Goal: Information Seeking & Learning: Check status

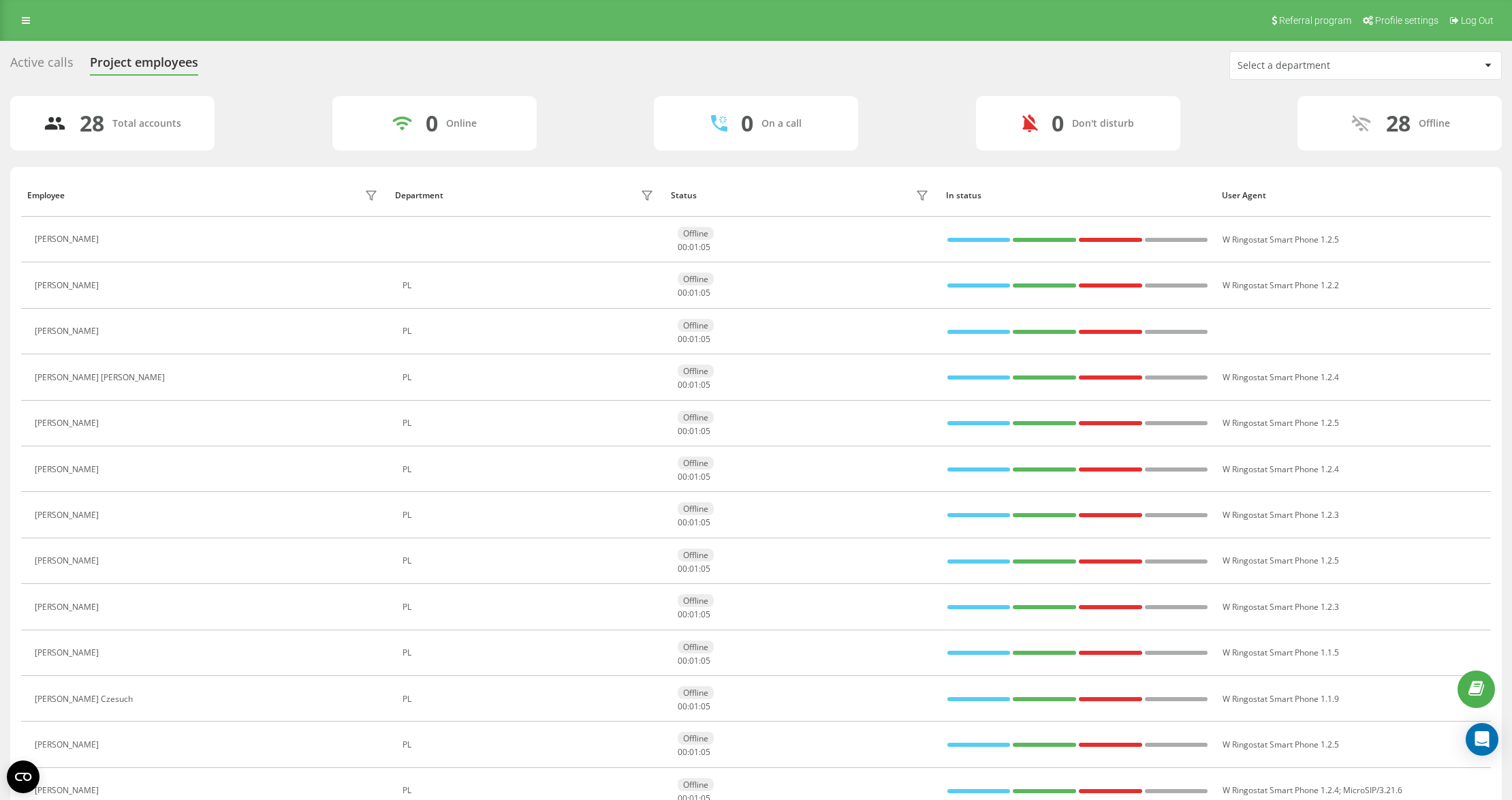
click at [1257, 69] on div "Select a department" at bounding box center [1318, 65] width 163 height 11
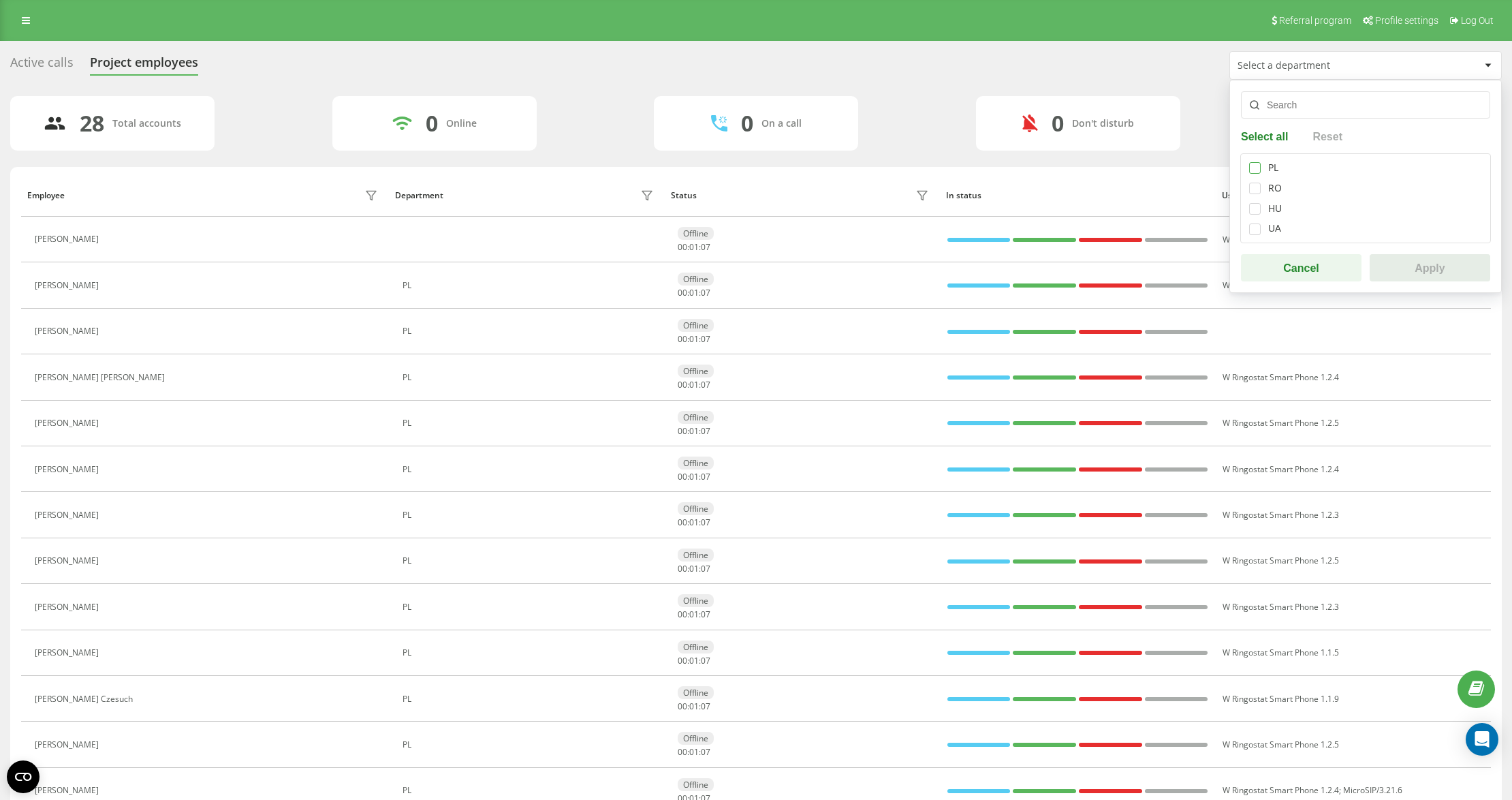
click at [1253, 162] on label at bounding box center [1254, 162] width 11 height 0
checkbox input "true"
click at [1442, 279] on button "Apply" at bounding box center [1429, 267] width 120 height 27
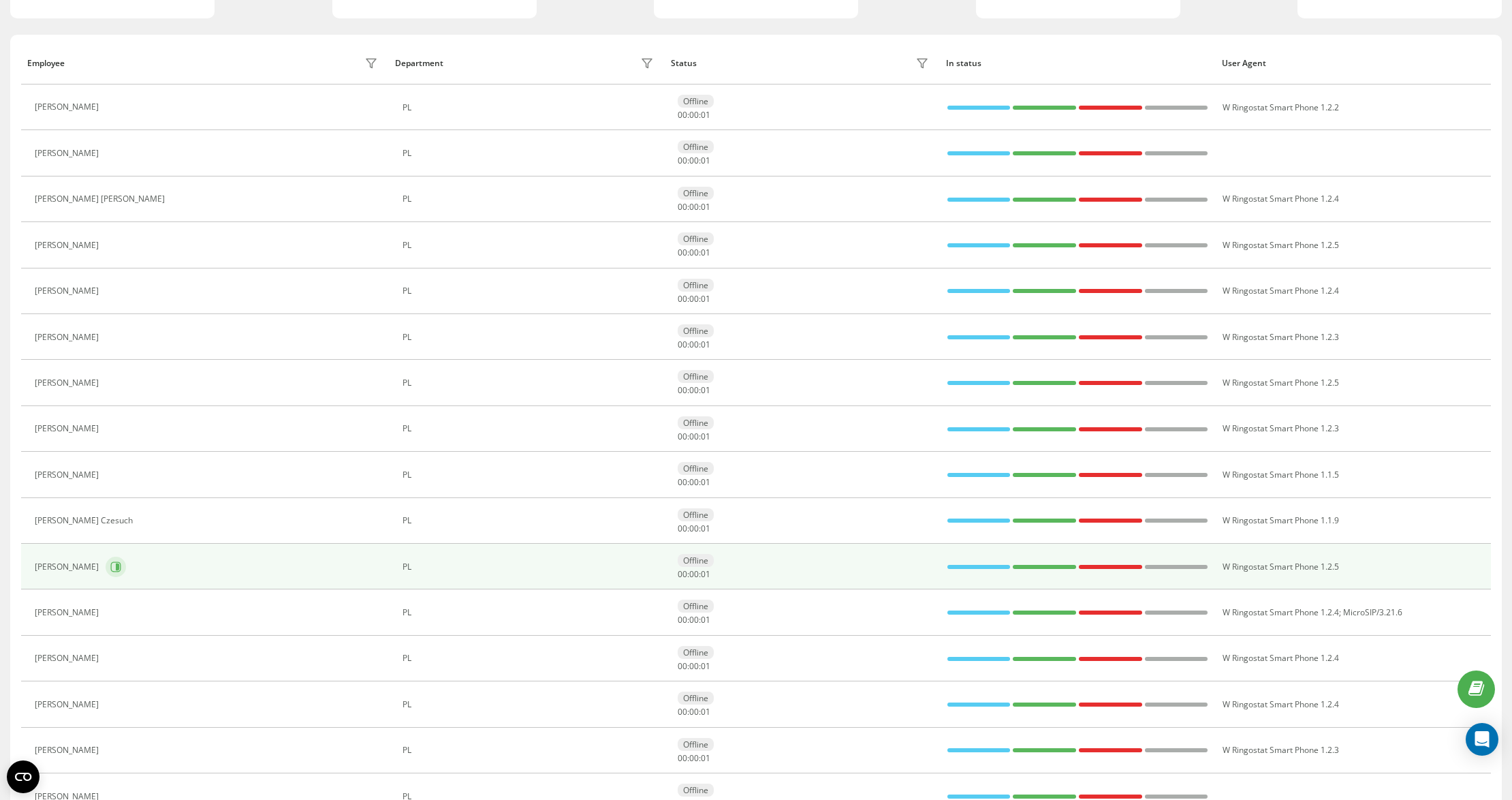
scroll to position [254, 0]
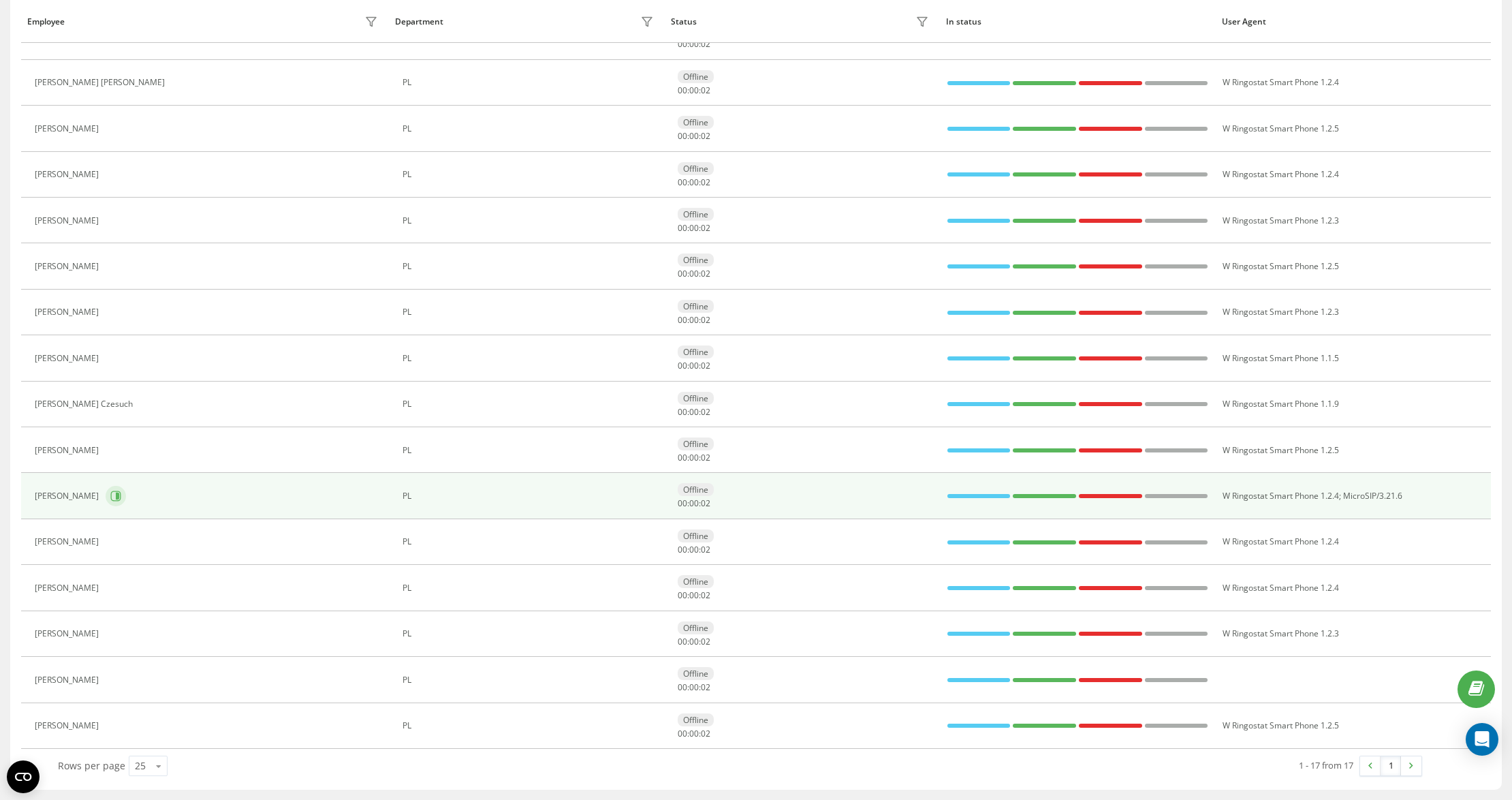
click at [109, 503] on button at bounding box center [115, 495] width 20 height 20
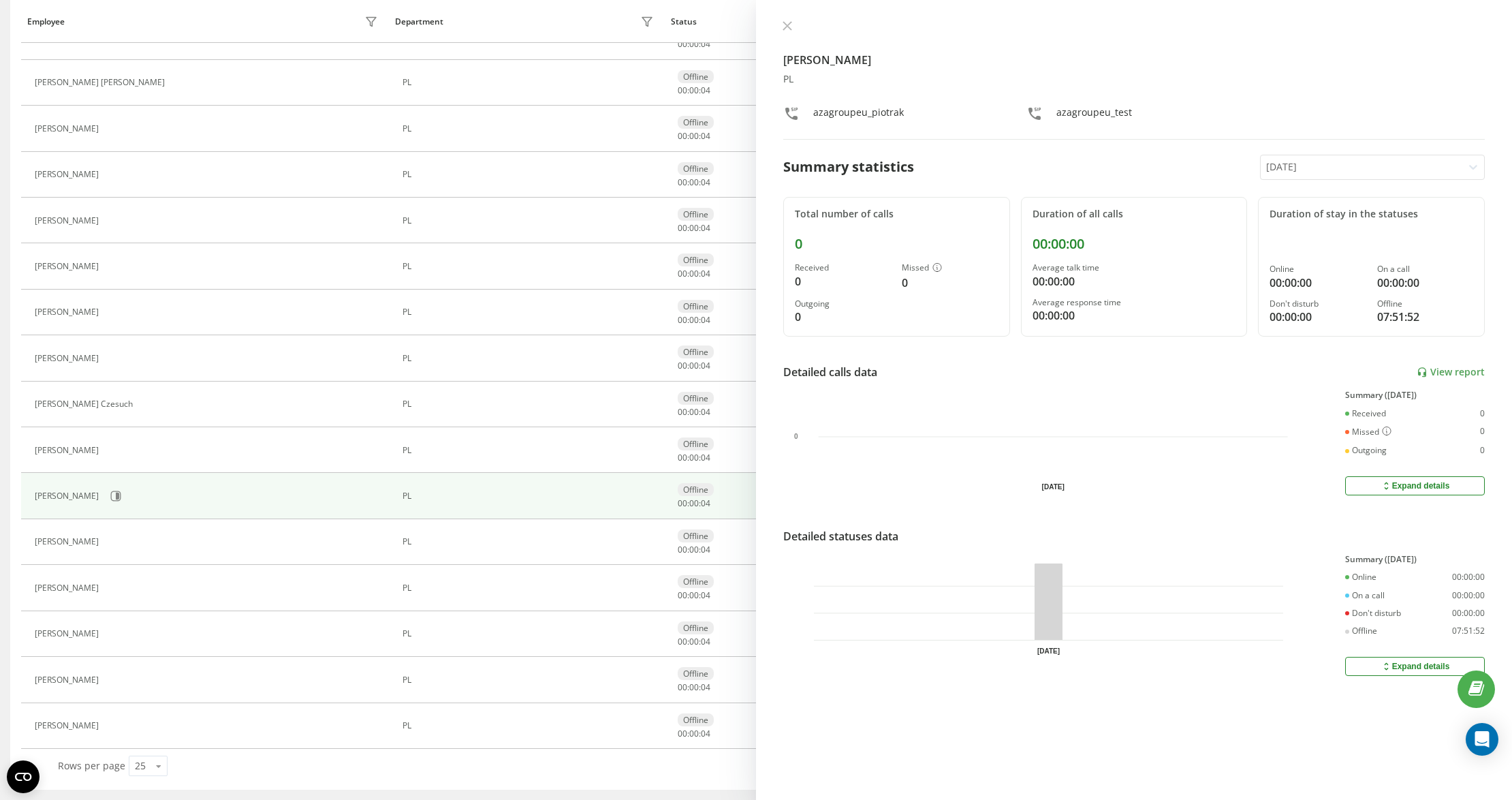
click at [1323, 169] on div at bounding box center [1361, 167] width 192 height 16
click at [1313, 227] on div "Last 7 days" at bounding box center [1372, 236] width 223 height 22
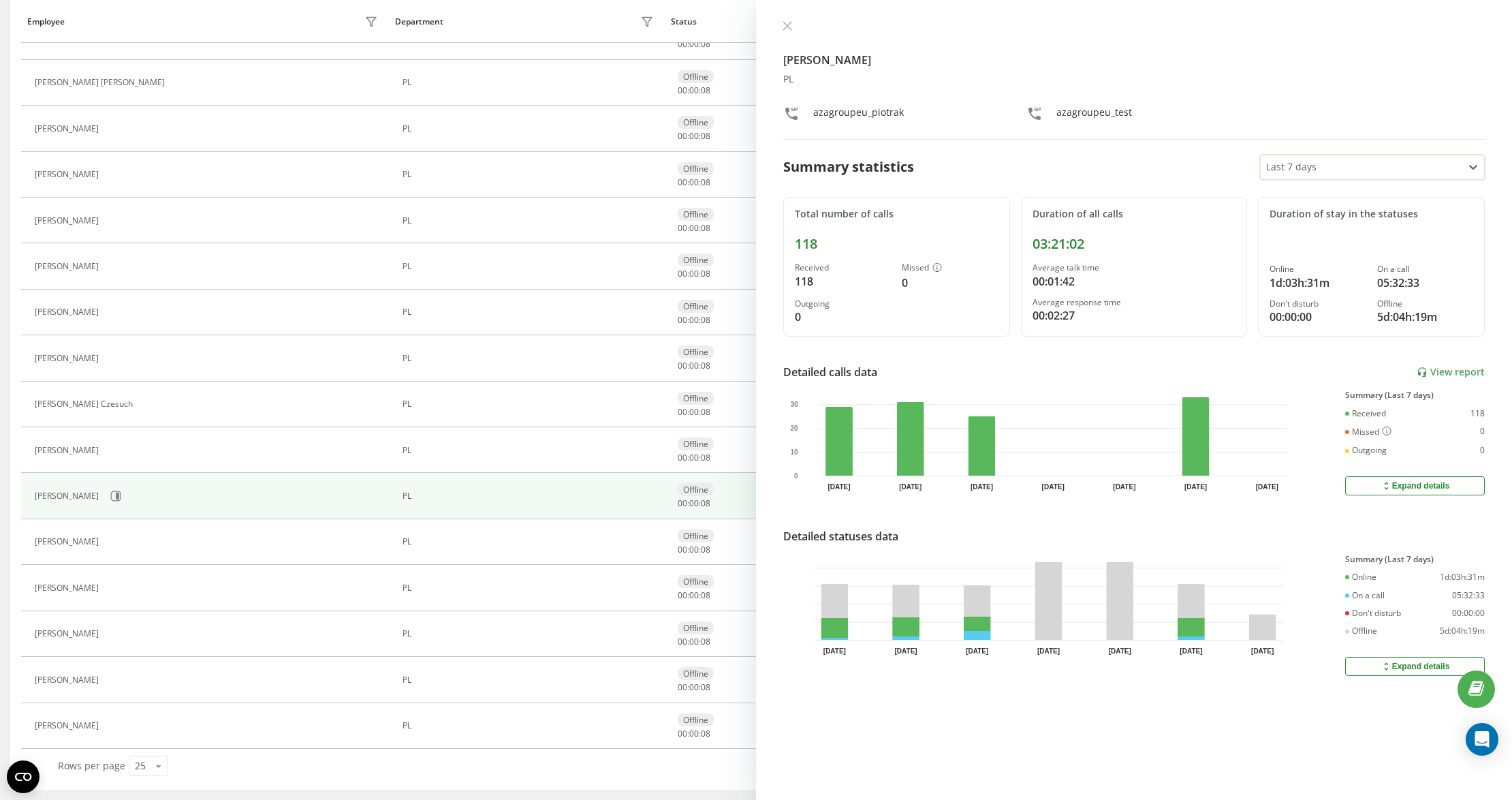
click at [790, 24] on icon at bounding box center [787, 26] width 10 height 10
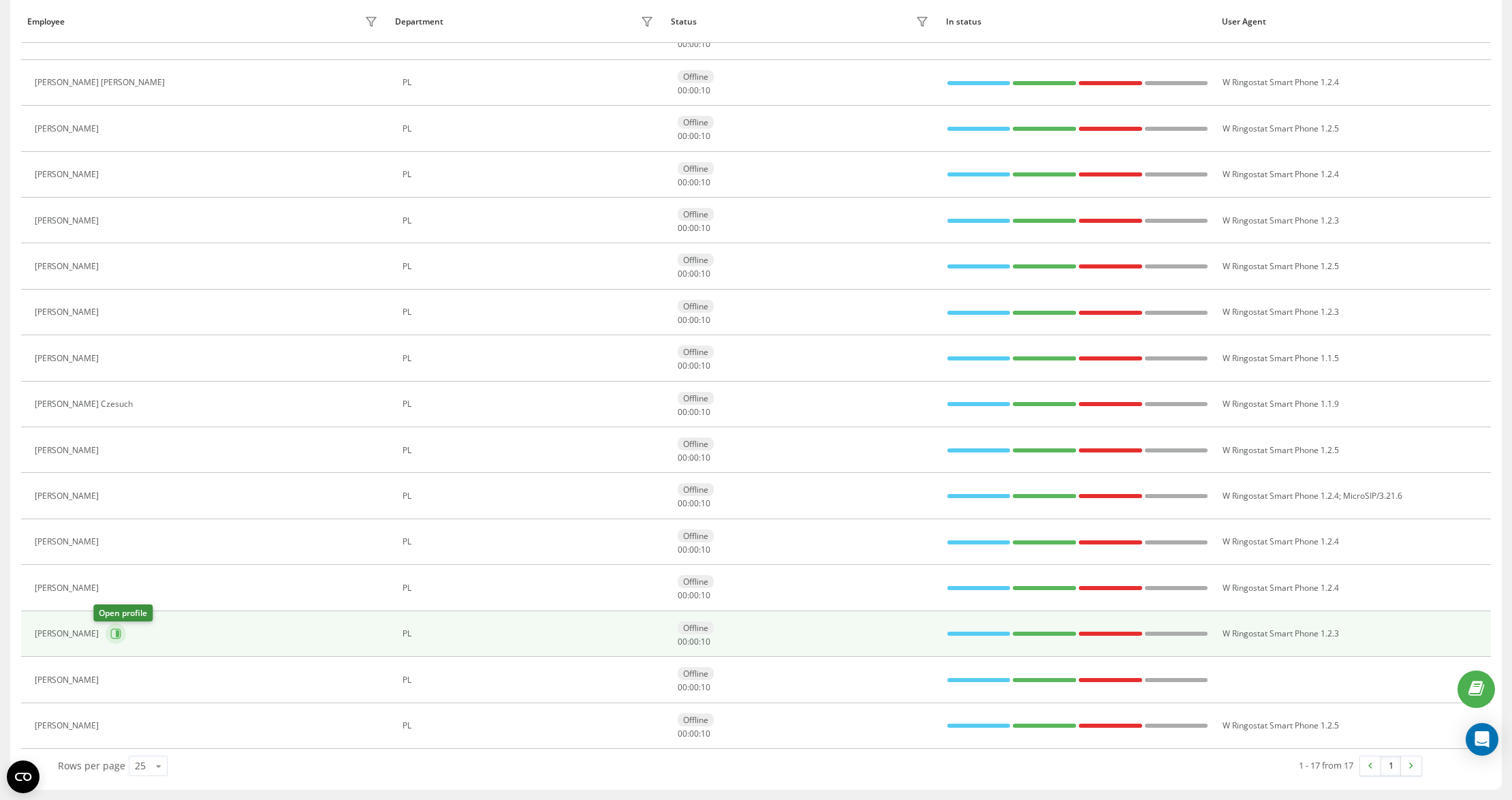
click at [111, 638] on icon at bounding box center [116, 633] width 10 height 10
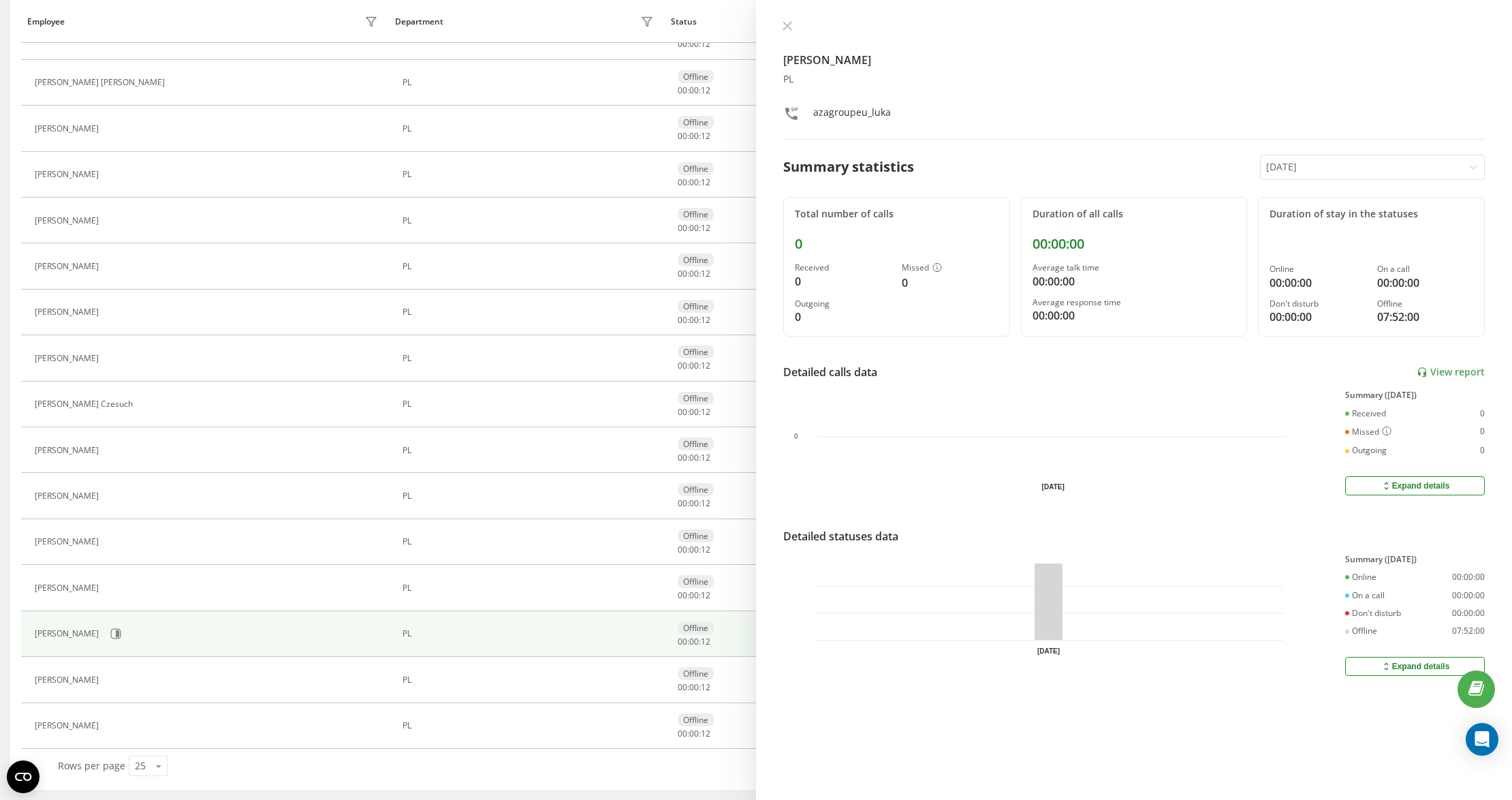
click at [1317, 183] on div "[PERSON_NAME] PL azagroupeu_luka Summary statistics [DATE] Total number of call…" at bounding box center [1133, 400] width 756 height 800
click at [1314, 164] on div at bounding box center [1361, 167] width 192 height 16
click at [1289, 244] on div "Last 7 days" at bounding box center [1372, 236] width 223 height 22
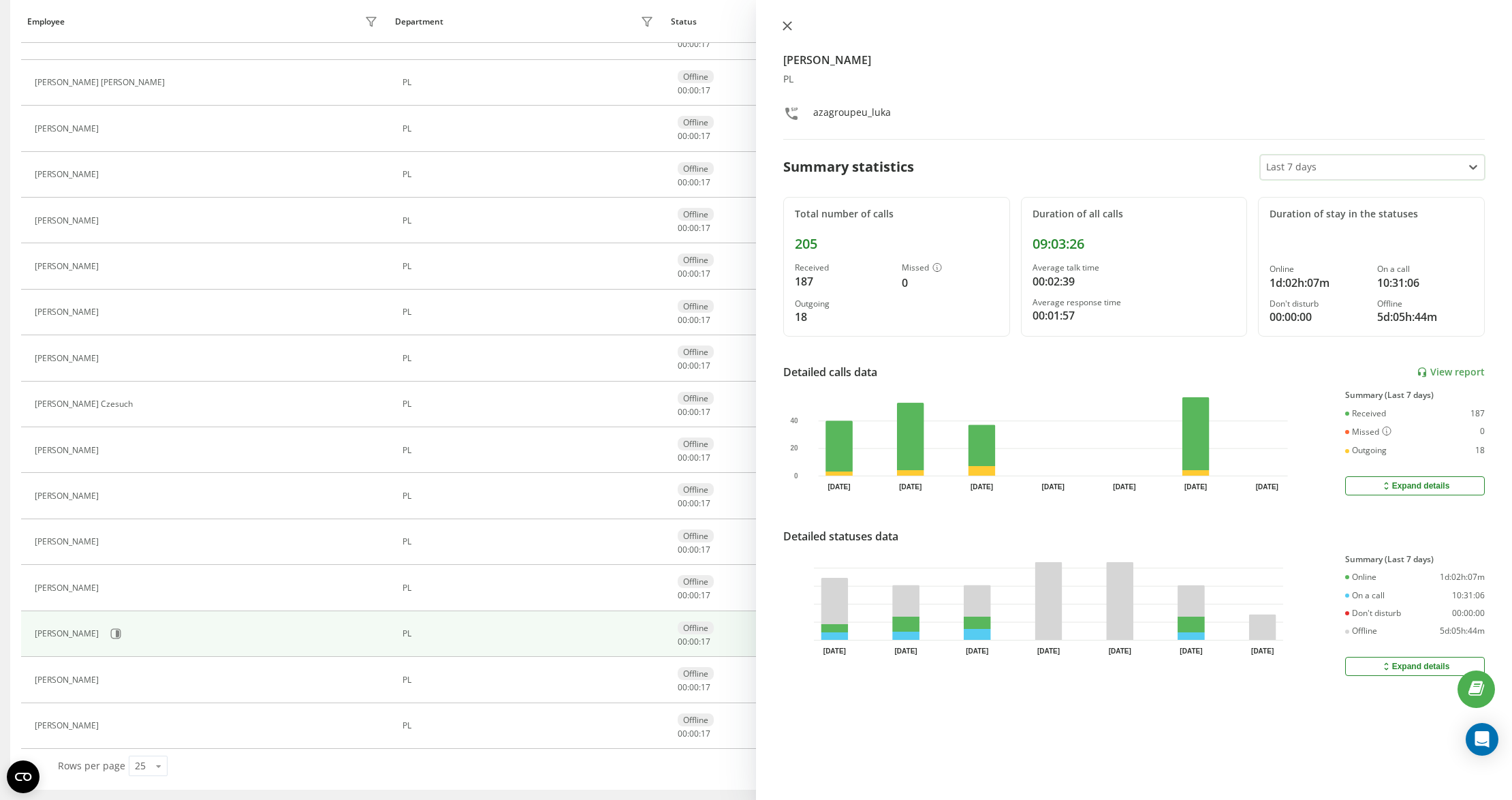
click at [786, 20] on button at bounding box center [787, 27] width 17 height 13
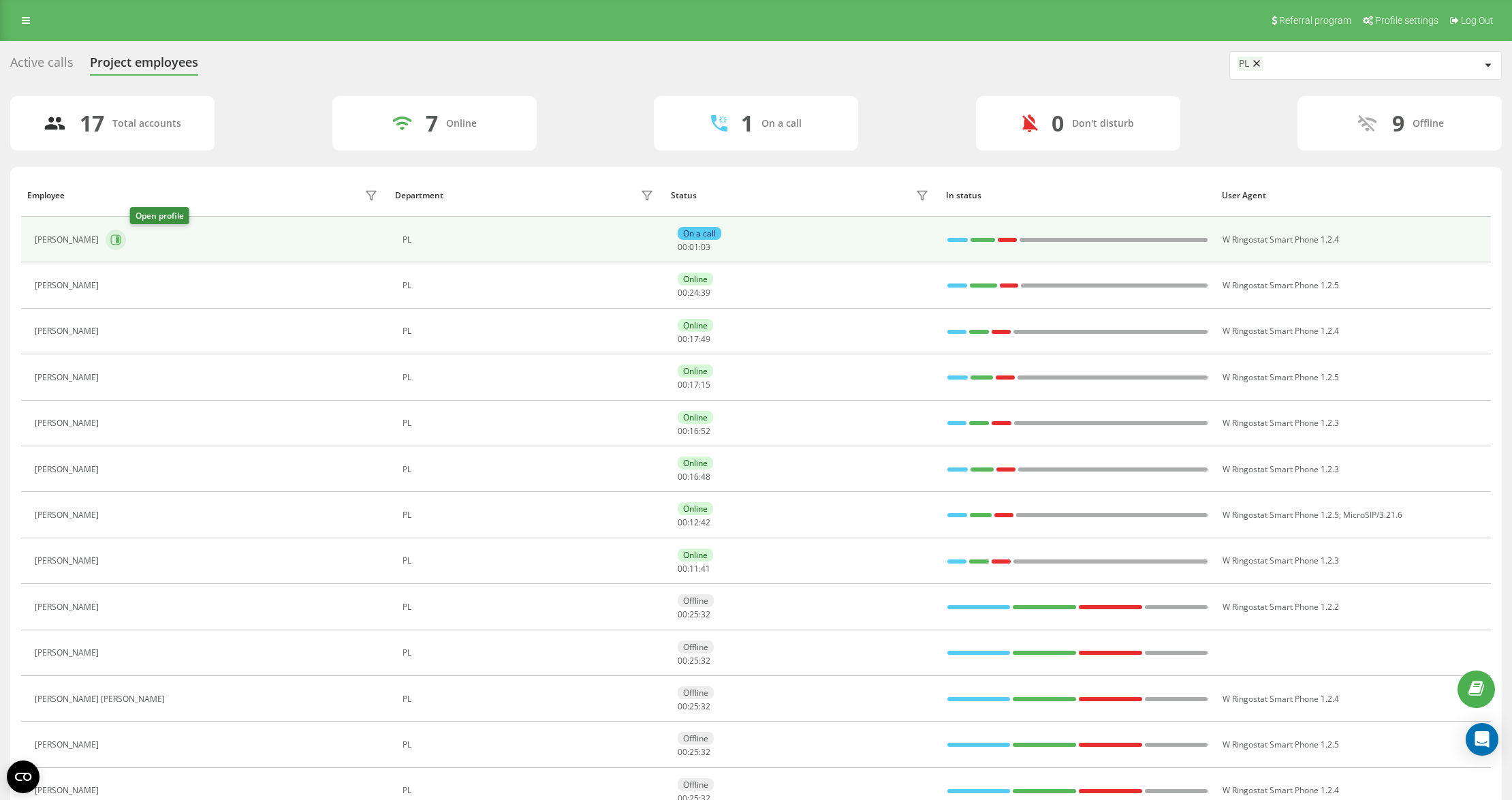
click at [126, 236] on button at bounding box center [115, 239] width 20 height 20
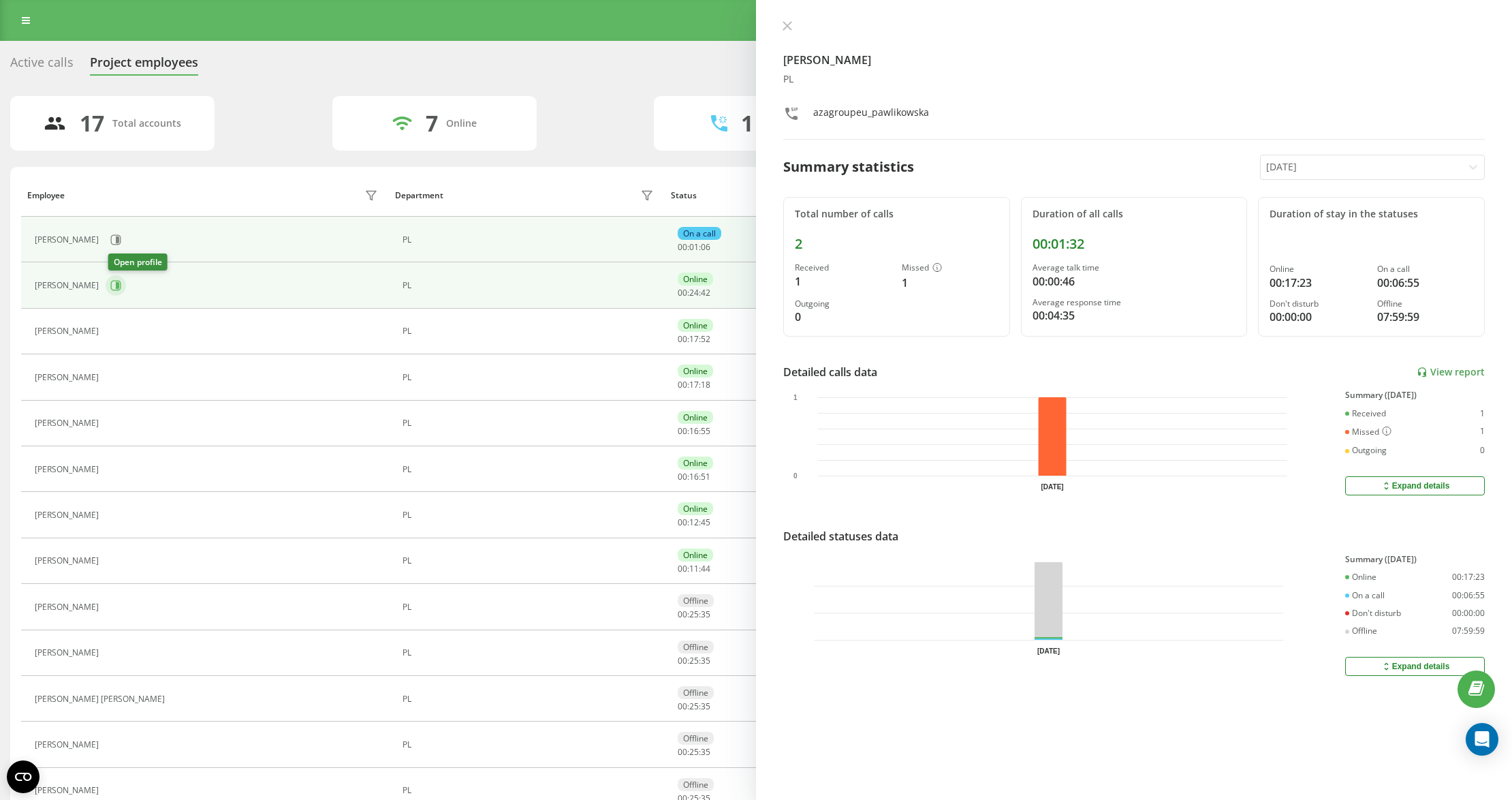
click at [119, 284] on icon at bounding box center [117, 285] width 3 height 7
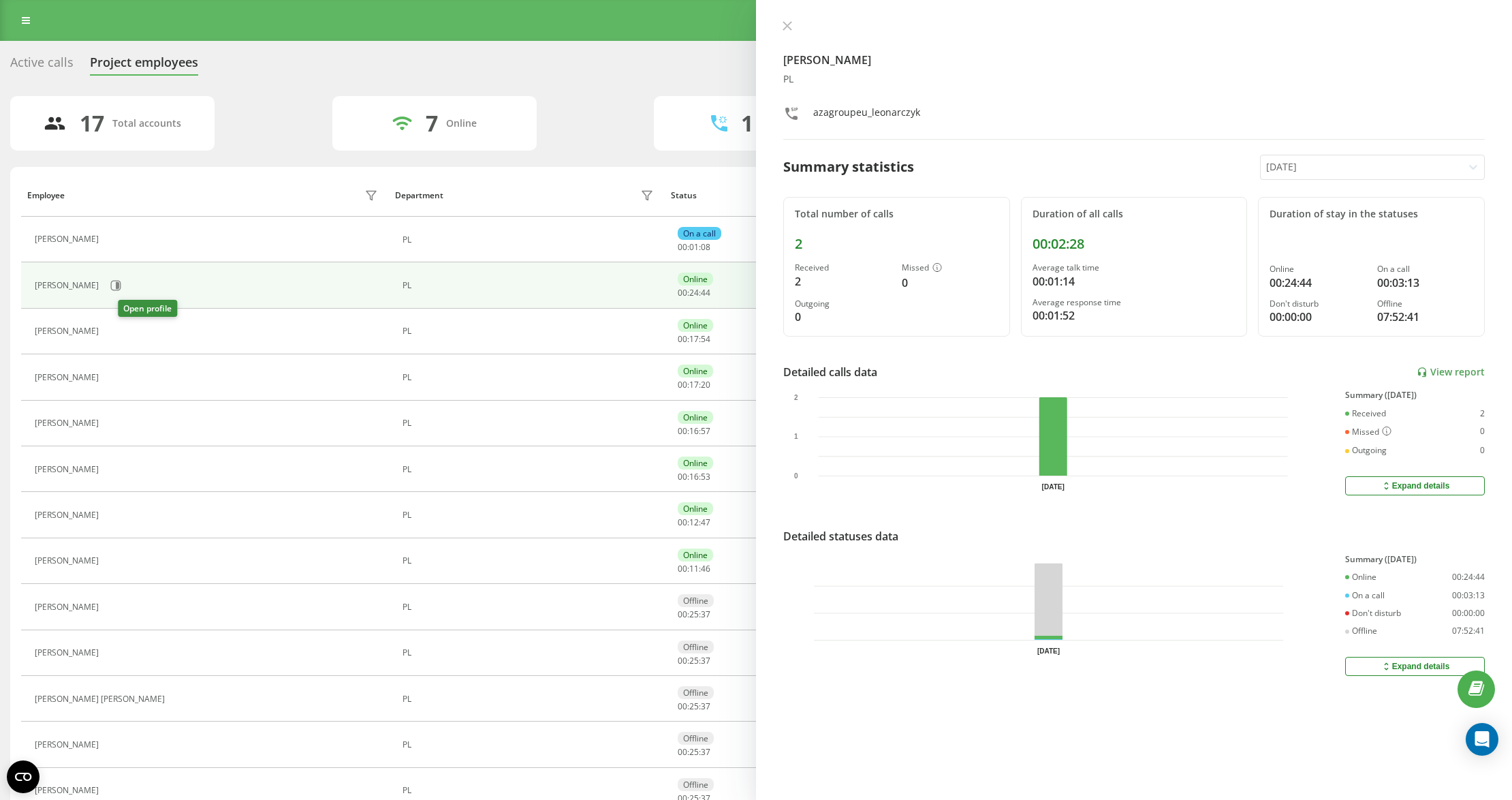
click at [119, 336] on icon at bounding box center [114, 331] width 10 height 10
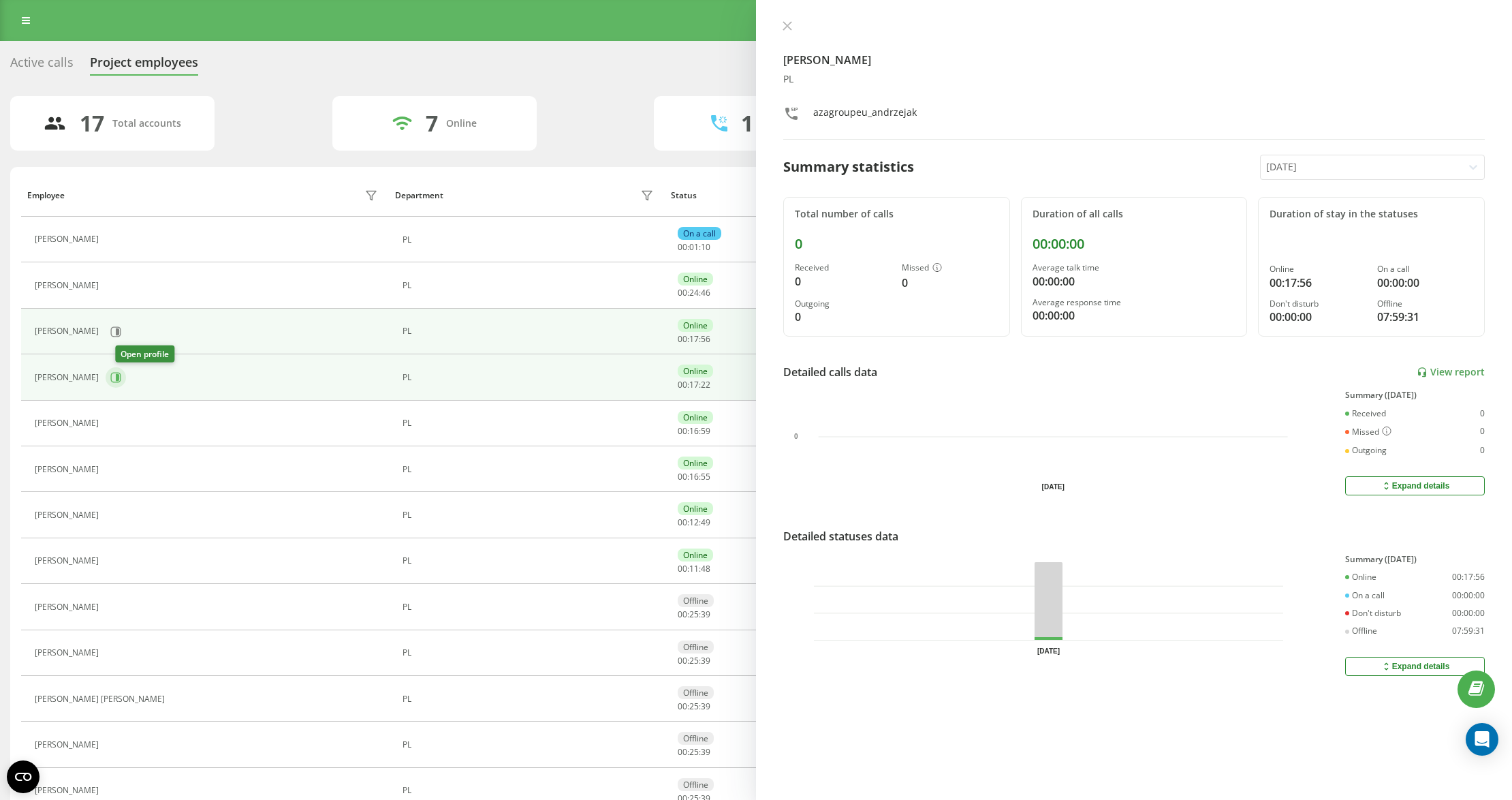
click at [119, 377] on icon at bounding box center [117, 377] width 3 height 7
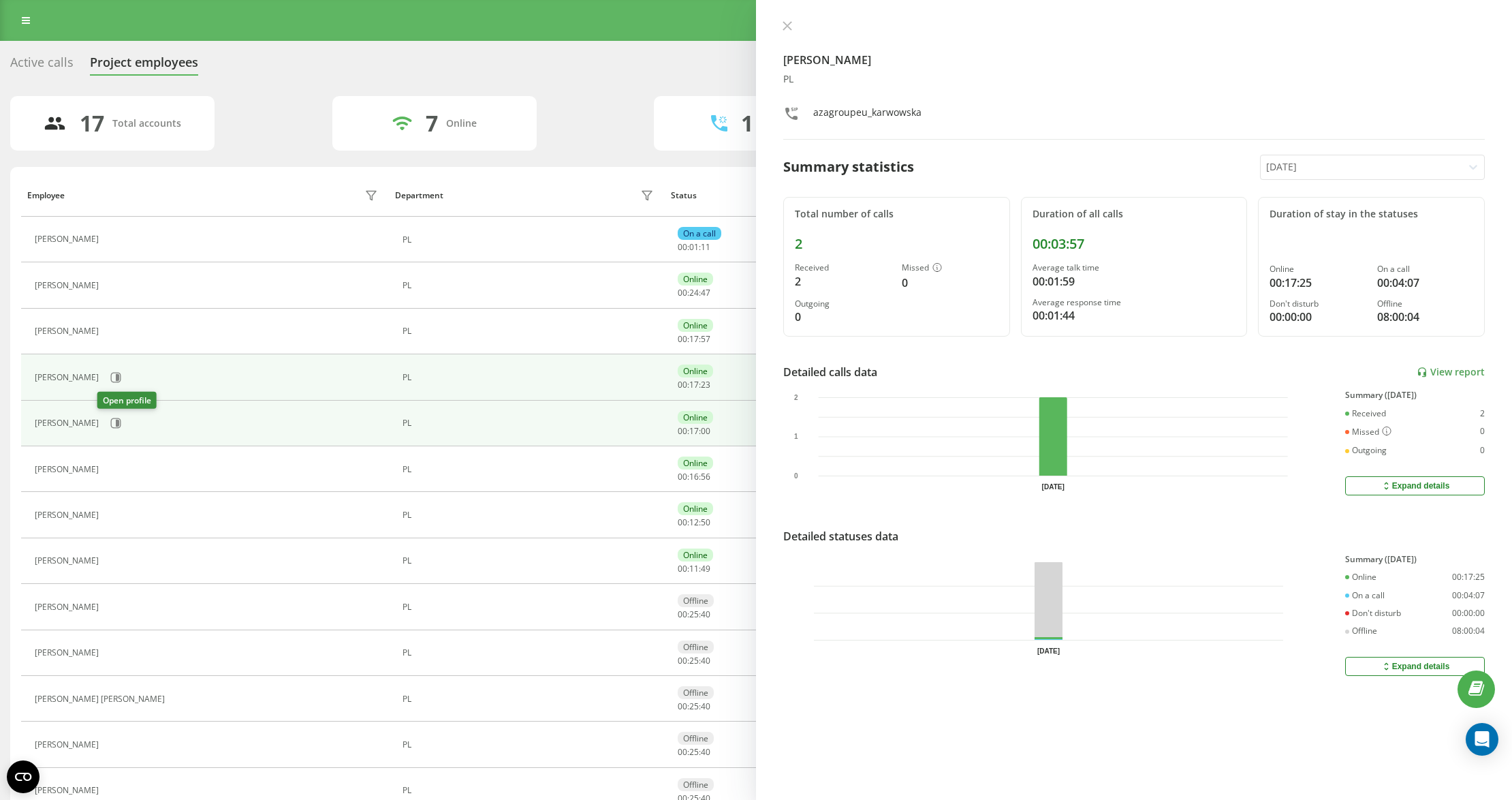
click at [98, 431] on div "[PERSON_NAME]" at bounding box center [208, 423] width 347 height 23
click at [111, 427] on icon at bounding box center [116, 423] width 11 height 11
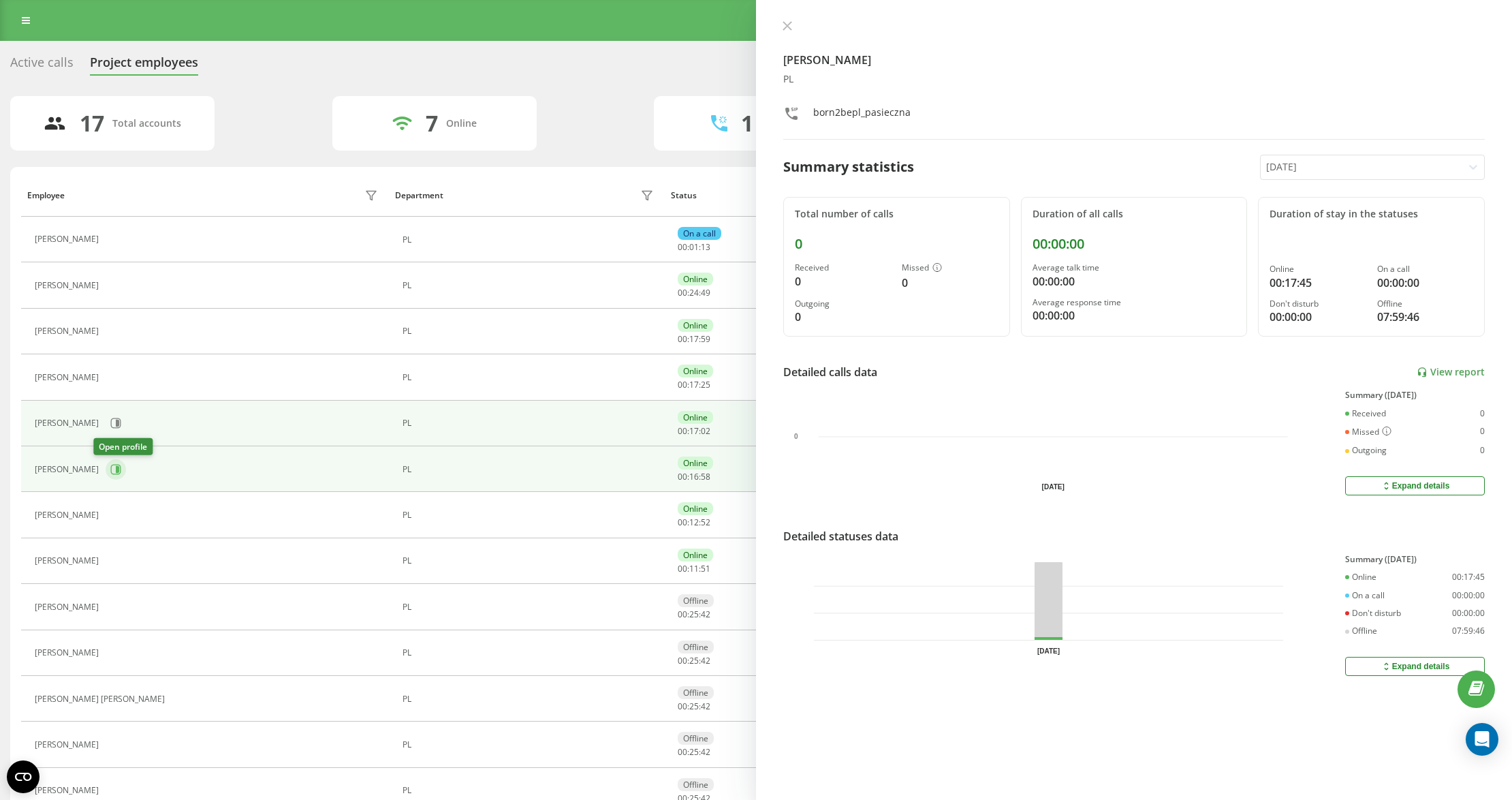
click at [105, 470] on button at bounding box center [115, 469] width 20 height 20
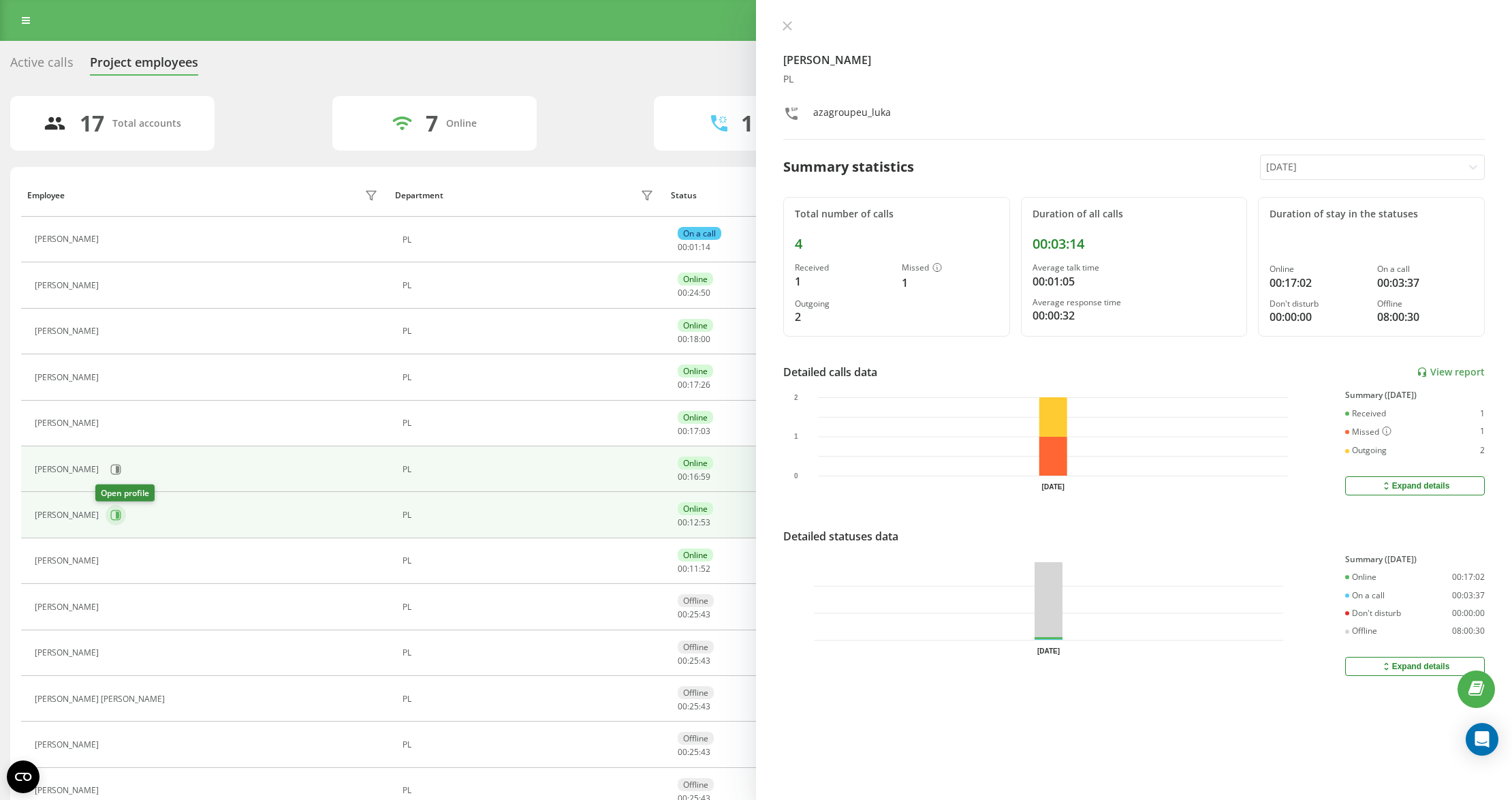
click at [112, 515] on button at bounding box center [115, 514] width 20 height 20
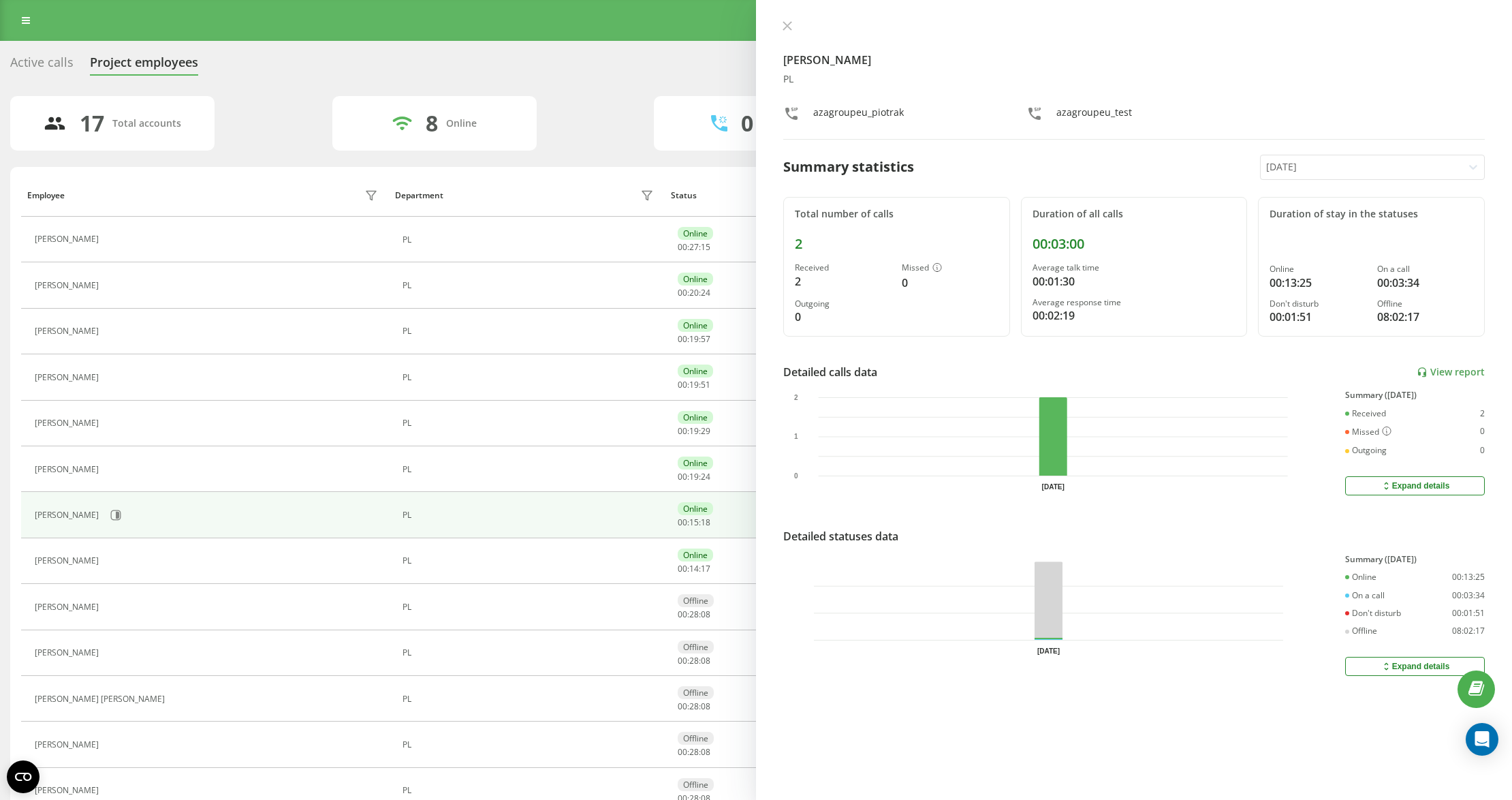
drag, startPoint x: 793, startPoint y: 25, endPoint x: 778, endPoint y: 27, distance: 15.1
click at [793, 25] on button at bounding box center [787, 27] width 17 height 13
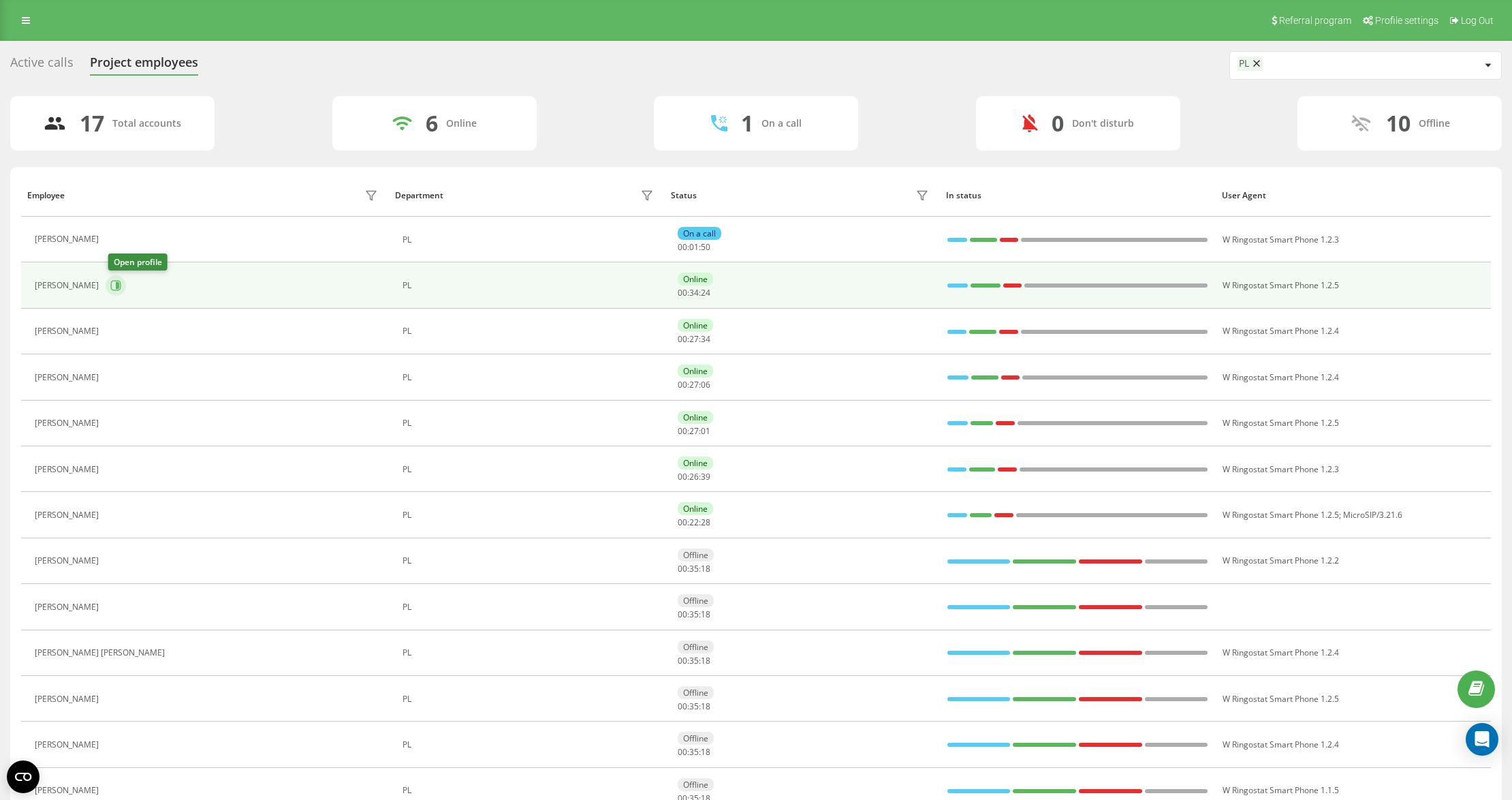
drag, startPoint x: 112, startPoint y: 289, endPoint x: 207, endPoint y: 407, distance: 151.5
click at [111, 289] on button at bounding box center [115, 285] width 20 height 20
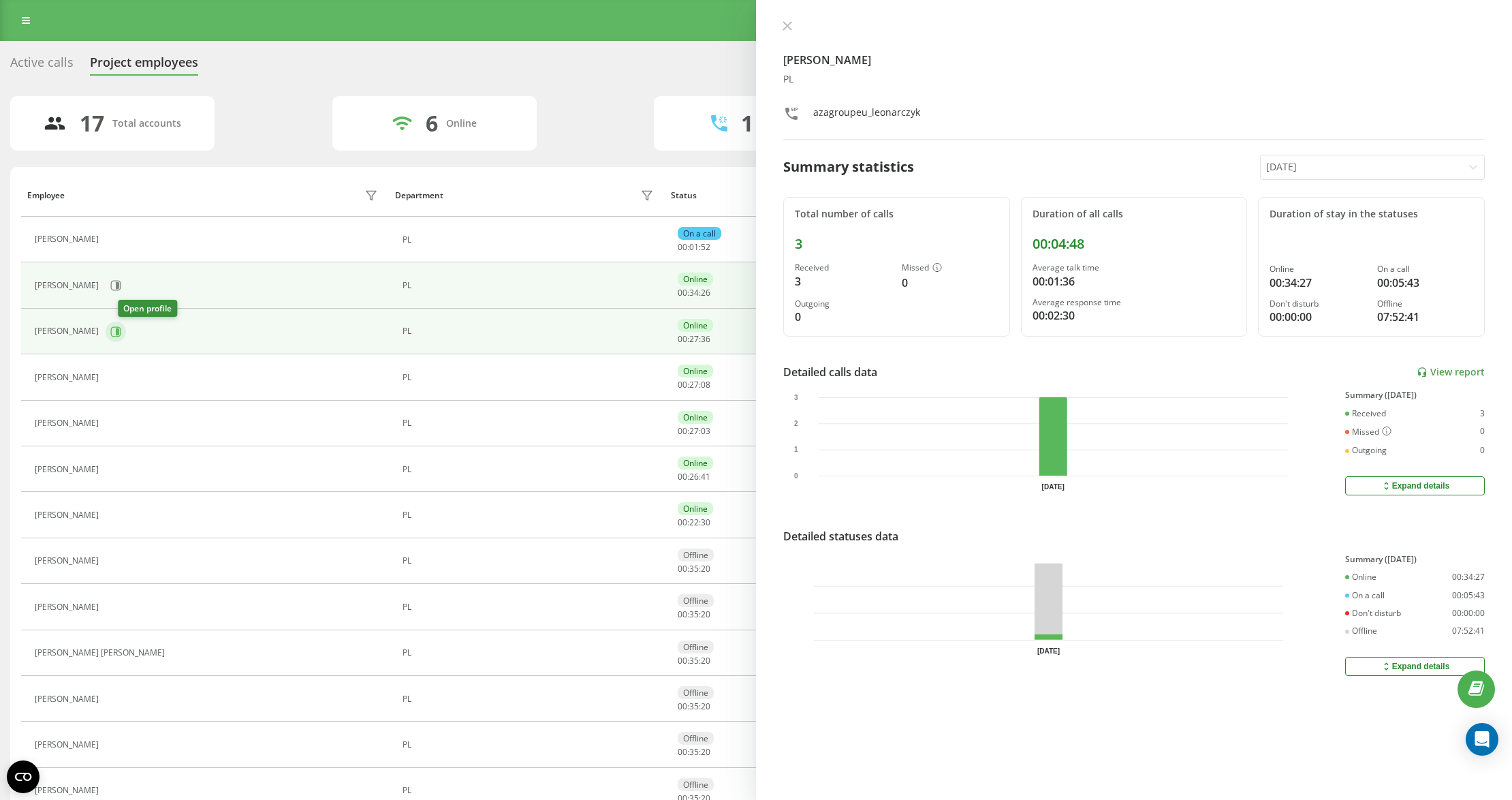
click at [121, 328] on icon at bounding box center [116, 331] width 10 height 10
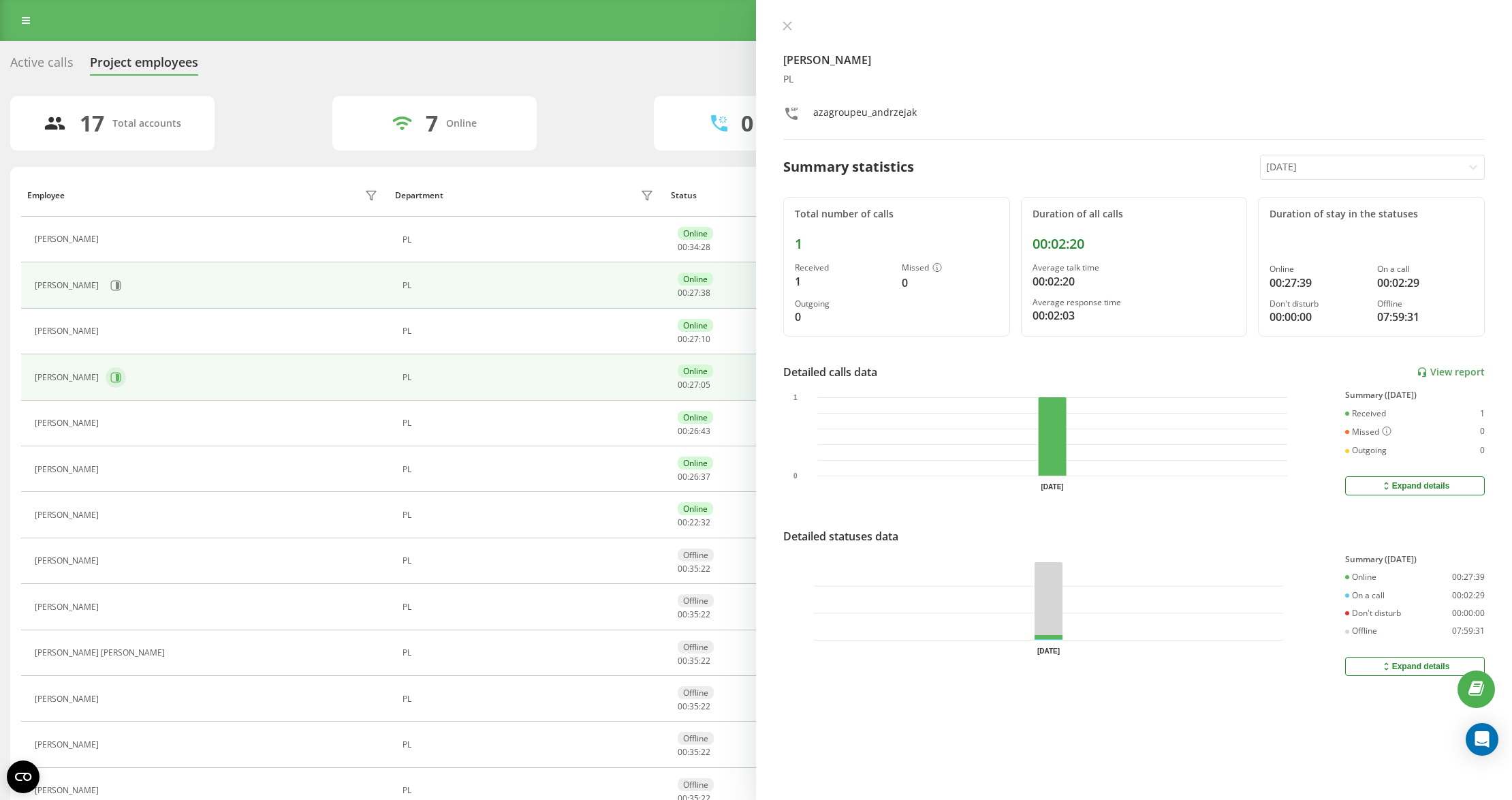
click at [126, 384] on button at bounding box center [115, 377] width 20 height 20
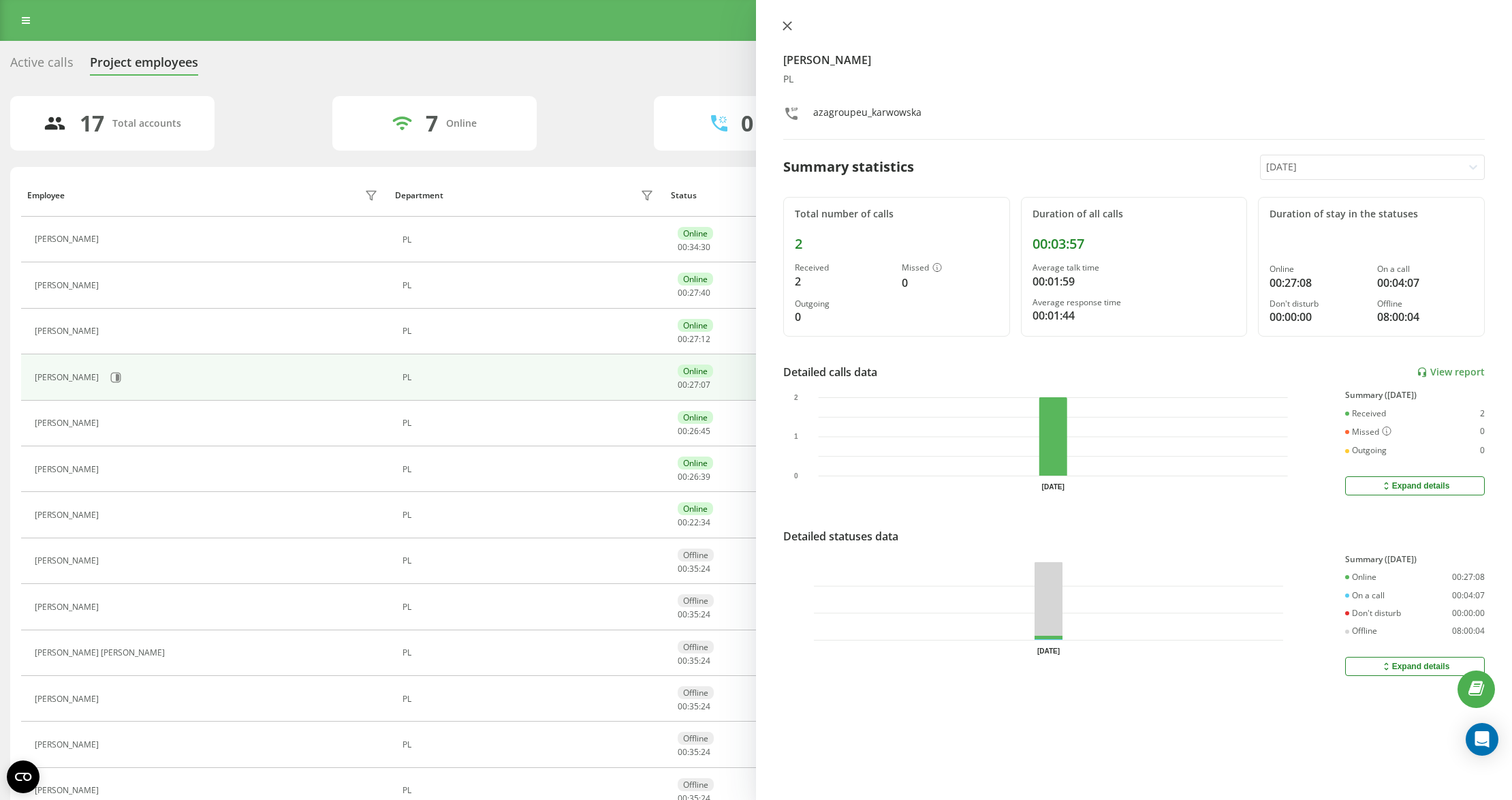
click at [782, 25] on icon at bounding box center [787, 26] width 10 height 10
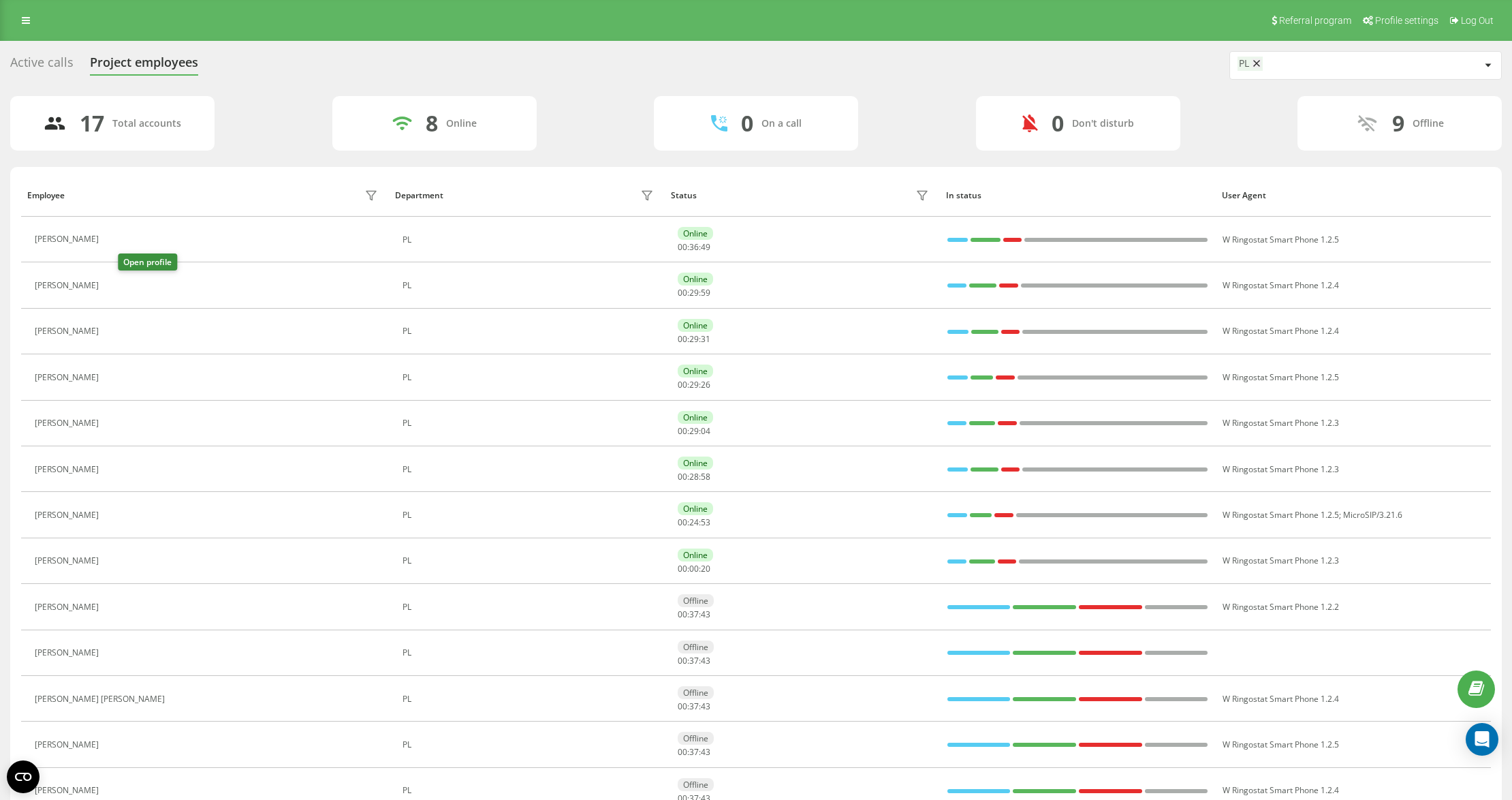
click at [116, 242] on icon at bounding box center [114, 239] width 11 height 11
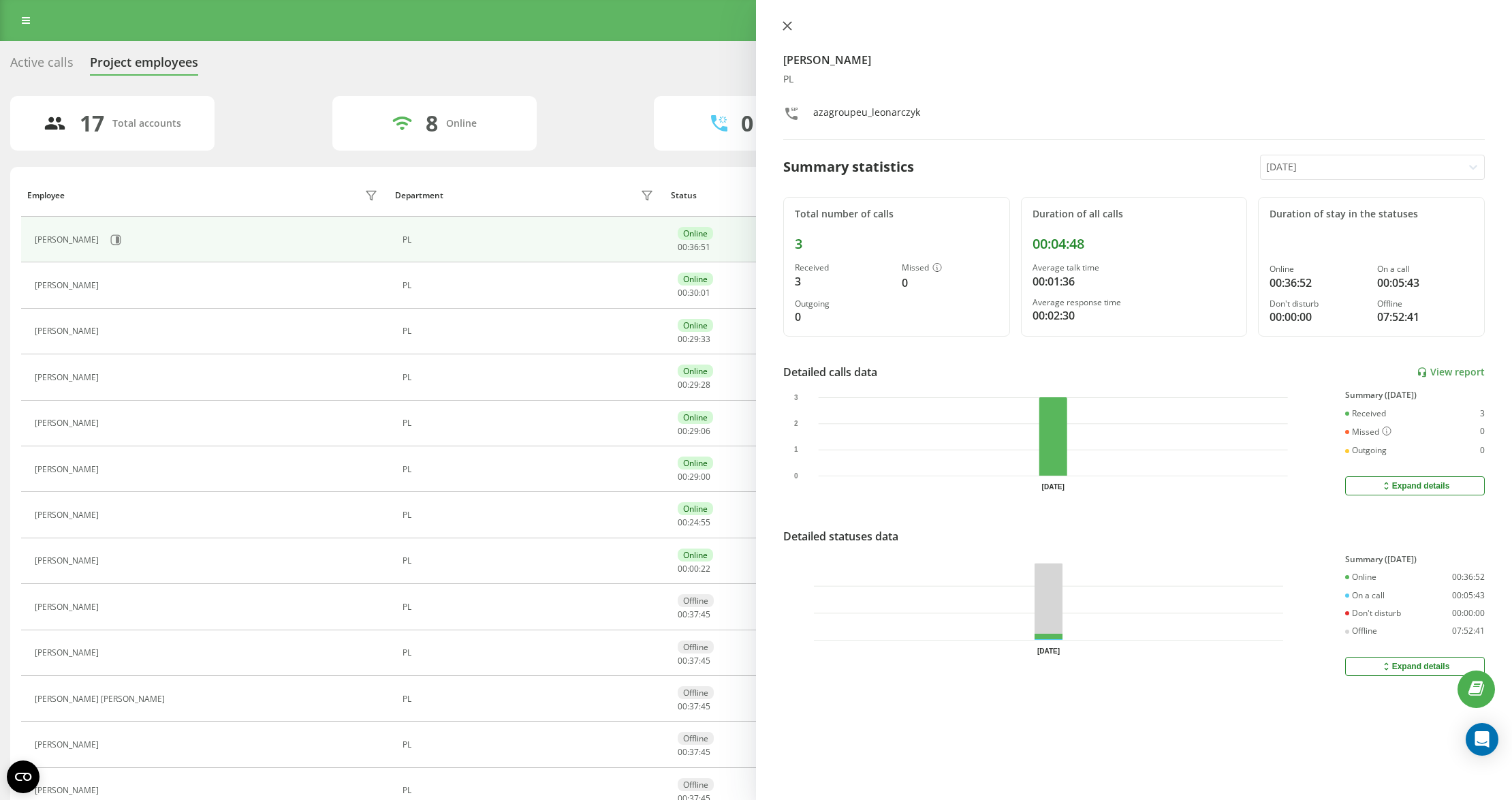
click at [786, 27] on icon at bounding box center [787, 26] width 8 height 8
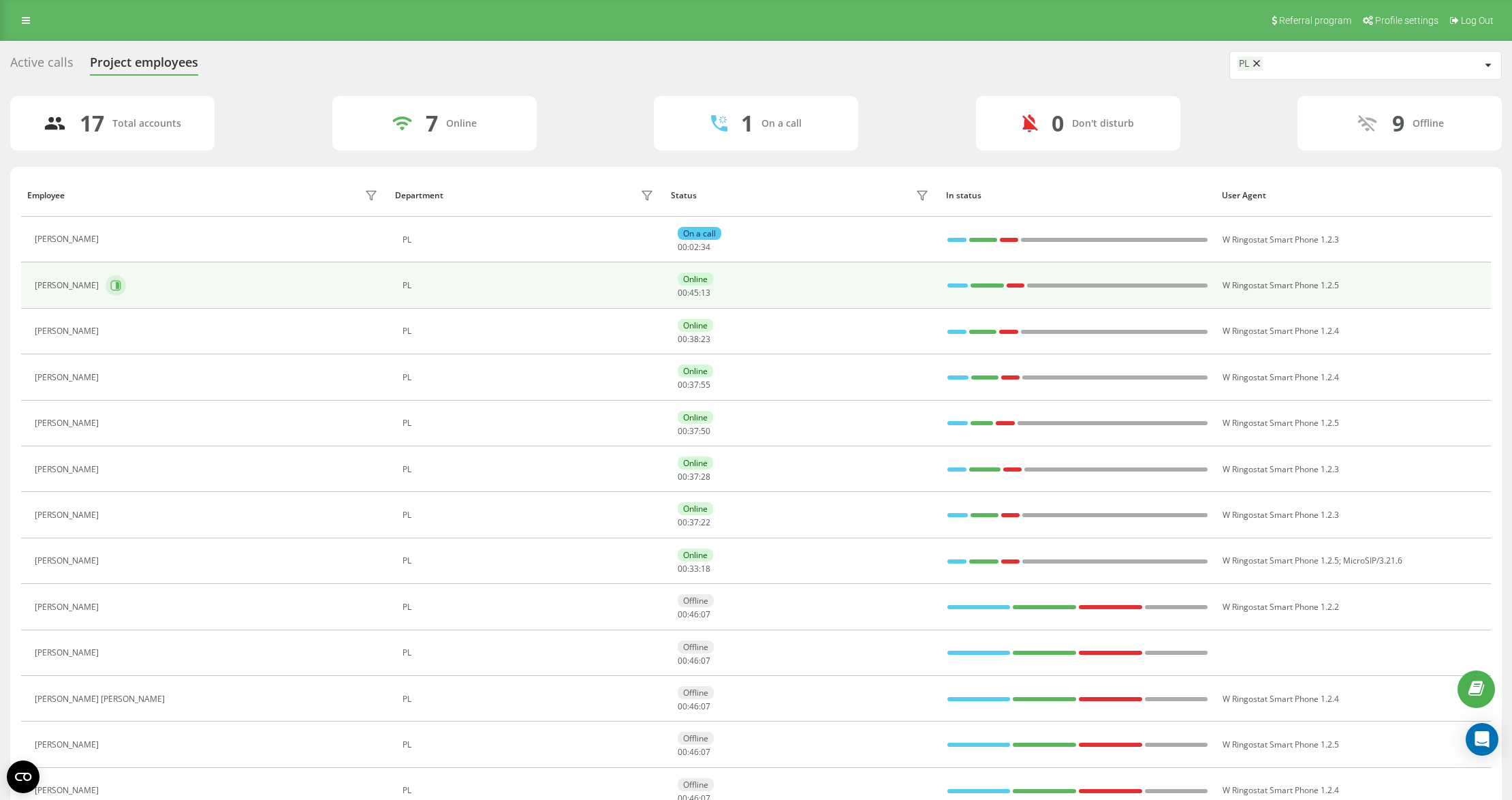
click at [126, 284] on button at bounding box center [115, 285] width 20 height 20
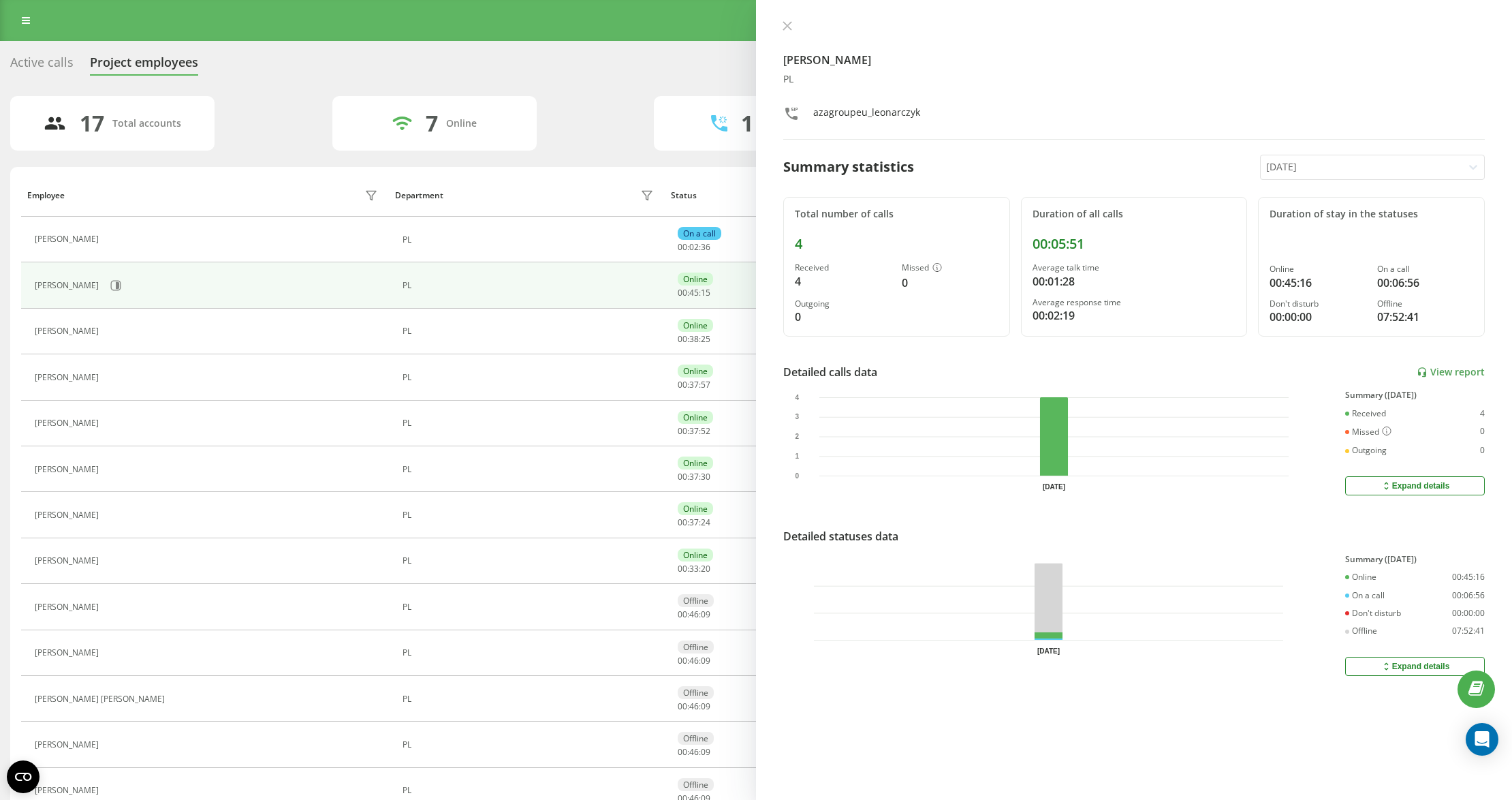
click at [786, 19] on div "[PERSON_NAME] PL azagroupeu_leonarczyk Summary statistics [DATE] Total number o…" at bounding box center [1133, 400] width 756 height 800
drag, startPoint x: 788, startPoint y: 23, endPoint x: 896, endPoint y: 258, distance: 258.6
click at [788, 24] on icon at bounding box center [787, 26] width 8 height 8
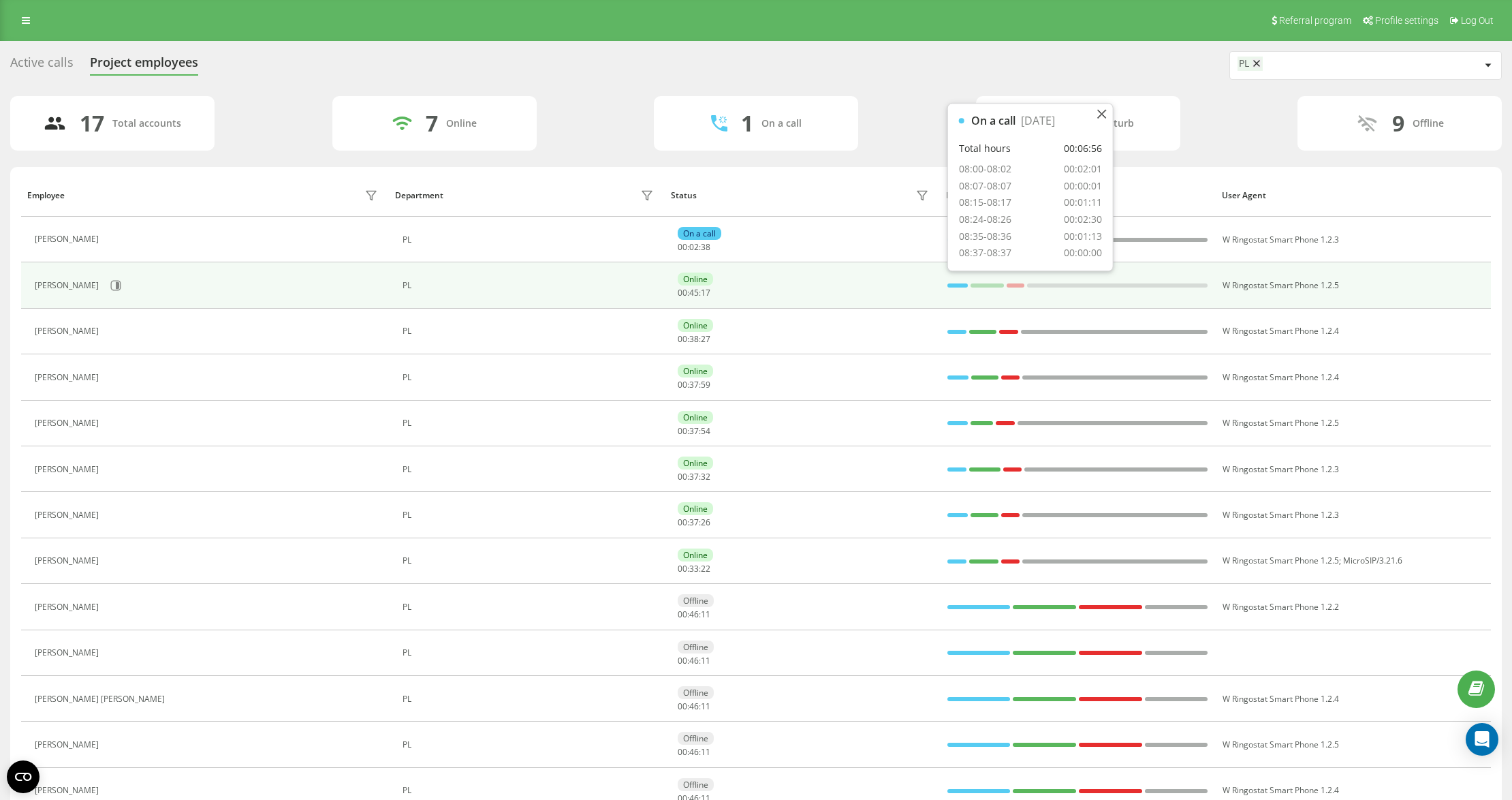
click at [956, 286] on div at bounding box center [957, 285] width 20 height 4
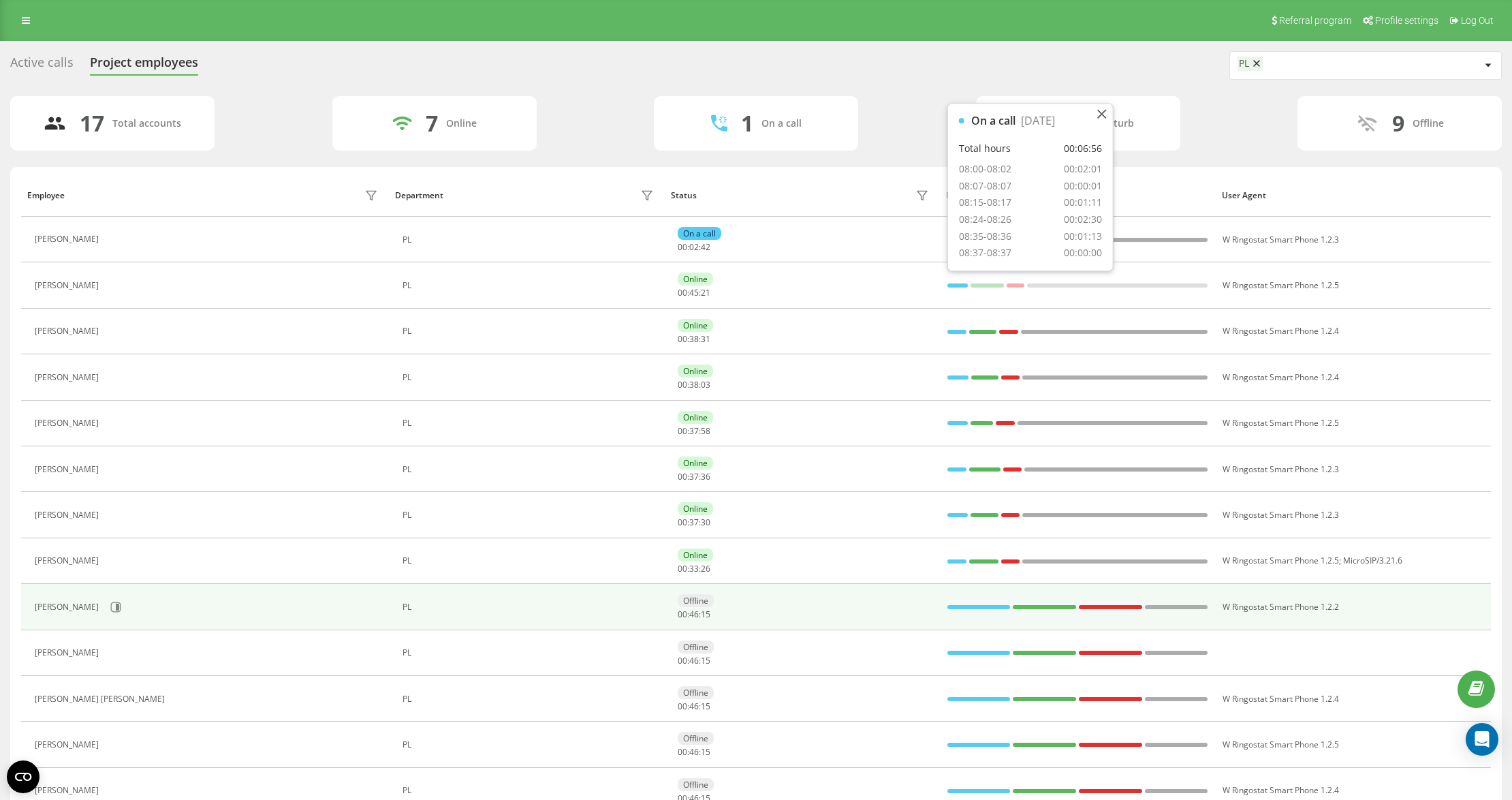
click at [840, 608] on div "Offline 00 : 46 : 15" at bounding box center [805, 606] width 254 height 25
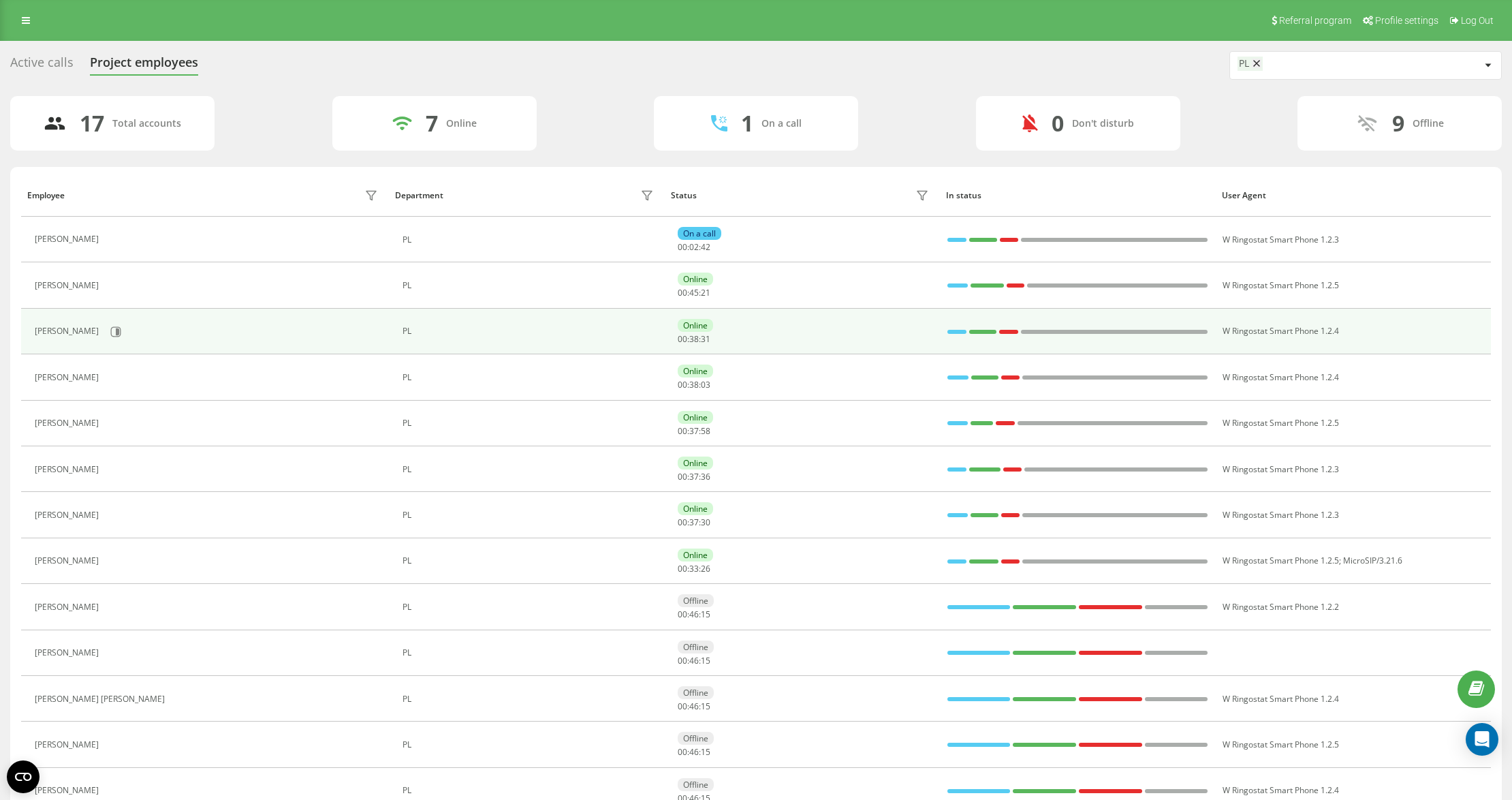
click at [134, 323] on div "[PERSON_NAME]" at bounding box center [208, 332] width 347 height 23
click at [121, 330] on icon at bounding box center [116, 332] width 11 height 11
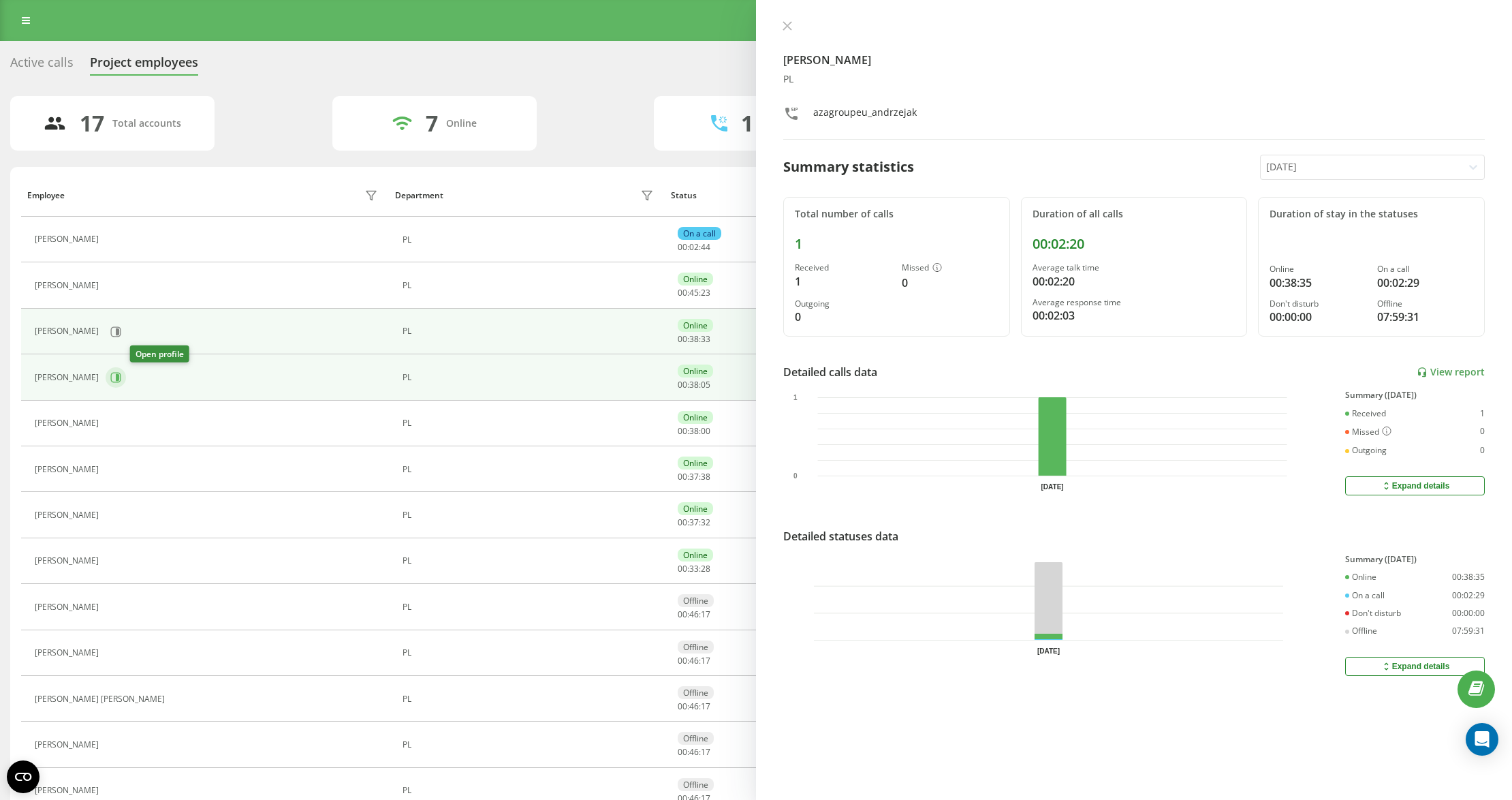
click at [121, 377] on icon at bounding box center [116, 377] width 11 height 11
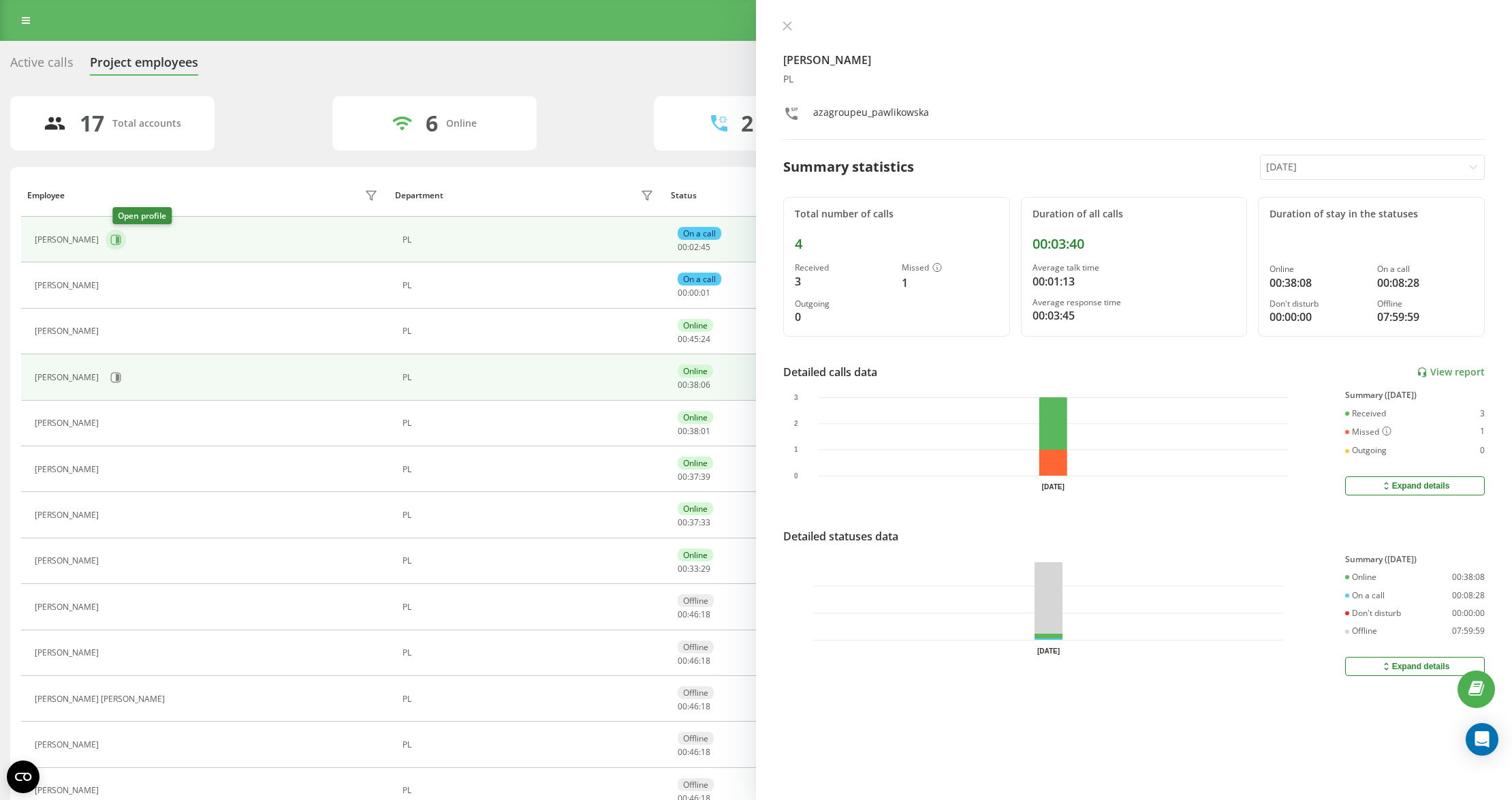
click at [121, 235] on icon at bounding box center [116, 239] width 11 height 11
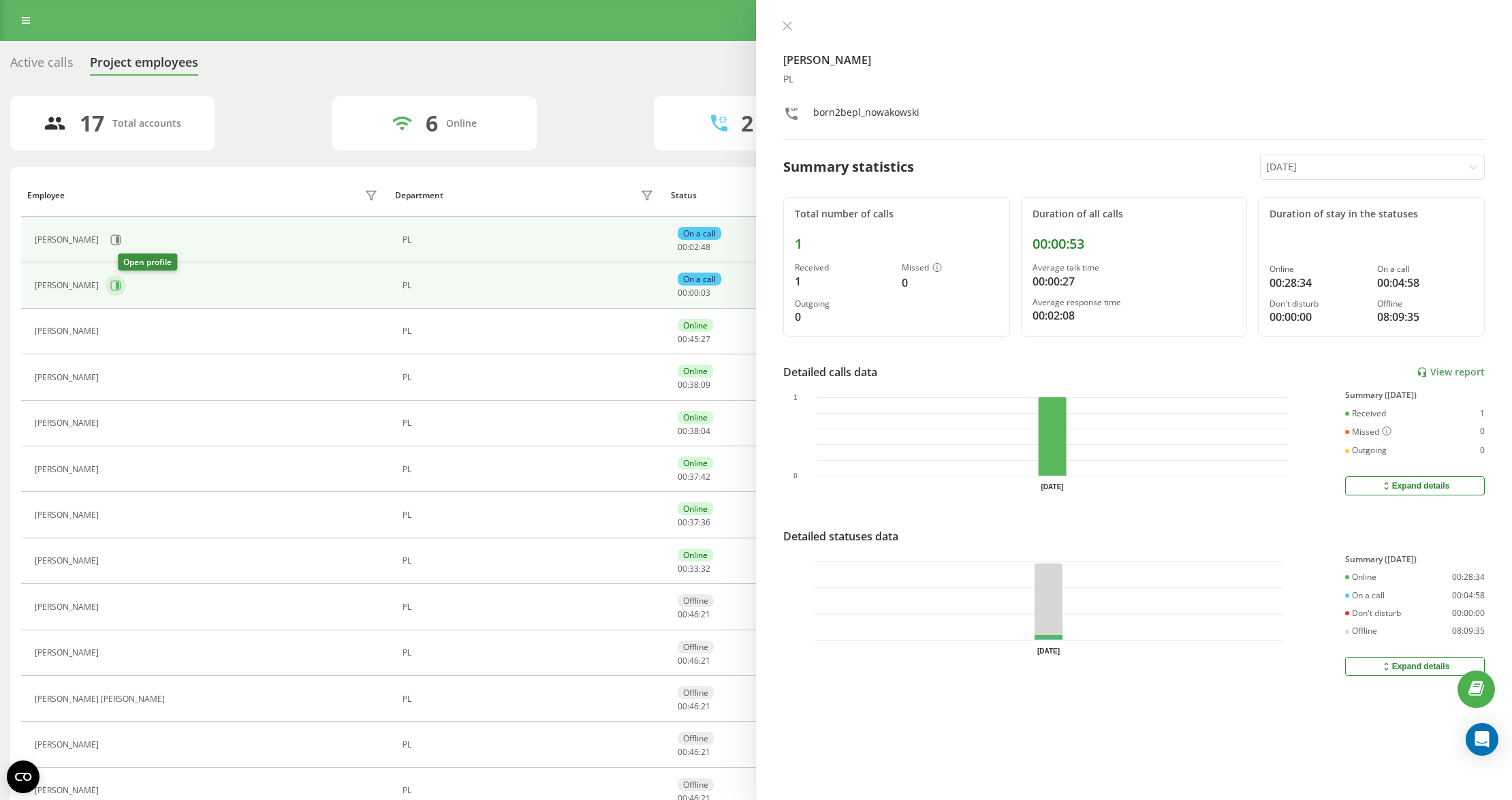
click at [119, 287] on icon at bounding box center [117, 285] width 3 height 7
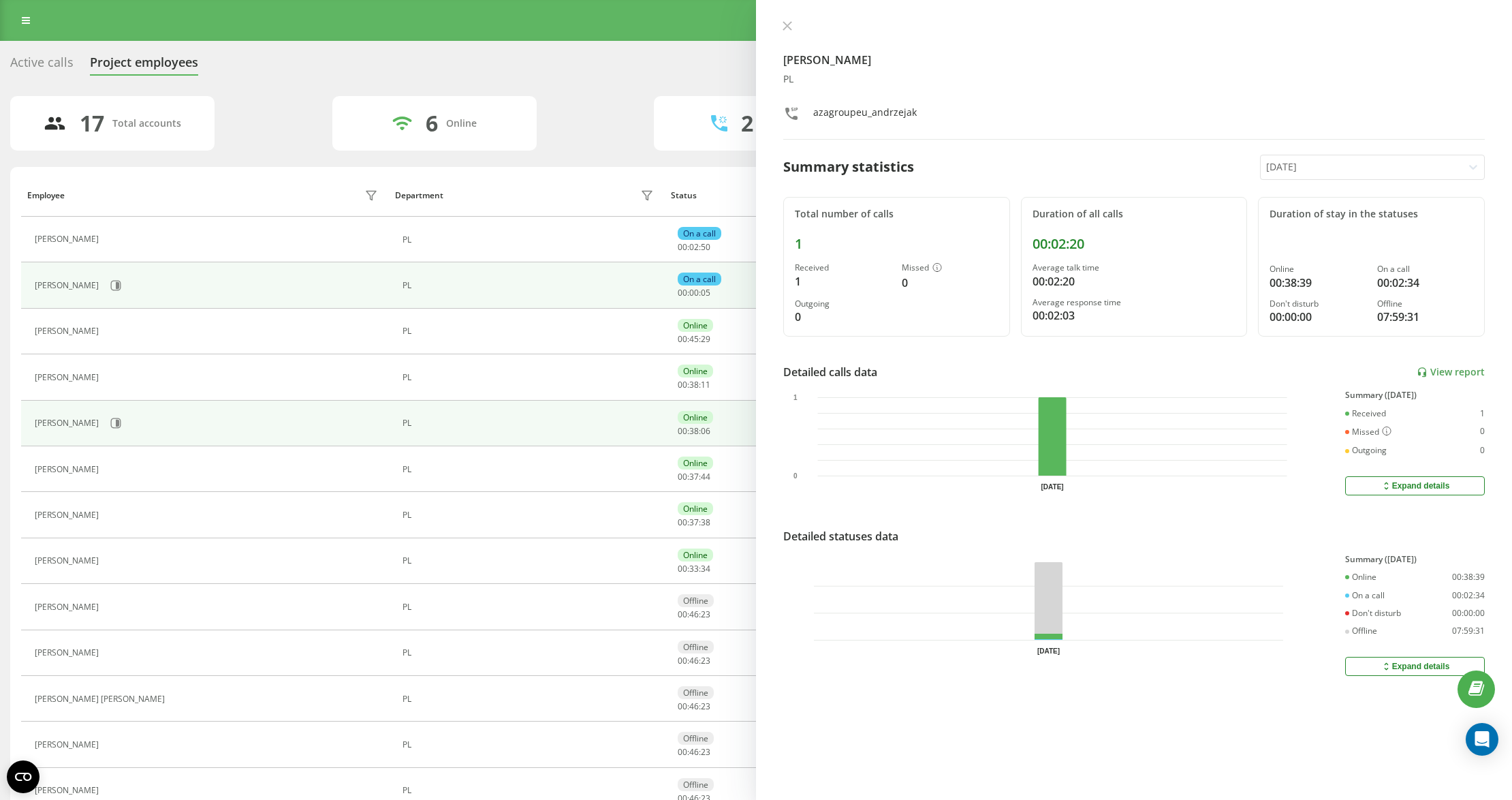
click at [102, 423] on div "[PERSON_NAME]" at bounding box center [68, 423] width 67 height 10
click at [121, 423] on icon at bounding box center [116, 423] width 11 height 11
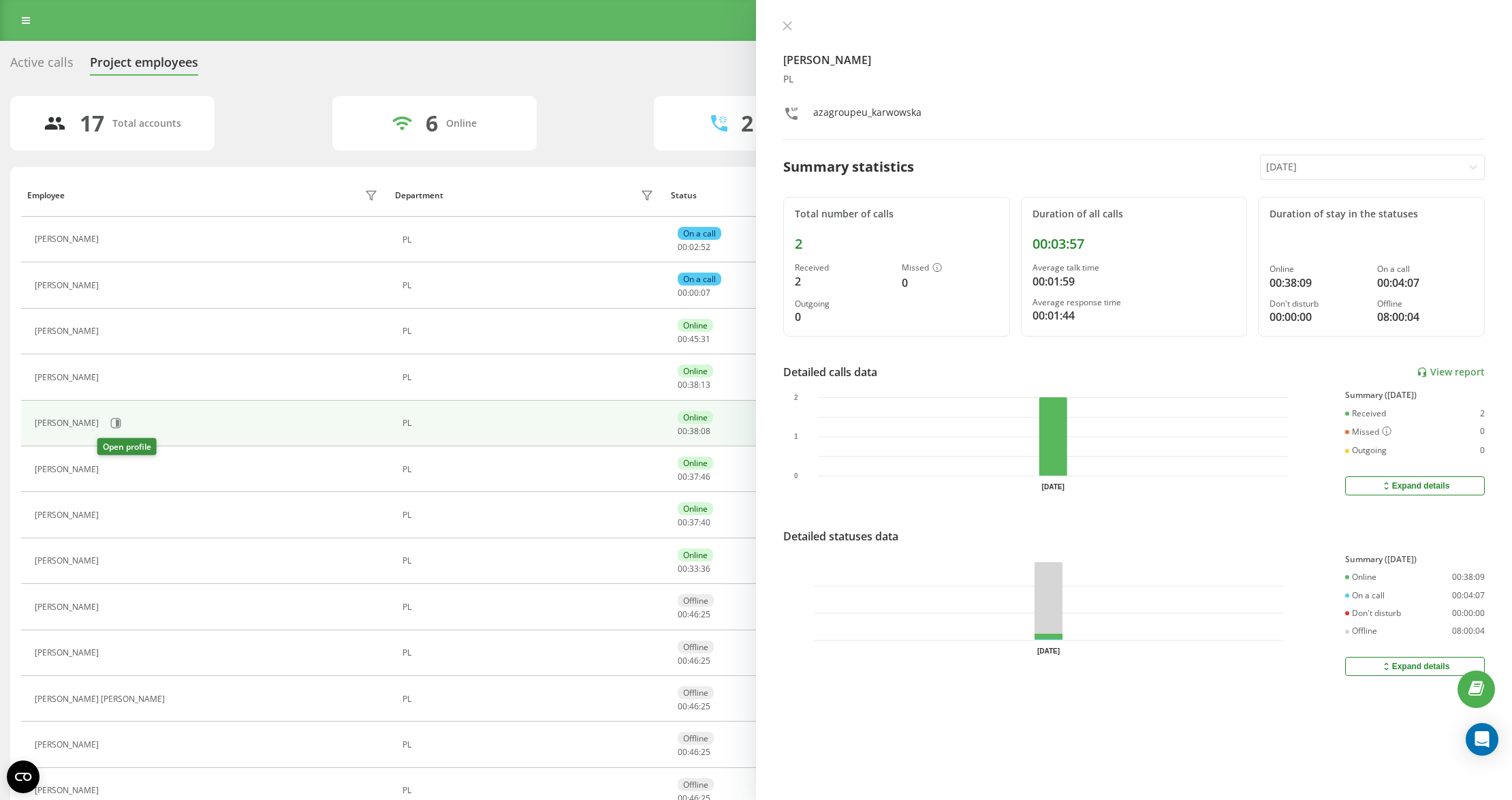
click at [105, 476] on button at bounding box center [114, 470] width 17 height 19
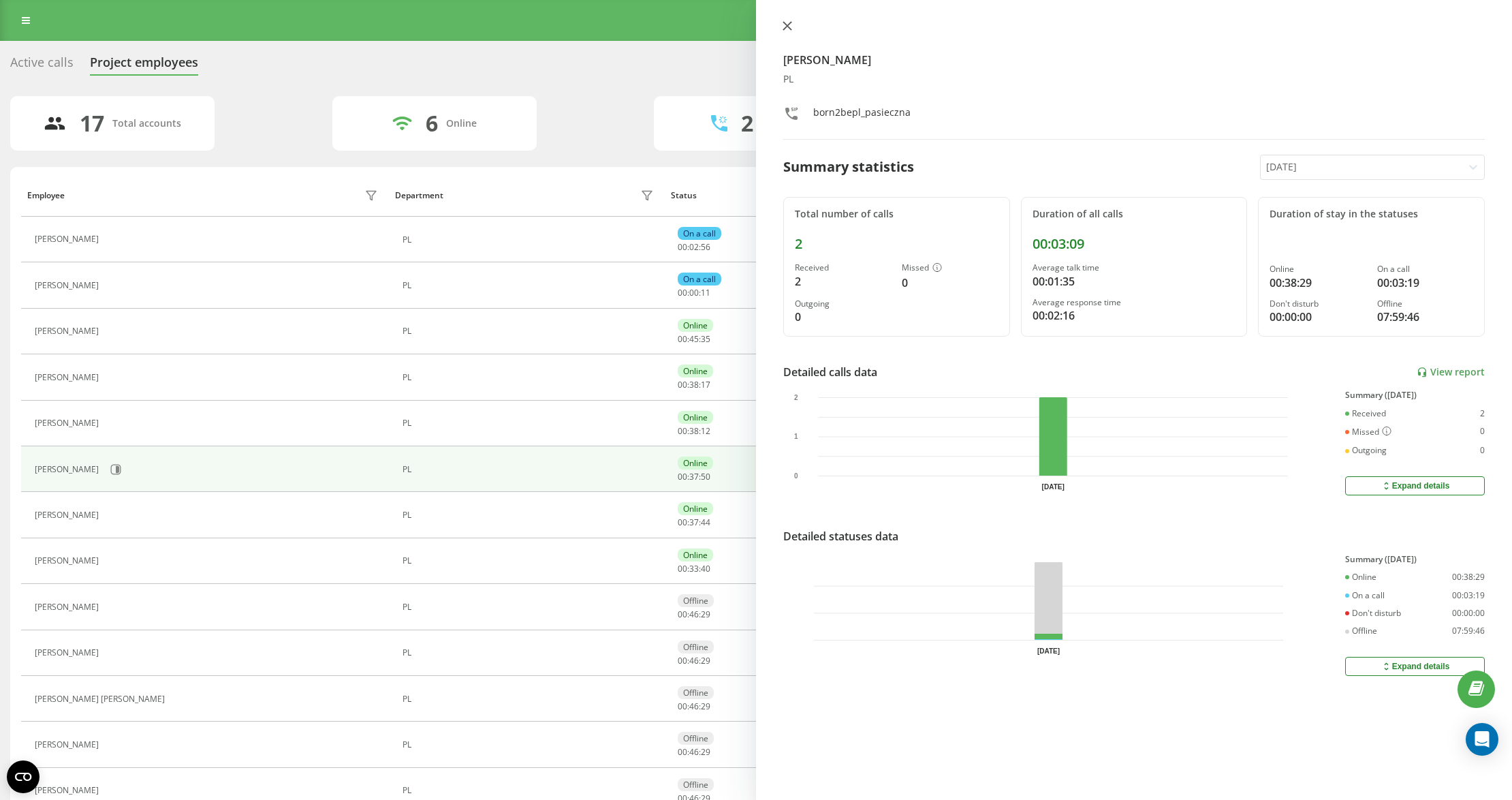
click at [795, 30] on button at bounding box center [787, 27] width 17 height 13
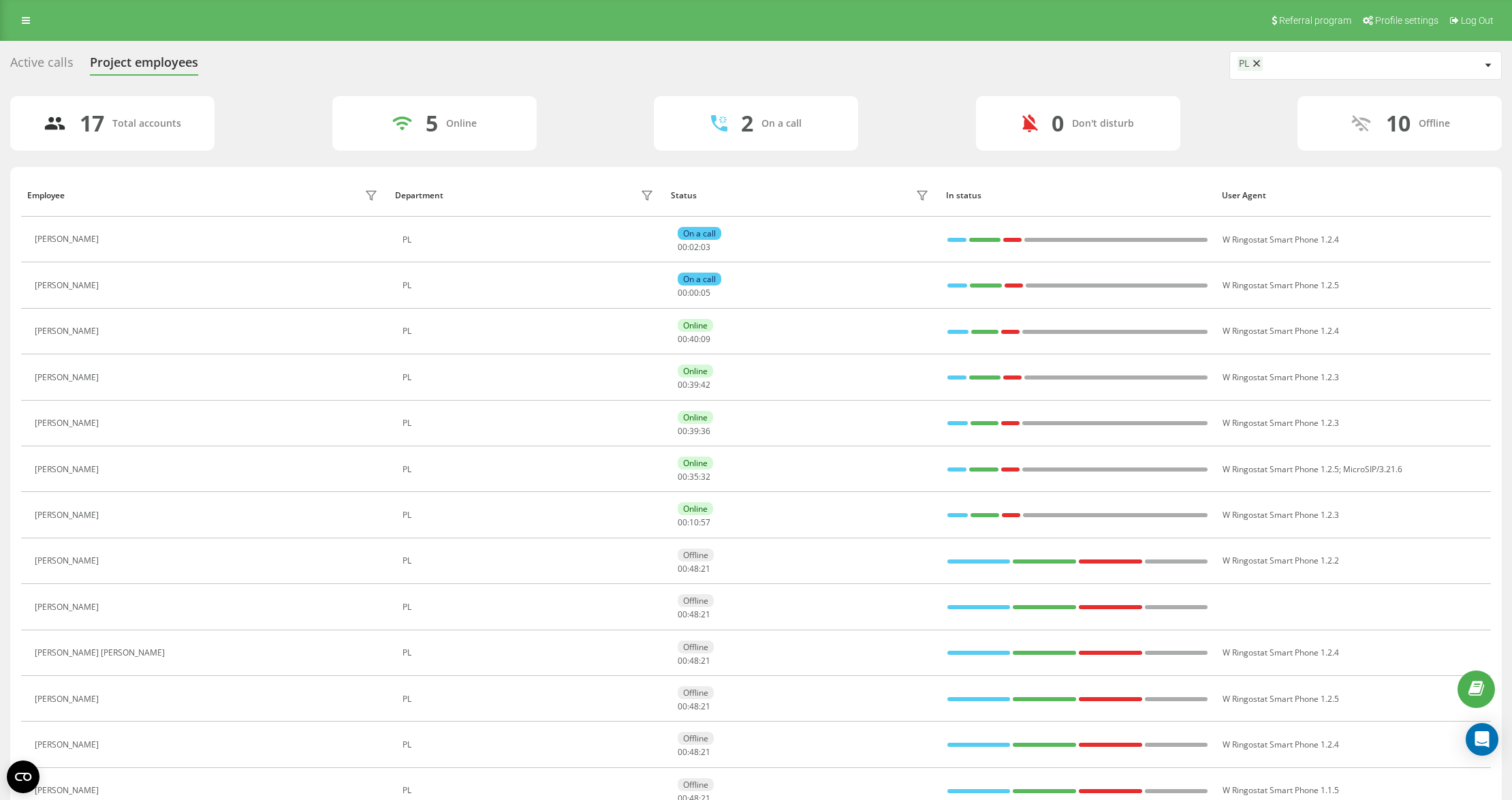
drag, startPoint x: 286, startPoint y: 91, endPoint x: 211, endPoint y: 31, distance: 96.0
click at [282, 91] on div "Active calls Project employees PL 17 Total accounts 5 Online 2 On a call 0 Don'…" at bounding box center [756, 544] width 1492 height 987
click at [906, 74] on div "Active calls Project employees PL" at bounding box center [756, 65] width 1492 height 29
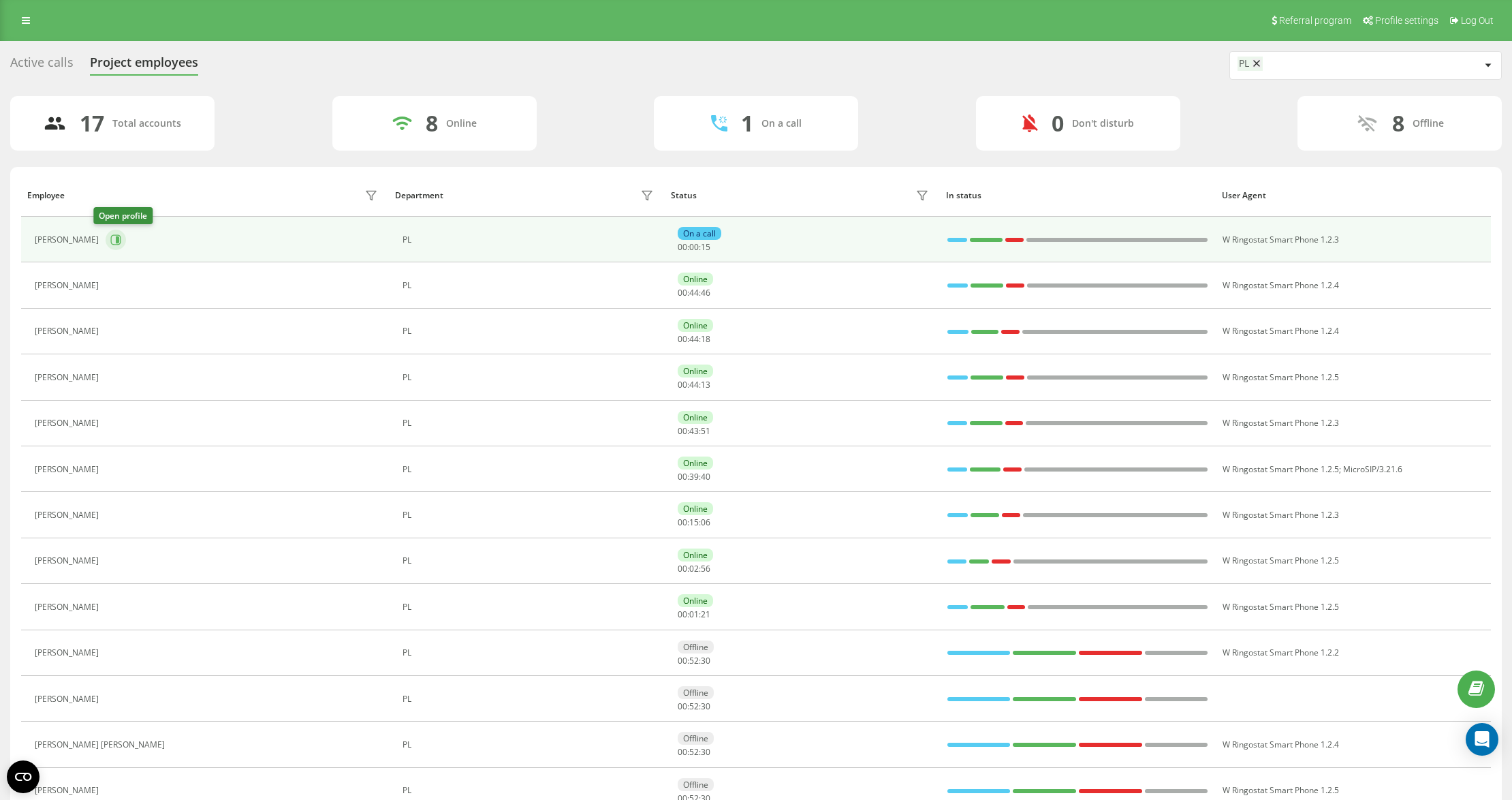
click at [111, 235] on icon at bounding box center [116, 239] width 11 height 11
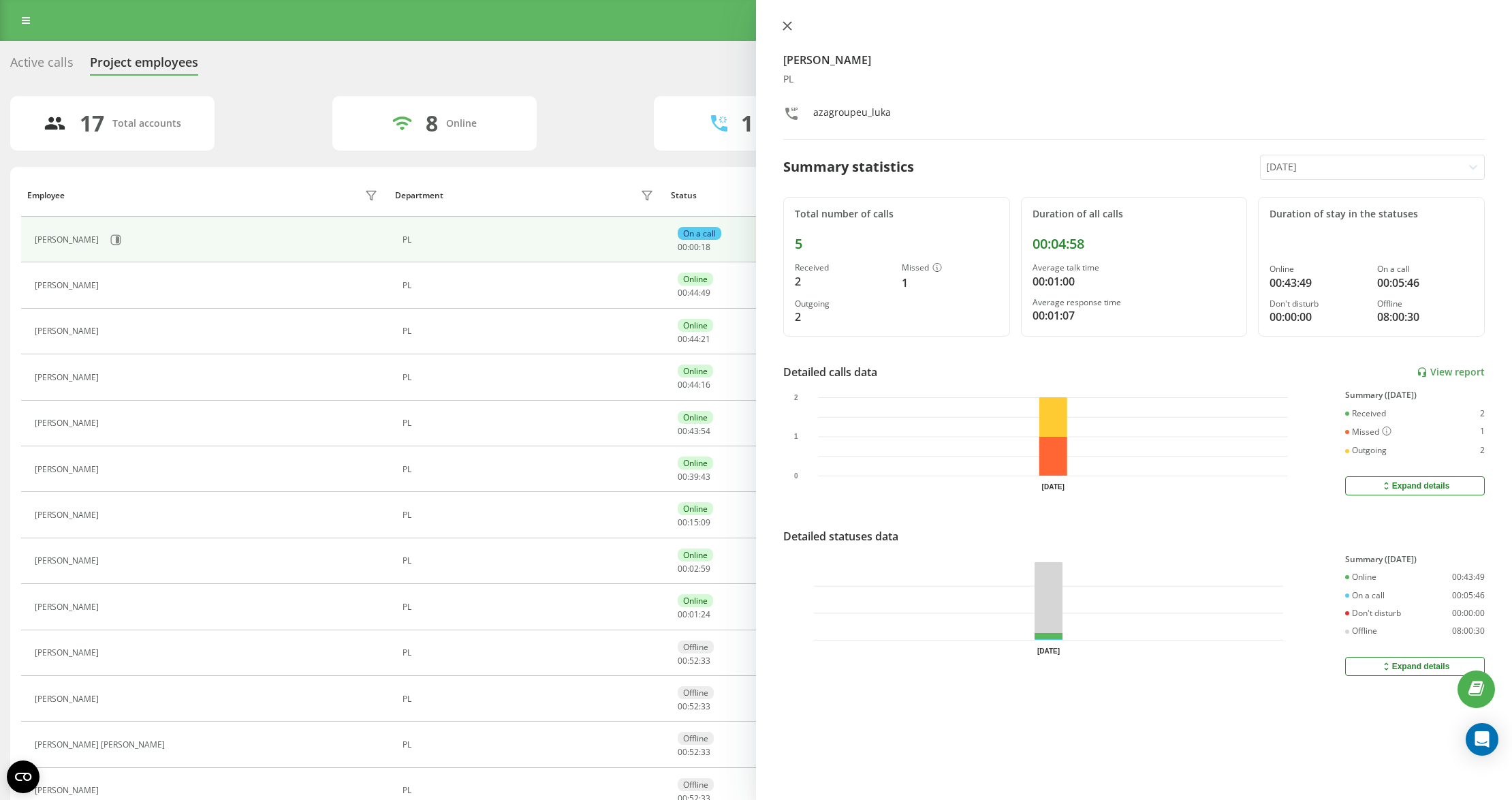
click at [784, 26] on icon at bounding box center [787, 26] width 10 height 10
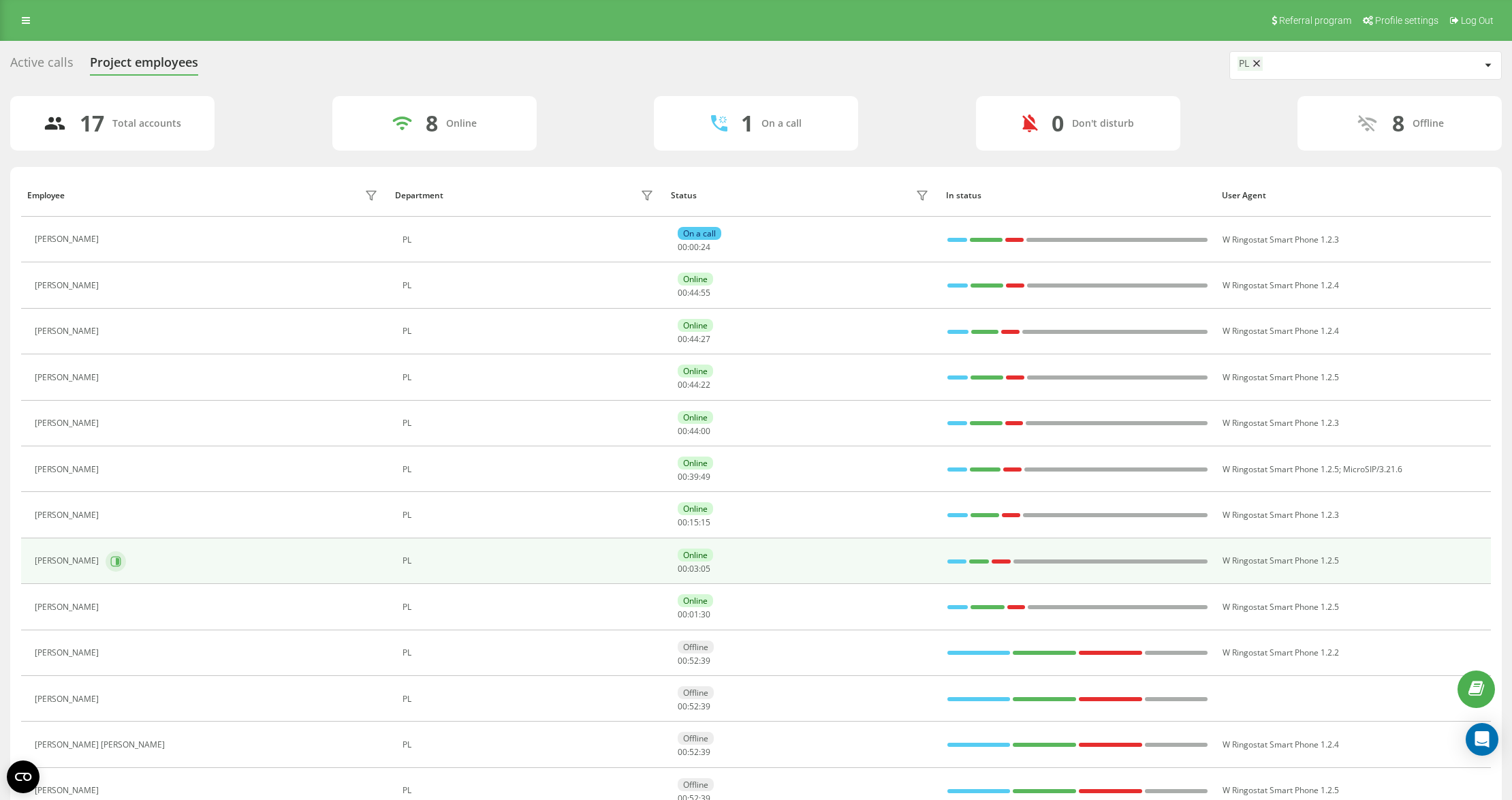
click at [115, 556] on button at bounding box center [115, 561] width 20 height 20
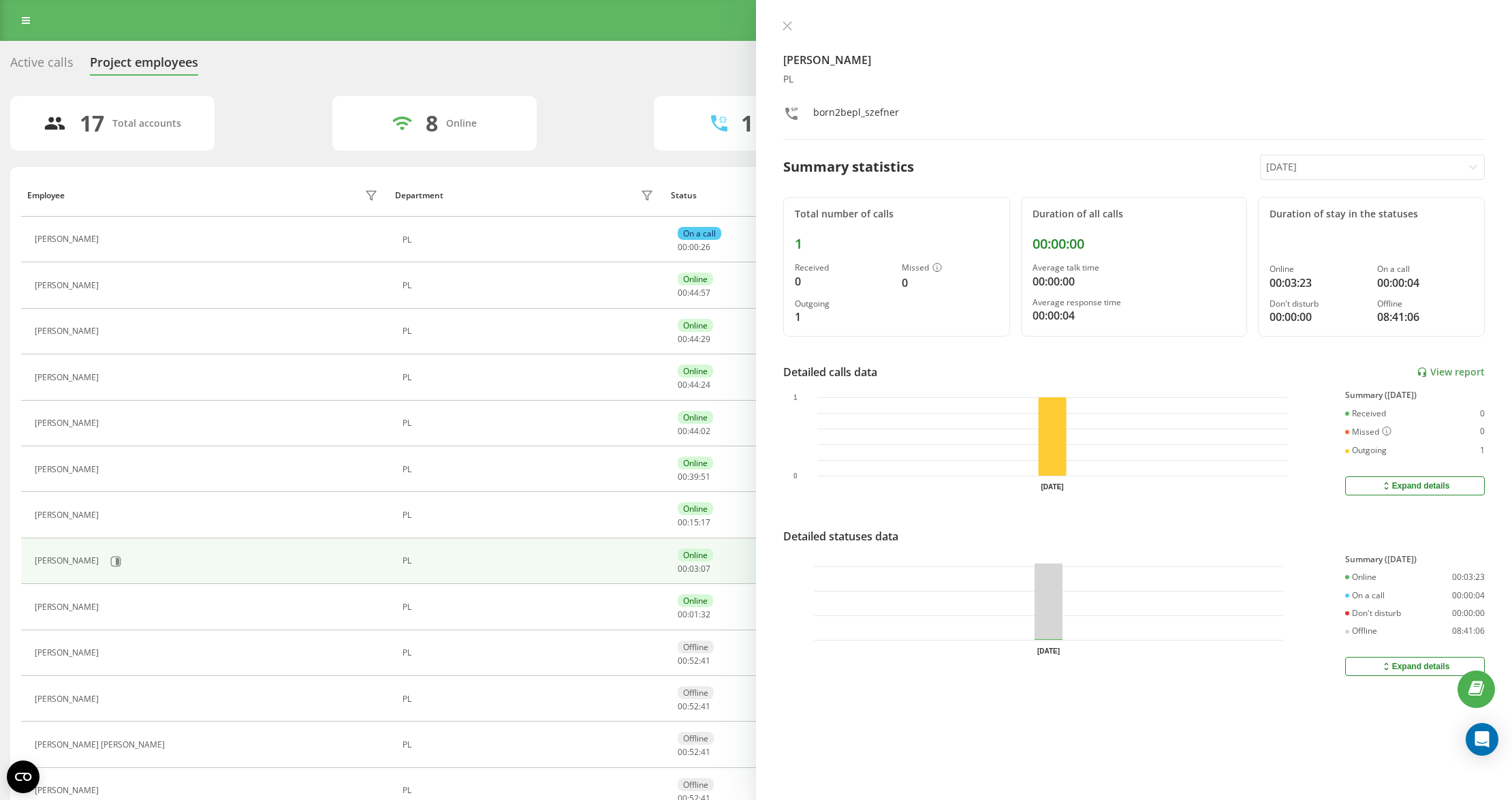
click at [788, 25] on icon at bounding box center [787, 26] width 10 height 10
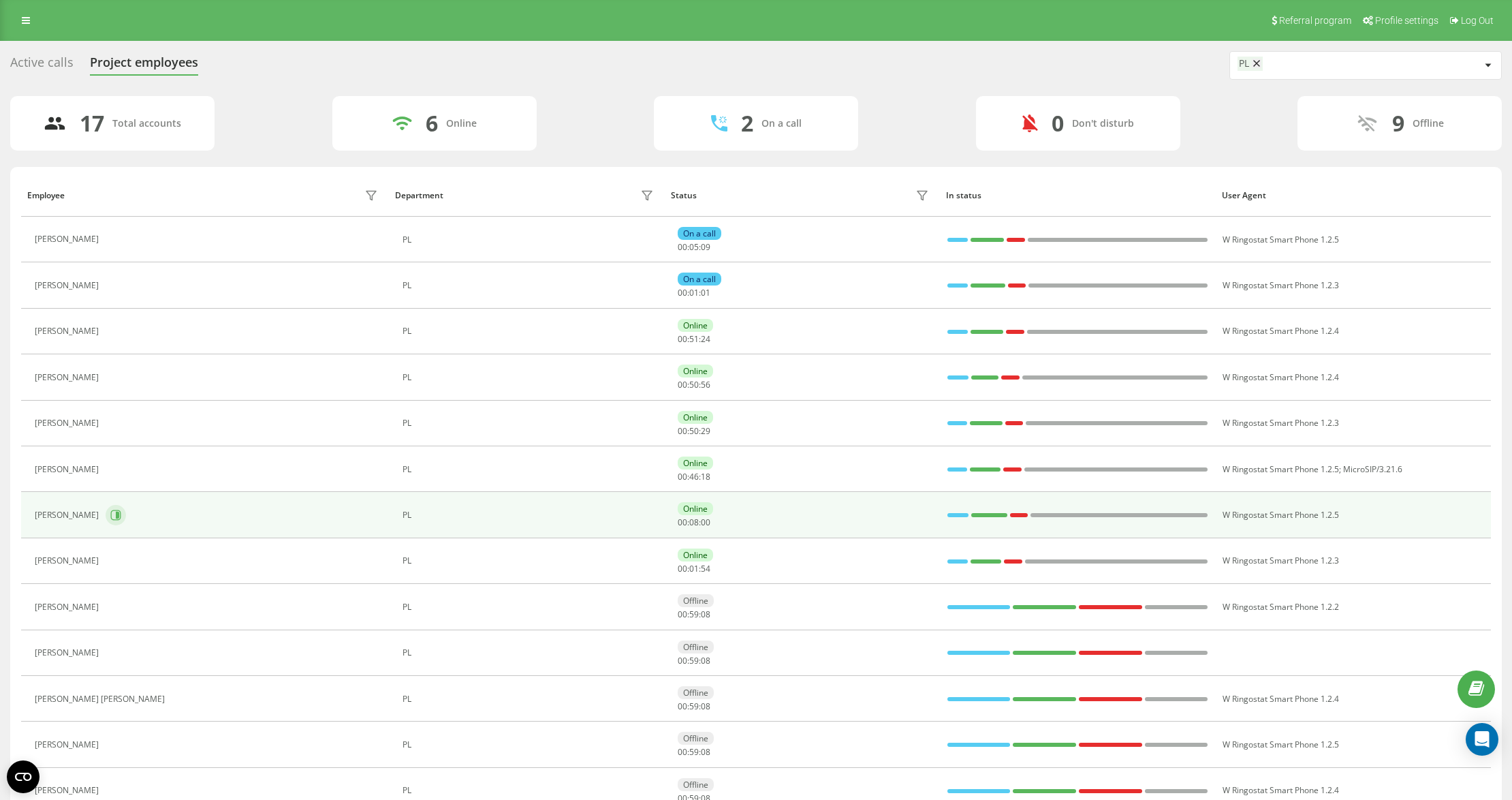
click at [120, 513] on icon at bounding box center [116, 515] width 11 height 11
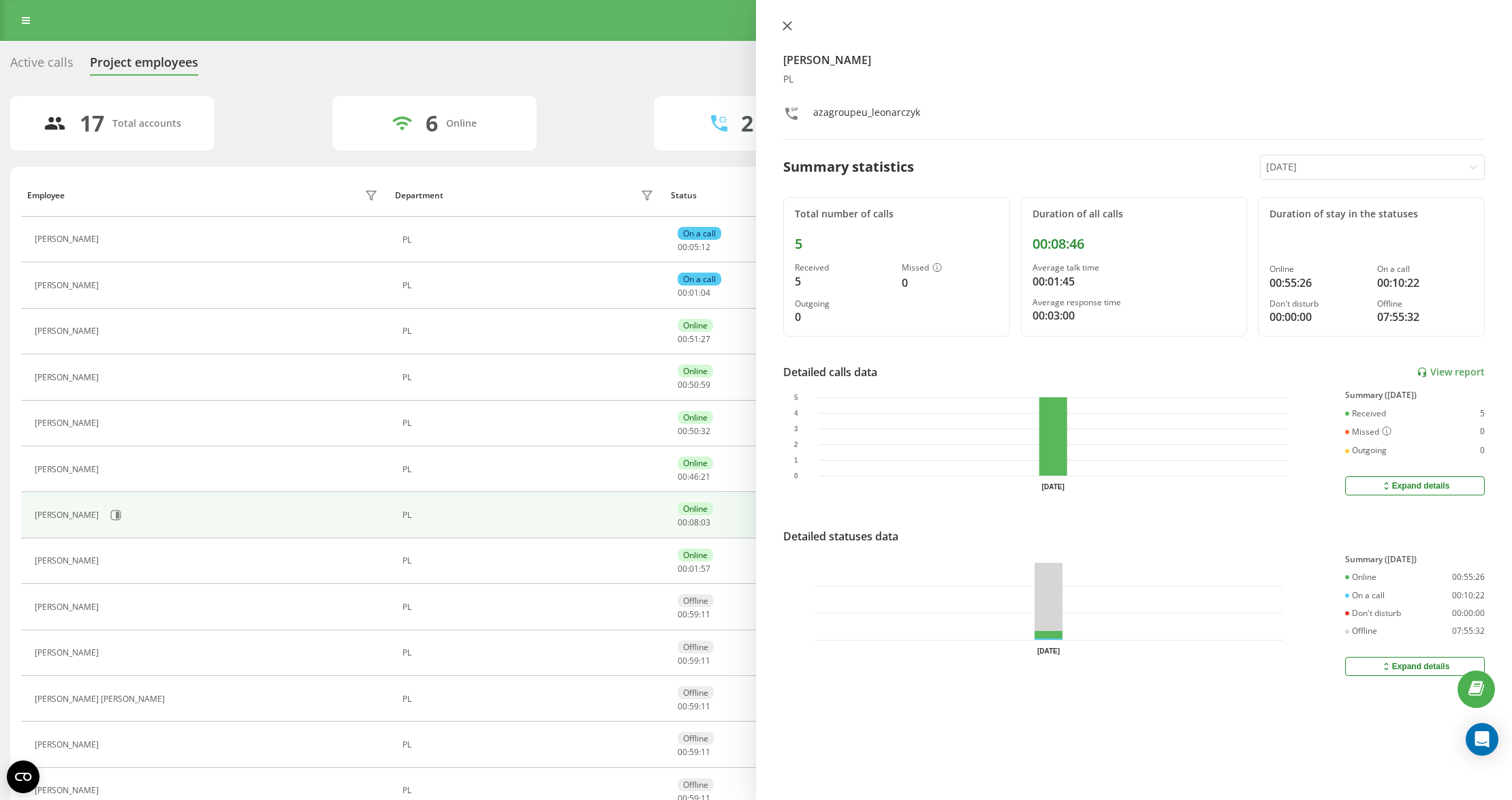
click at [790, 23] on icon at bounding box center [787, 26] width 10 height 10
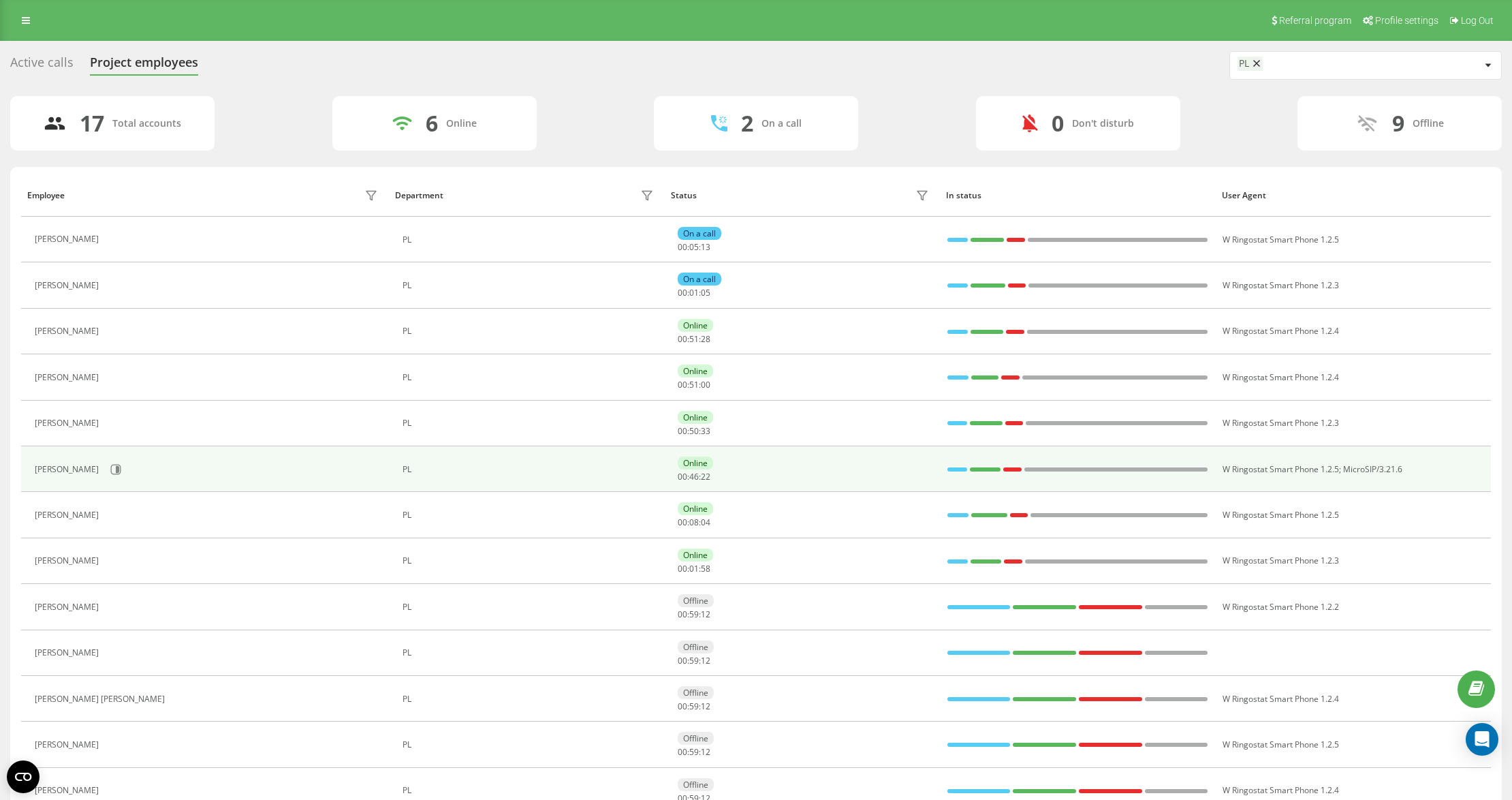
click at [94, 464] on div "[PERSON_NAME]" at bounding box center [208, 469] width 347 height 23
click at [115, 470] on button at bounding box center [115, 469] width 20 height 20
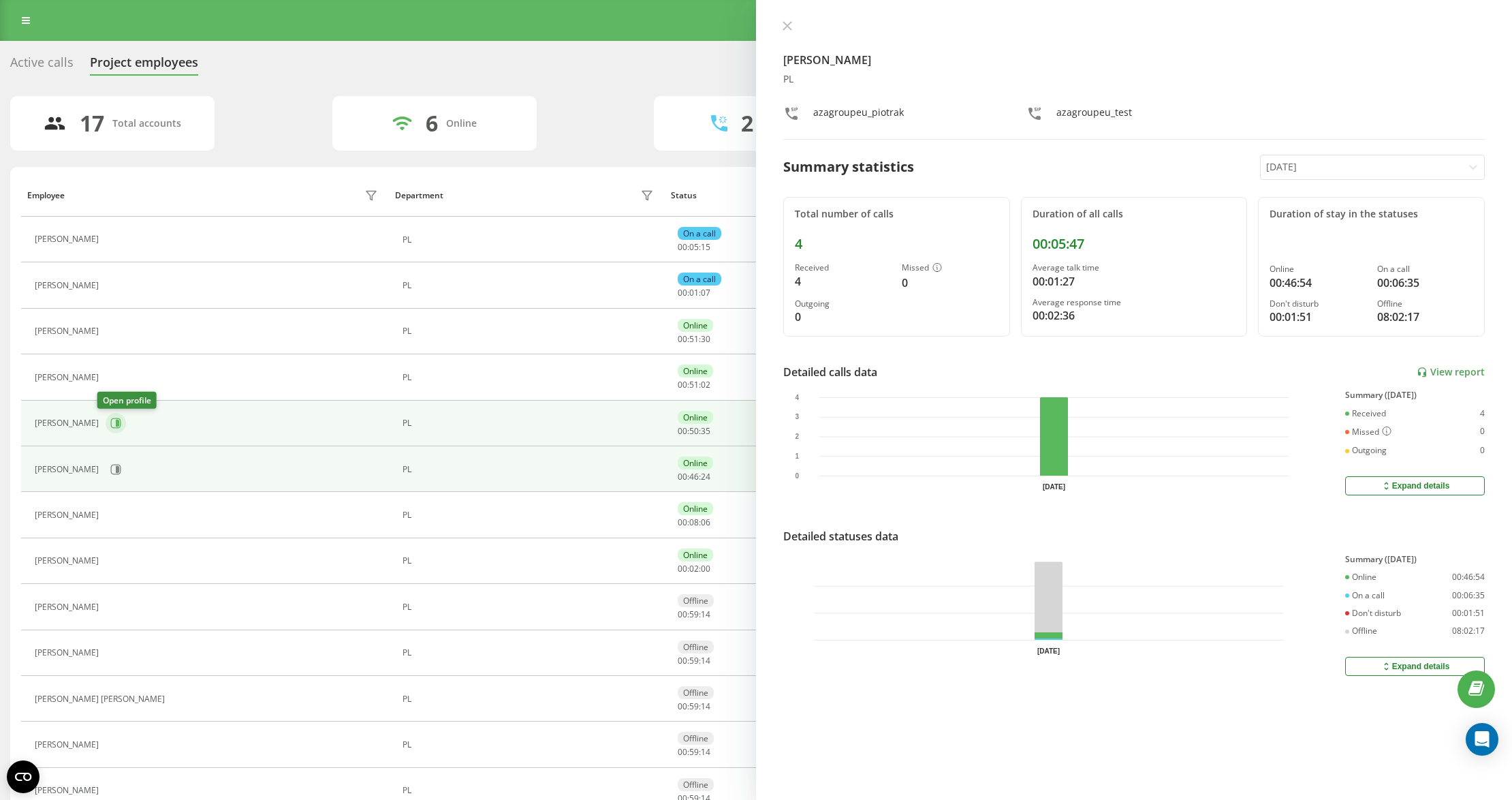
click at [111, 423] on icon at bounding box center [116, 423] width 11 height 11
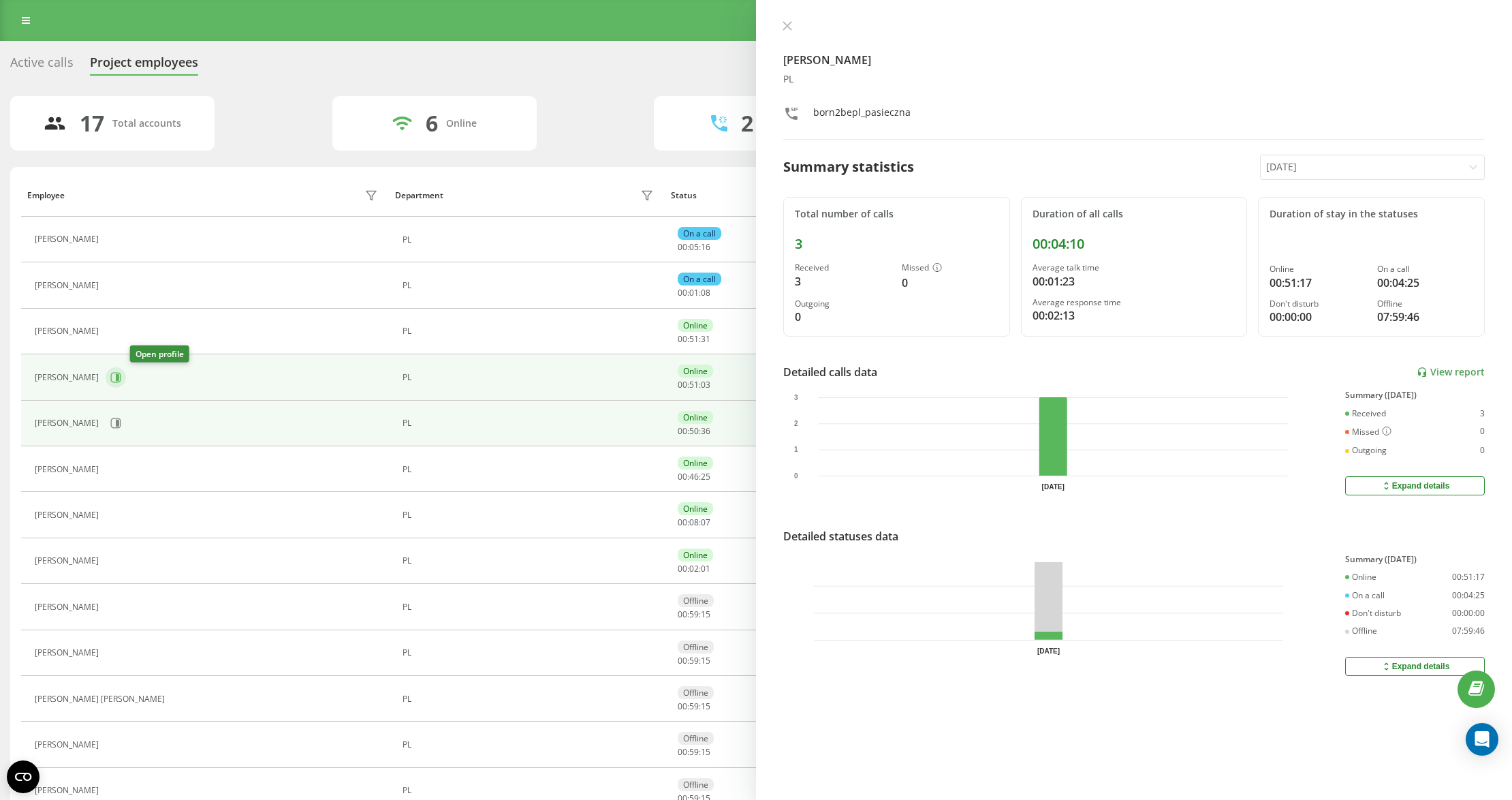
click at [119, 377] on icon at bounding box center [117, 377] width 3 height 7
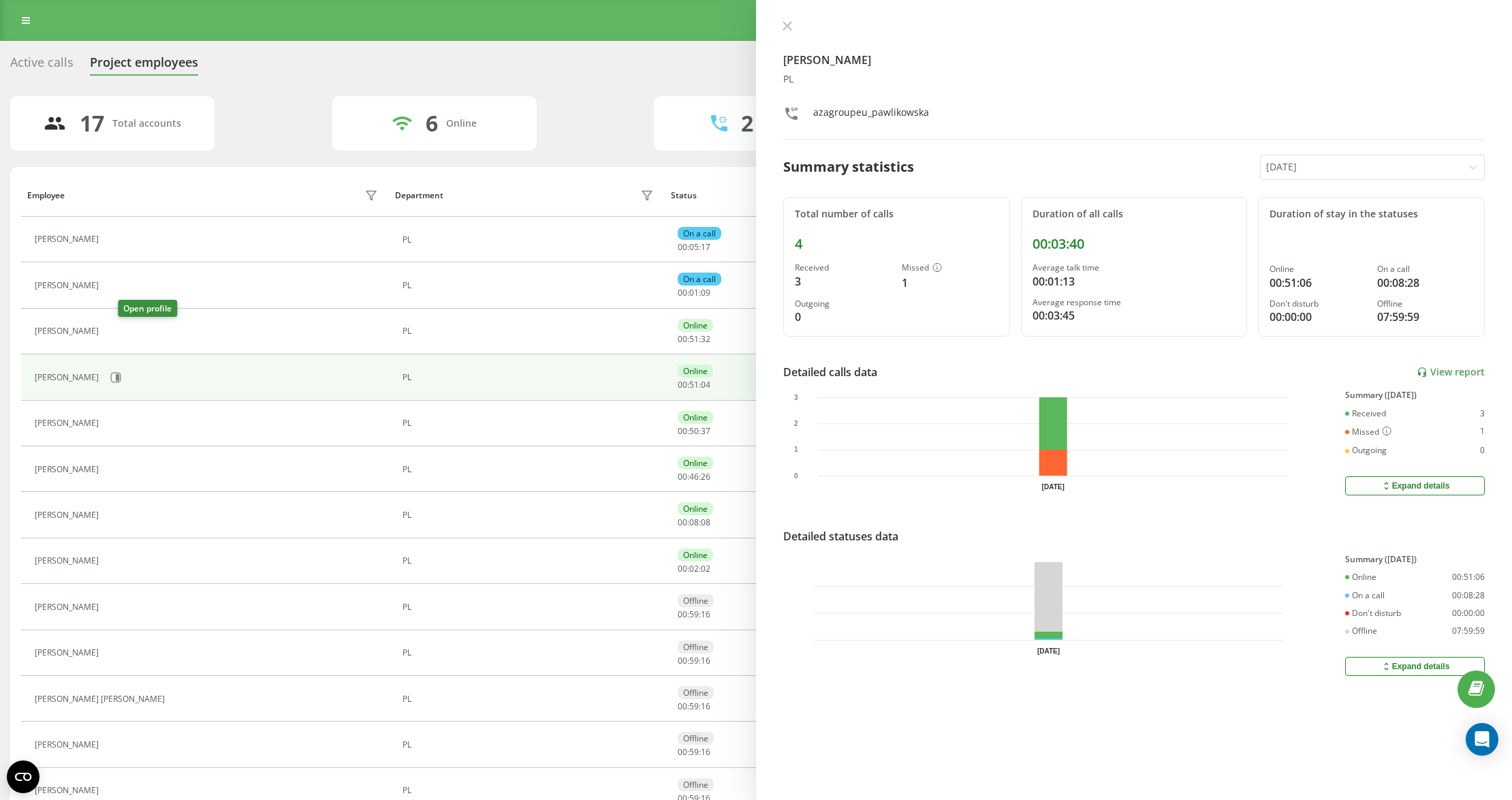
click at [122, 334] on button at bounding box center [114, 333] width 17 height 19
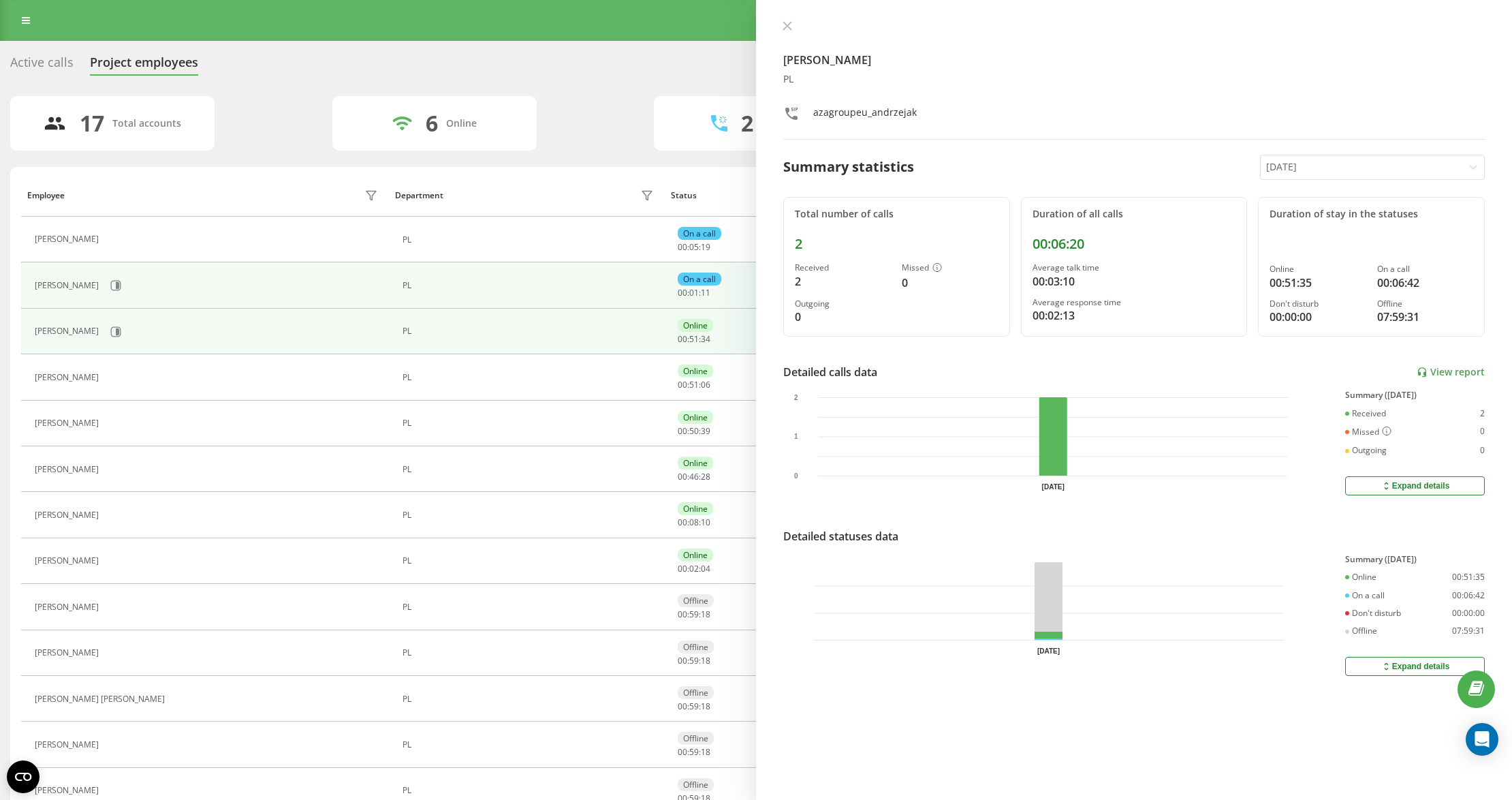
click at [118, 289] on div "[PERSON_NAME]" at bounding box center [208, 286] width 347 height 23
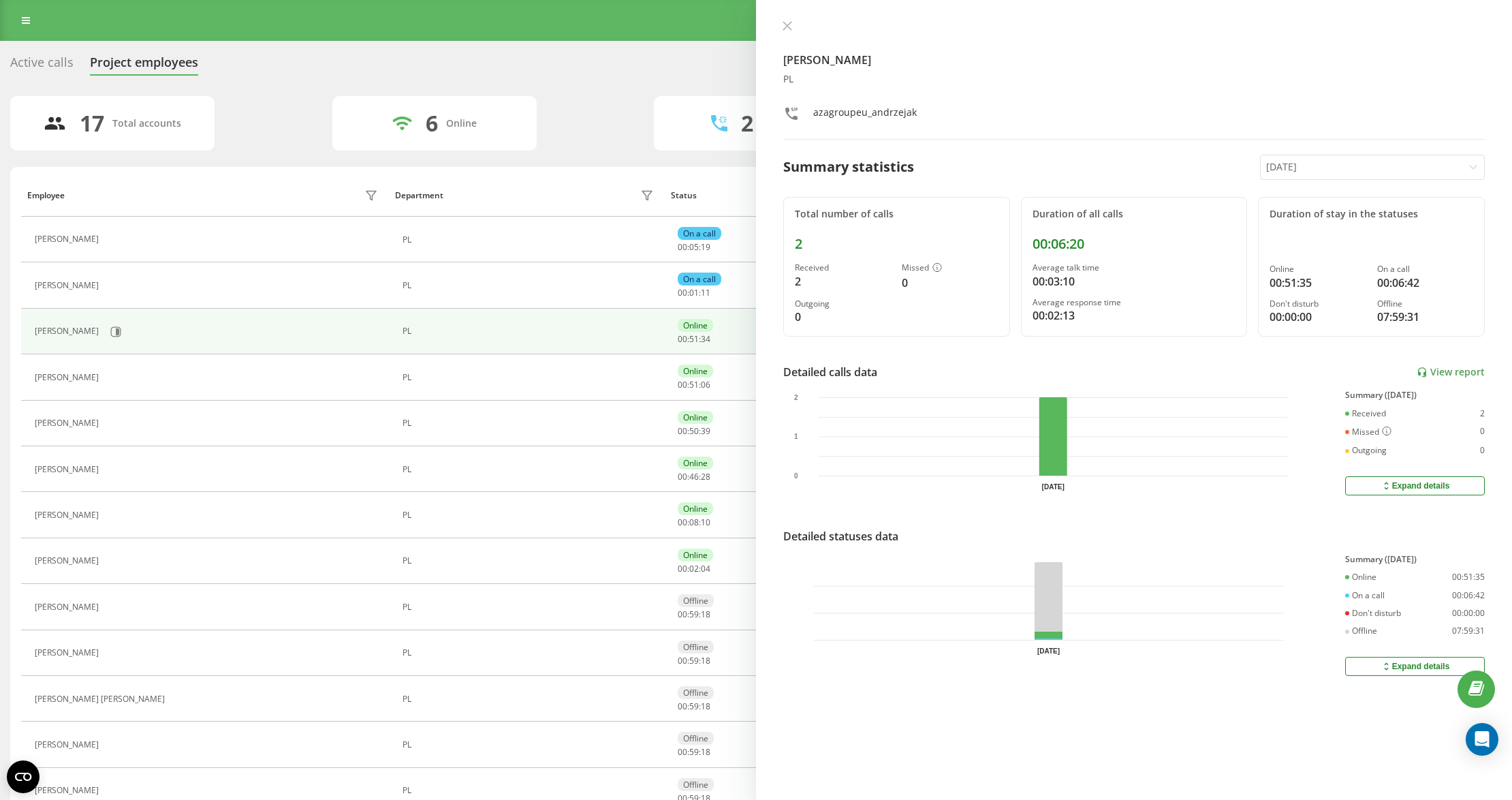
click at [108, 279] on button at bounding box center [114, 286] width 17 height 19
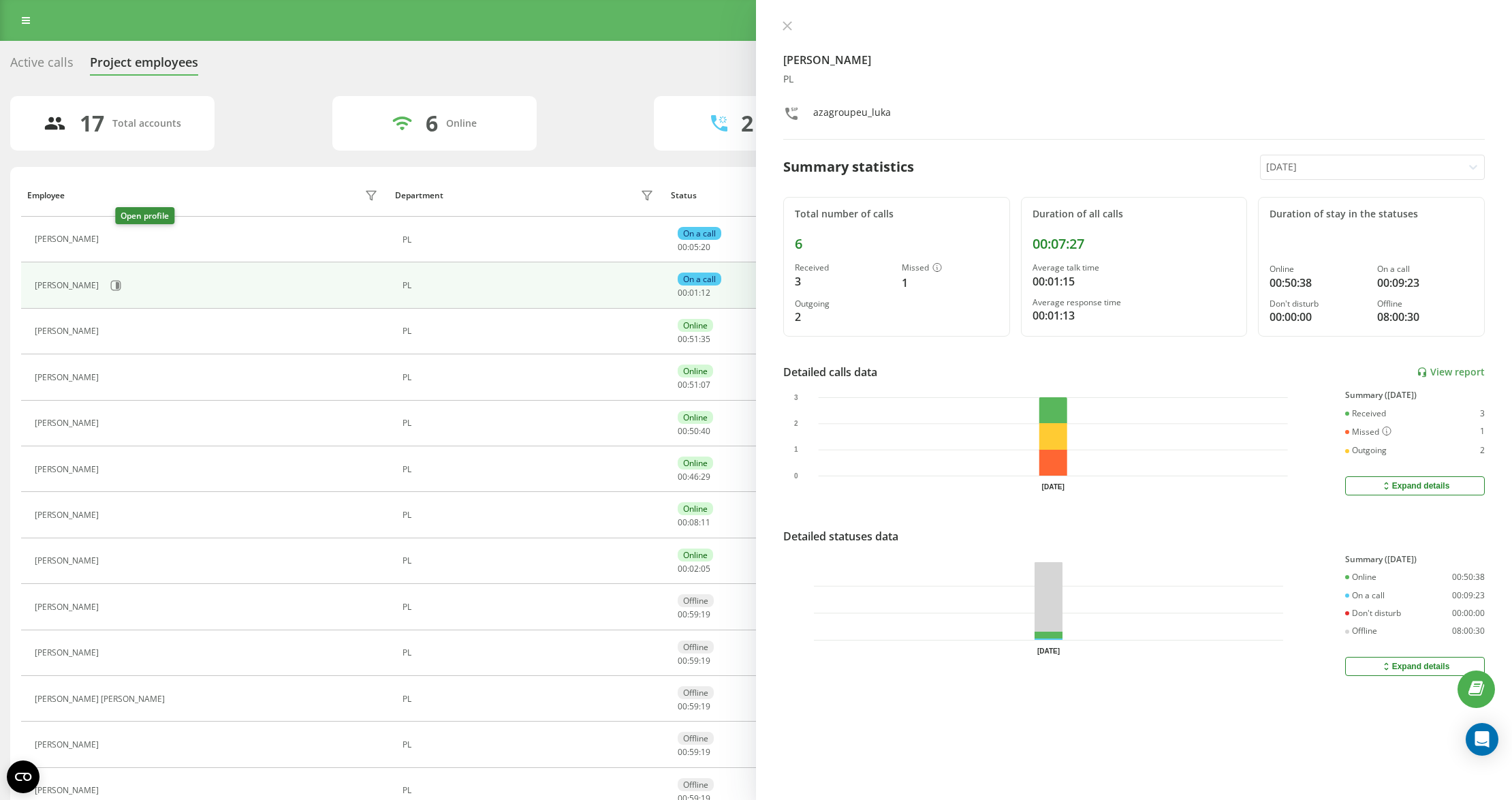
click at [119, 242] on icon at bounding box center [114, 239] width 10 height 10
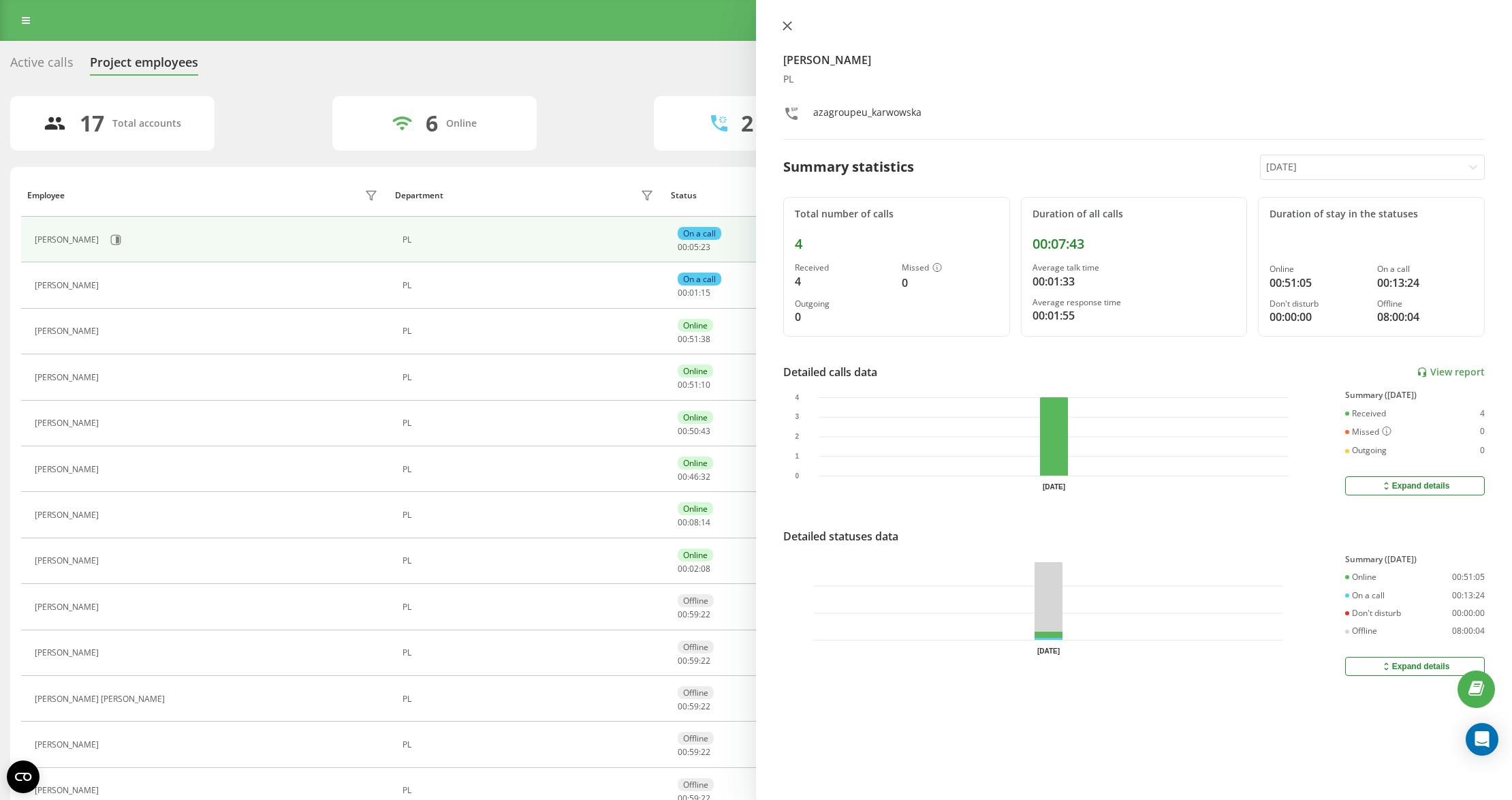
click at [793, 23] on button at bounding box center [787, 27] width 17 height 13
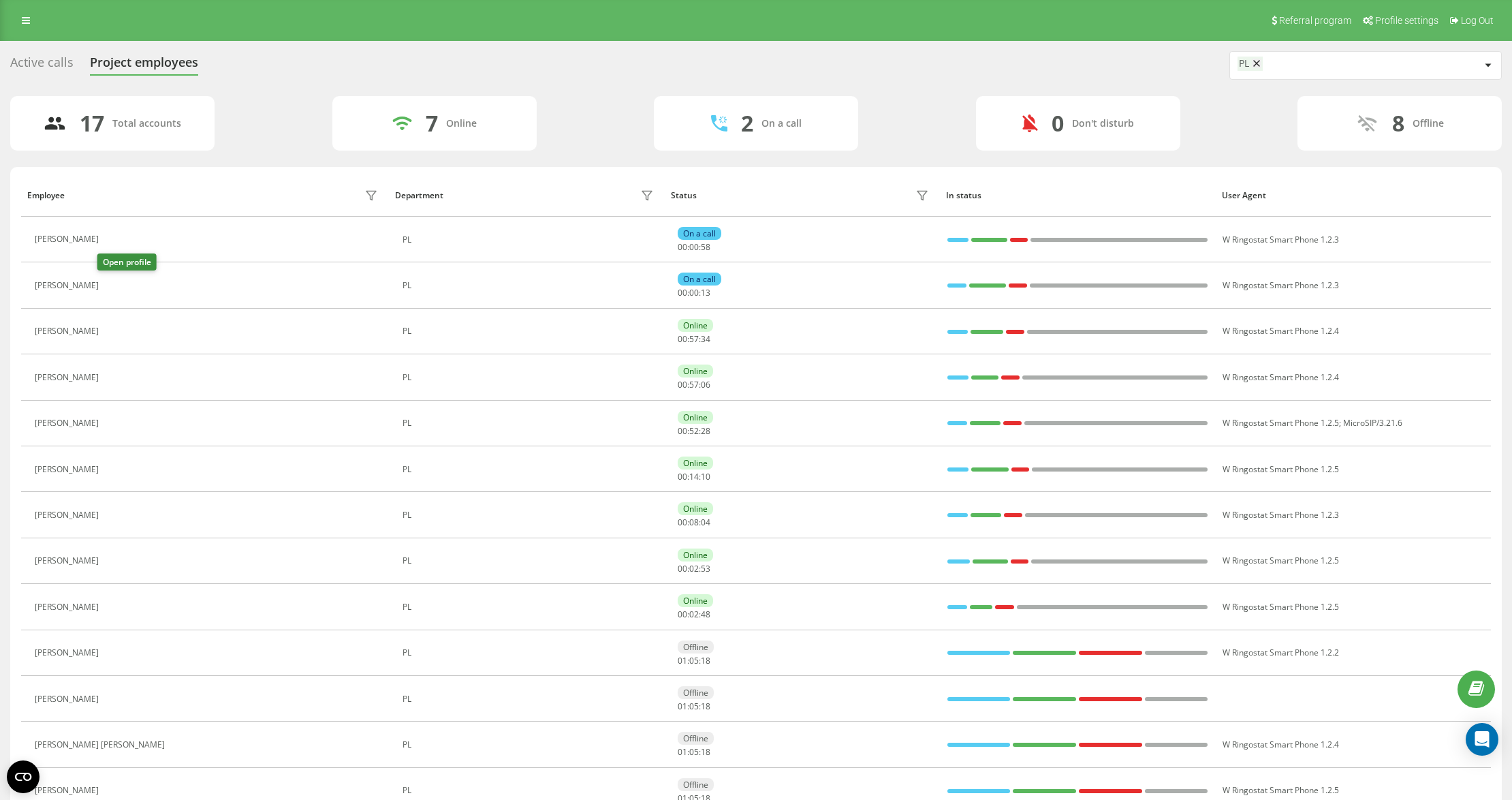
click at [111, 281] on button at bounding box center [114, 286] width 17 height 19
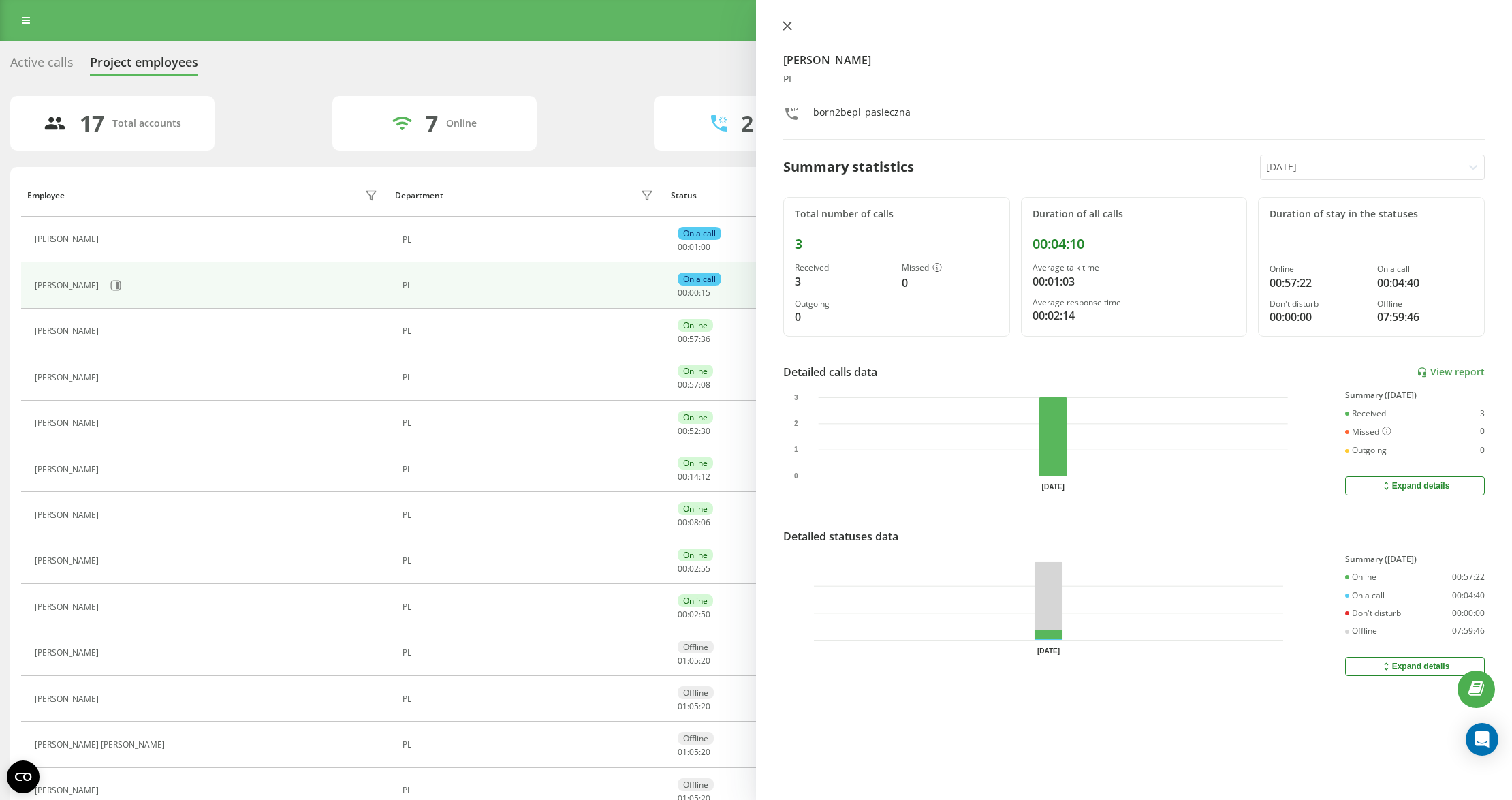
click at [784, 23] on icon at bounding box center [787, 26] width 8 height 8
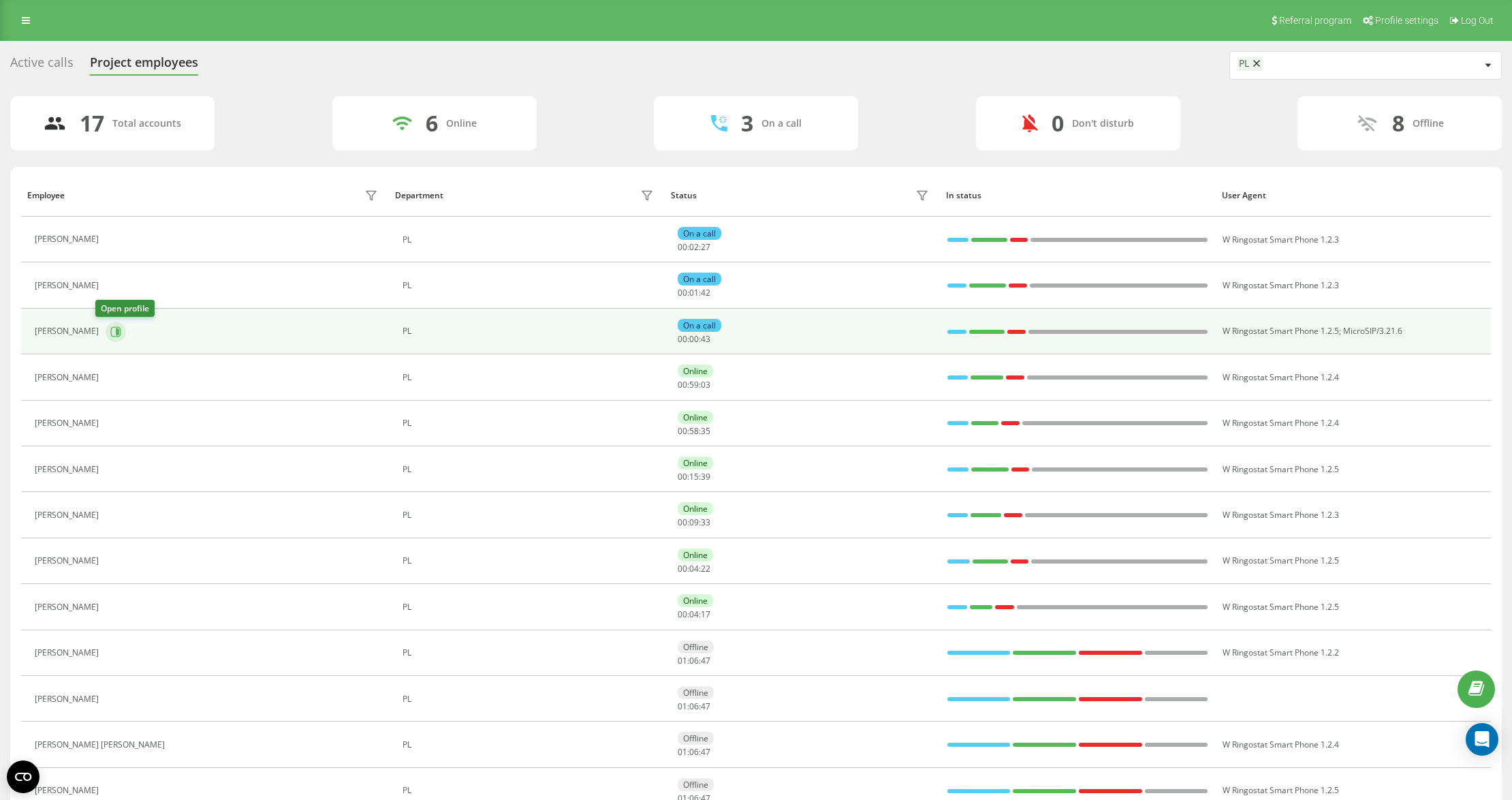
click at [112, 330] on button at bounding box center [115, 332] width 20 height 20
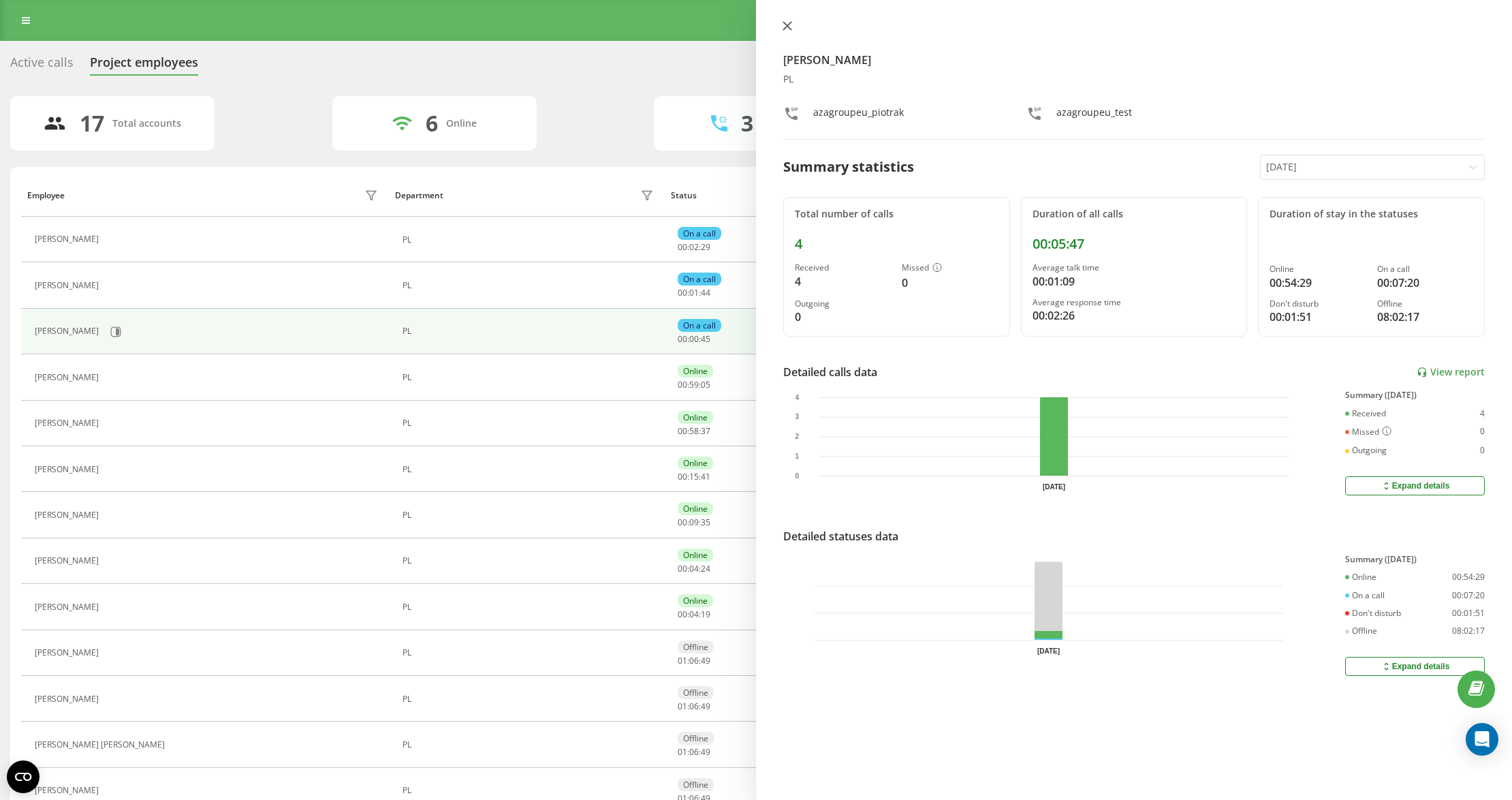
click at [790, 23] on icon at bounding box center [787, 26] width 8 height 8
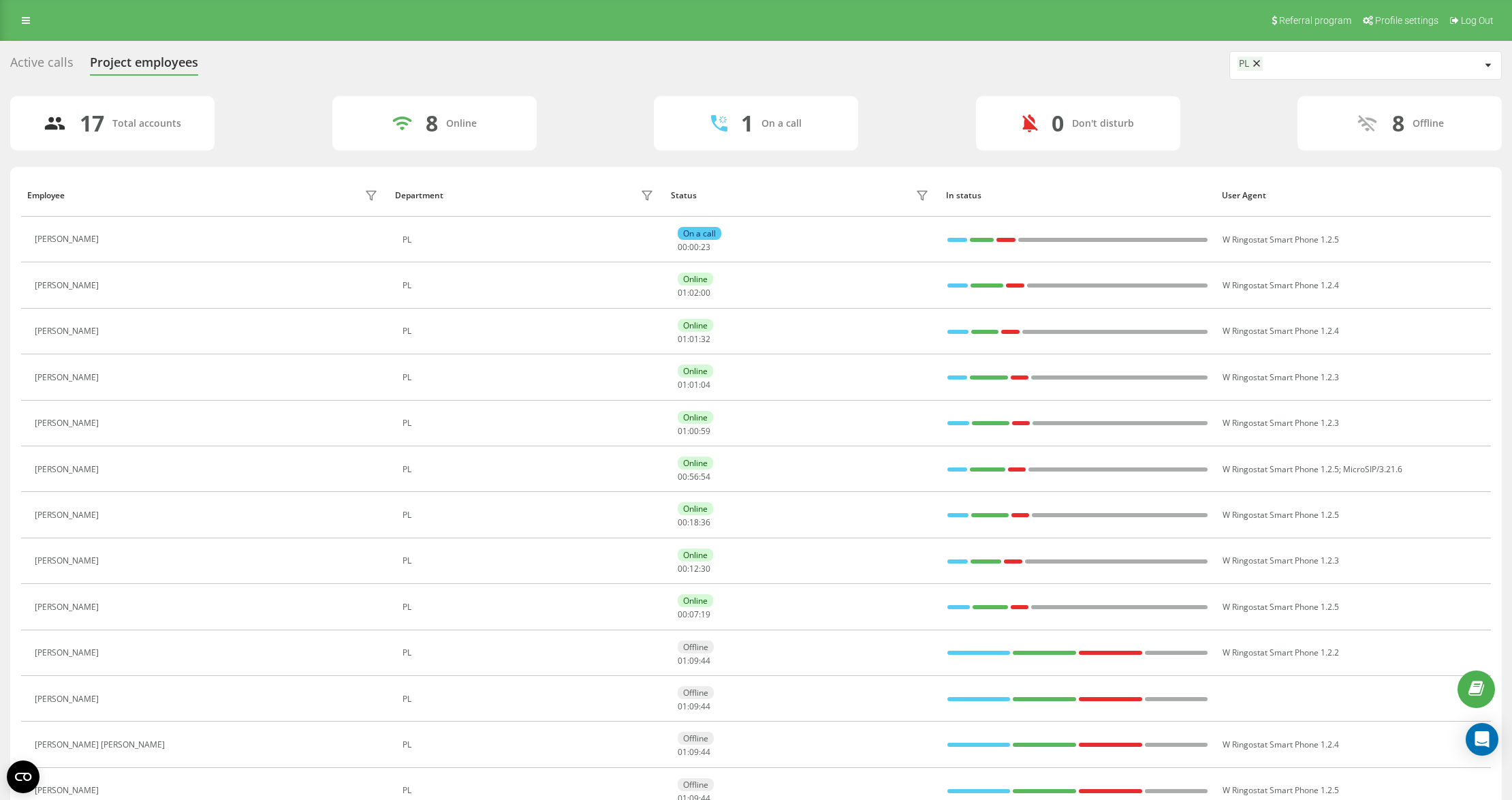
click at [603, 107] on div "17 Total accounts 8 Online 1 On a call 0 Don't disturb 8 Offline" at bounding box center [756, 123] width 1492 height 55
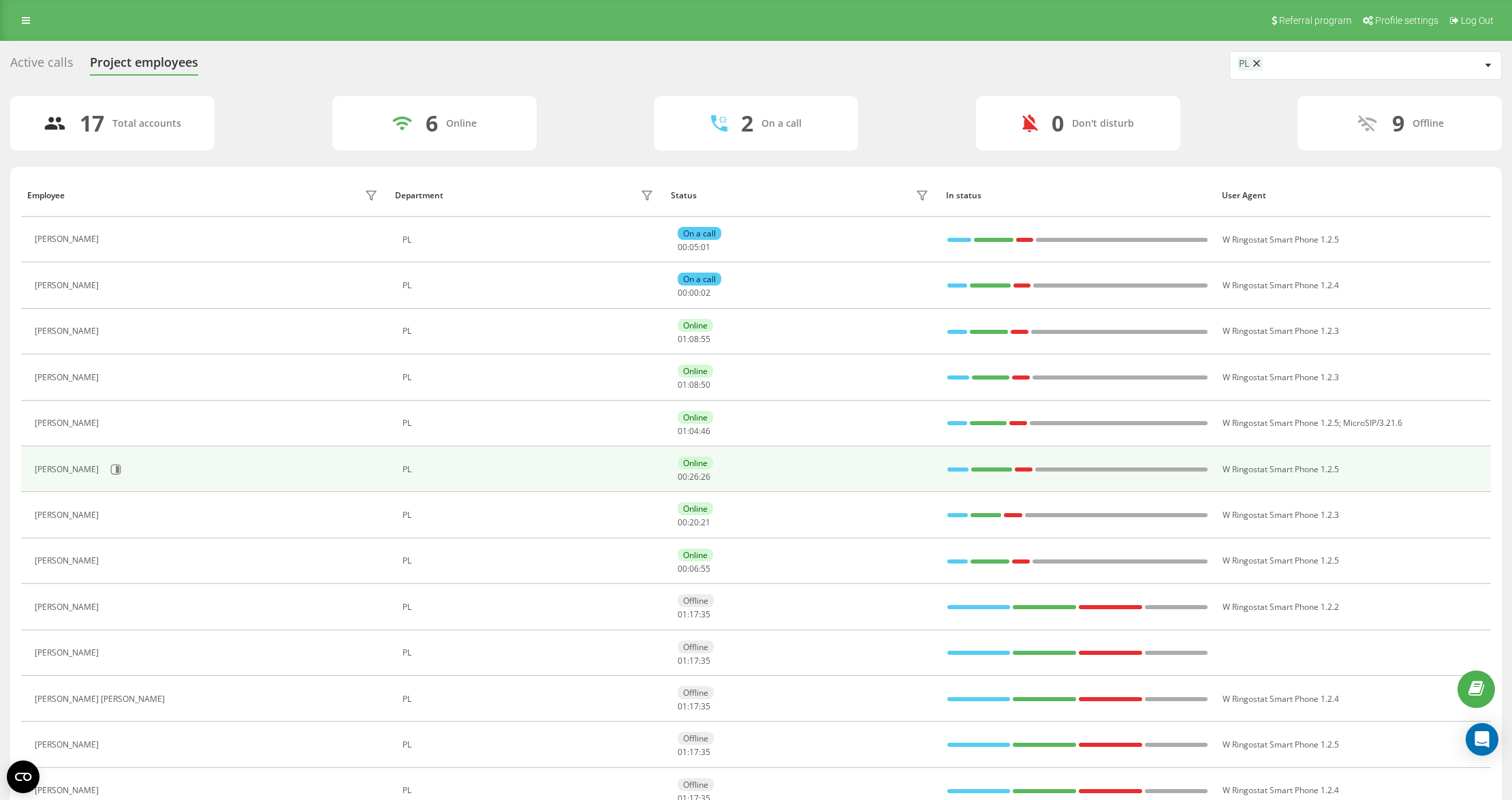
click at [124, 480] on div "[PERSON_NAME]" at bounding box center [208, 469] width 347 height 23
click at [121, 474] on icon at bounding box center [116, 468] width 10 height 10
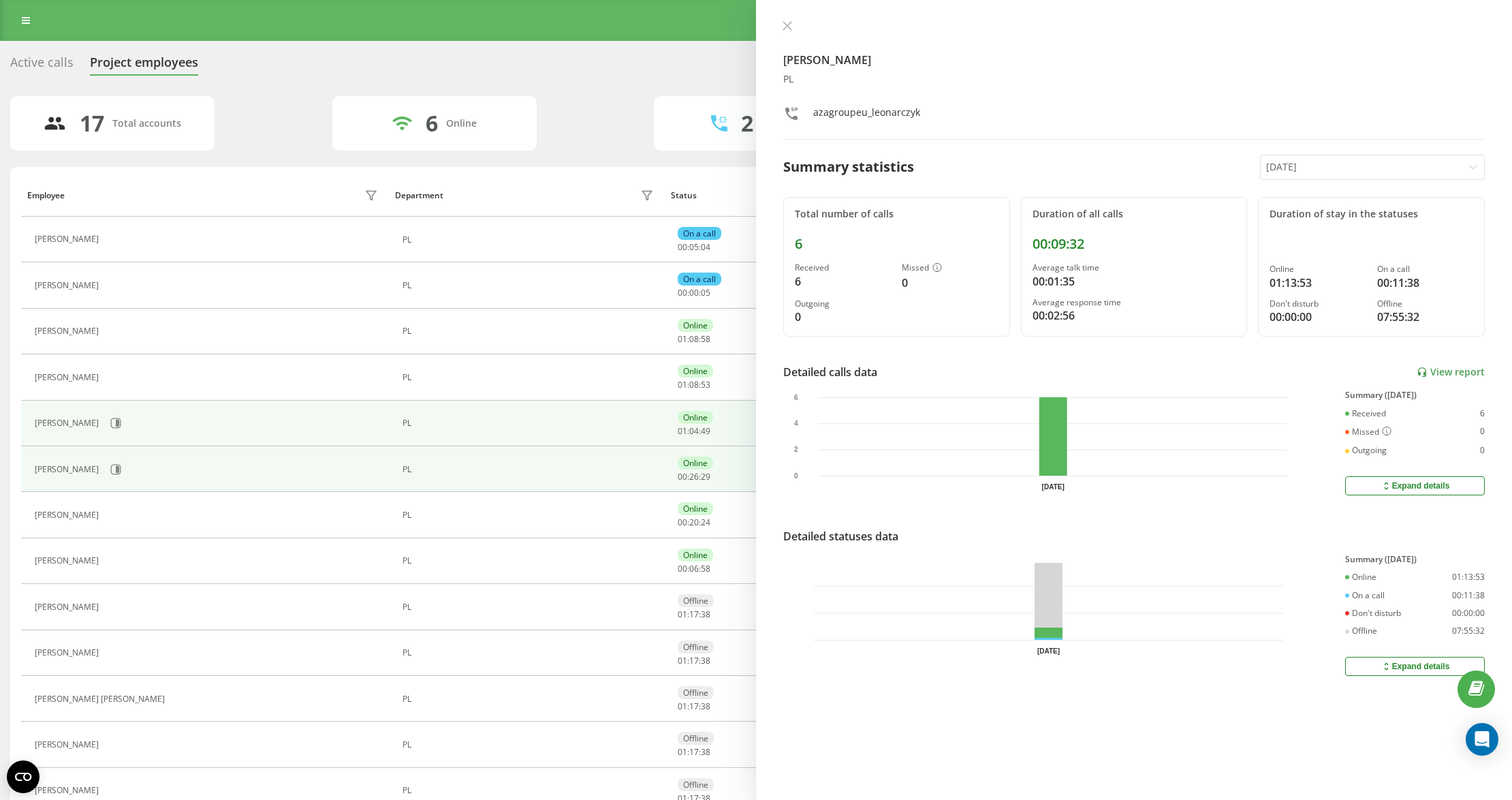
click at [114, 416] on div "[PERSON_NAME]" at bounding box center [208, 423] width 347 height 23
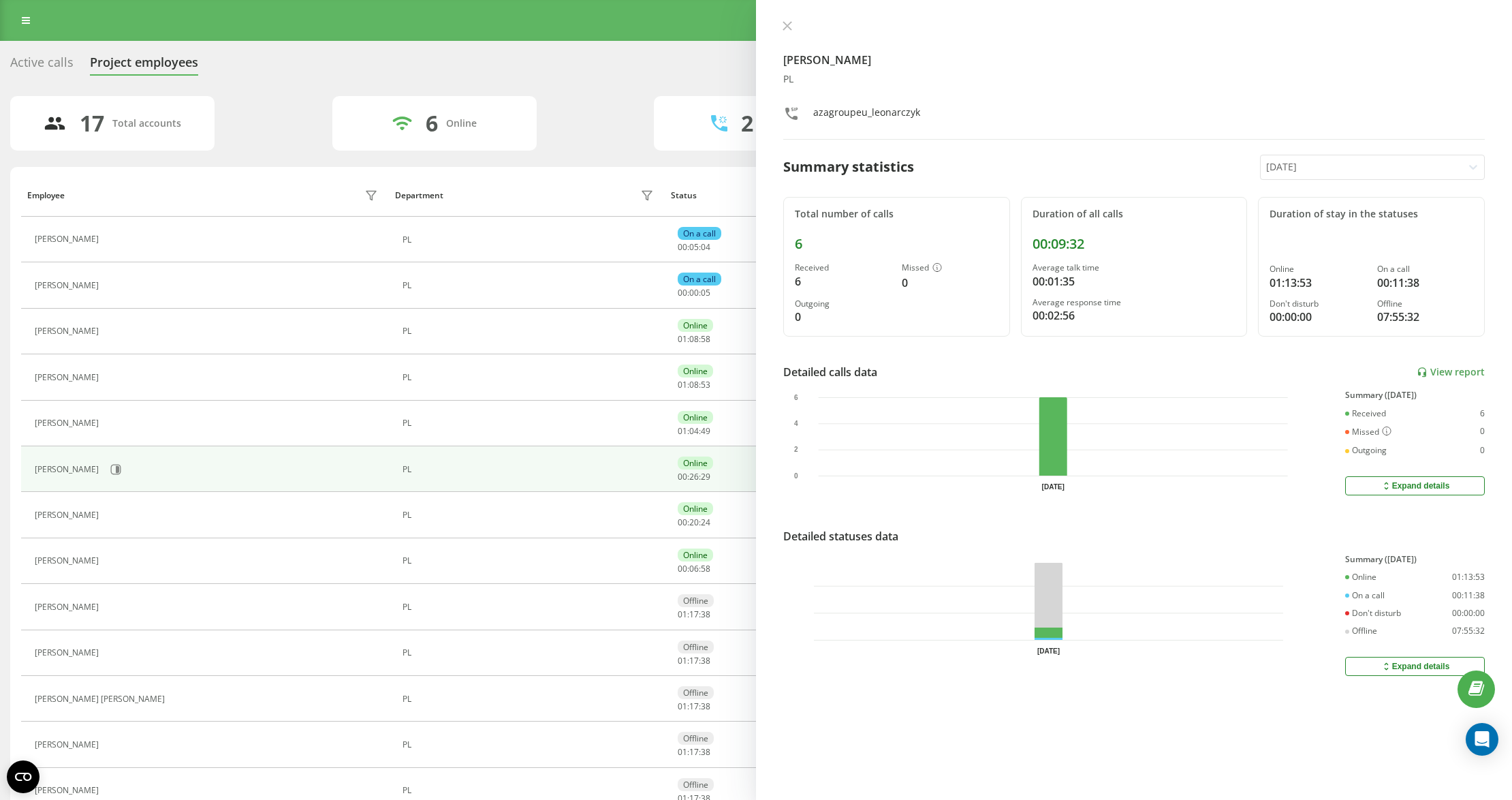
click at [112, 421] on button at bounding box center [114, 424] width 17 height 19
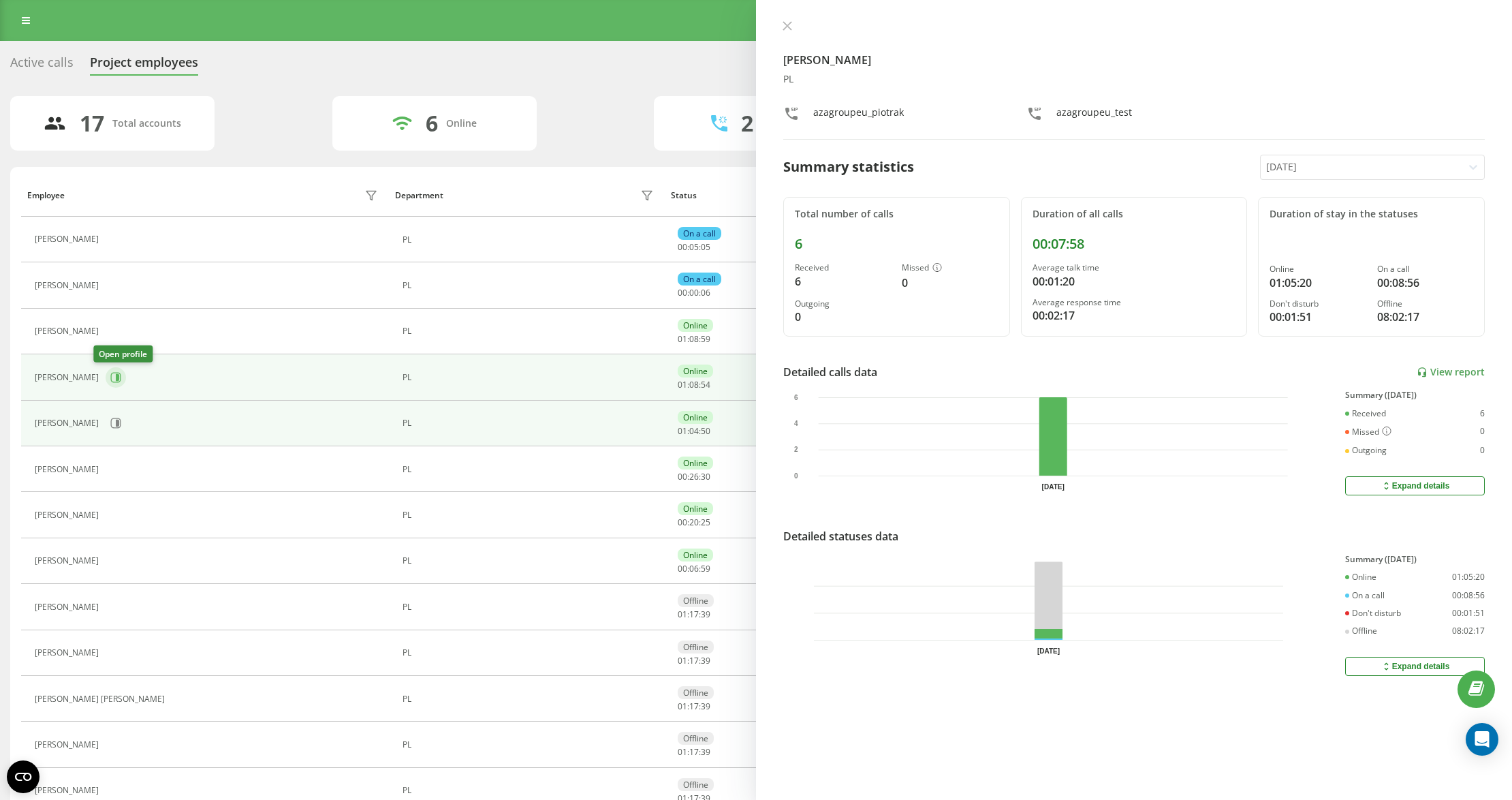
click at [111, 377] on icon at bounding box center [116, 377] width 11 height 11
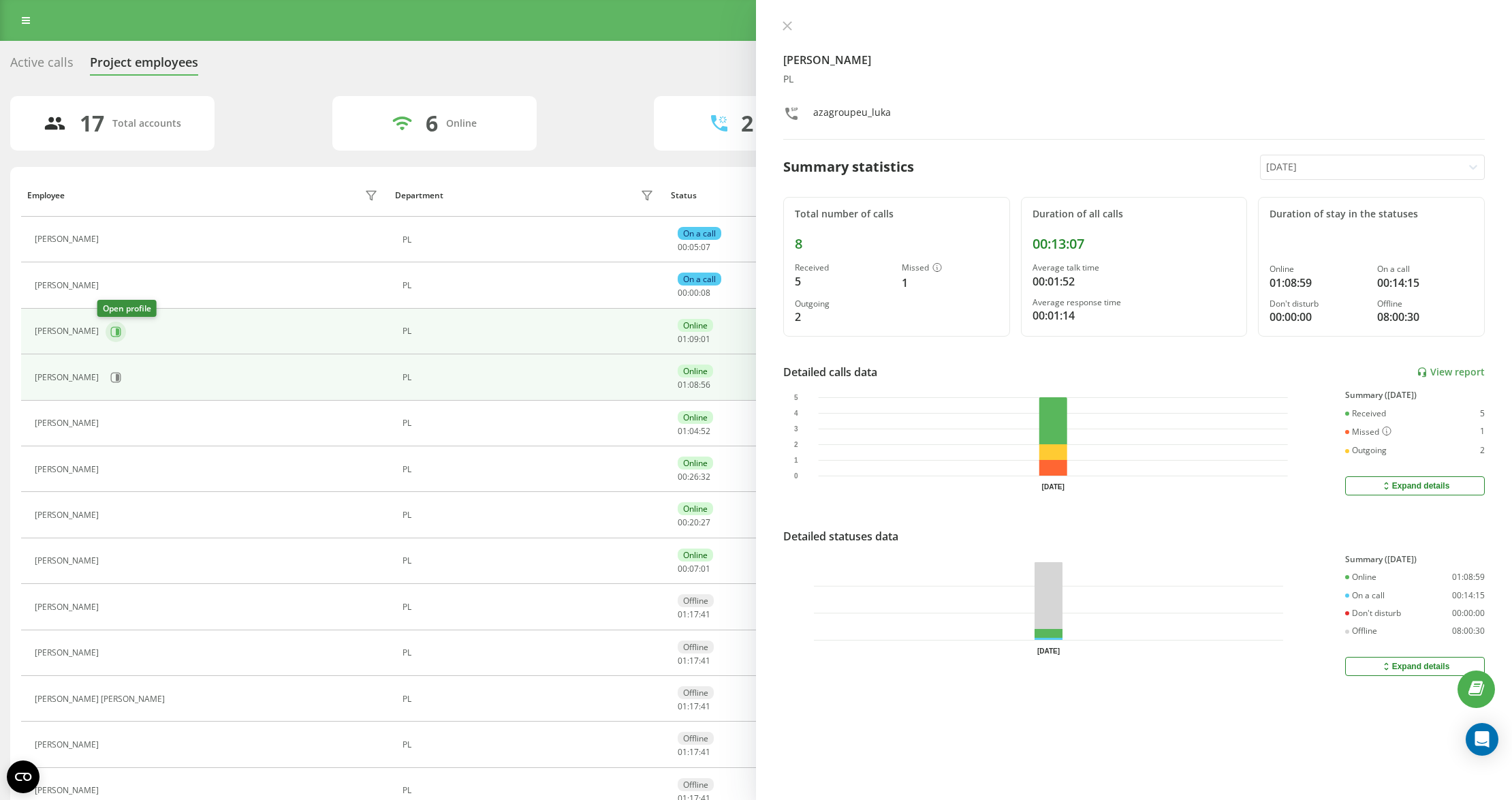
click at [113, 328] on button at bounding box center [115, 332] width 20 height 20
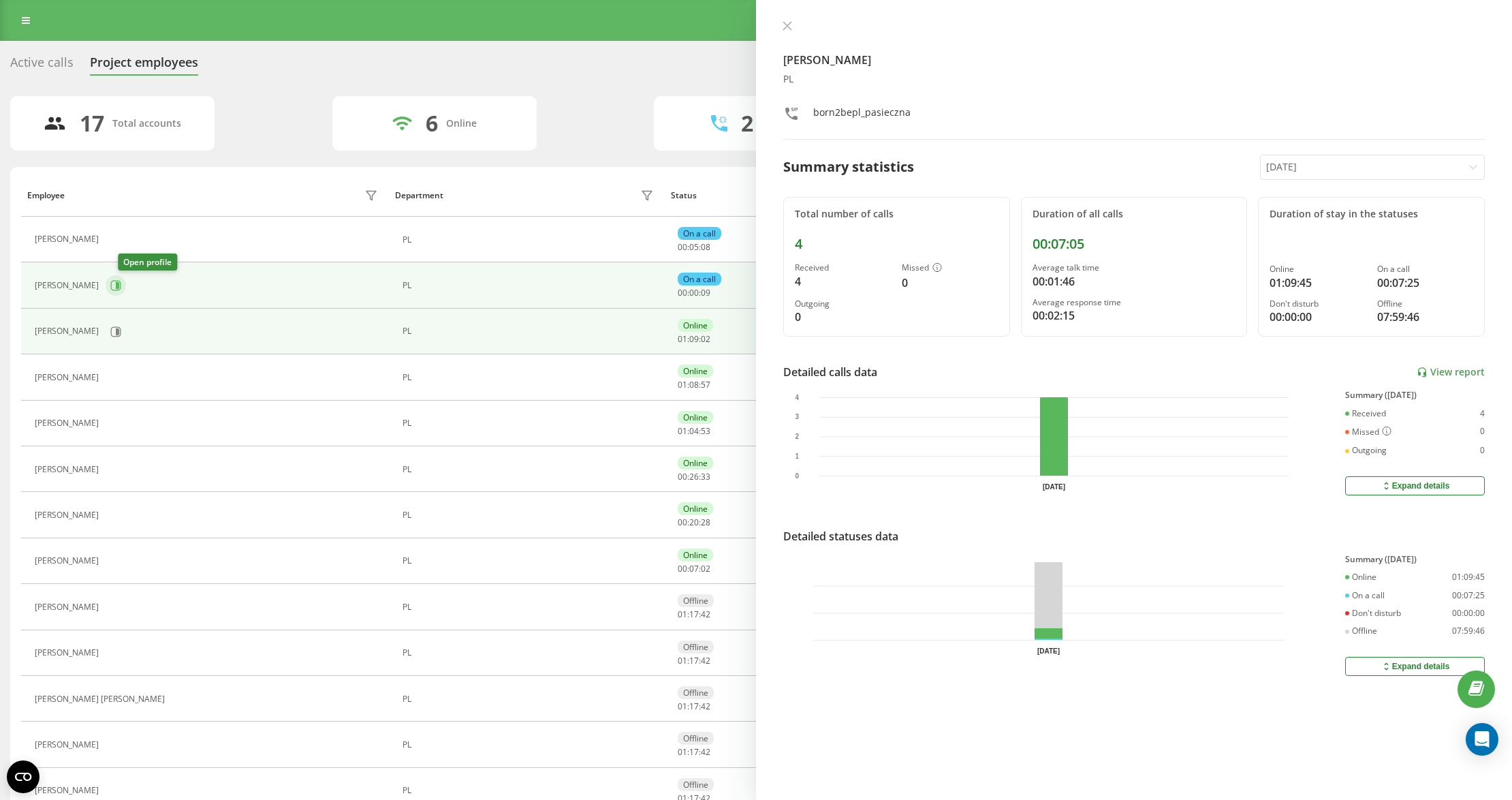
click at [124, 280] on button at bounding box center [115, 285] width 20 height 20
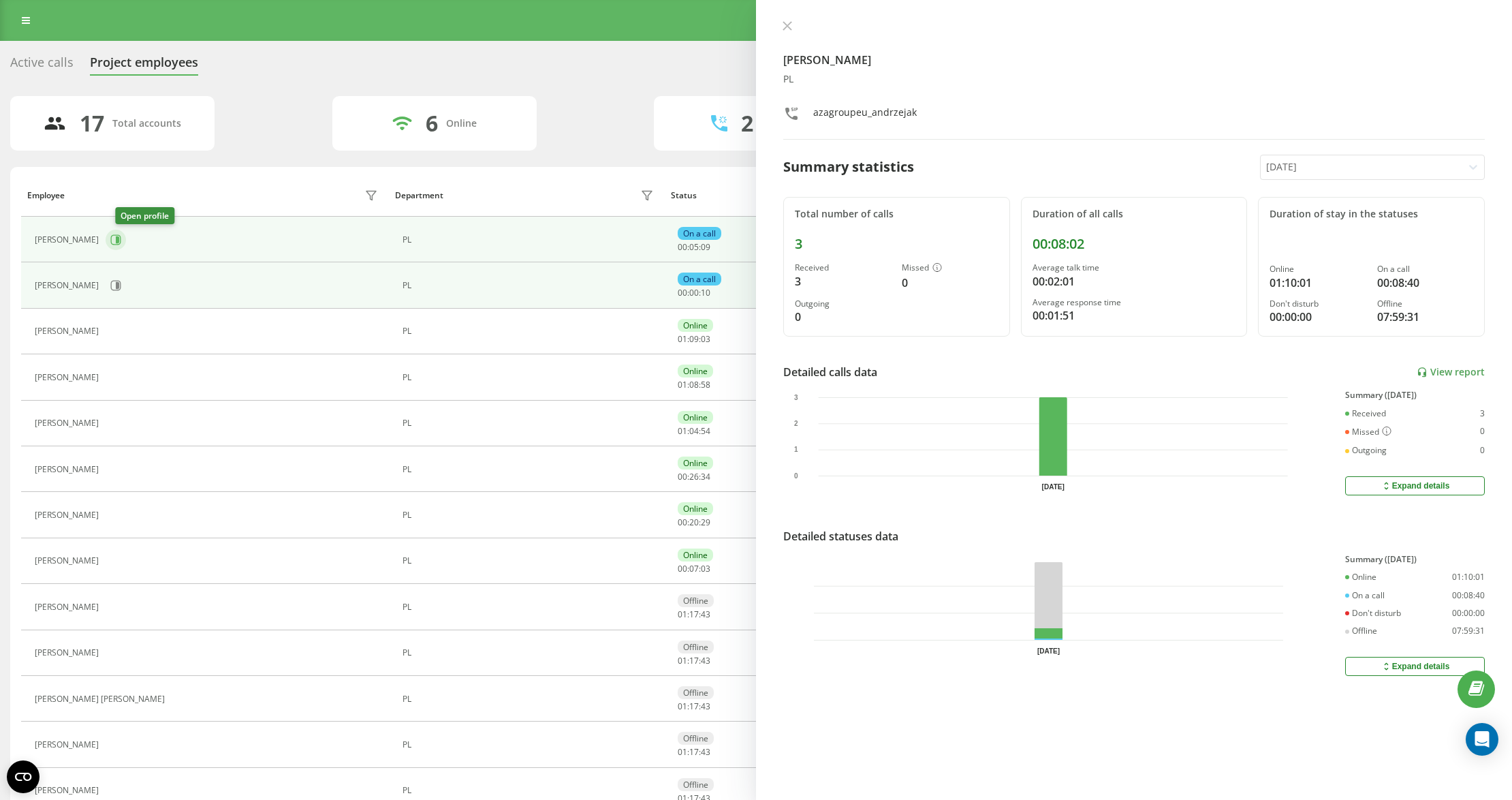
click at [119, 237] on icon at bounding box center [117, 239] width 3 height 7
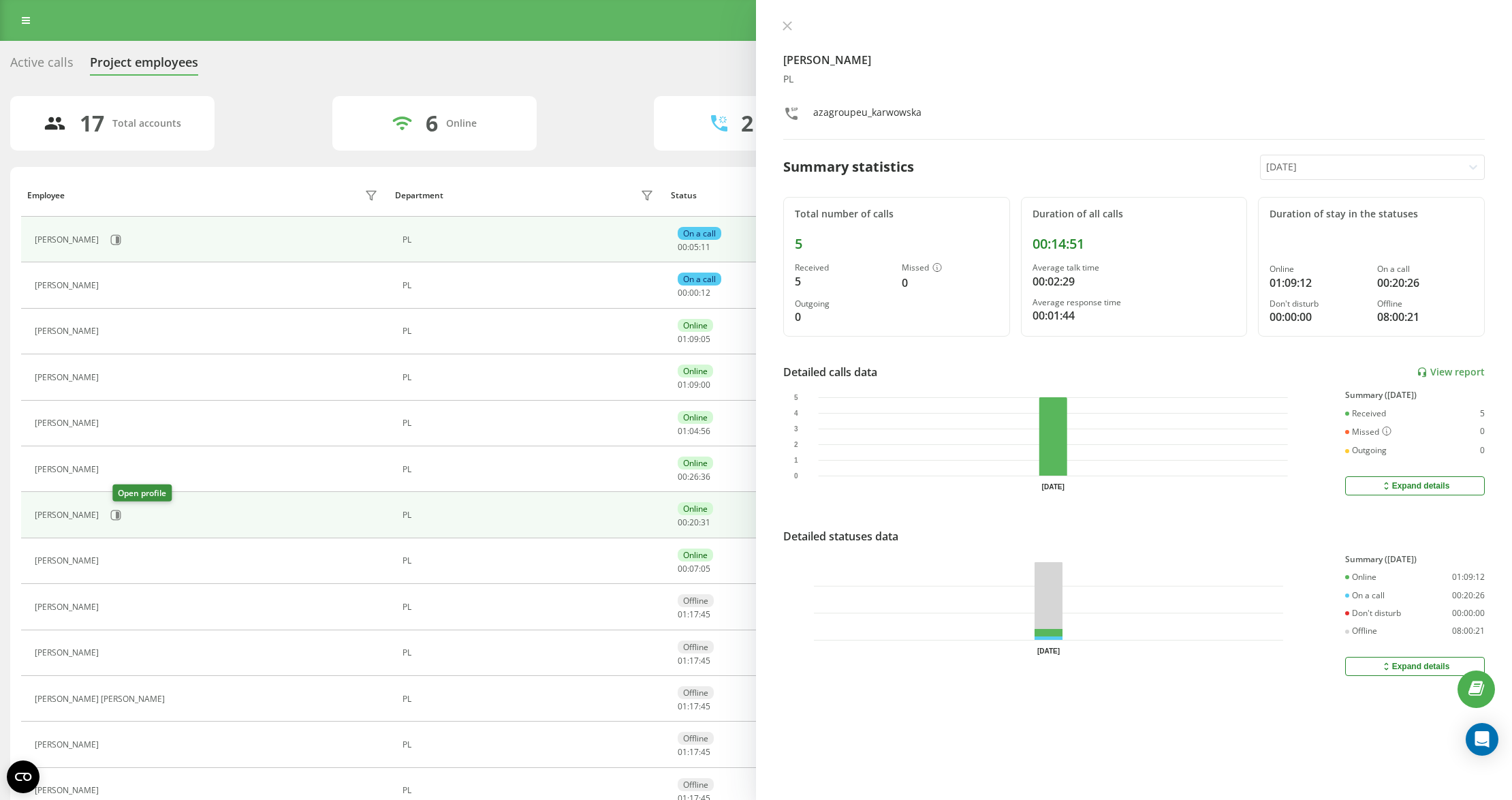
click at [134, 522] on div "[PERSON_NAME]" at bounding box center [208, 515] width 347 height 23
click at [121, 518] on icon at bounding box center [116, 515] width 10 height 10
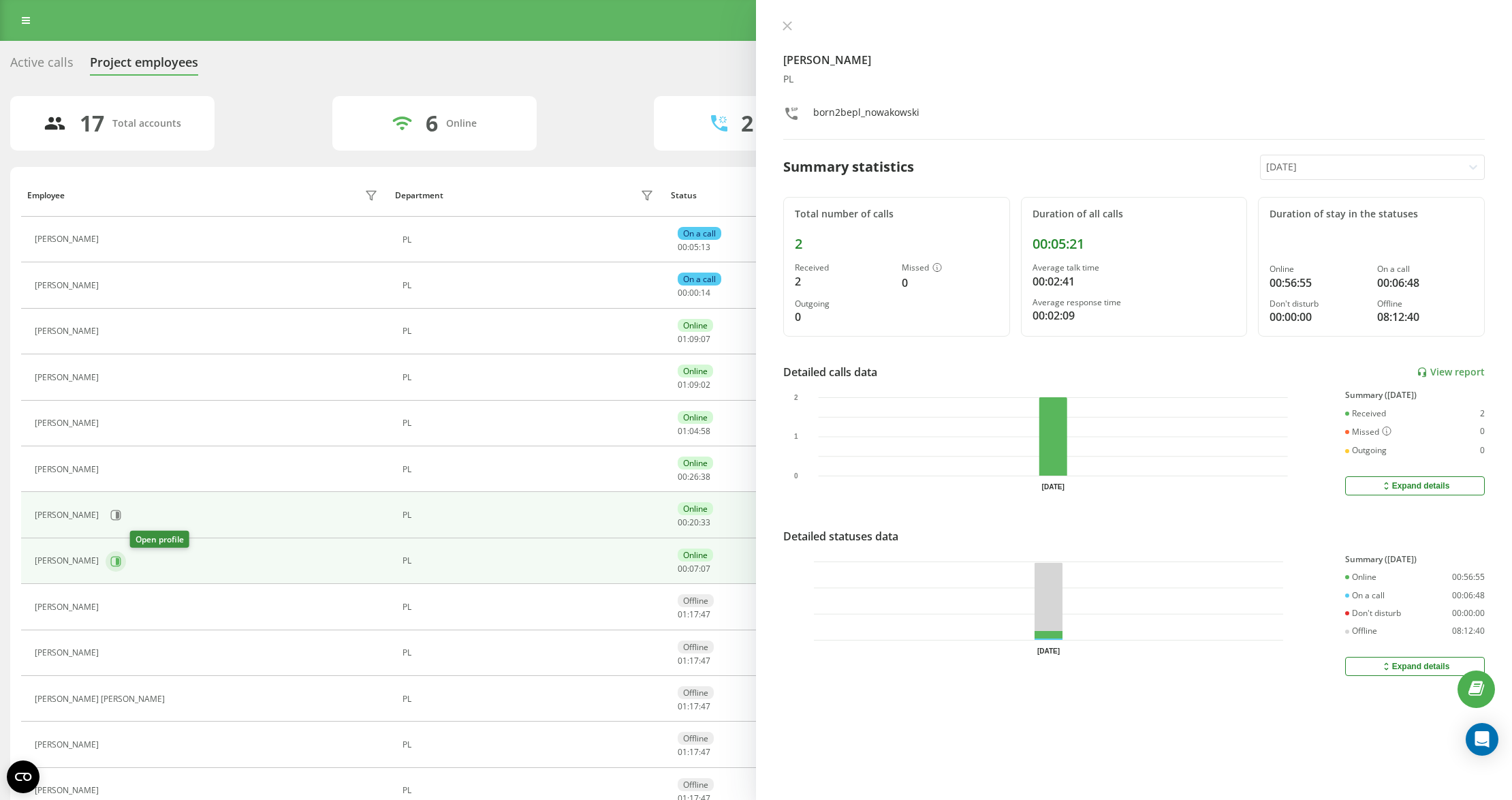
click at [121, 565] on icon at bounding box center [116, 561] width 10 height 10
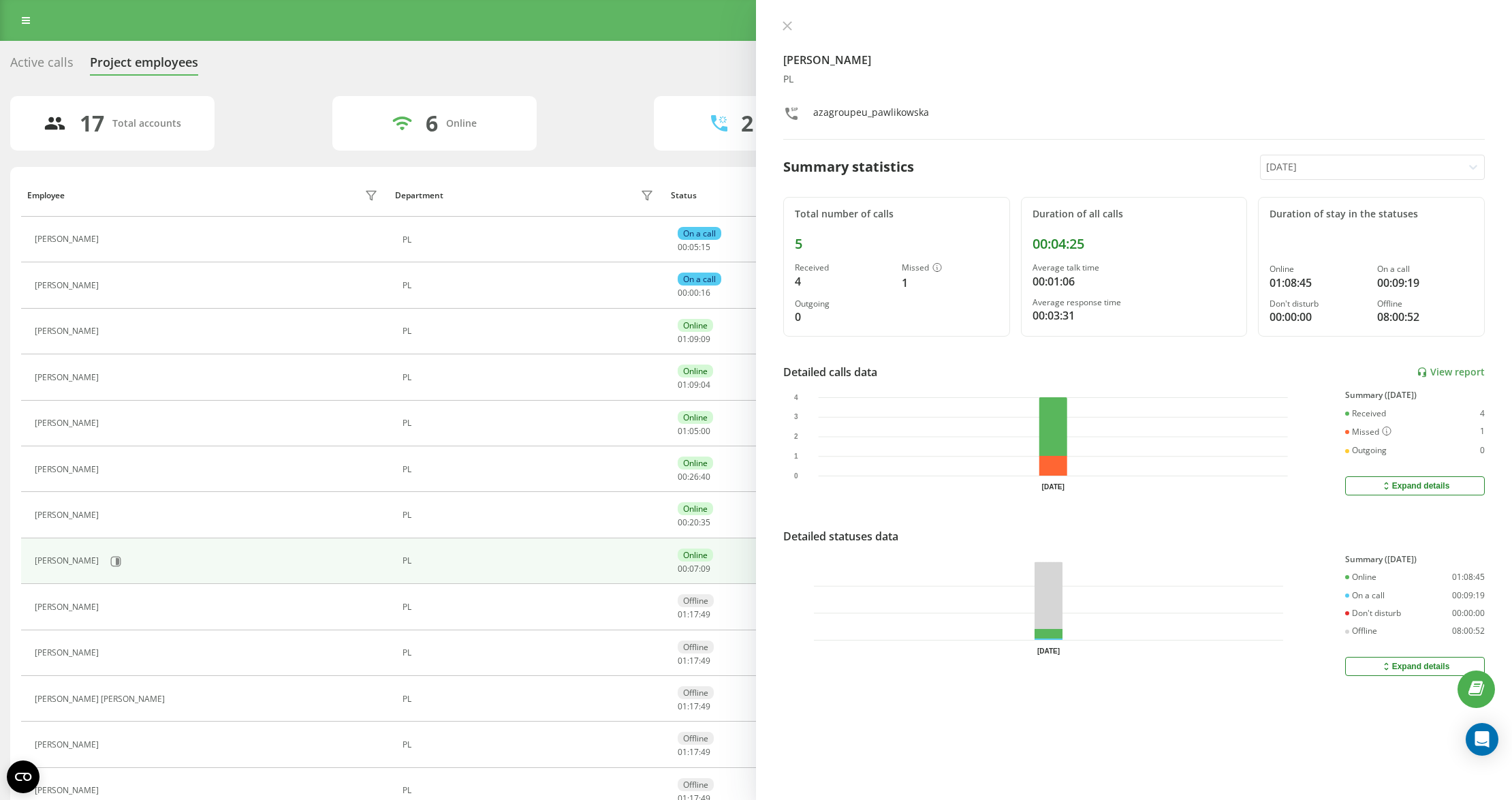
drag, startPoint x: 785, startPoint y: 24, endPoint x: 733, endPoint y: 26, distance: 52.0
click at [785, 25] on icon at bounding box center [787, 26] width 10 height 10
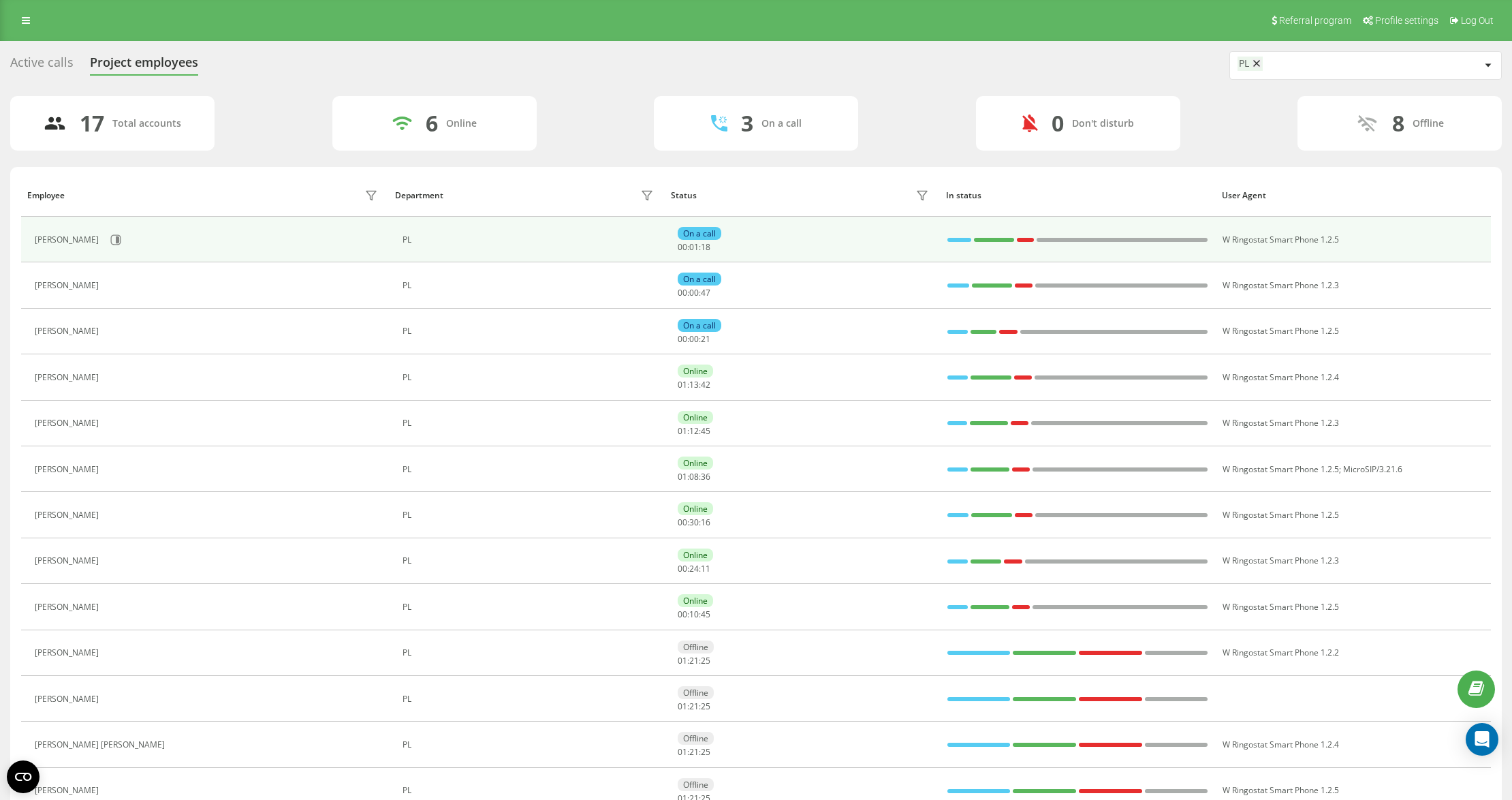
click at [112, 256] on td "[PERSON_NAME]" at bounding box center [205, 239] width 368 height 45
click at [121, 245] on icon at bounding box center [116, 239] width 10 height 10
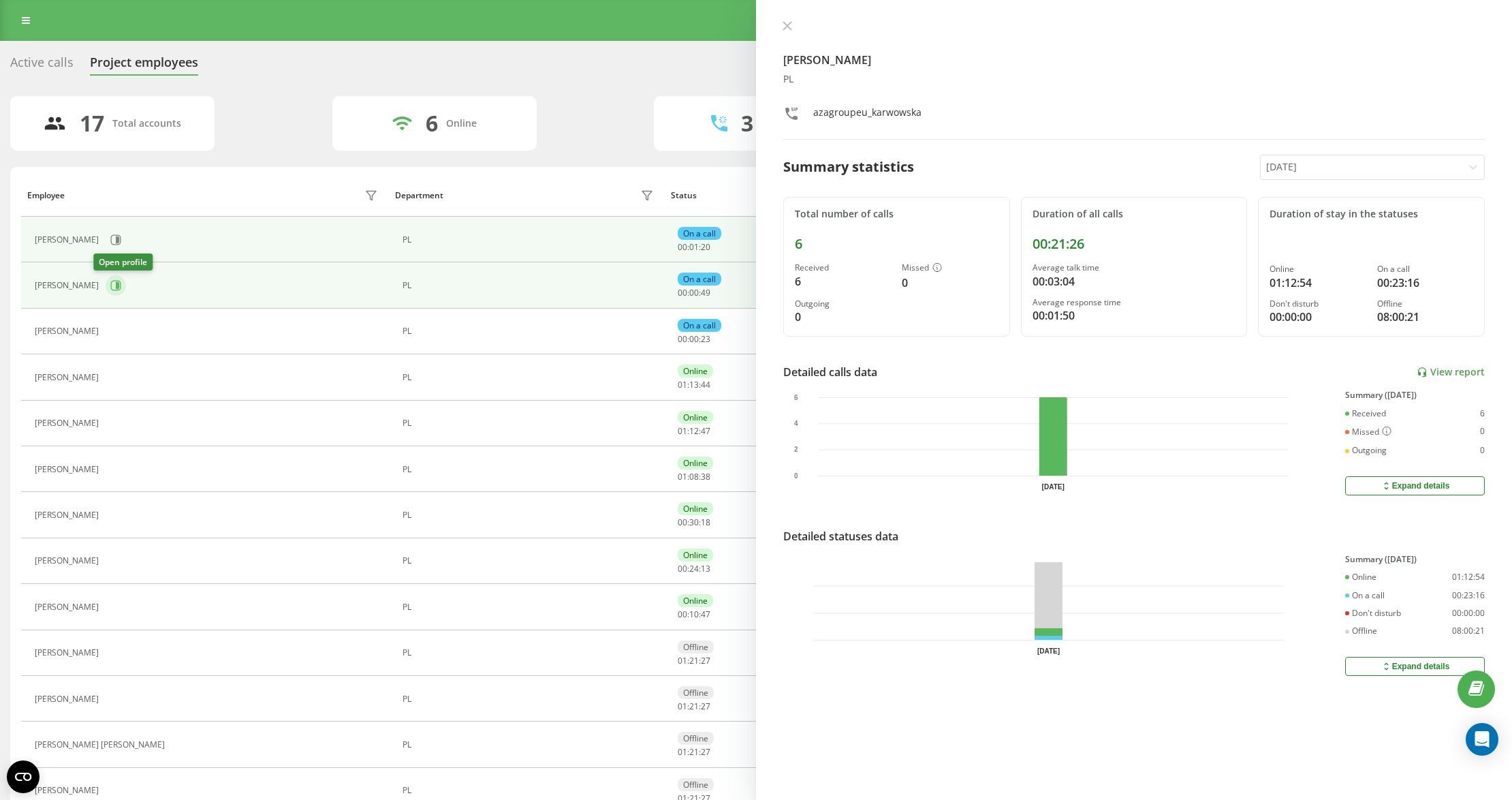
click at [111, 284] on icon at bounding box center [116, 286] width 11 height 11
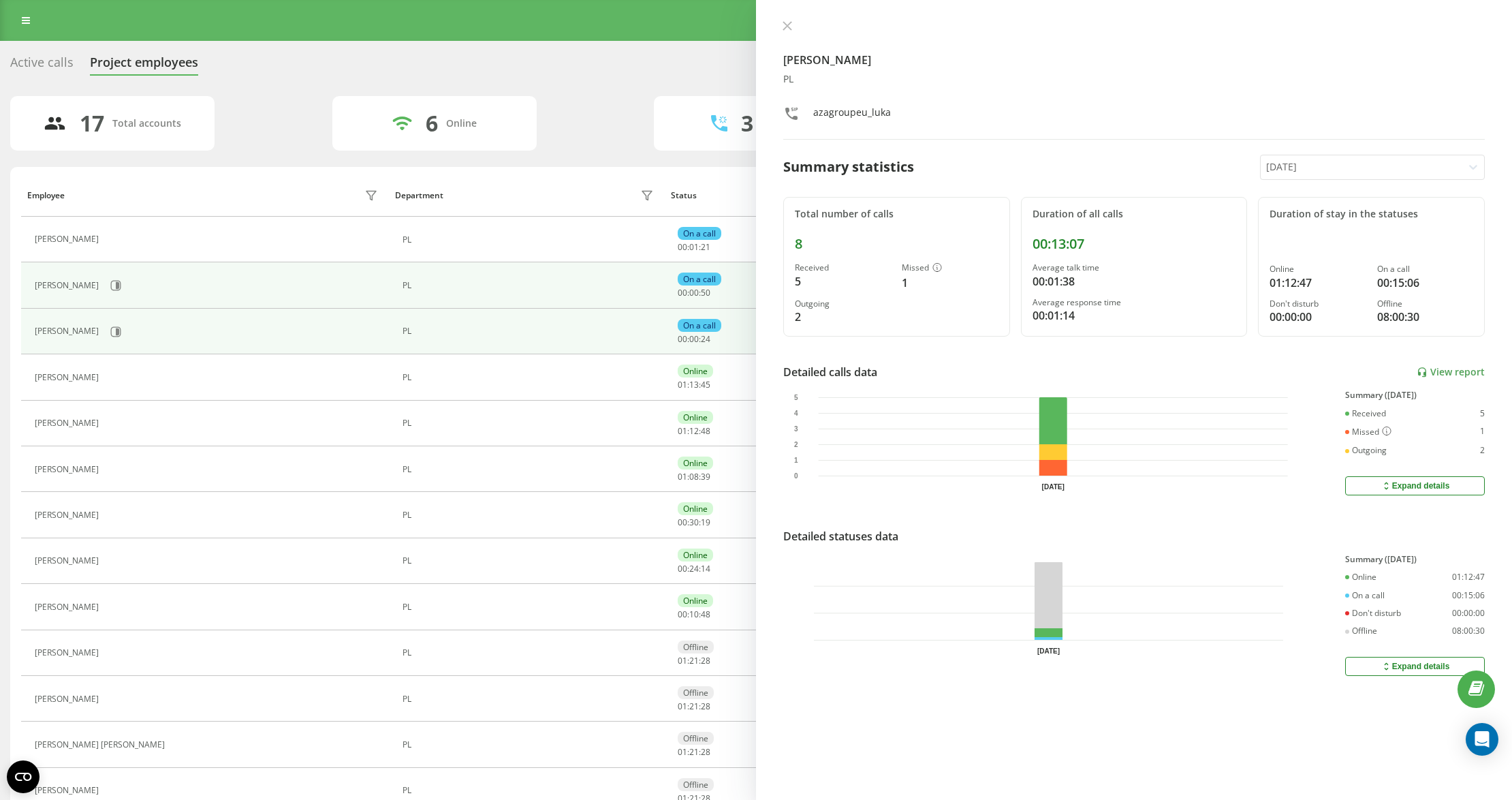
click at [124, 339] on div "[PERSON_NAME]" at bounding box center [208, 332] width 347 height 23
click at [126, 336] on button at bounding box center [115, 332] width 20 height 20
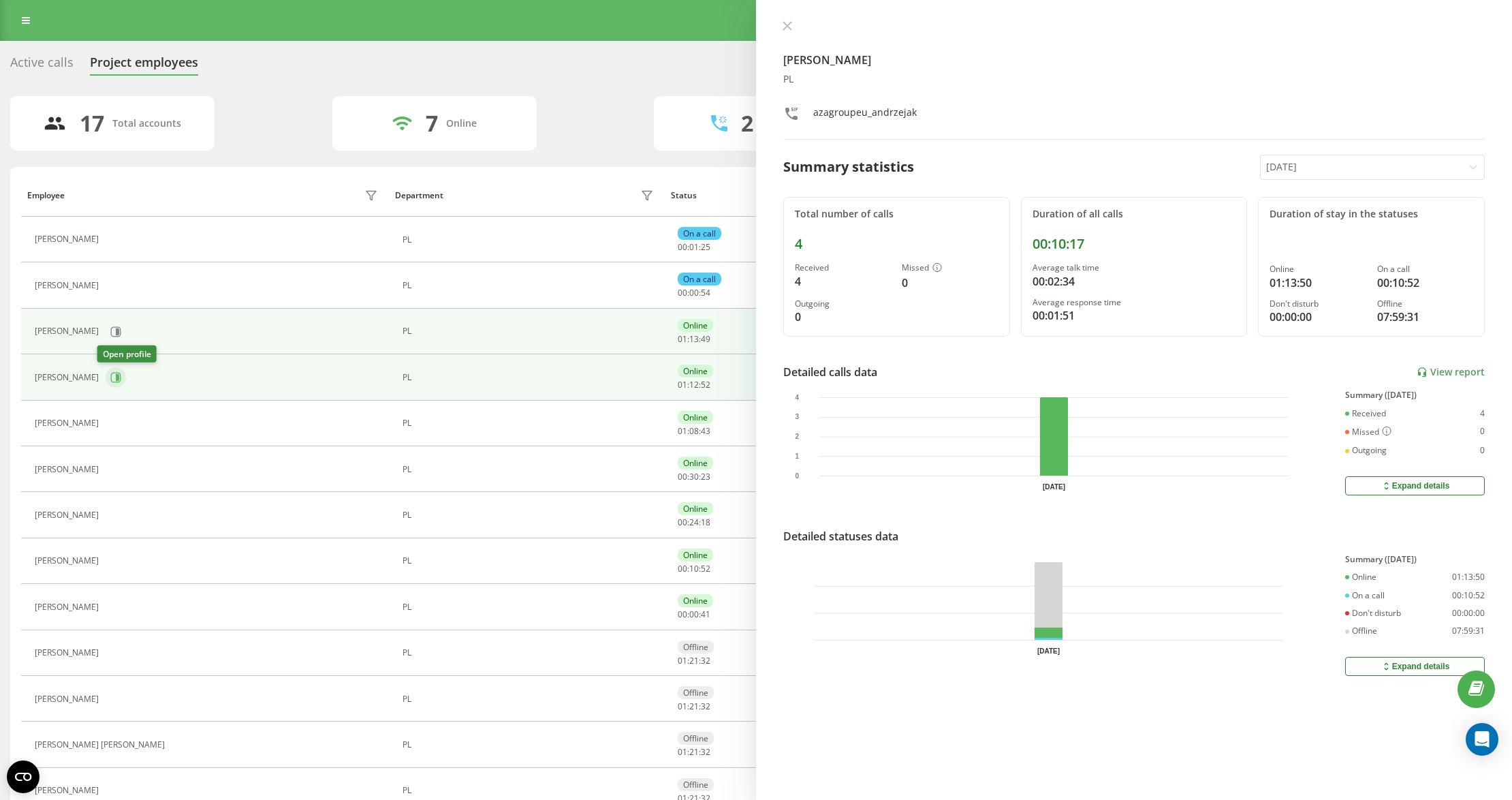
click at [111, 383] on icon at bounding box center [116, 377] width 10 height 10
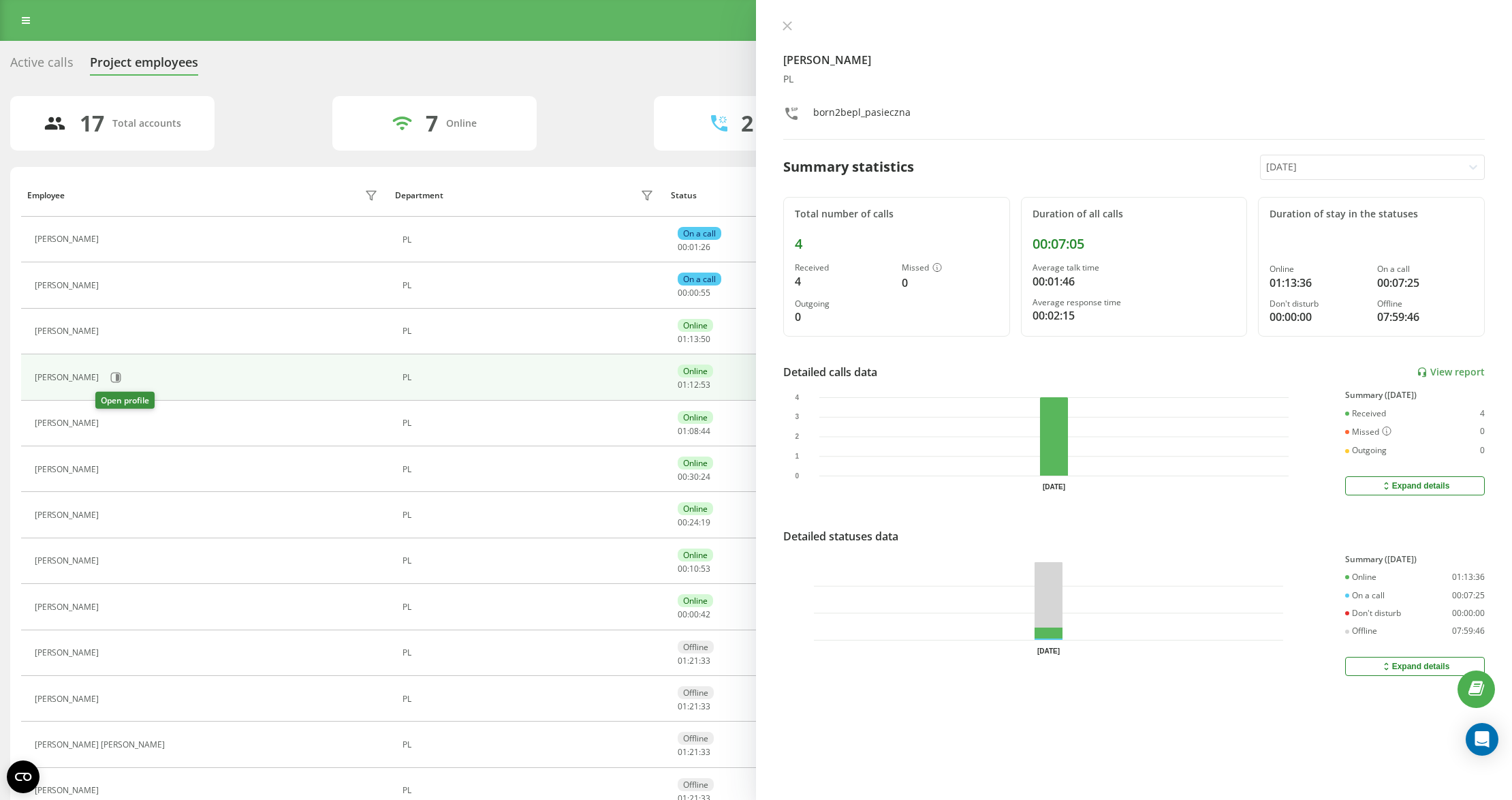
click at [114, 425] on icon at bounding box center [115, 423] width 3 height 7
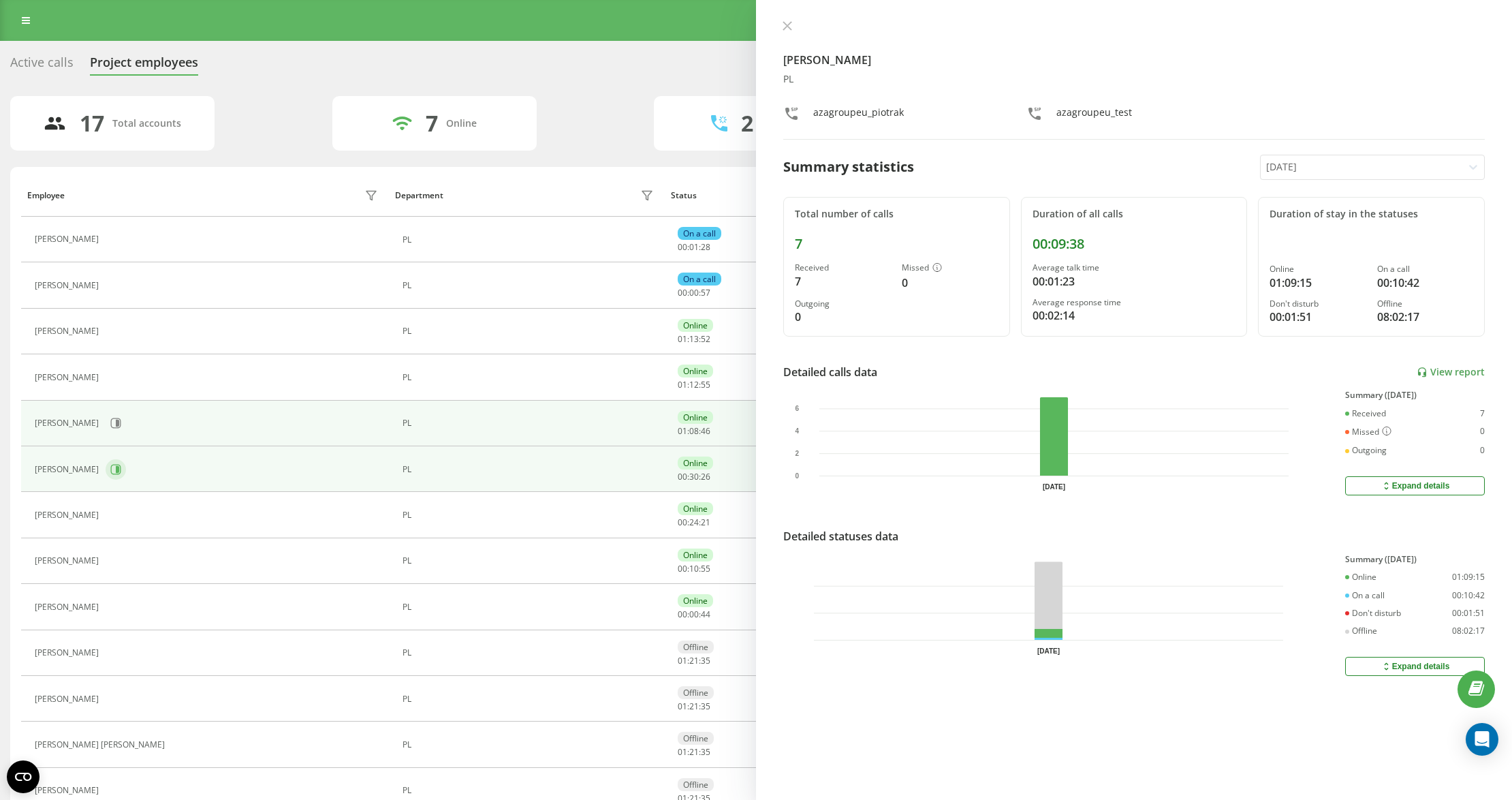
click at [126, 467] on button at bounding box center [115, 469] width 20 height 20
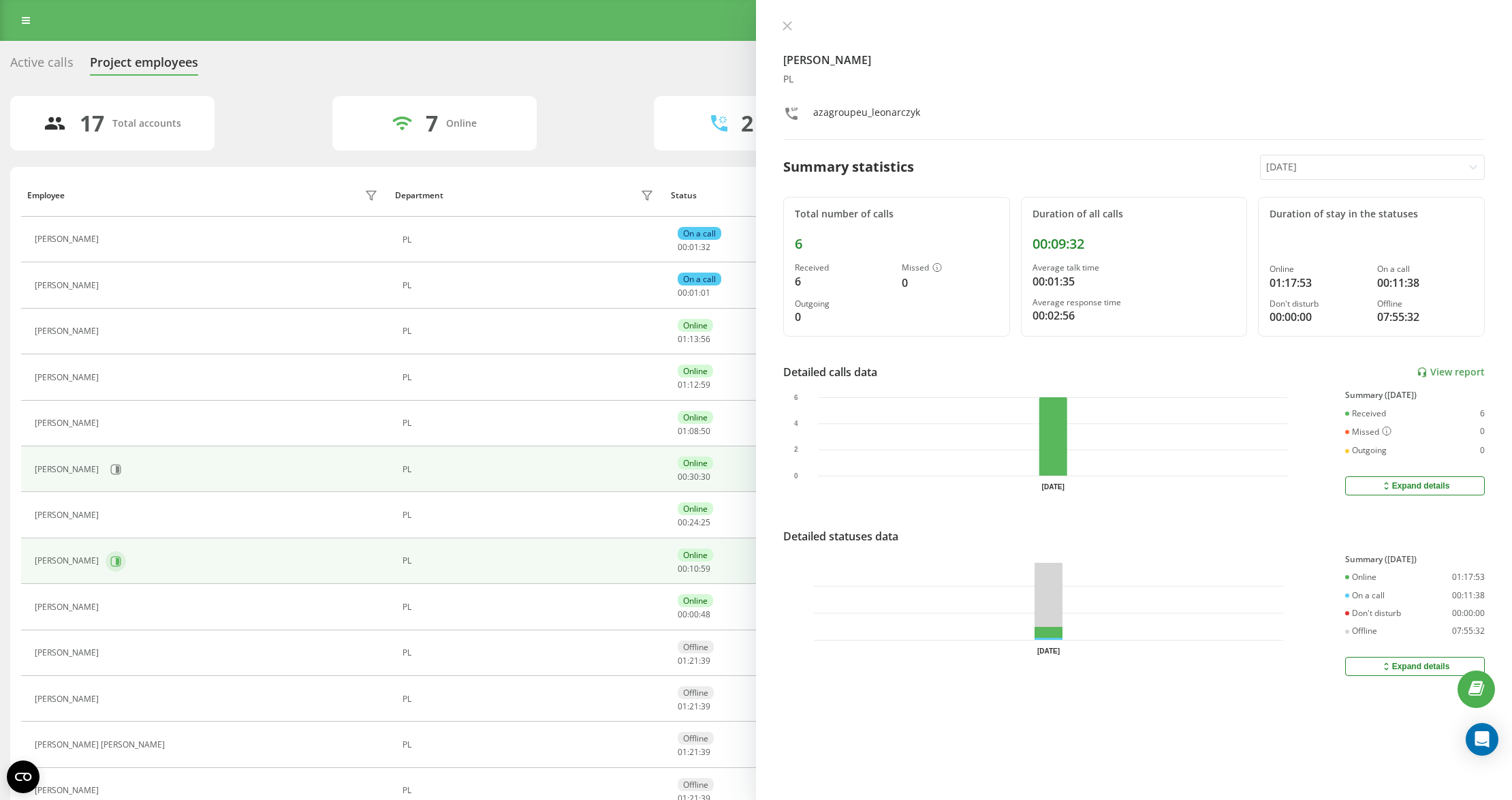
drag, startPoint x: 143, startPoint y: 551, endPoint x: 140, endPoint y: 560, distance: 9.5
click at [143, 552] on td "[PERSON_NAME]" at bounding box center [205, 561] width 368 height 45
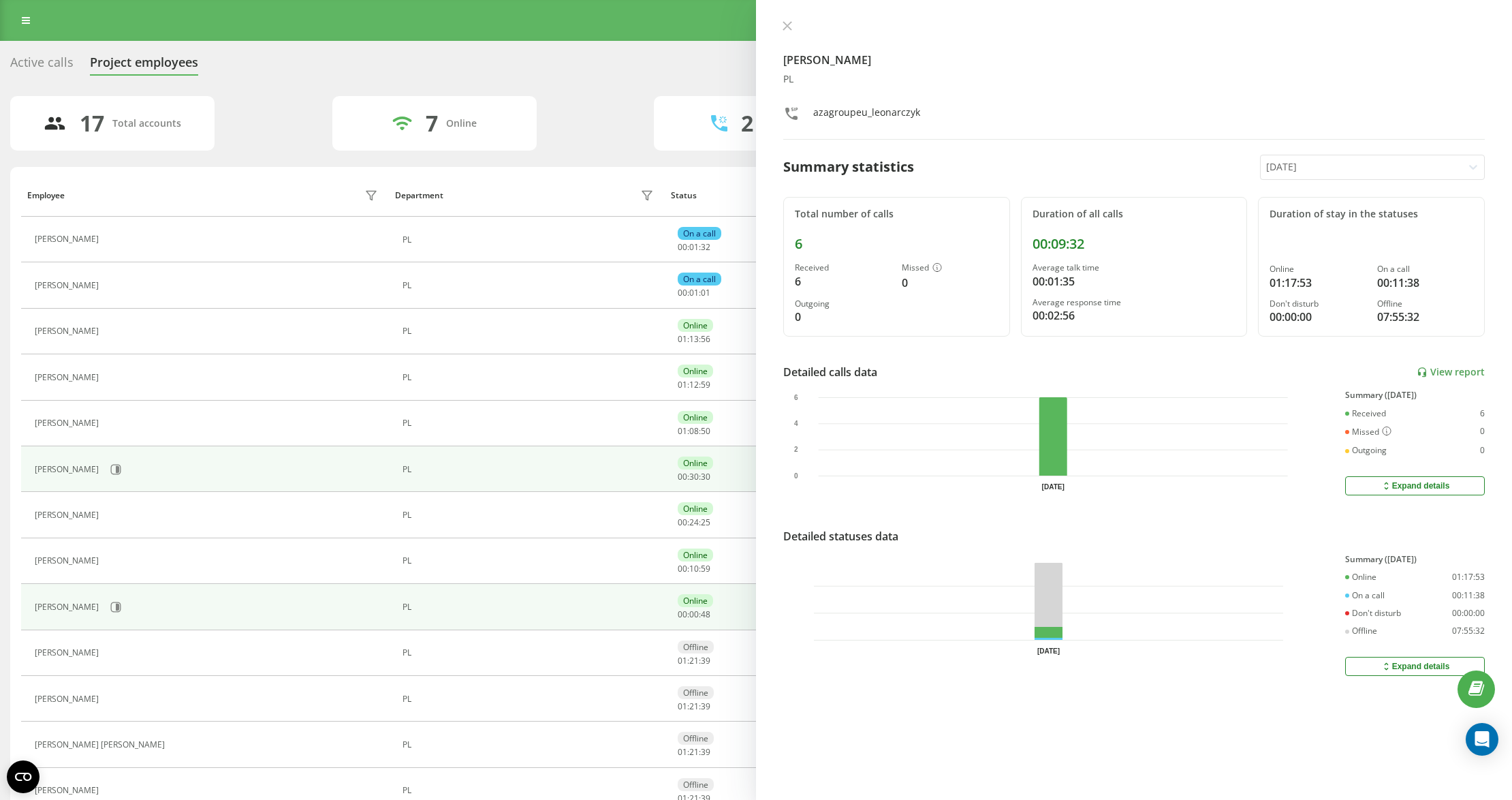
click at [124, 619] on div "[PERSON_NAME]" at bounding box center [208, 607] width 347 height 23
click at [118, 617] on button at bounding box center [115, 607] width 20 height 20
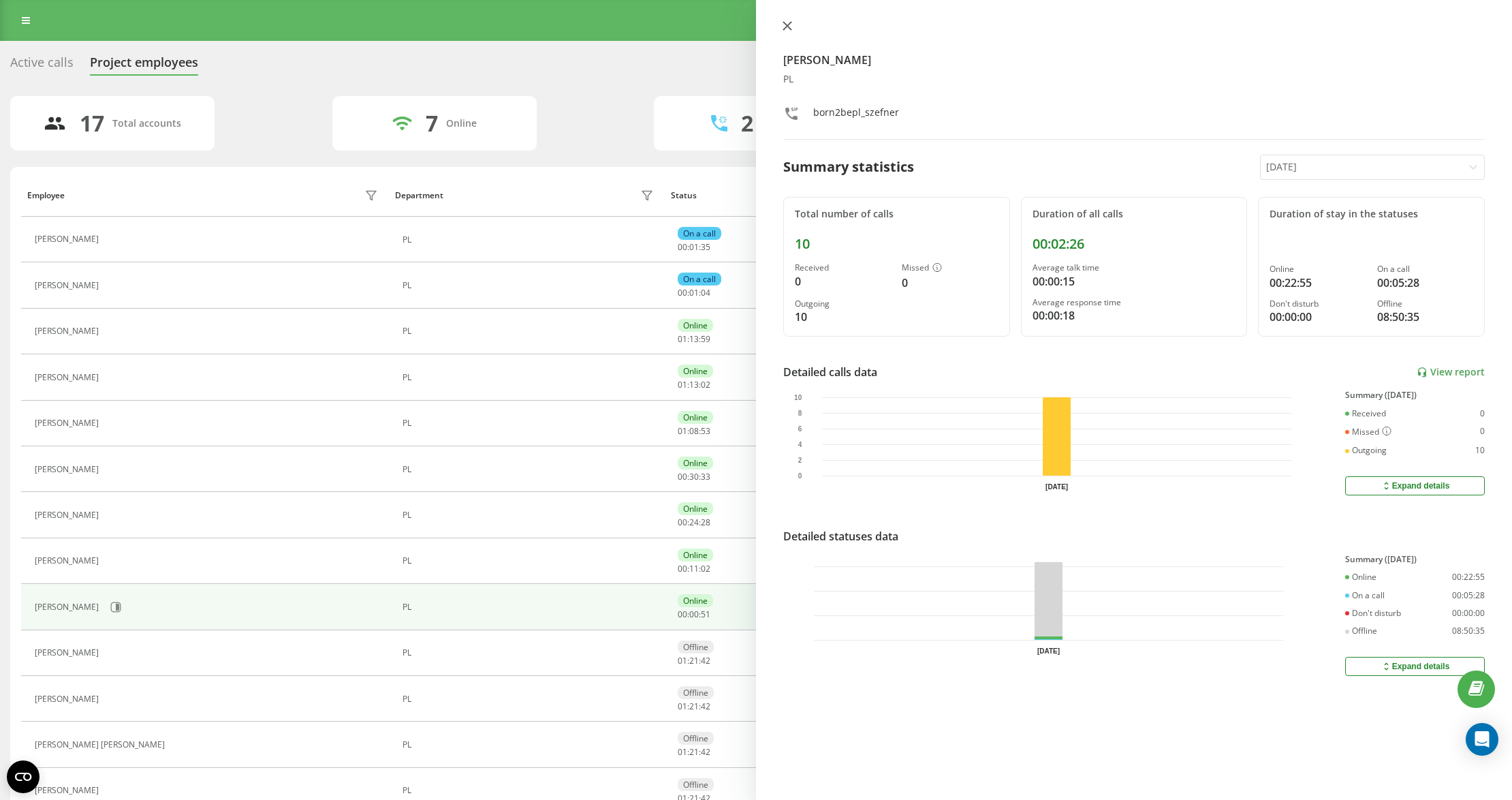
click at [793, 33] on button at bounding box center [787, 27] width 17 height 13
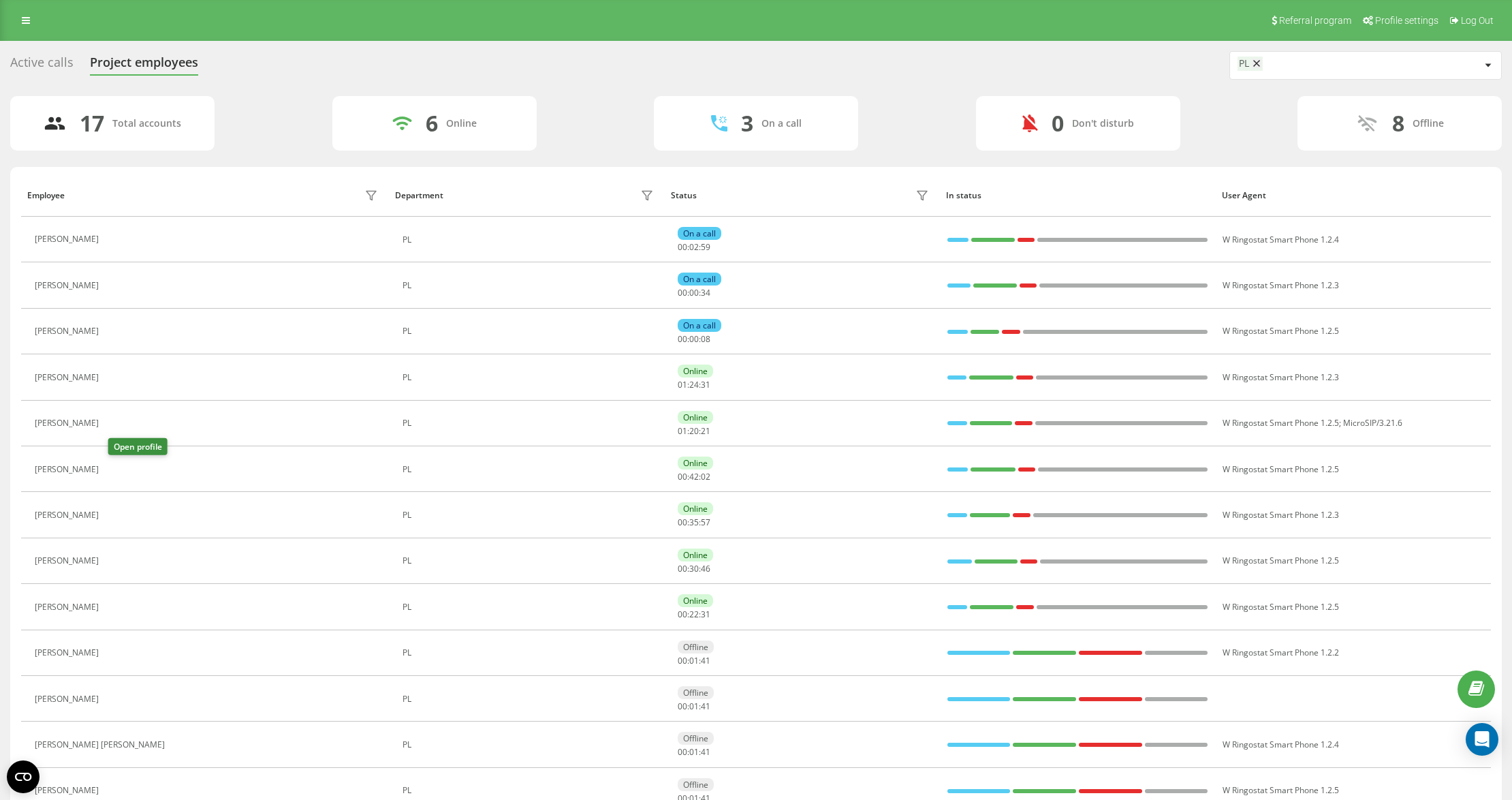
click at [117, 471] on icon at bounding box center [115, 469] width 3 height 7
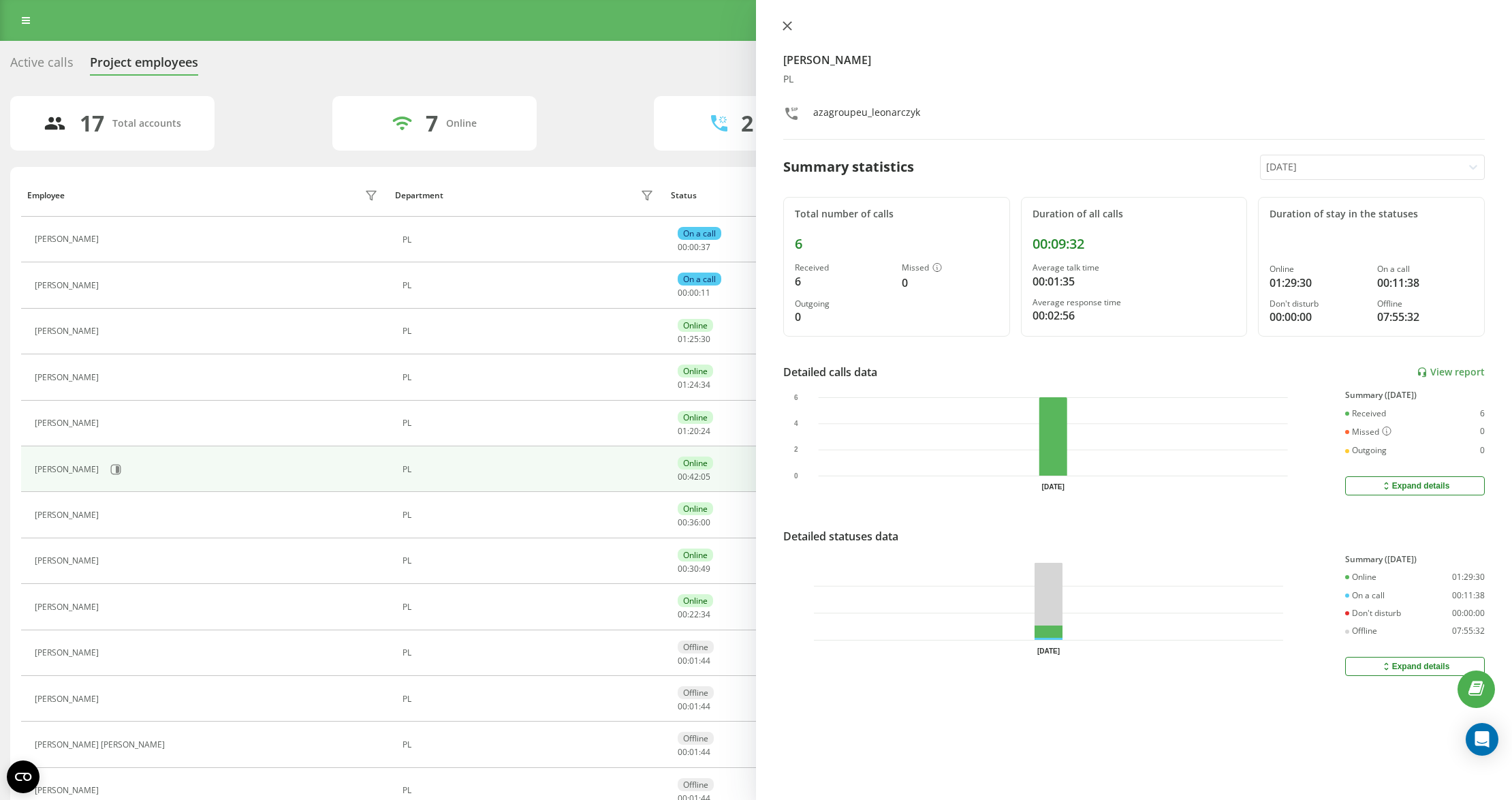
click at [790, 27] on icon at bounding box center [787, 26] width 10 height 10
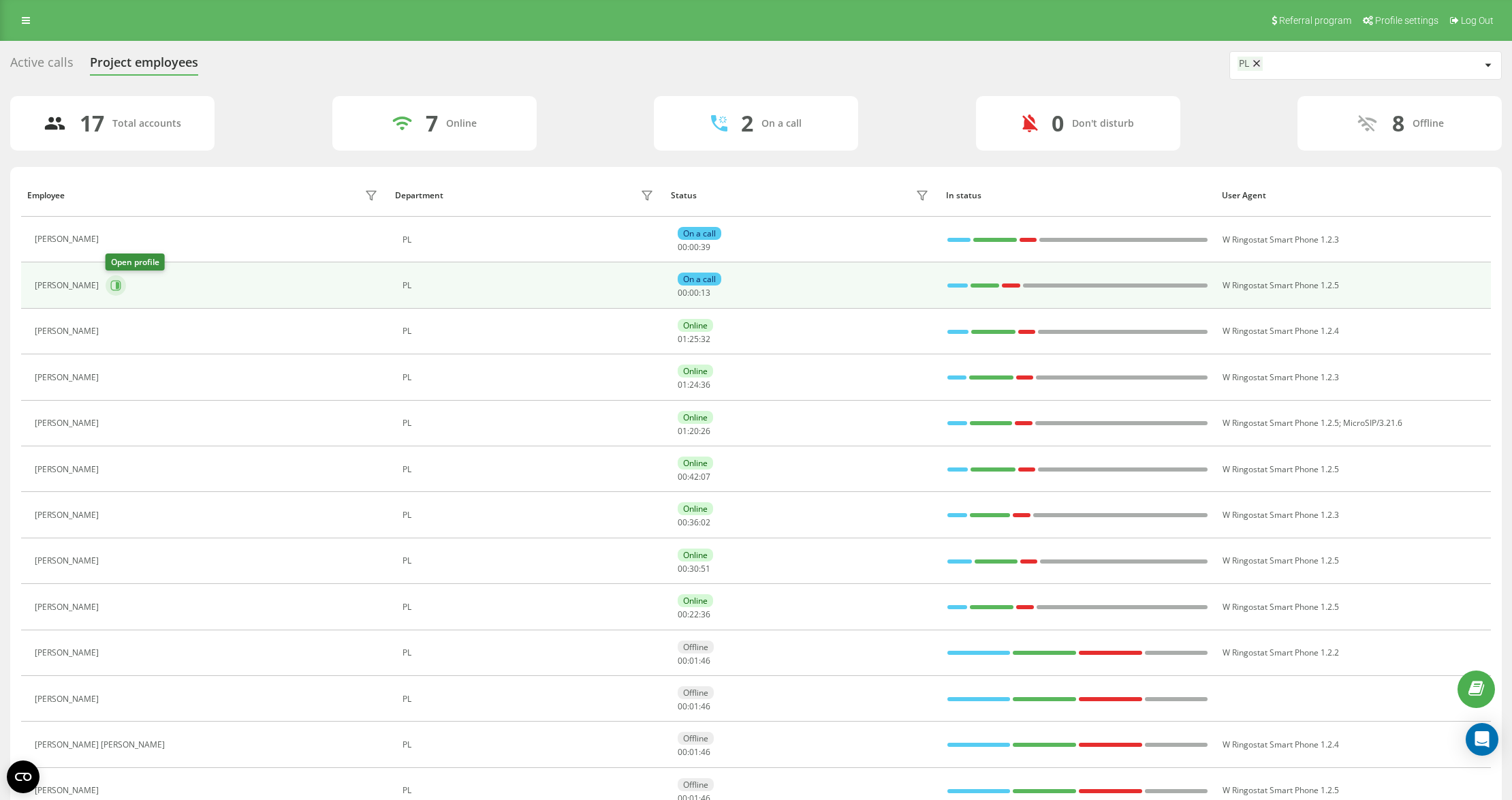
click at [120, 281] on icon at bounding box center [116, 286] width 11 height 11
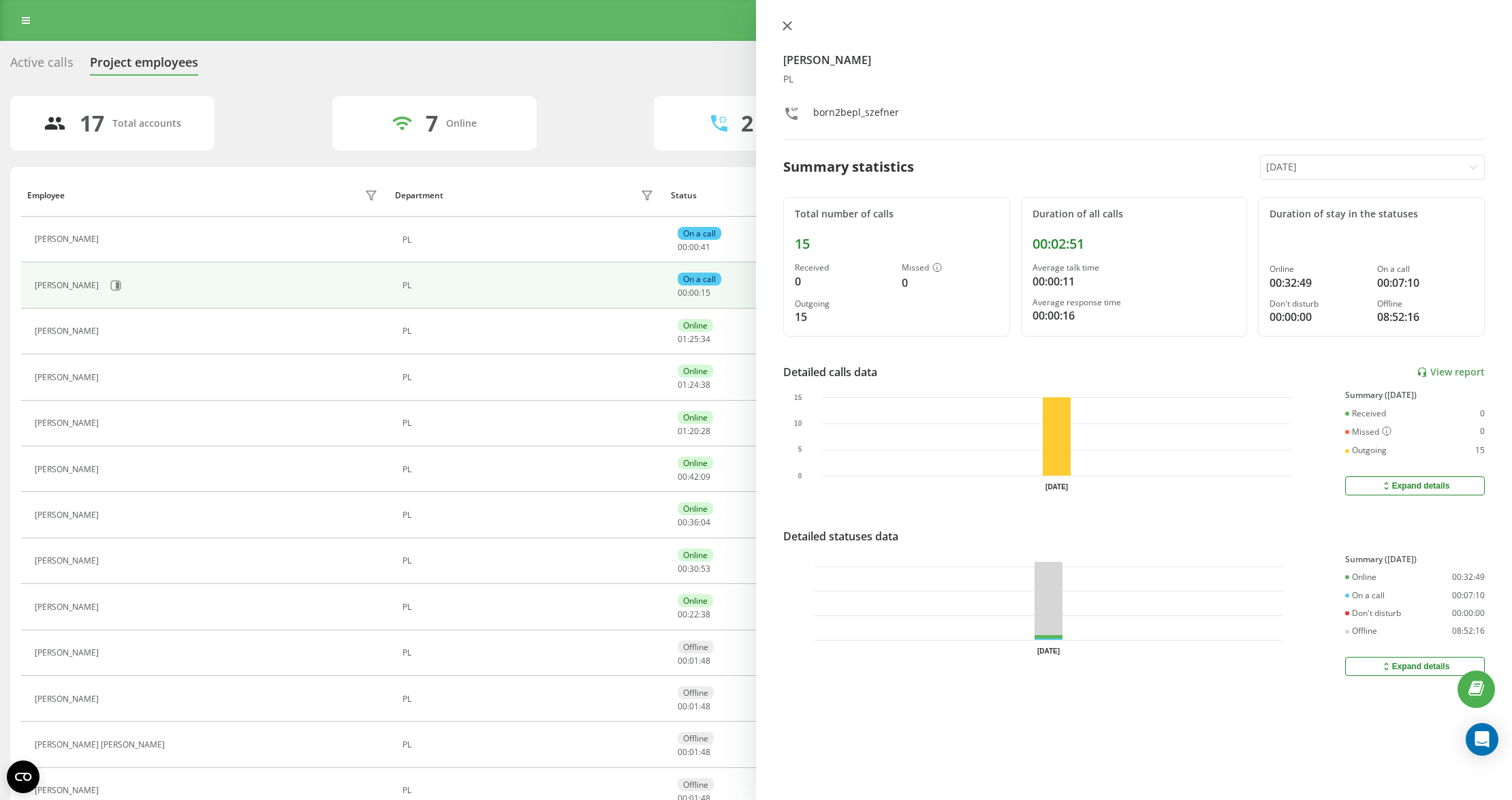
click at [794, 28] on button at bounding box center [787, 27] width 17 height 13
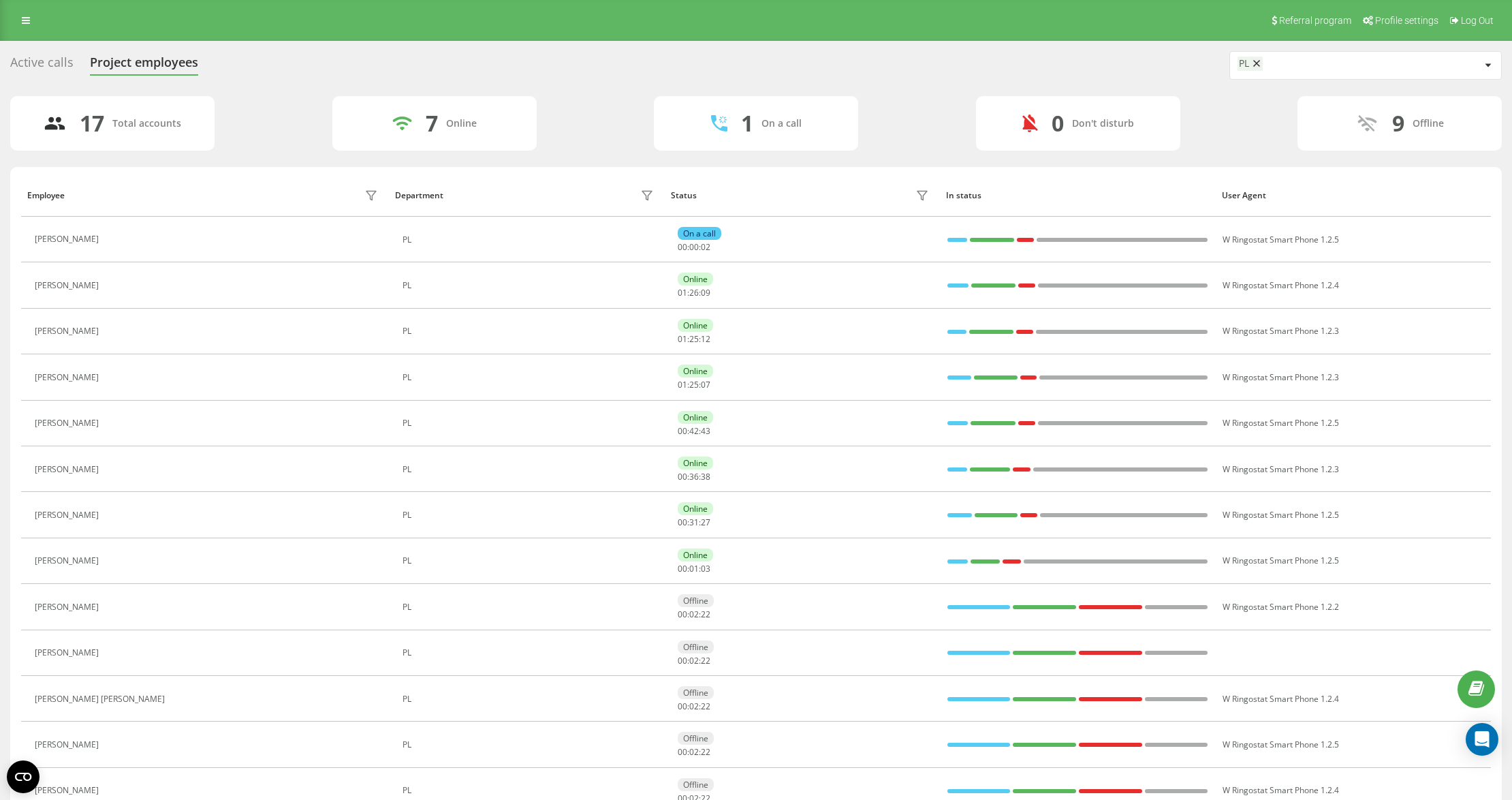
click at [298, 112] on div "17 Total accounts 7 Online 1 On a call 0 Don't disturb 9 Offline" at bounding box center [756, 123] width 1492 height 55
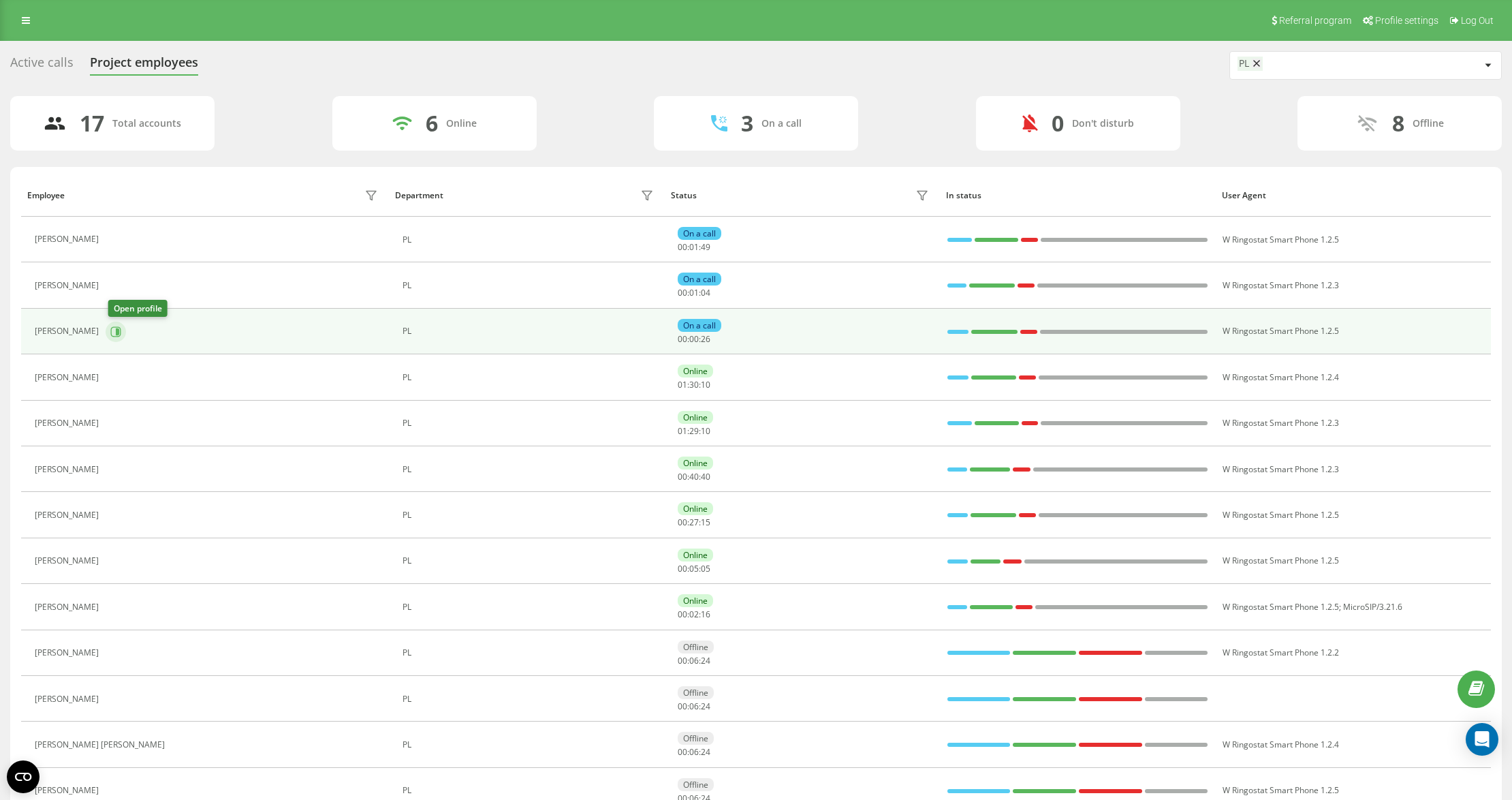
click at [116, 334] on icon at bounding box center [116, 332] width 11 height 11
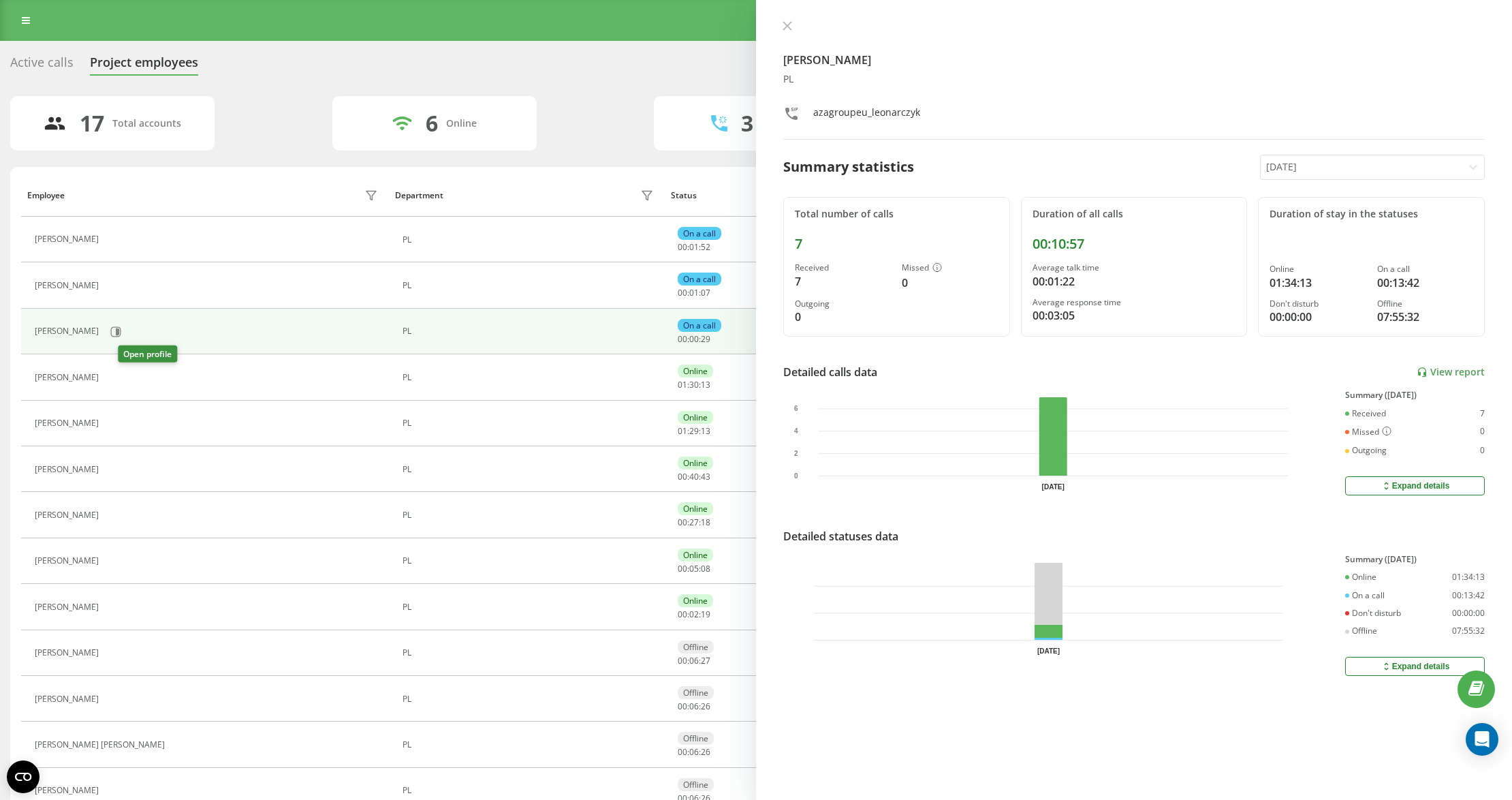
click at [119, 380] on icon at bounding box center [114, 377] width 11 height 11
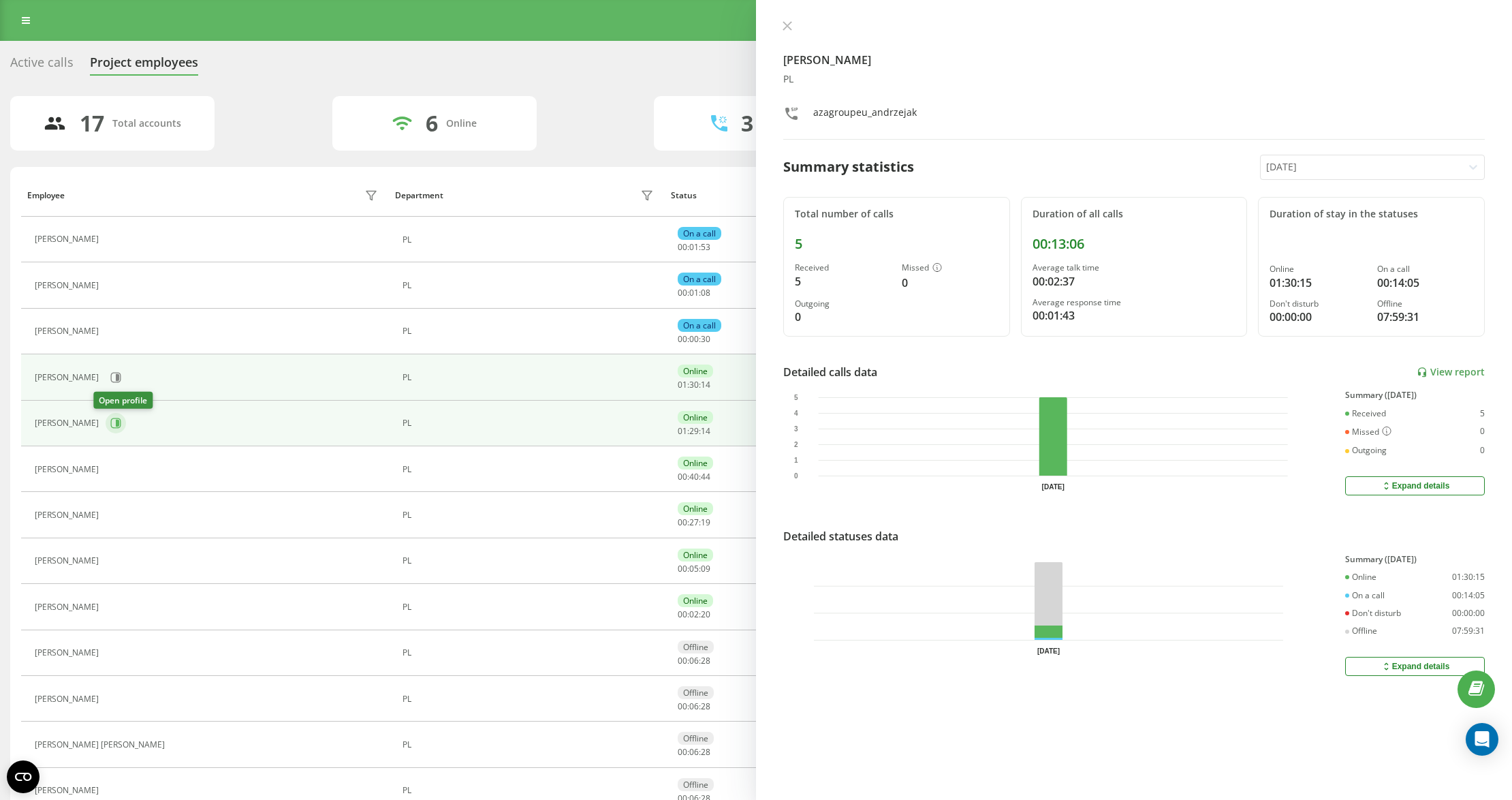
click at [116, 427] on icon at bounding box center [117, 423] width 3 height 7
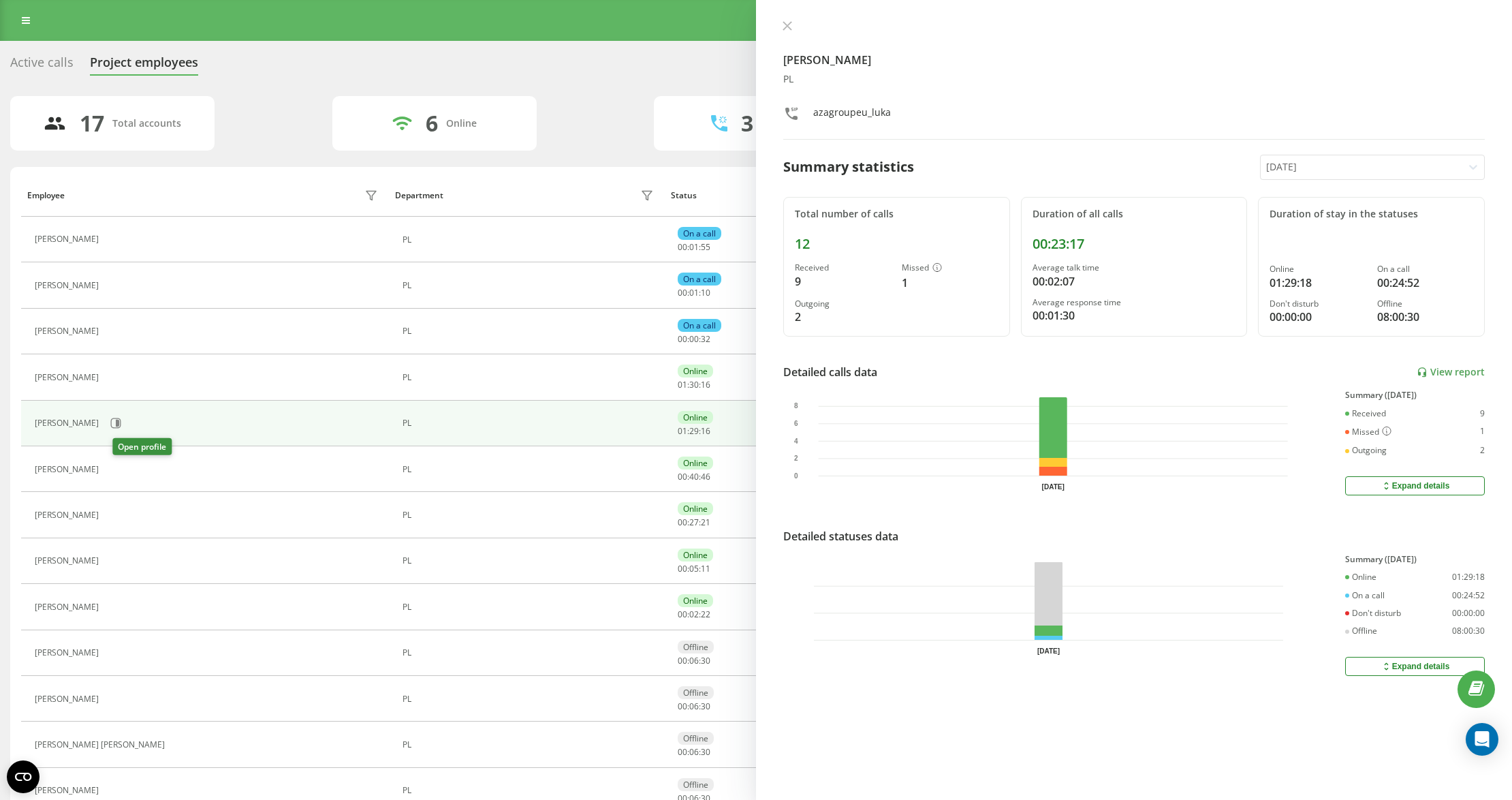
click at [119, 473] on icon at bounding box center [114, 469] width 11 height 11
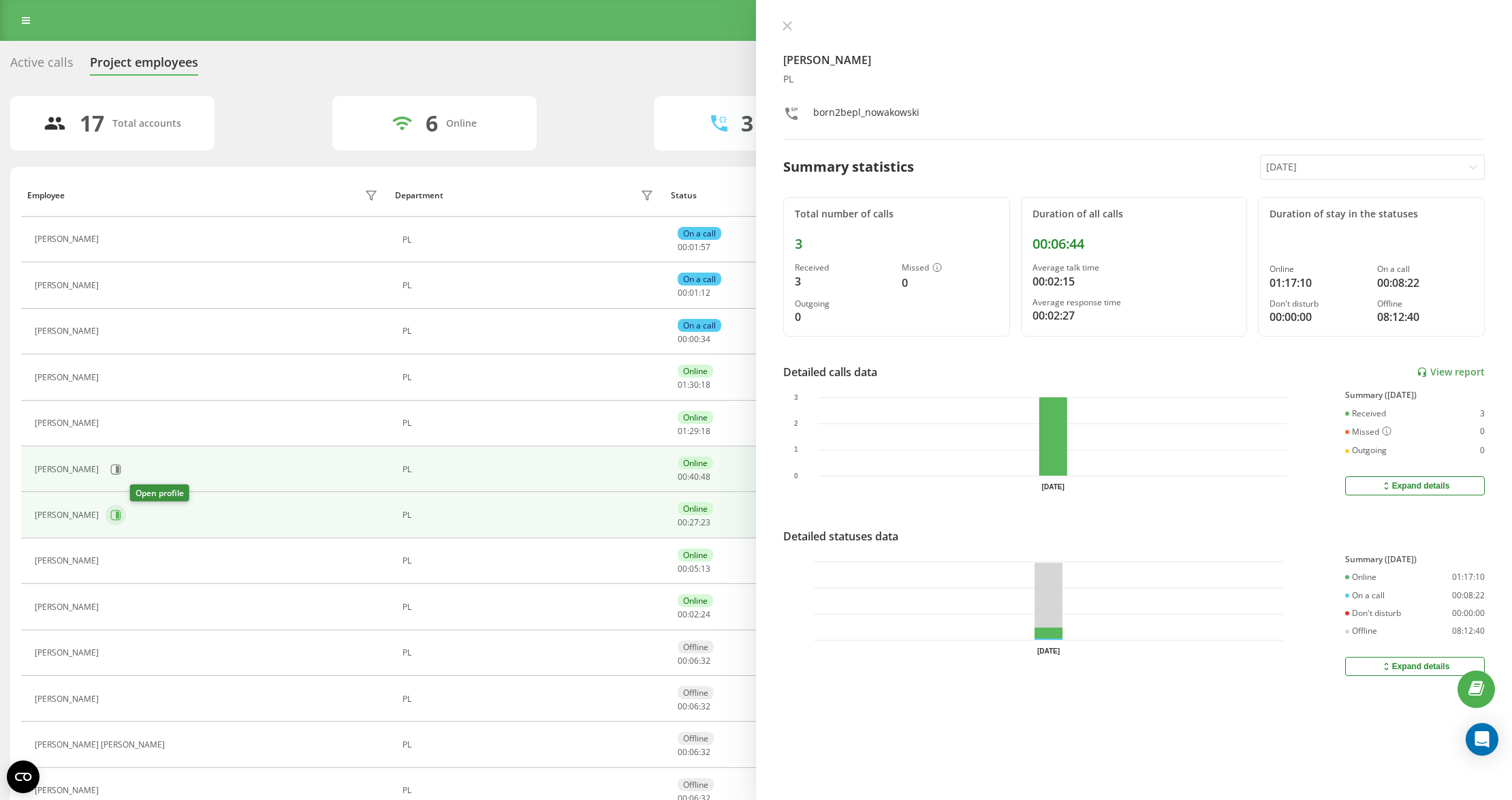
click at [119, 518] on icon at bounding box center [117, 514] width 3 height 7
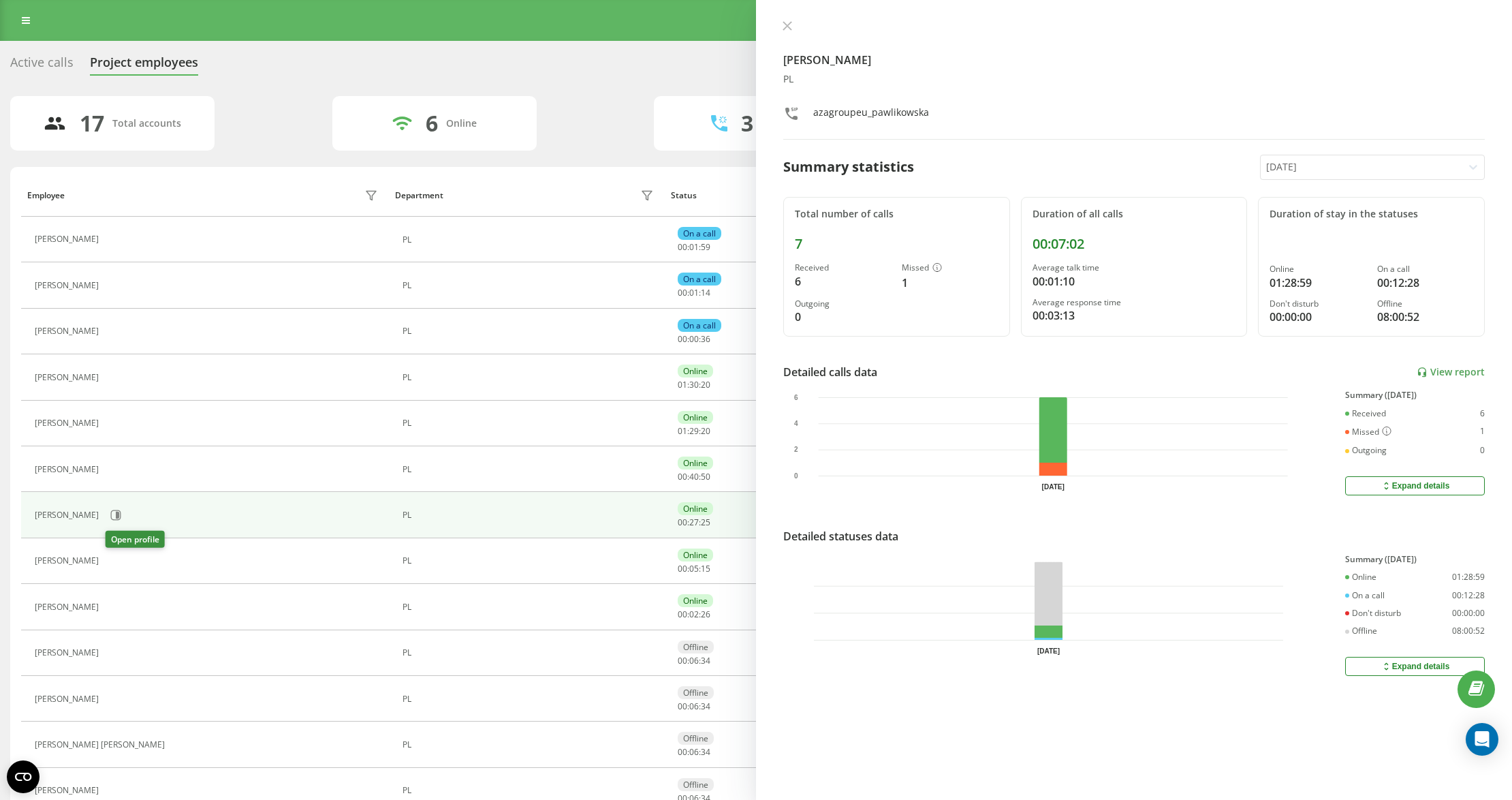
click at [117, 560] on icon at bounding box center [114, 561] width 11 height 11
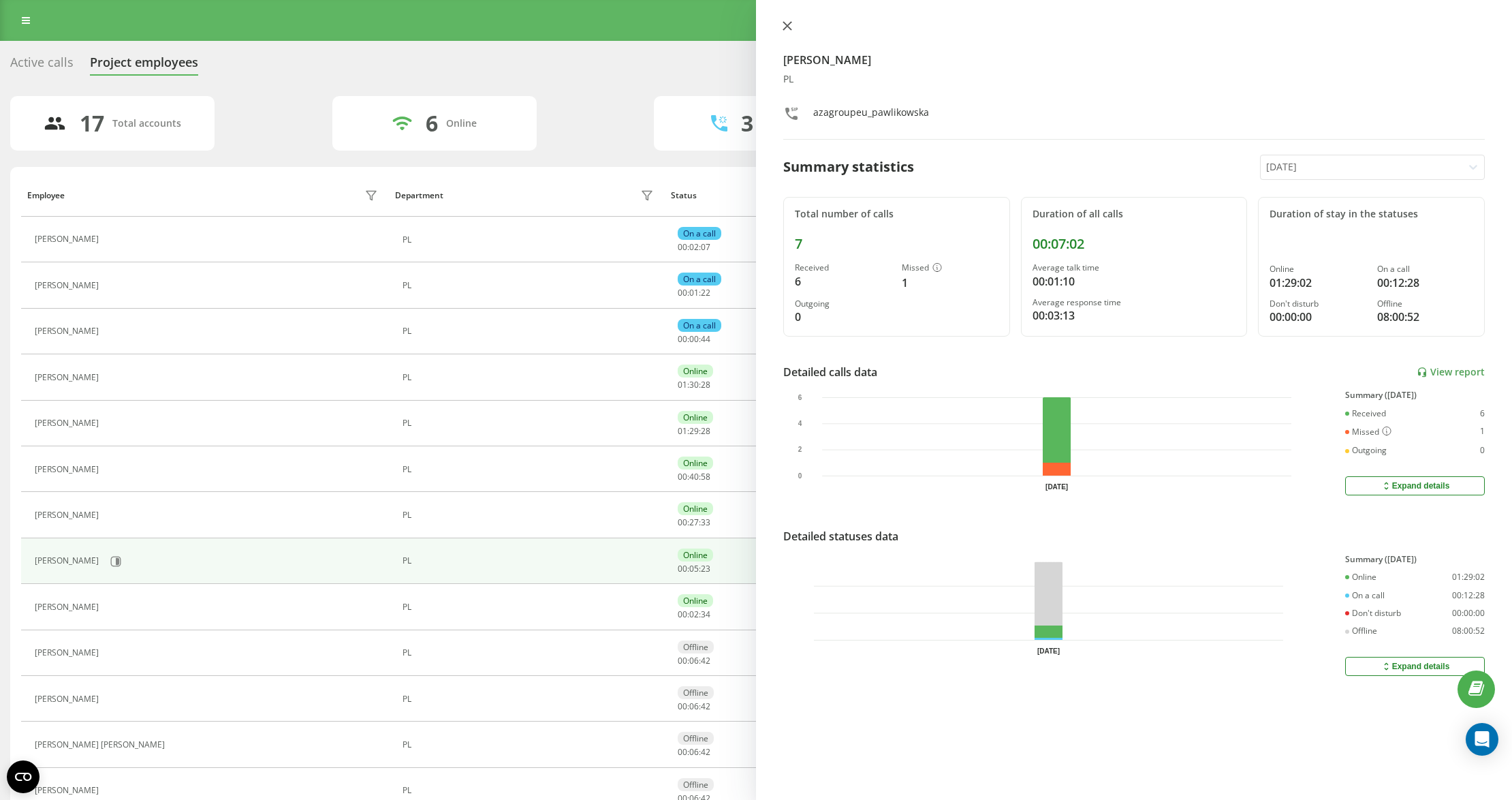
click at [790, 24] on icon at bounding box center [787, 26] width 10 height 10
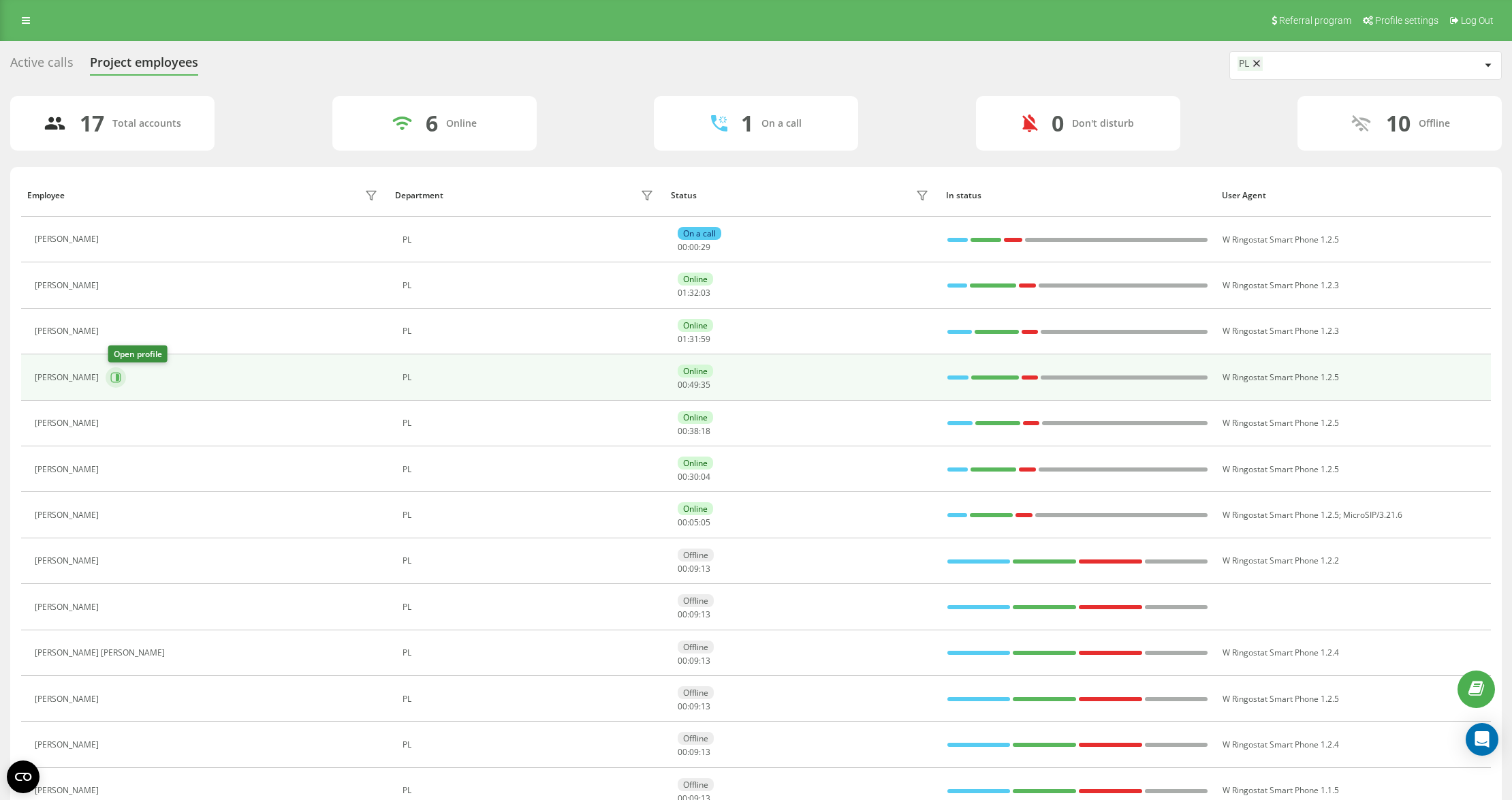
click at [117, 383] on icon at bounding box center [116, 377] width 11 height 11
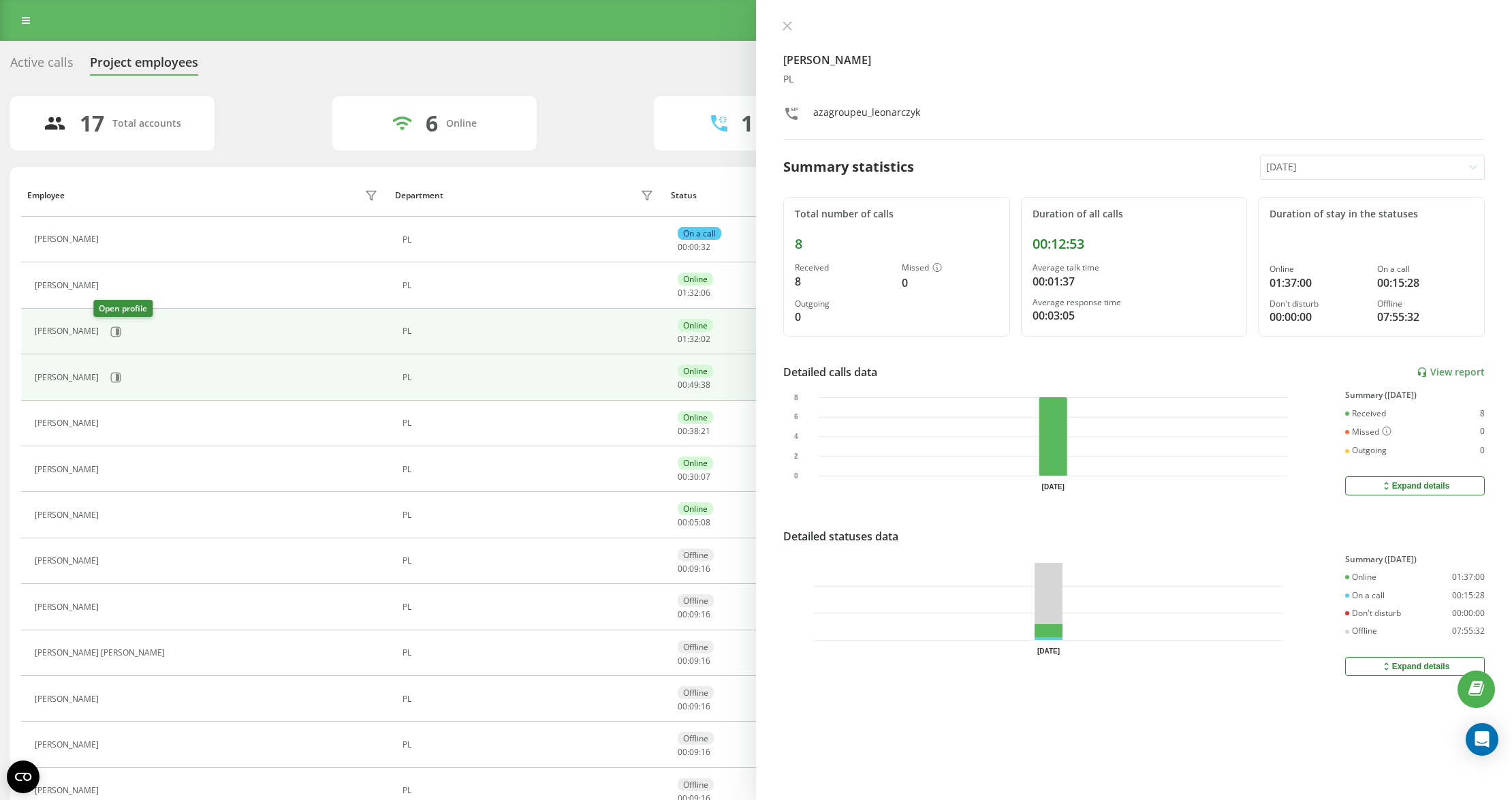
click at [113, 325] on div "[PERSON_NAME]" at bounding box center [208, 332] width 347 height 23
click at [109, 322] on div "[PERSON_NAME]" at bounding box center [208, 332] width 347 height 23
click at [106, 325] on button at bounding box center [115, 332] width 20 height 20
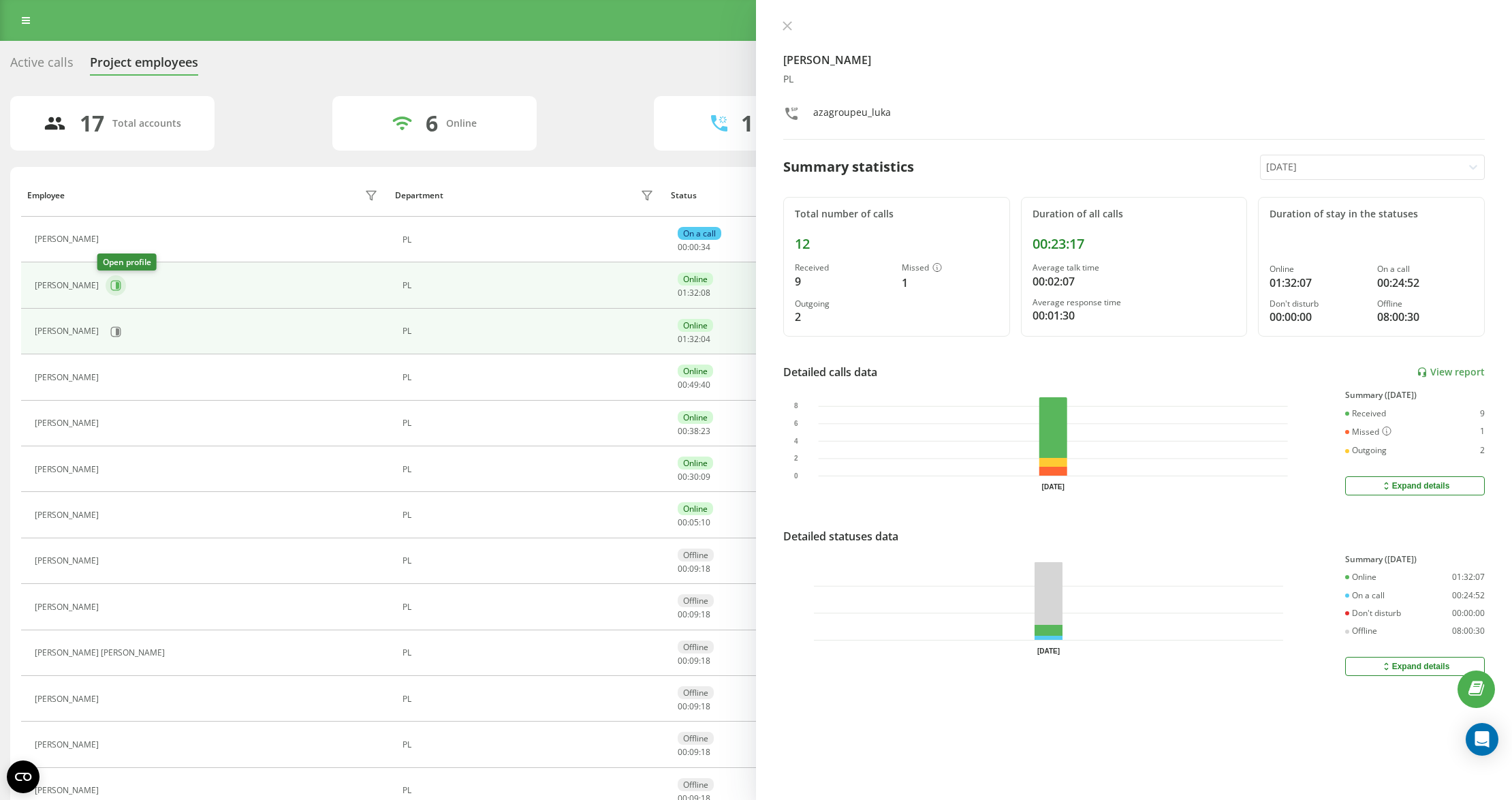
click at [111, 287] on icon at bounding box center [116, 286] width 11 height 11
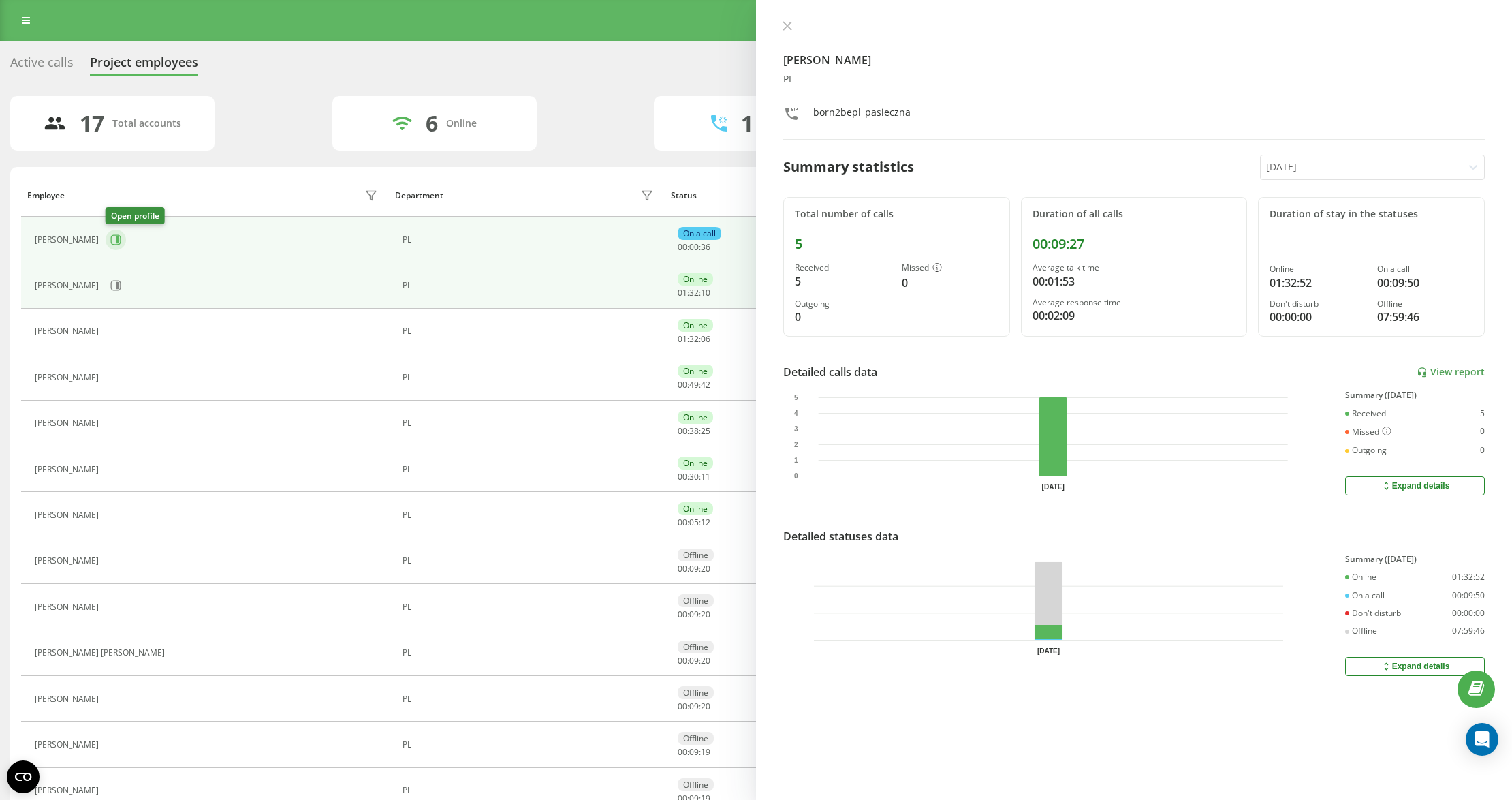
click at [121, 233] on button at bounding box center [115, 239] width 20 height 20
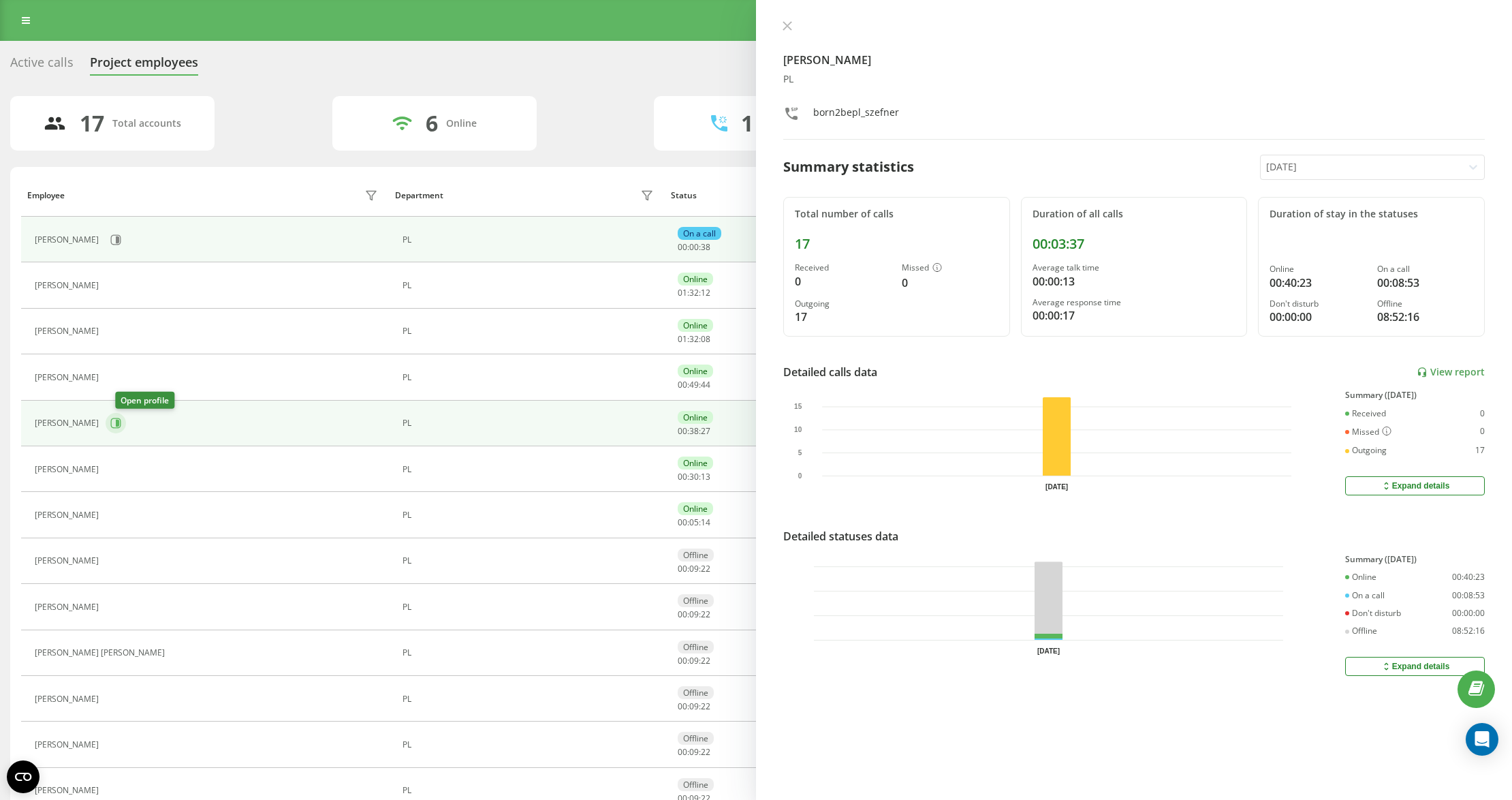
click at [121, 426] on icon at bounding box center [116, 423] width 11 height 11
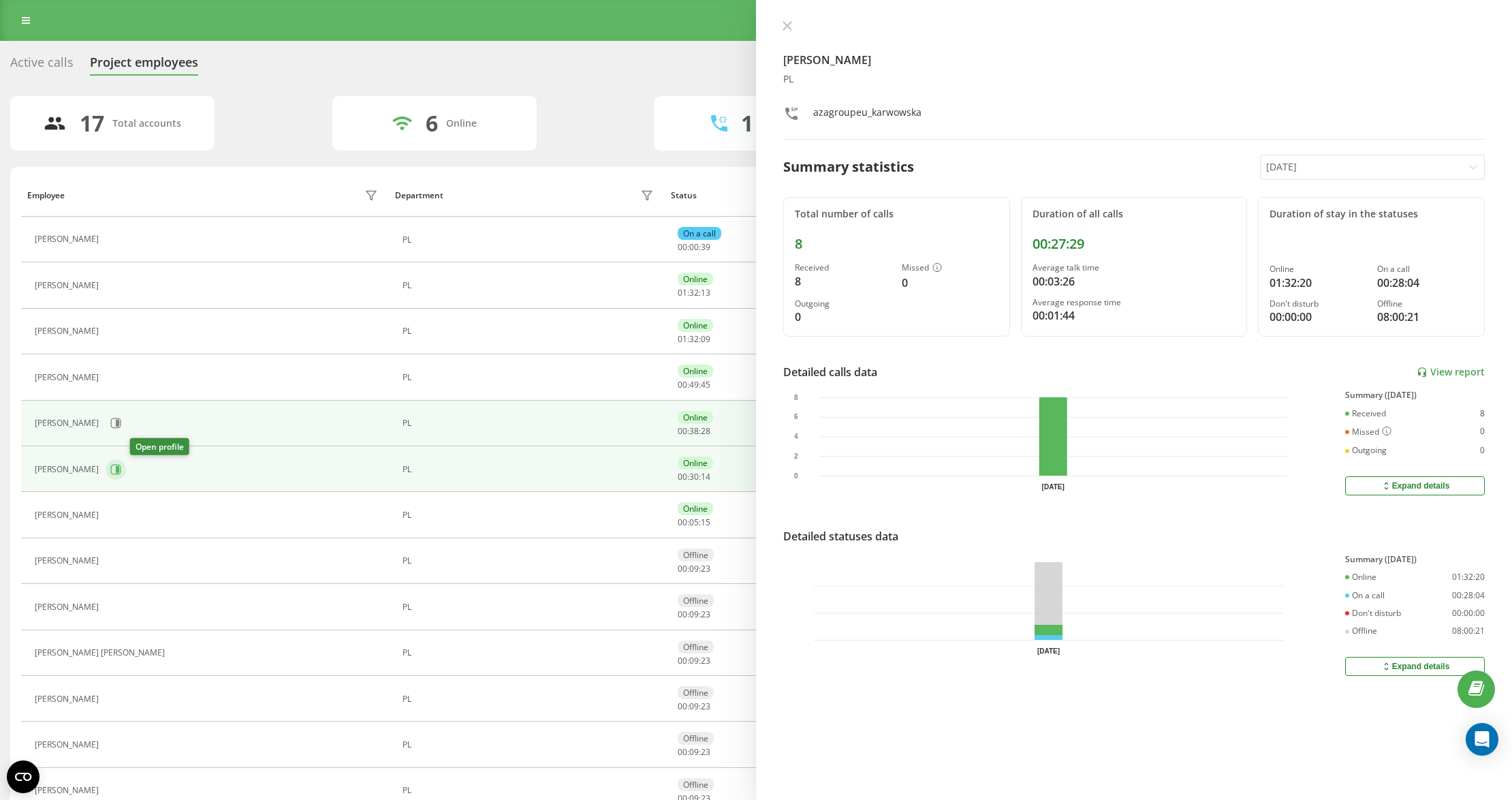
click at [121, 470] on icon at bounding box center [116, 469] width 11 height 11
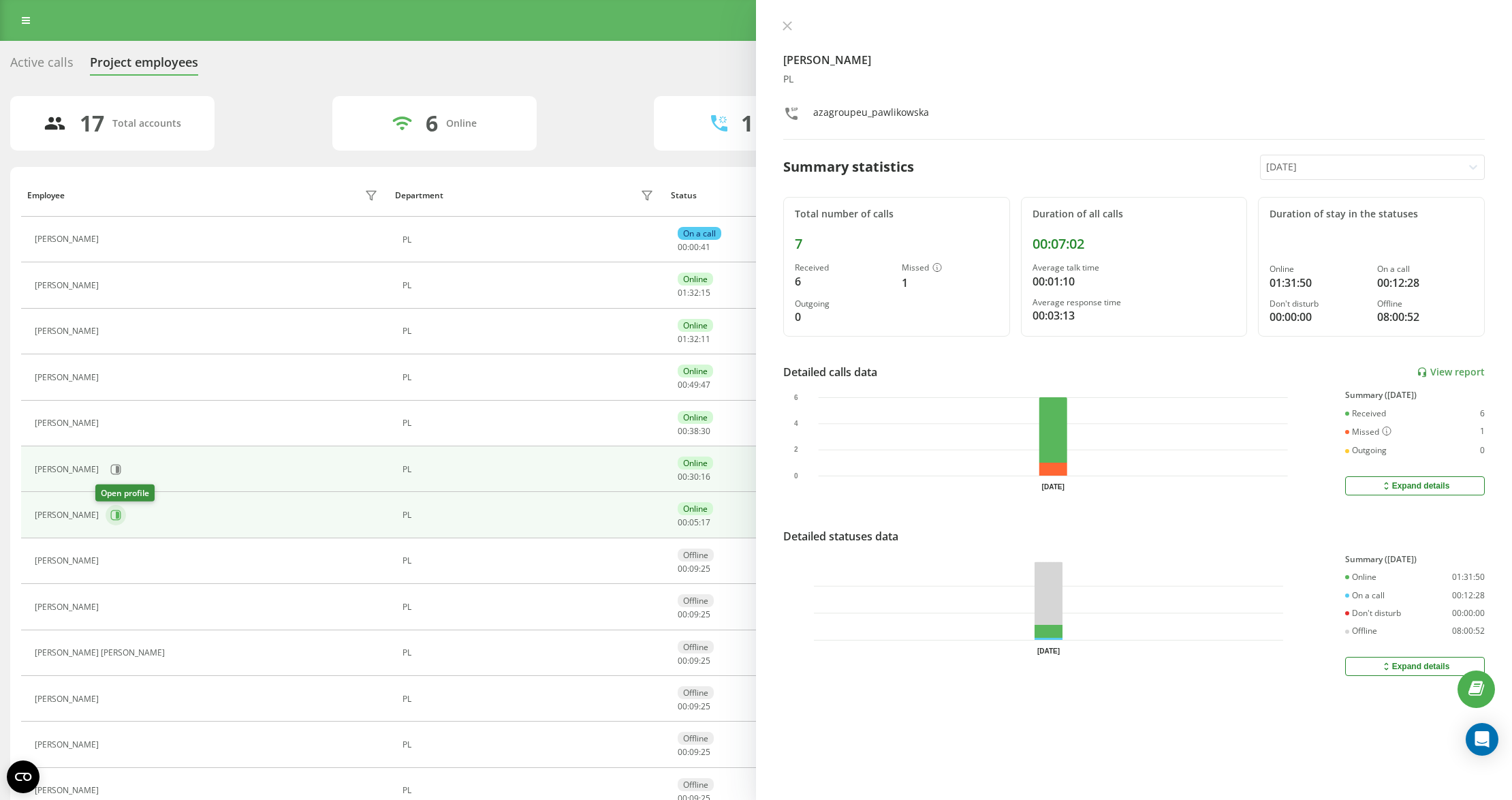
click at [111, 523] on button at bounding box center [115, 514] width 20 height 20
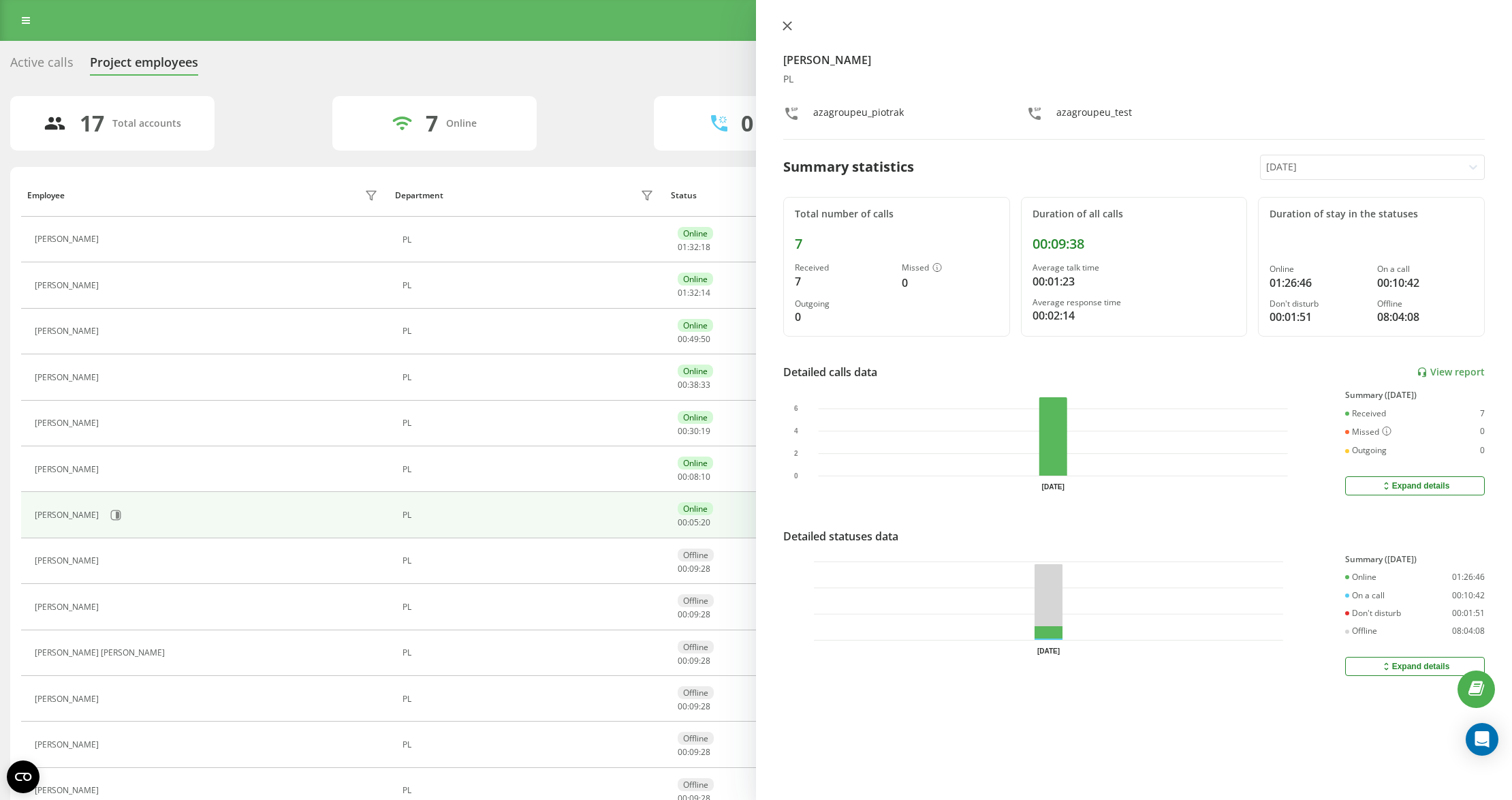
click at [794, 26] on button at bounding box center [787, 27] width 17 height 13
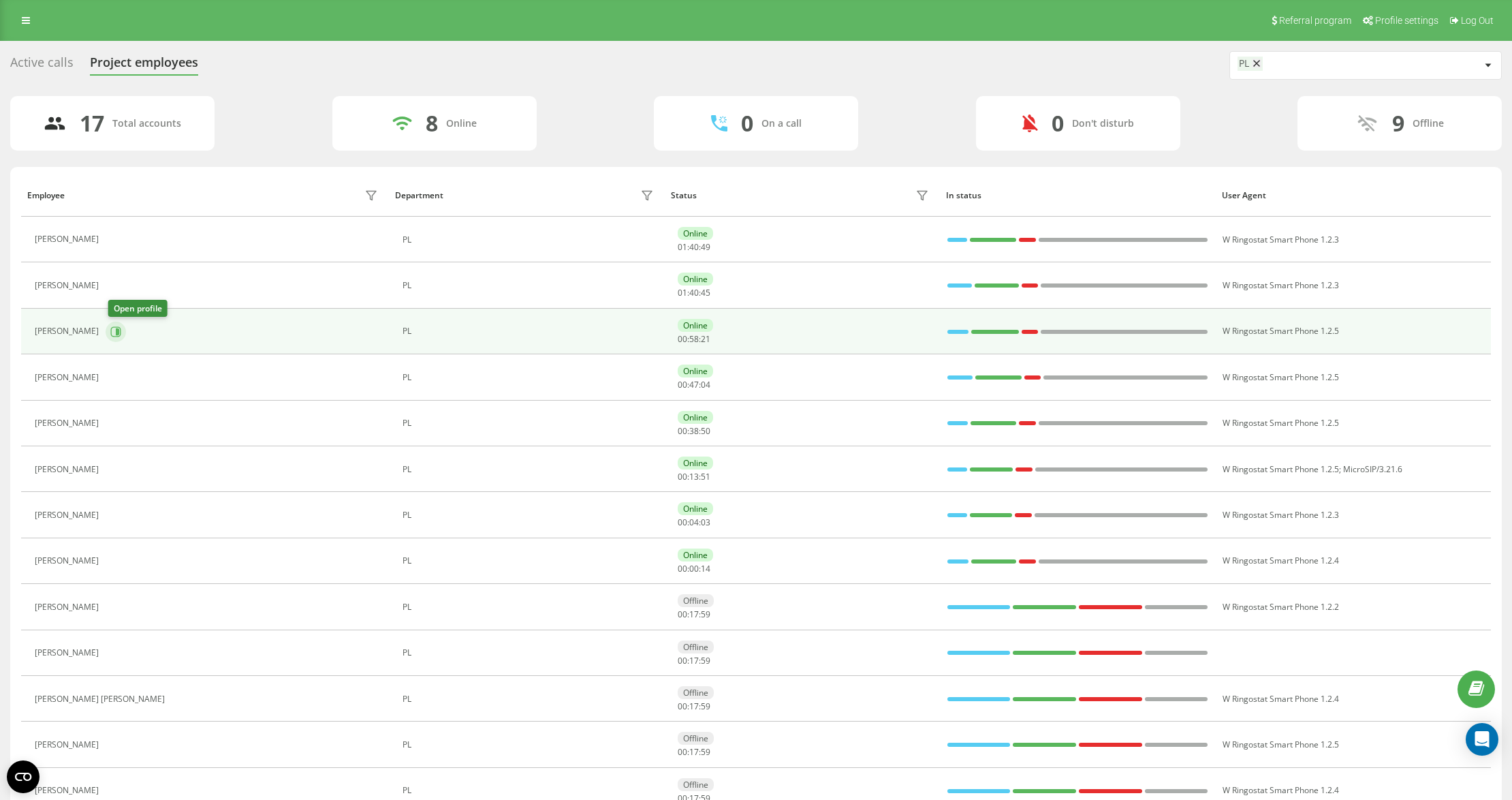
click at [121, 333] on icon at bounding box center [116, 331] width 10 height 10
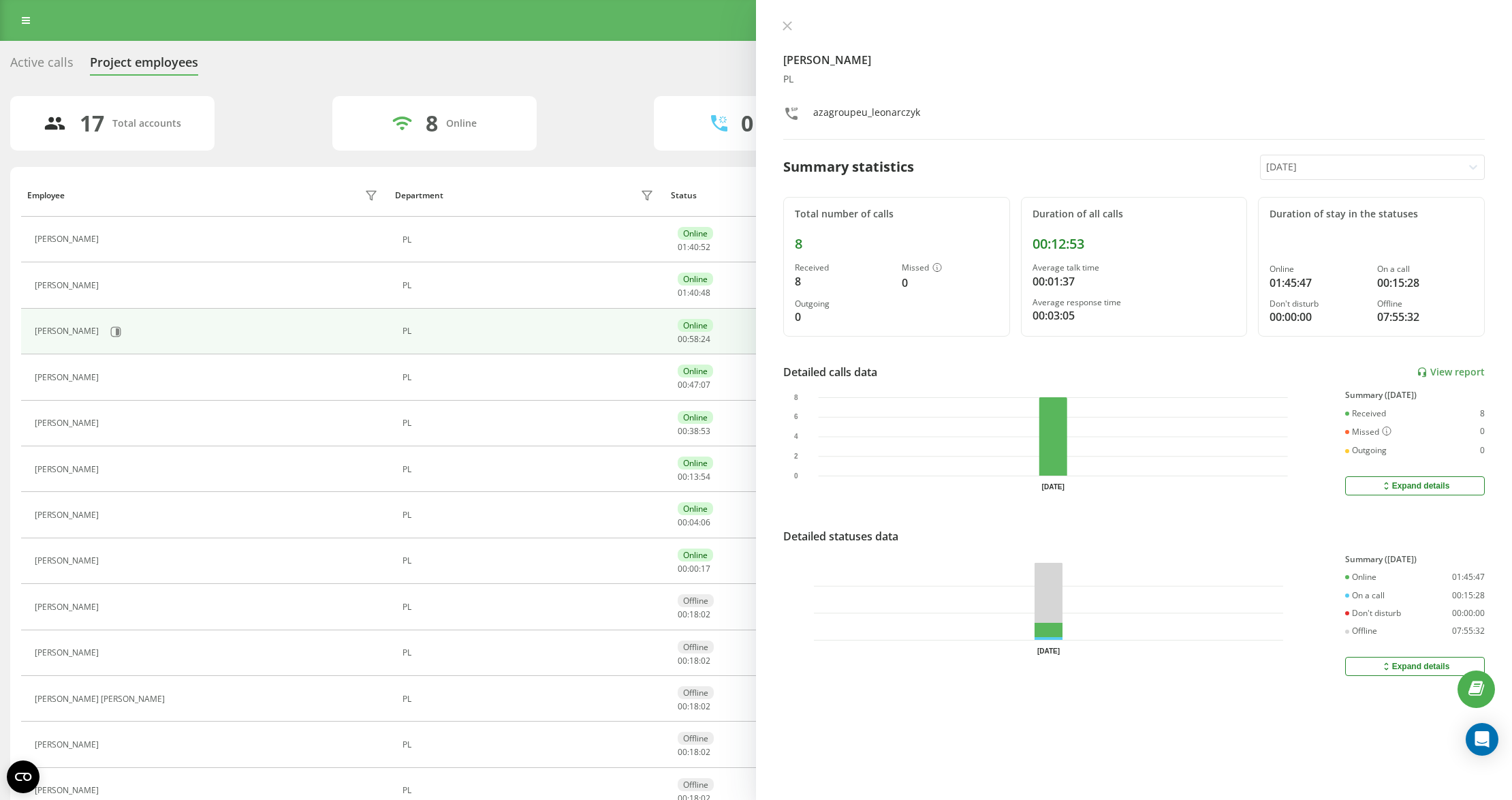
click at [1297, 165] on div at bounding box center [1361, 167] width 192 height 16
click at [1294, 256] on div "Duration of stay in the statuses Online 01:45:47 On a call 00:15:28 Don't distu…" at bounding box center [1370, 267] width 226 height 140
click at [1298, 158] on div "[DATE]" at bounding box center [1361, 167] width 201 height 23
click at [1300, 227] on div "Last 7 days" at bounding box center [1372, 236] width 223 height 22
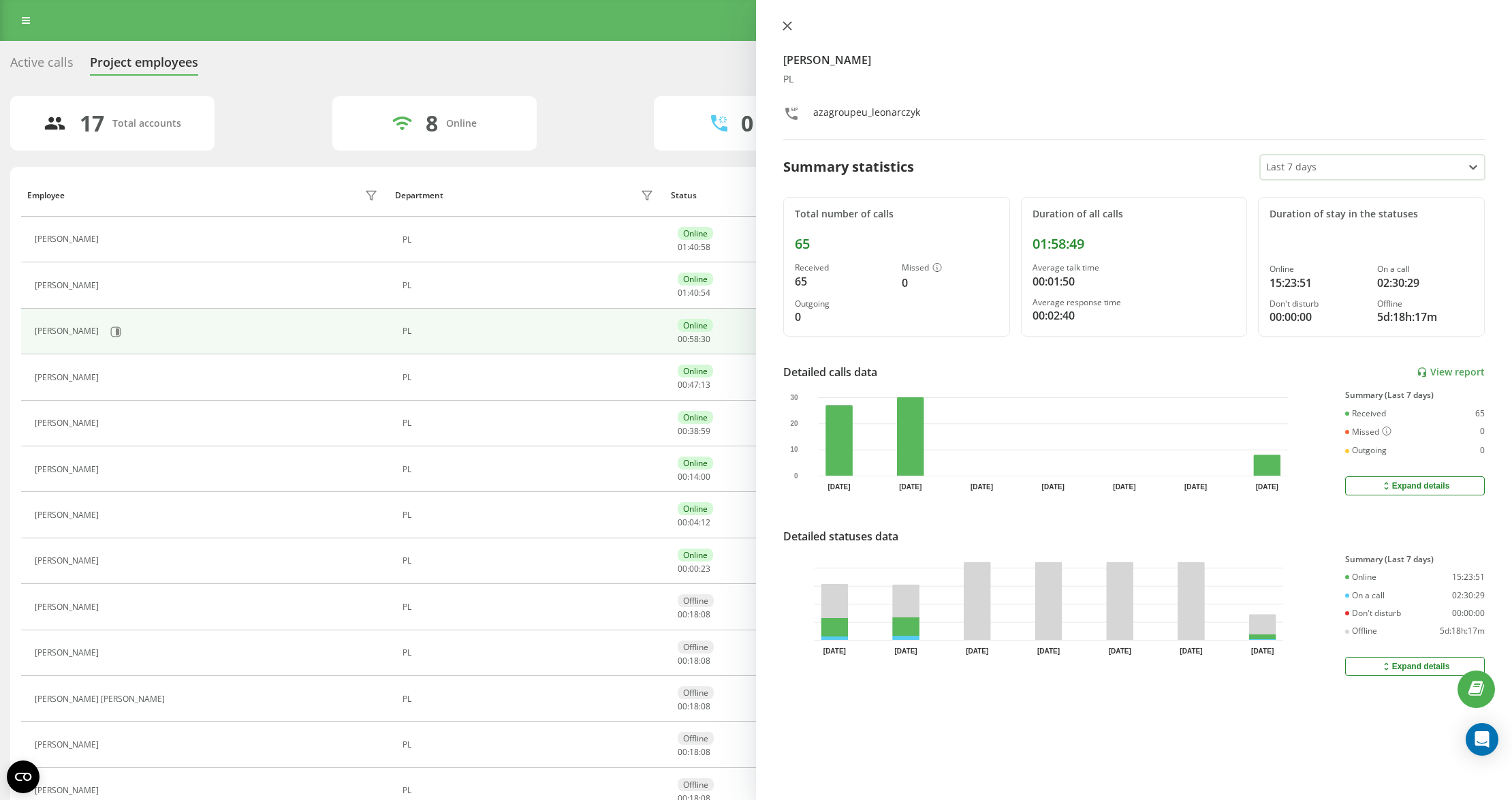
click at [790, 30] on icon at bounding box center [787, 26] width 10 height 10
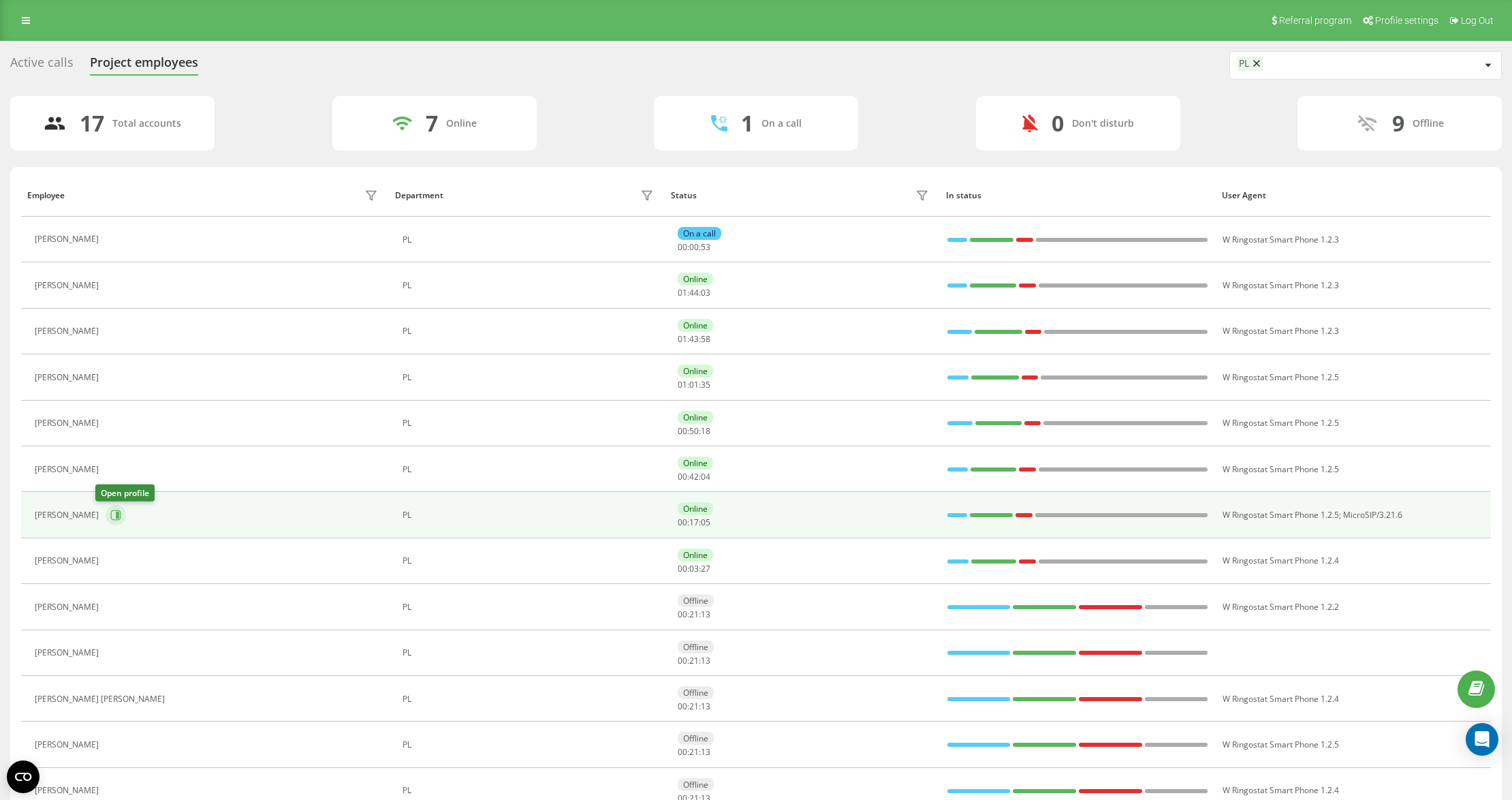
click at [111, 517] on button at bounding box center [115, 514] width 20 height 20
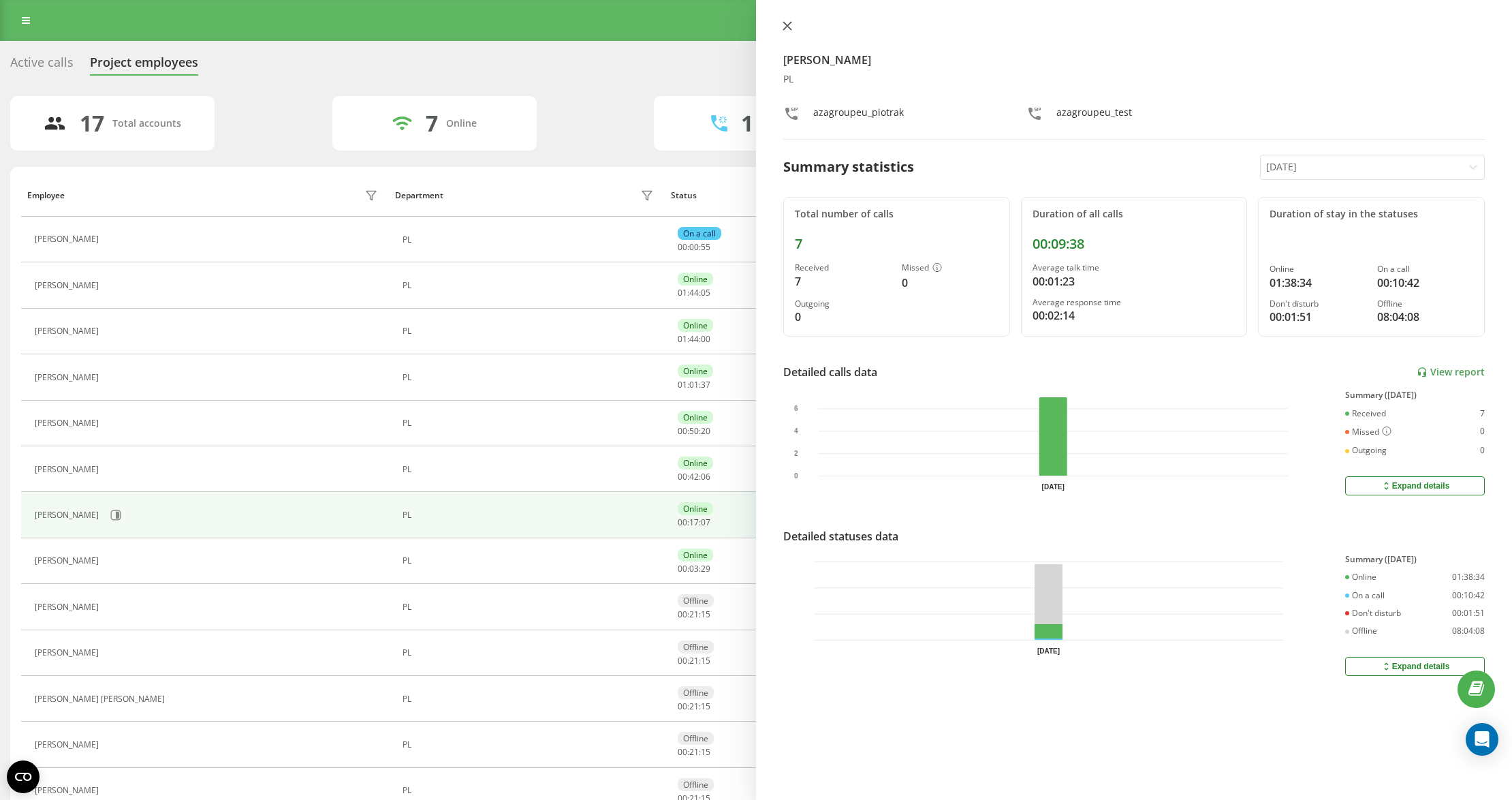
click at [790, 21] on icon at bounding box center [787, 26] width 10 height 10
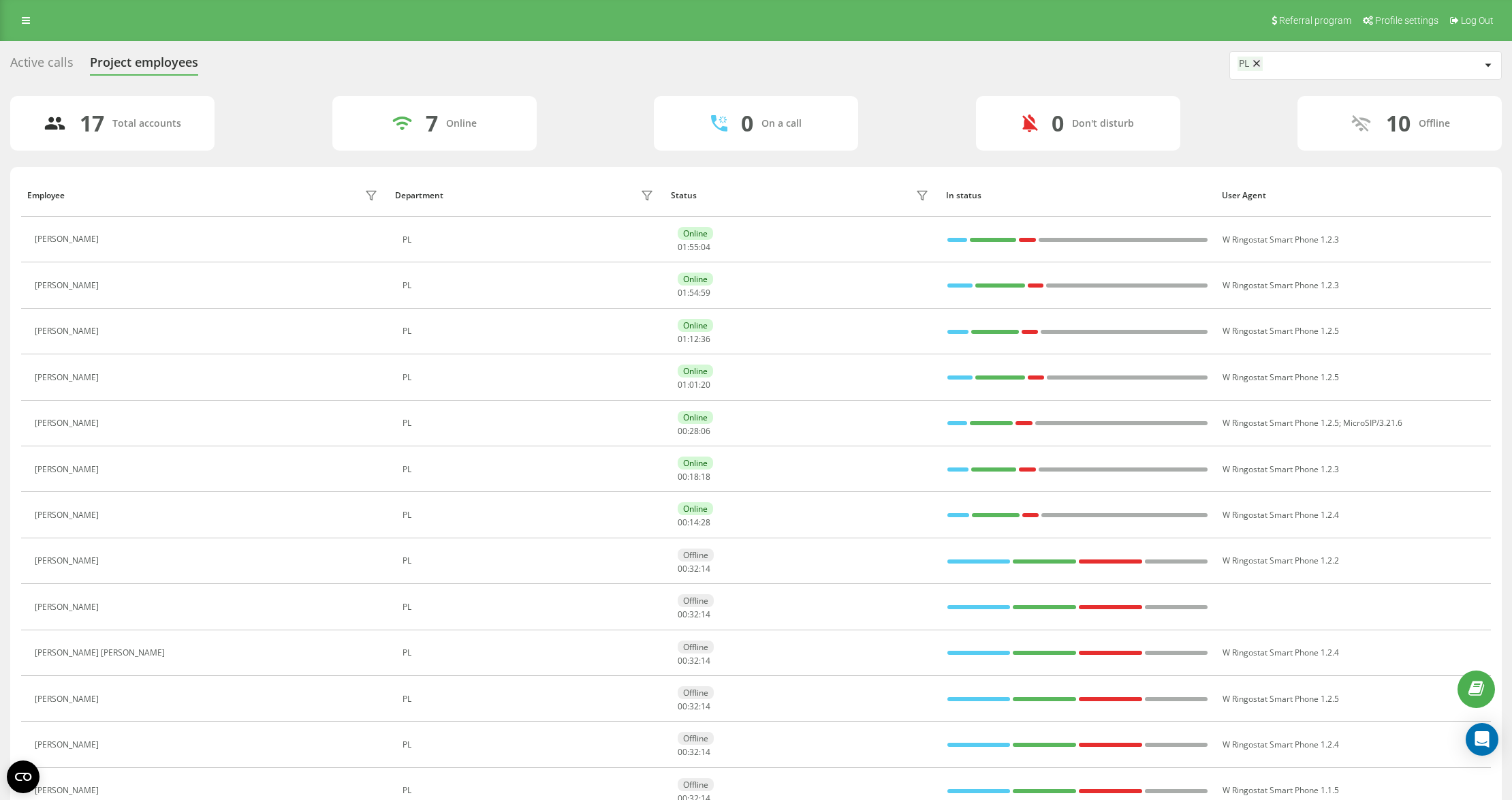
click at [122, 330] on button at bounding box center [114, 333] width 17 height 19
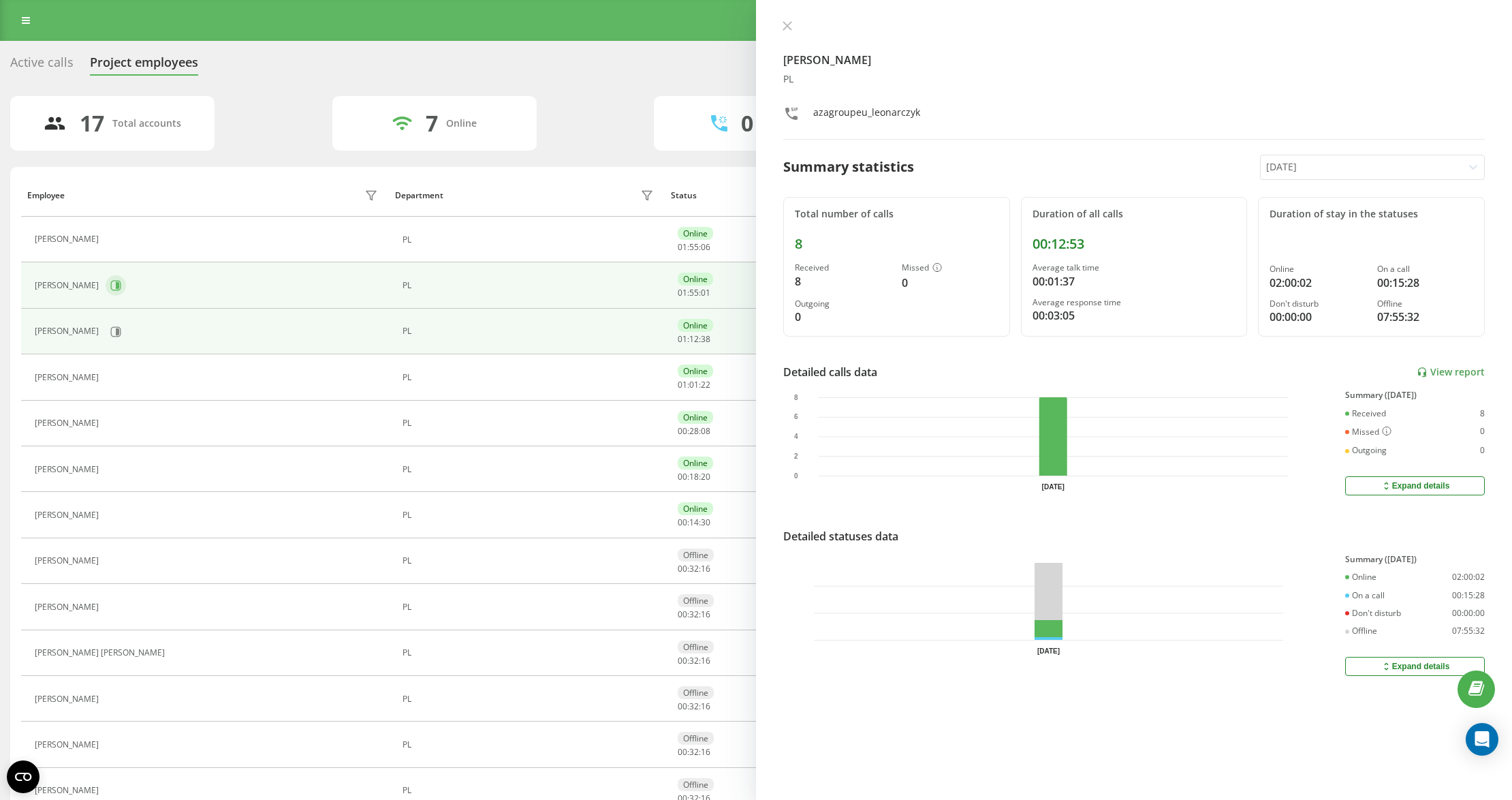
click at [105, 292] on button at bounding box center [115, 285] width 20 height 20
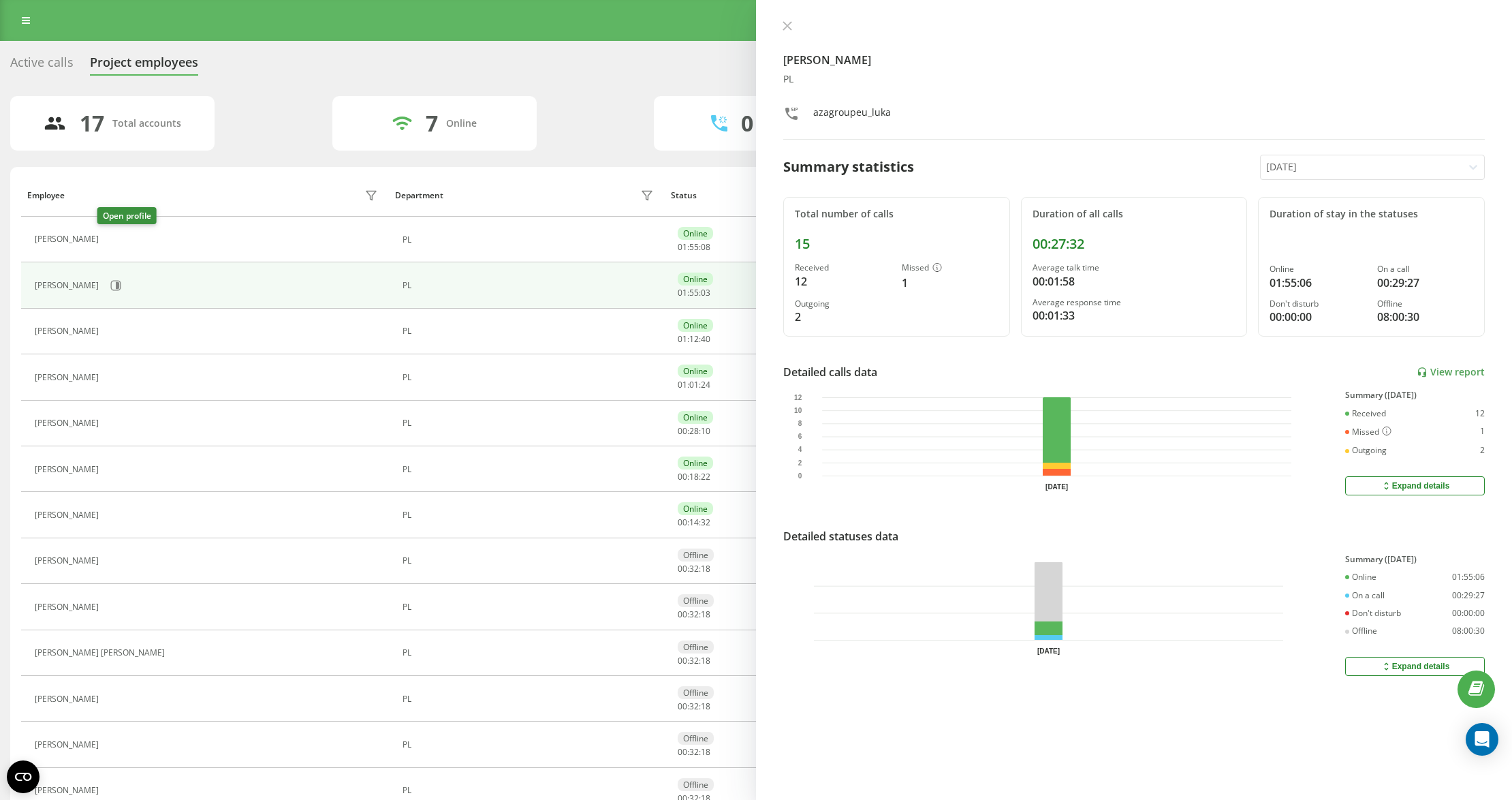
click at [114, 238] on icon at bounding box center [115, 239] width 3 height 7
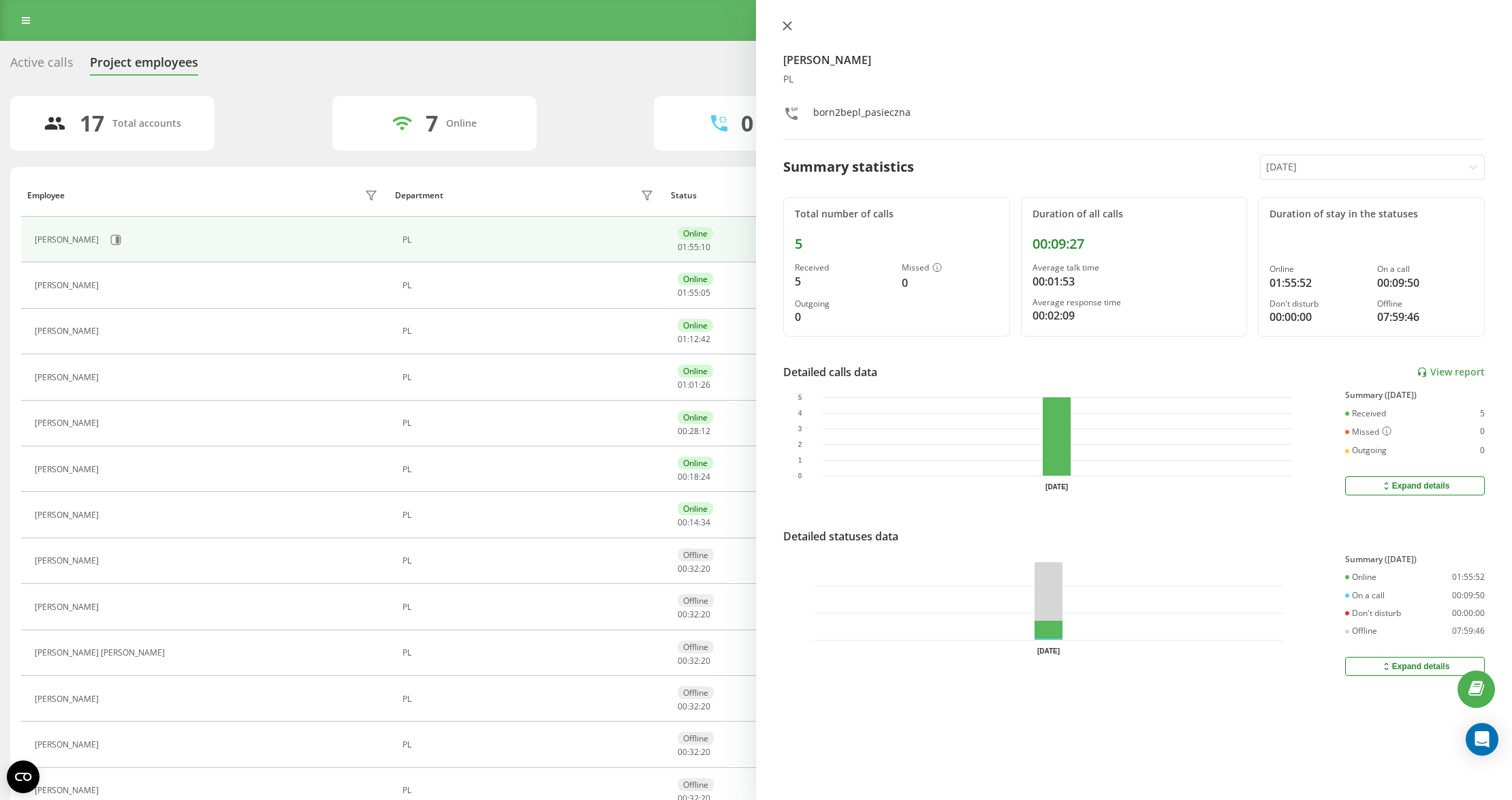
click at [790, 27] on icon at bounding box center [787, 26] width 10 height 10
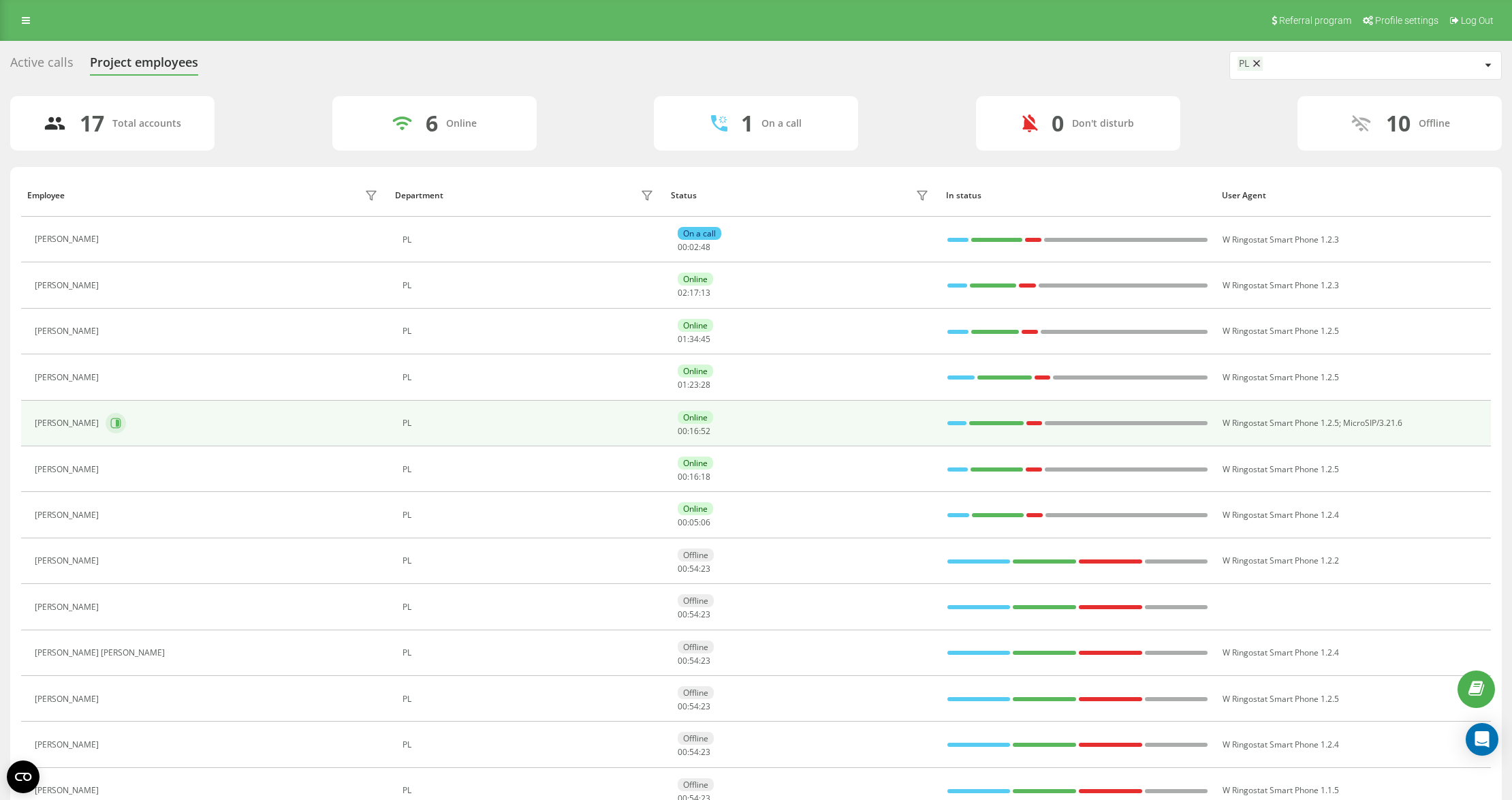
click at [105, 428] on button at bounding box center [115, 423] width 20 height 20
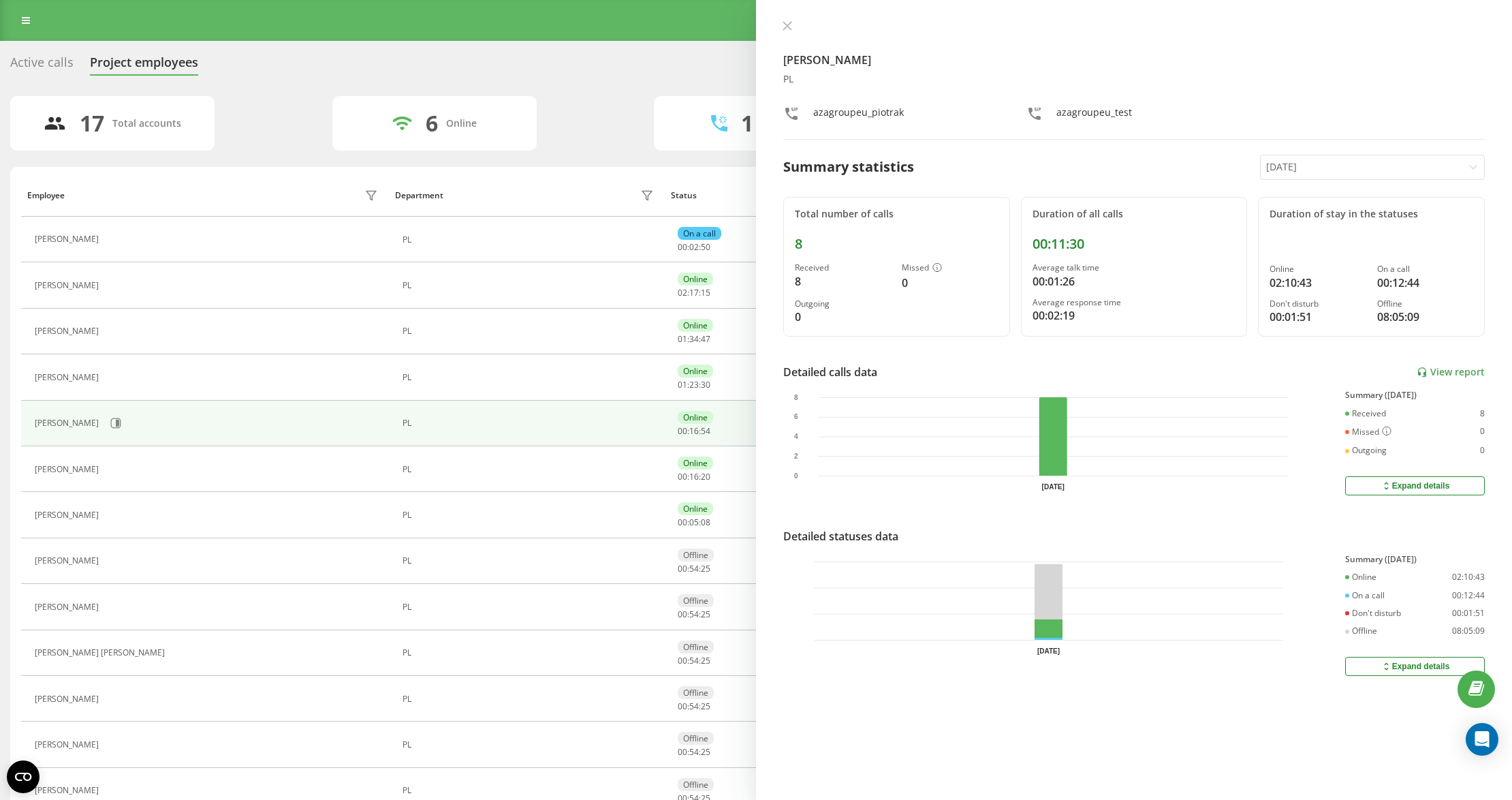
click at [783, 19] on div "[PERSON_NAME] PL azagroupeu_piotrak azagroupeu_test Summary statistics [DATE] T…" at bounding box center [1133, 400] width 756 height 800
click at [787, 33] on button at bounding box center [787, 27] width 17 height 13
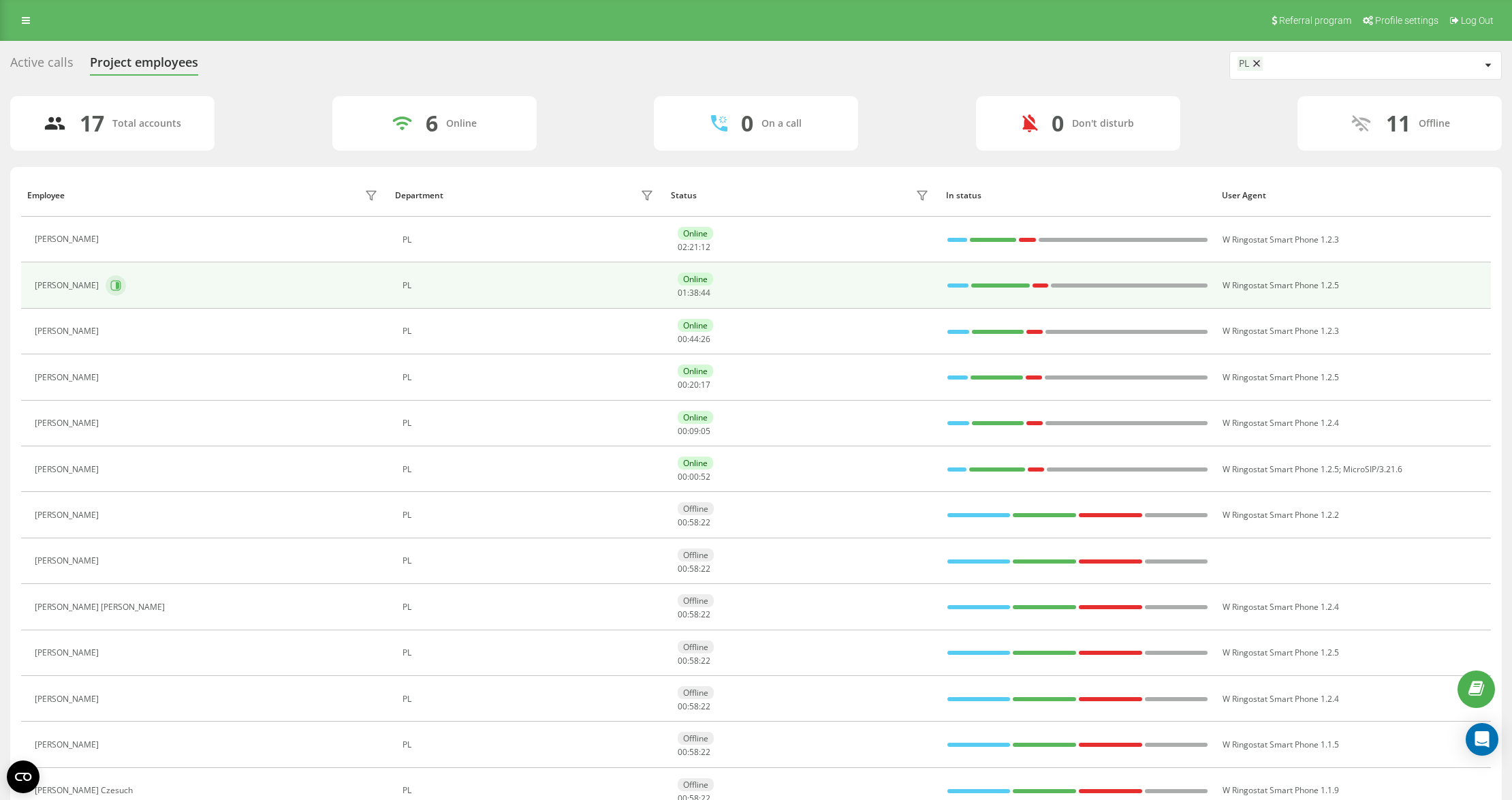
click at [118, 291] on icon at bounding box center [116, 286] width 10 height 10
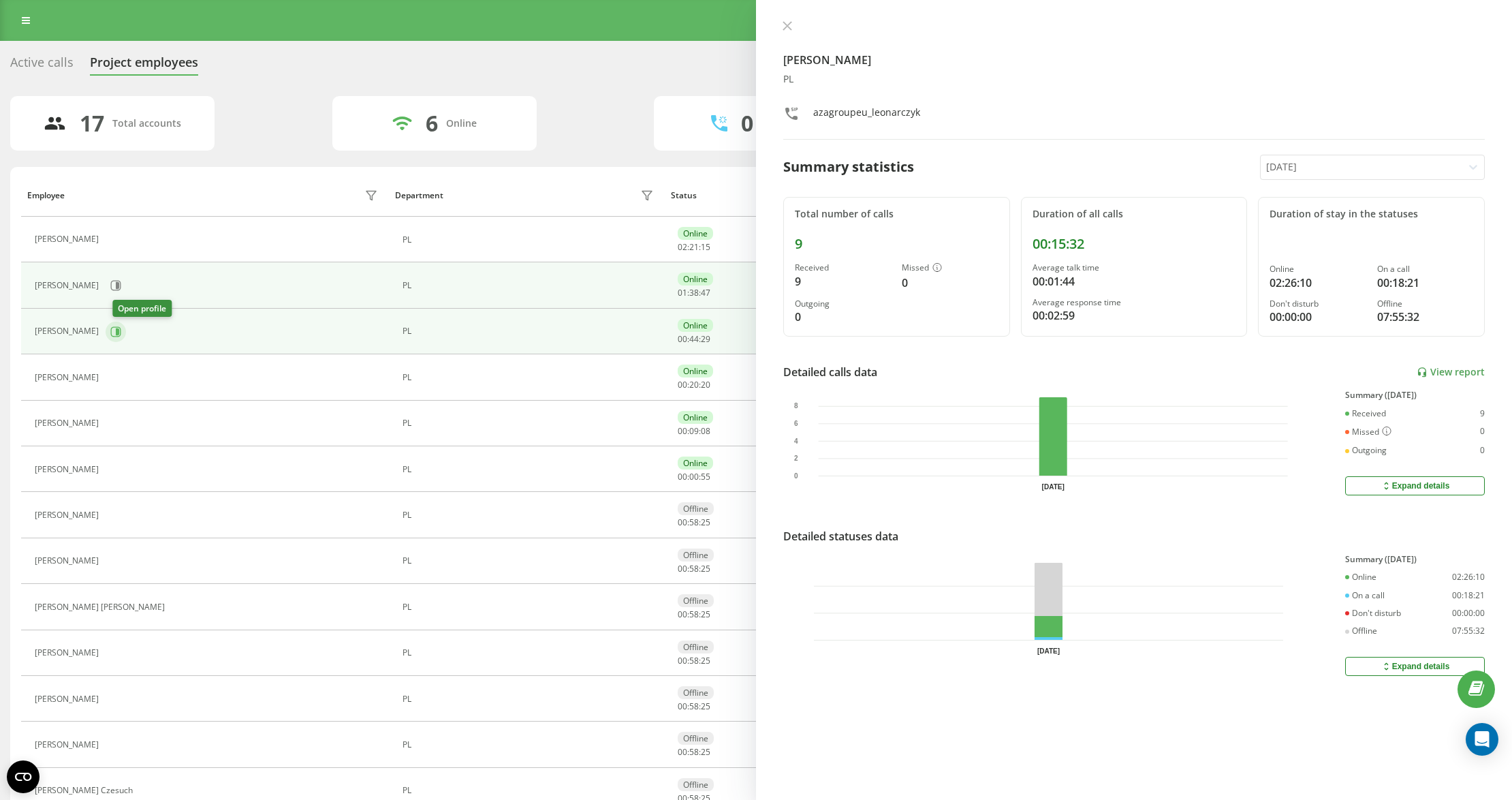
click at [111, 333] on button at bounding box center [115, 332] width 20 height 20
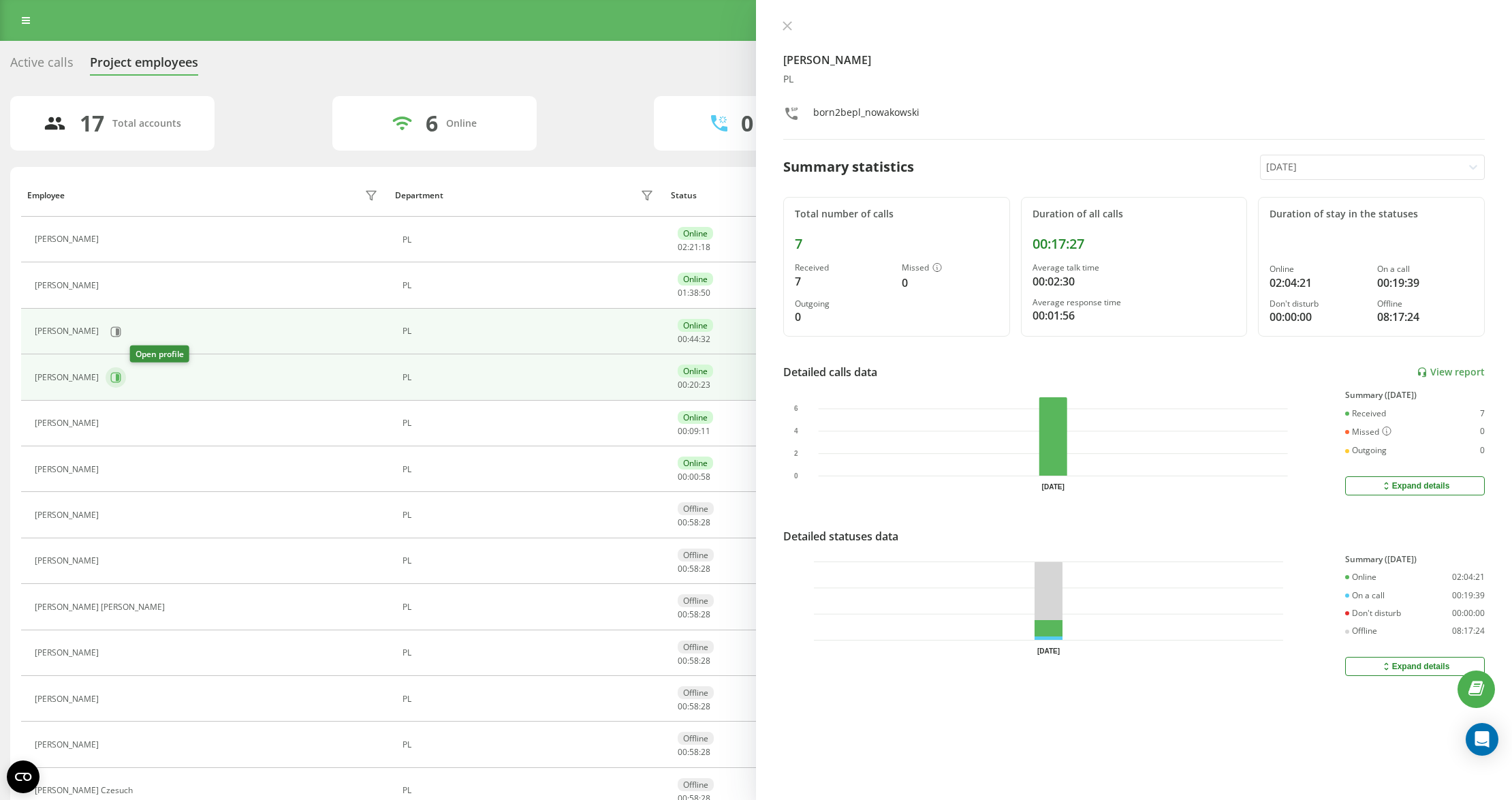
click at [119, 381] on icon at bounding box center [117, 377] width 3 height 7
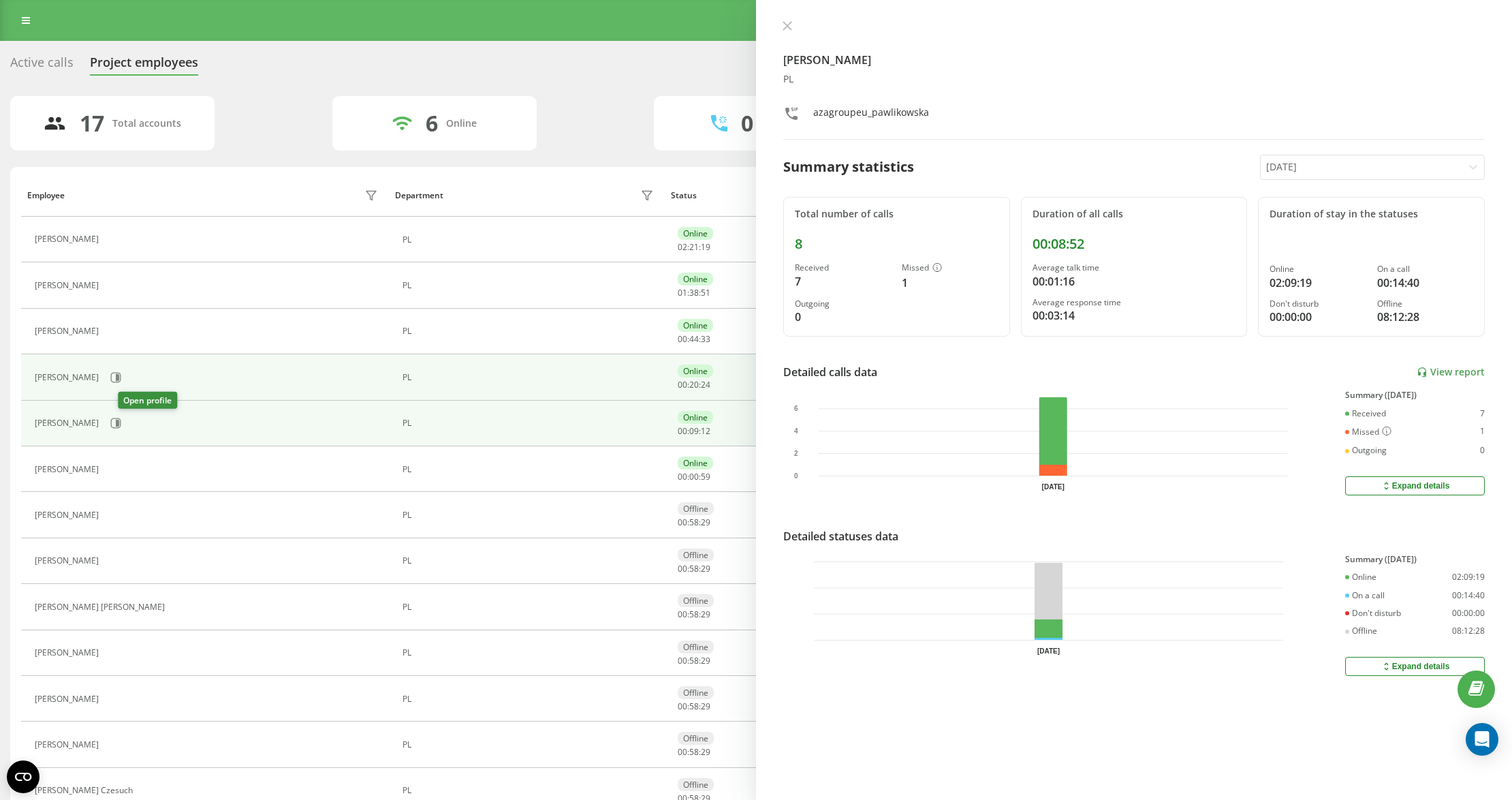
click at [129, 435] on div "[PERSON_NAME]" at bounding box center [208, 423] width 347 height 23
click at [126, 435] on div "[PERSON_NAME]" at bounding box center [208, 423] width 347 height 23
click at [126, 430] on button at bounding box center [115, 423] width 20 height 20
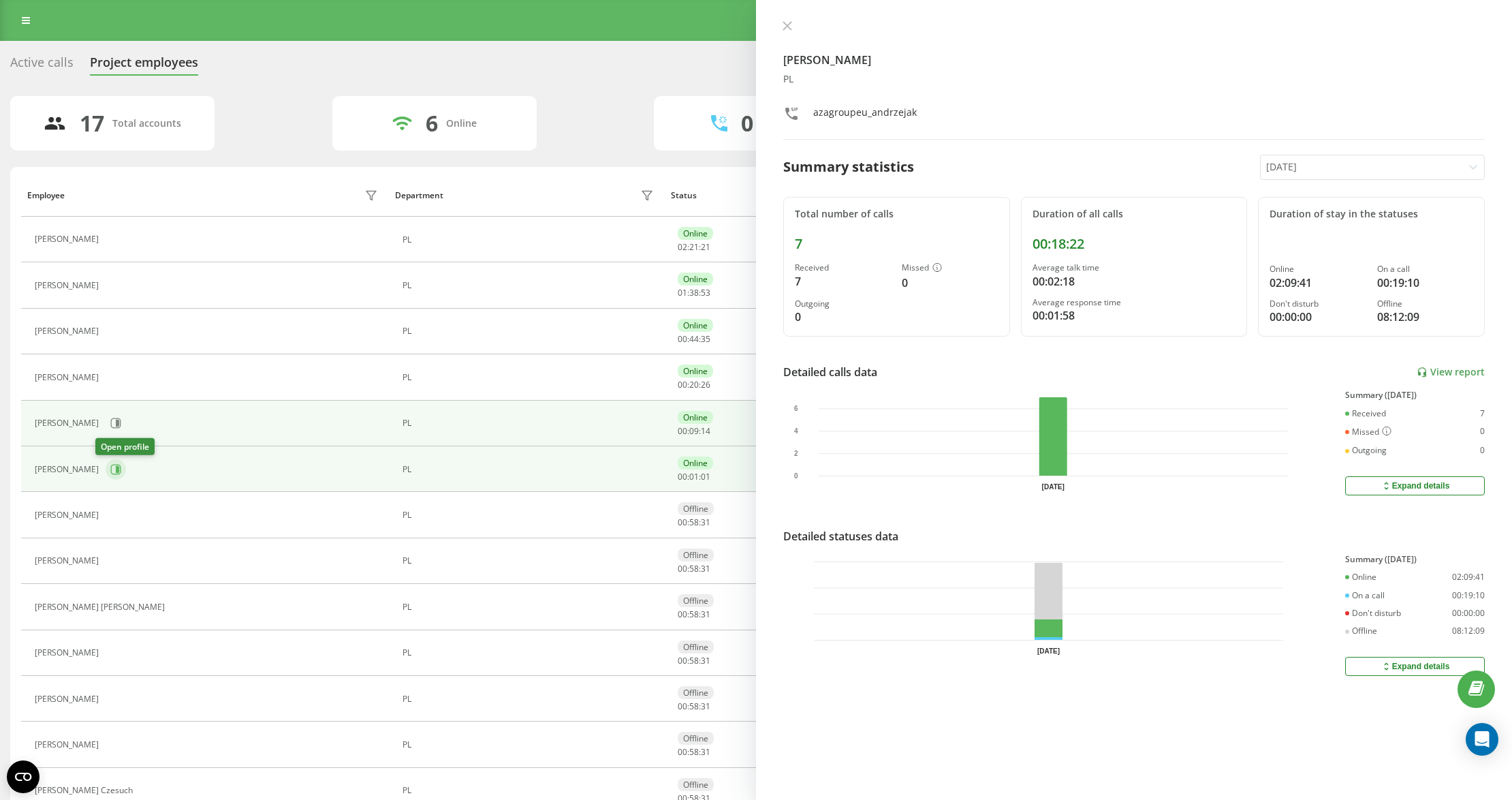
click at [111, 474] on icon at bounding box center [116, 469] width 11 height 11
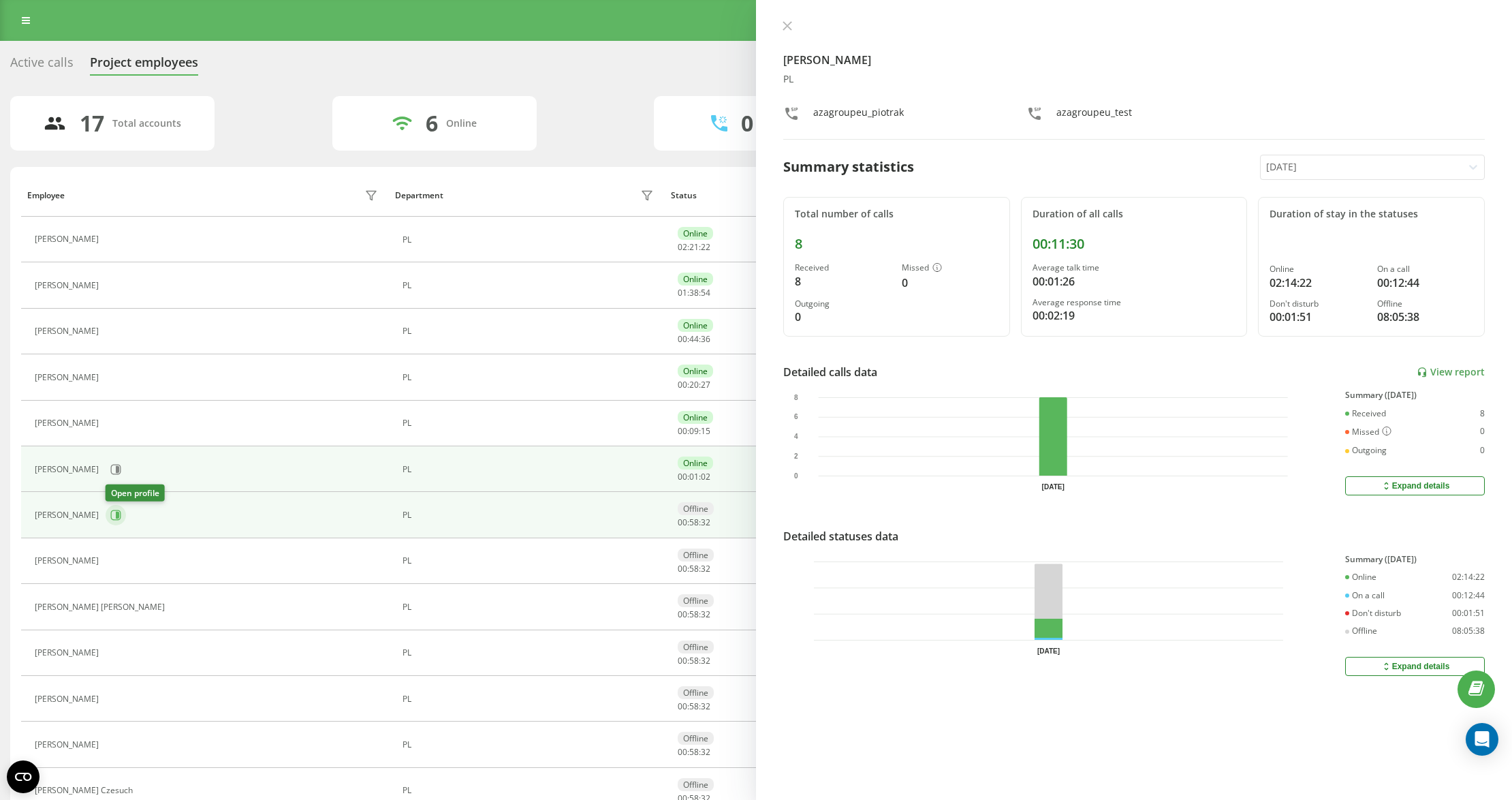
click at [107, 522] on button at bounding box center [115, 514] width 20 height 20
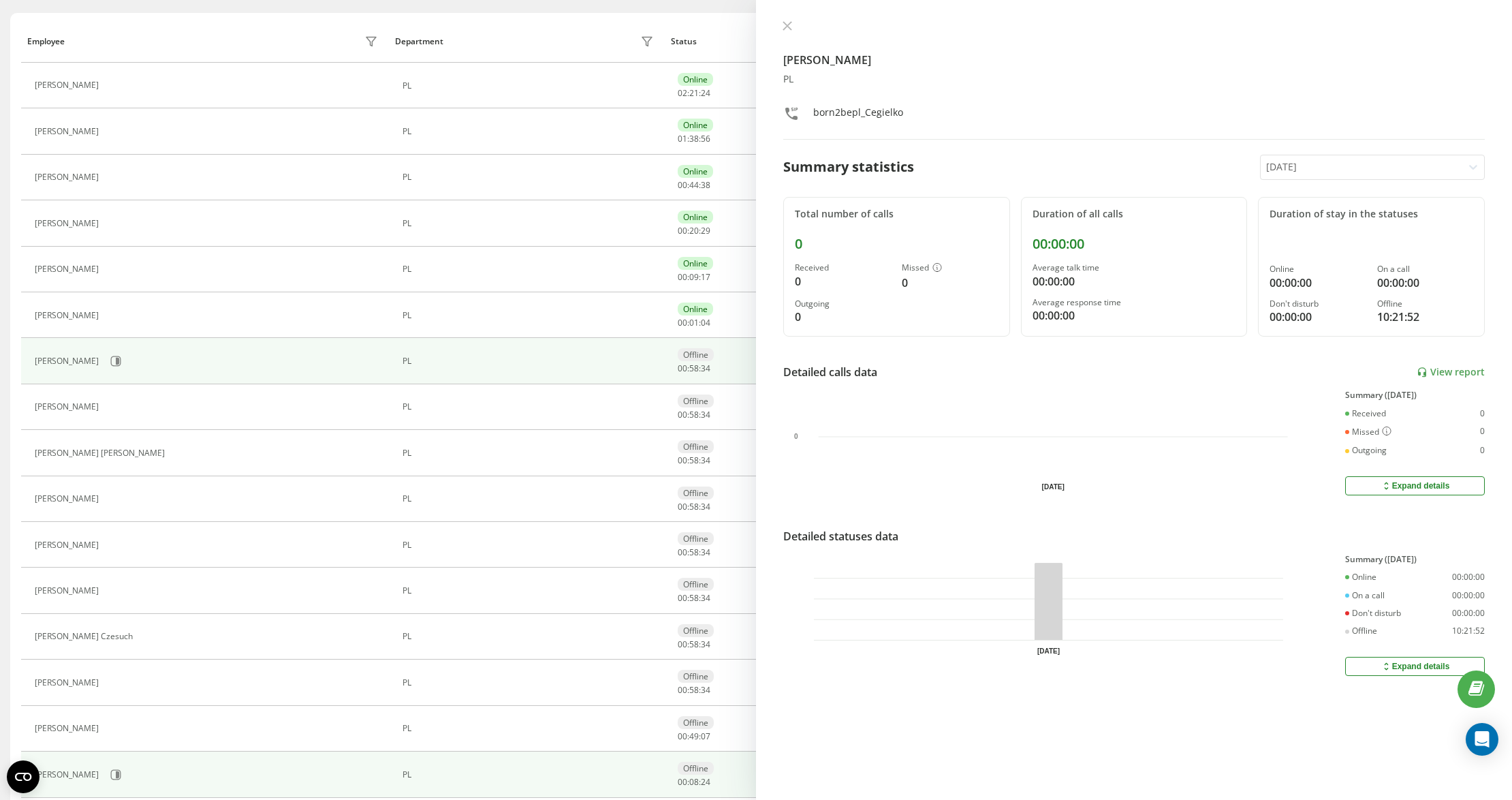
scroll to position [254, 0]
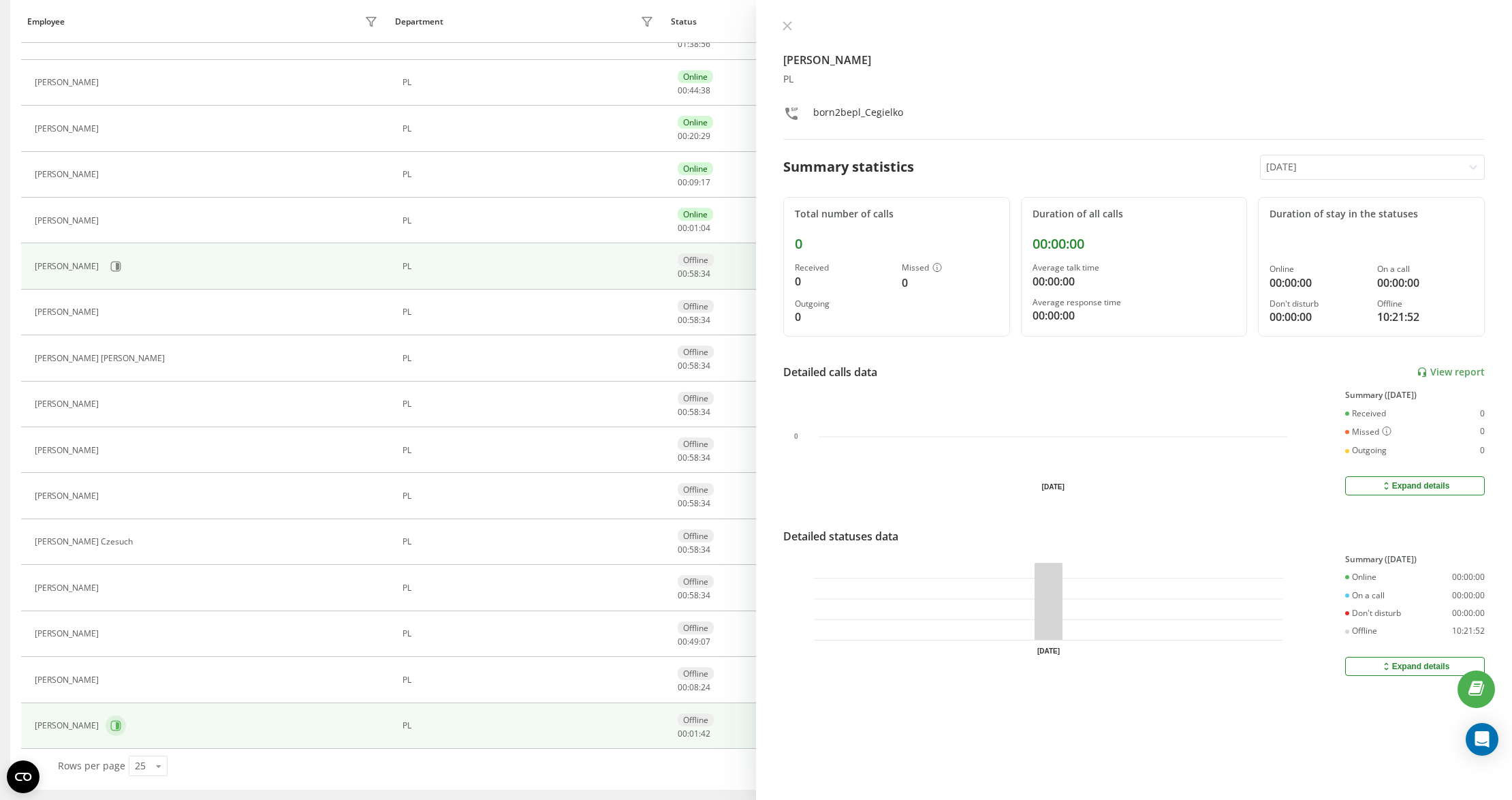
click at [126, 733] on button at bounding box center [115, 725] width 20 height 20
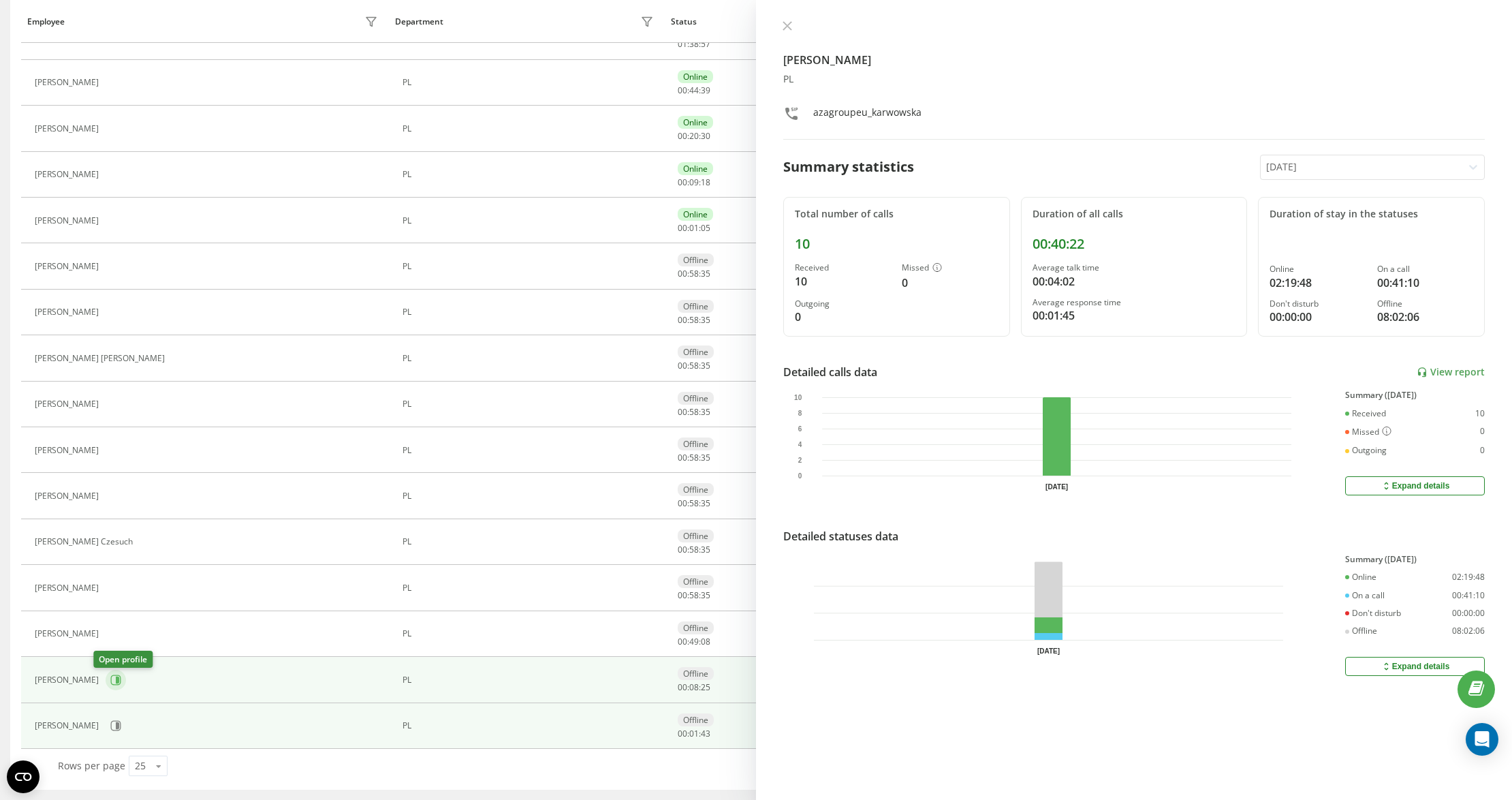
click at [111, 677] on icon at bounding box center [116, 680] width 11 height 11
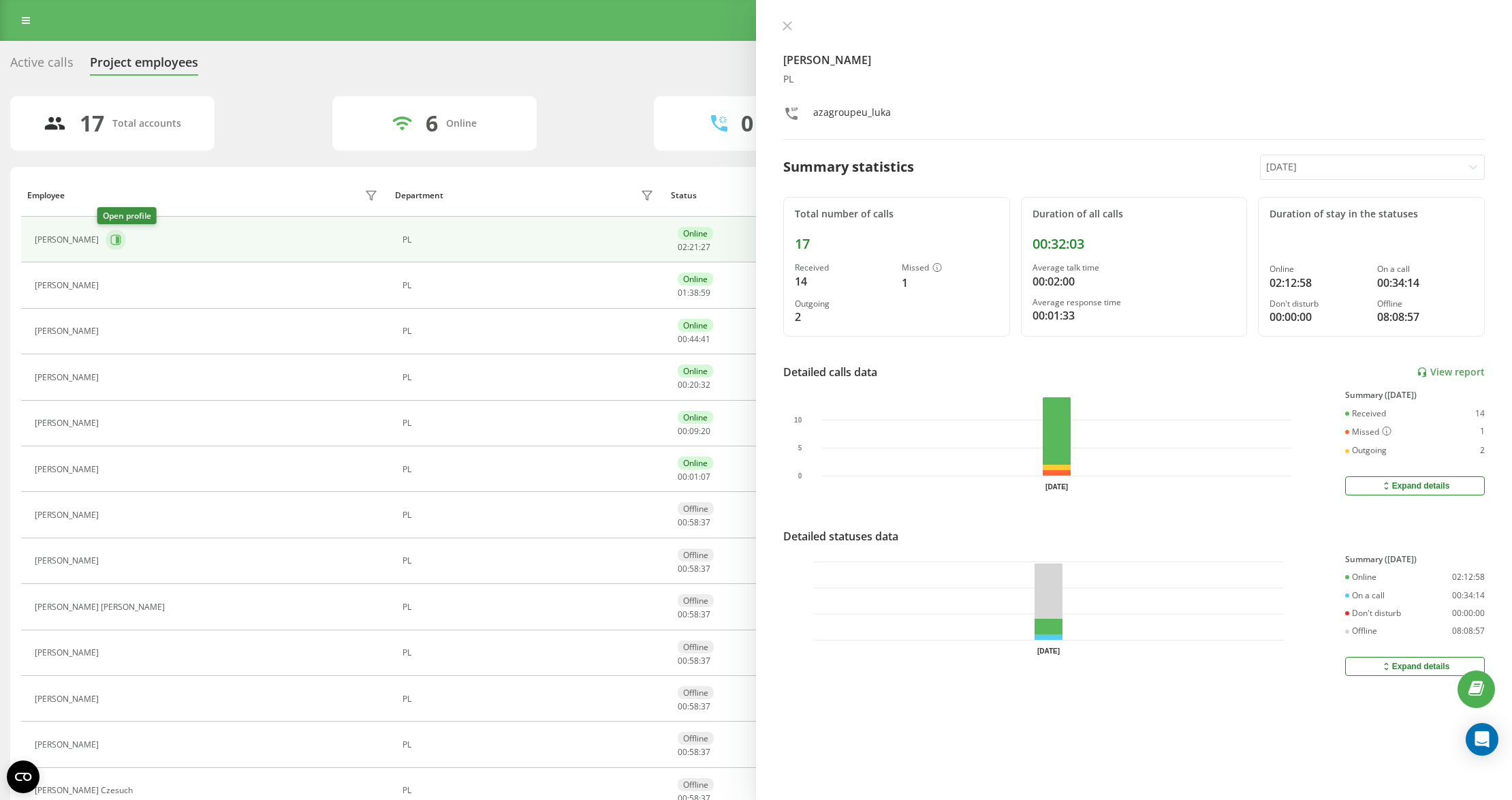
click at [105, 245] on button at bounding box center [115, 239] width 20 height 20
click at [784, 24] on icon at bounding box center [787, 26] width 10 height 10
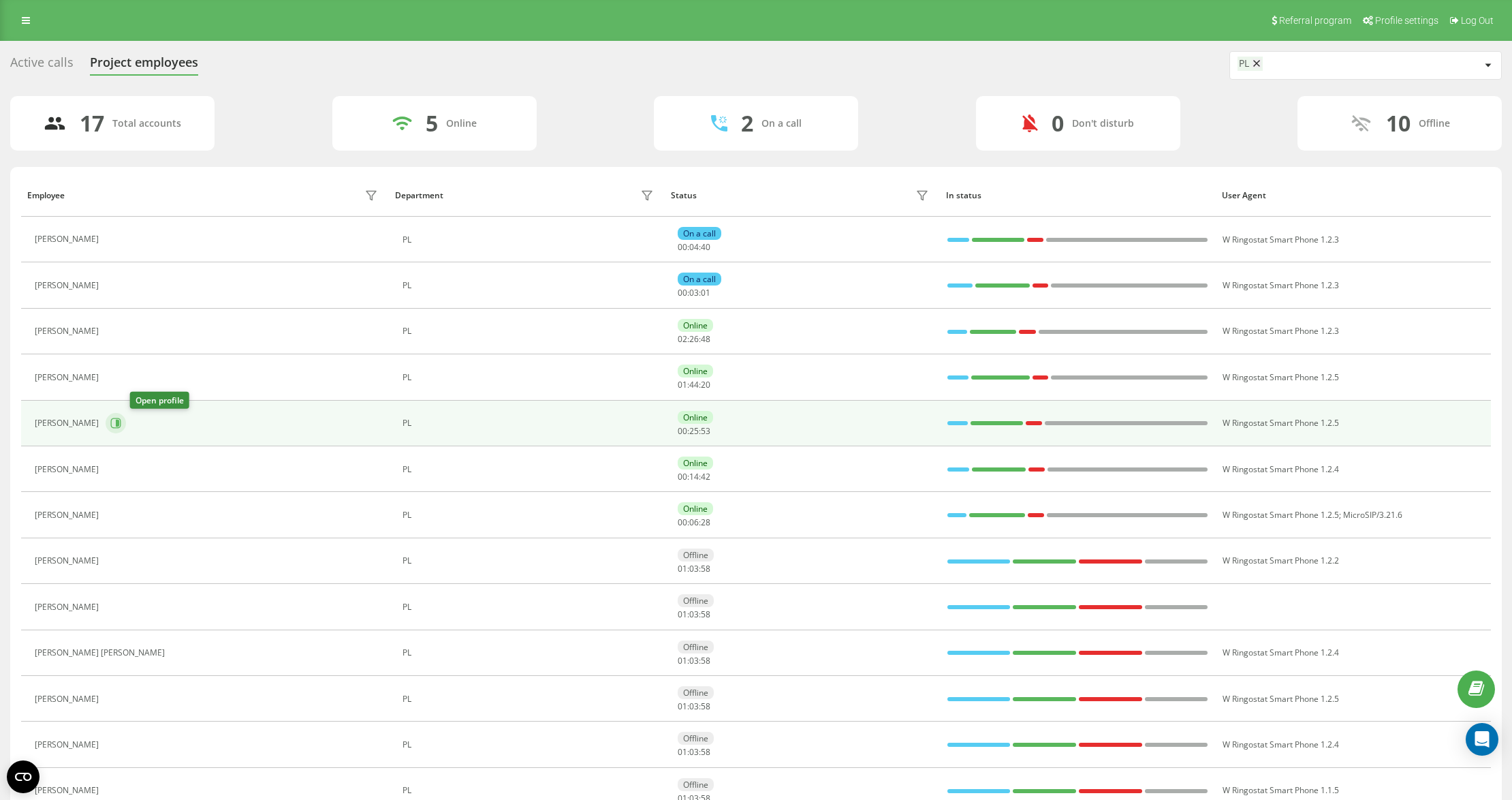
click at [121, 421] on icon at bounding box center [116, 423] width 10 height 10
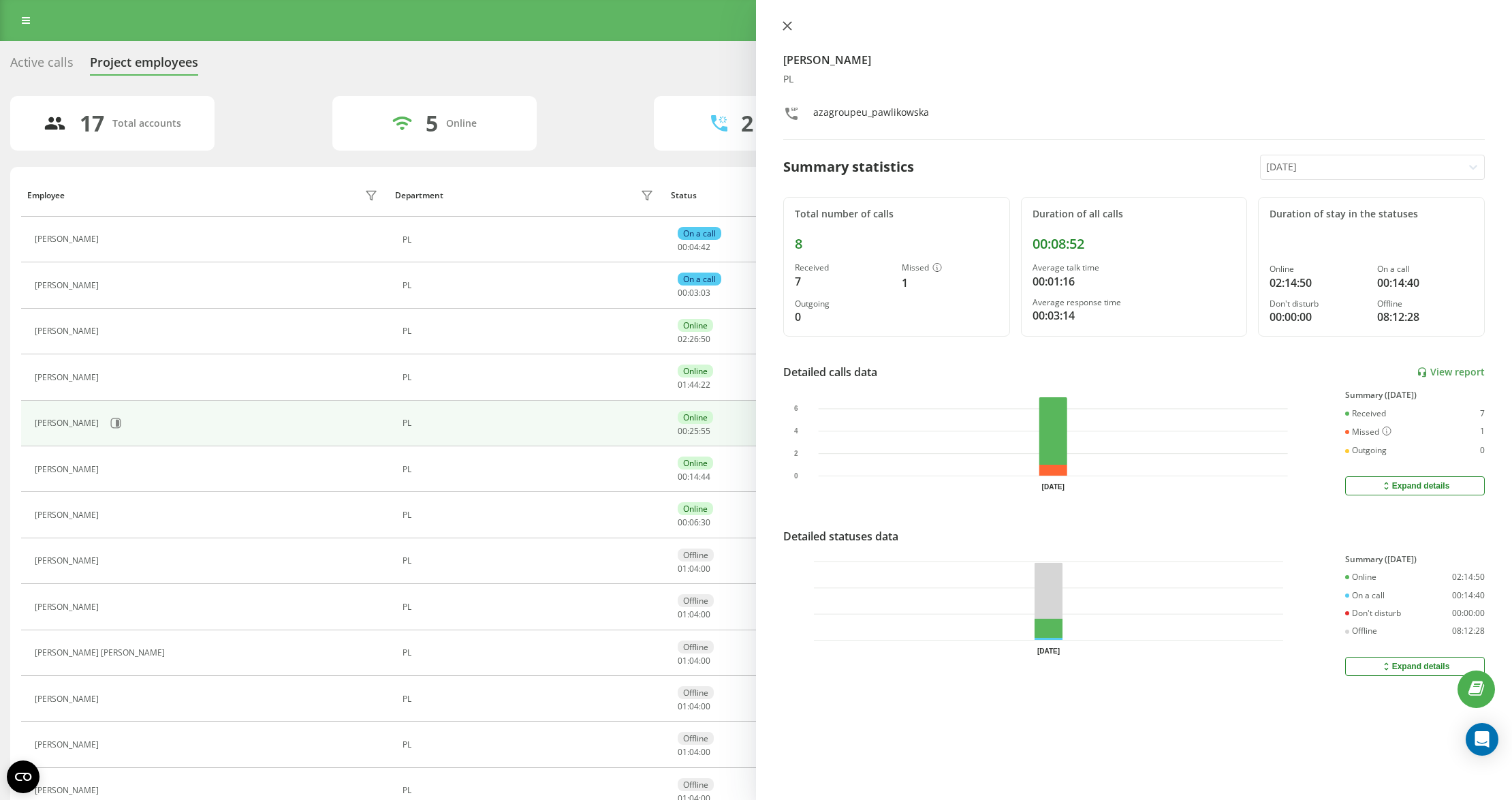
click at [787, 26] on icon at bounding box center [787, 26] width 8 height 8
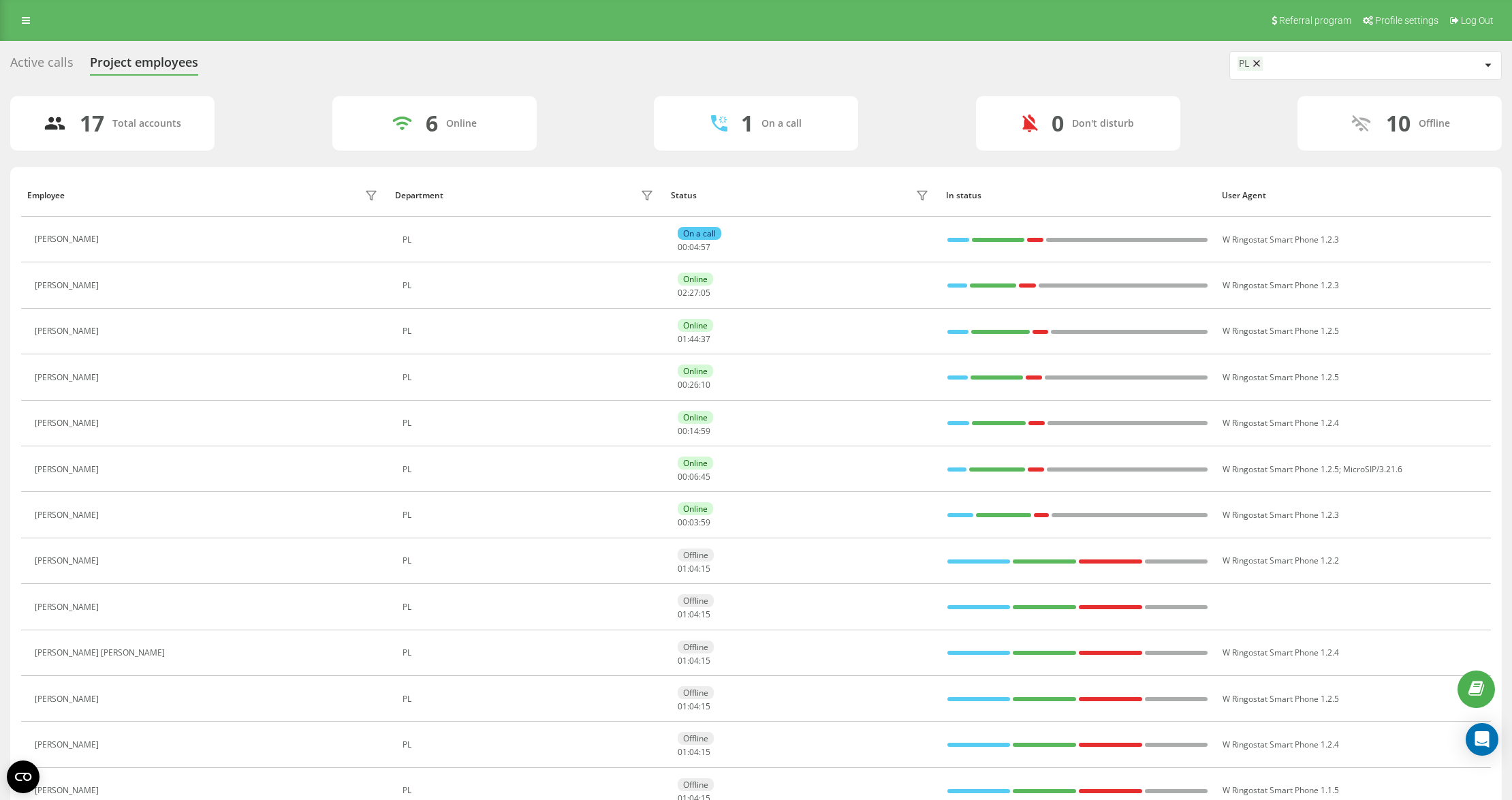
drag, startPoint x: 260, startPoint y: 72, endPoint x: 218, endPoint y: 46, distance: 49.4
click at [260, 70] on div "Active calls Project employees PL" at bounding box center [756, 65] width 1492 height 29
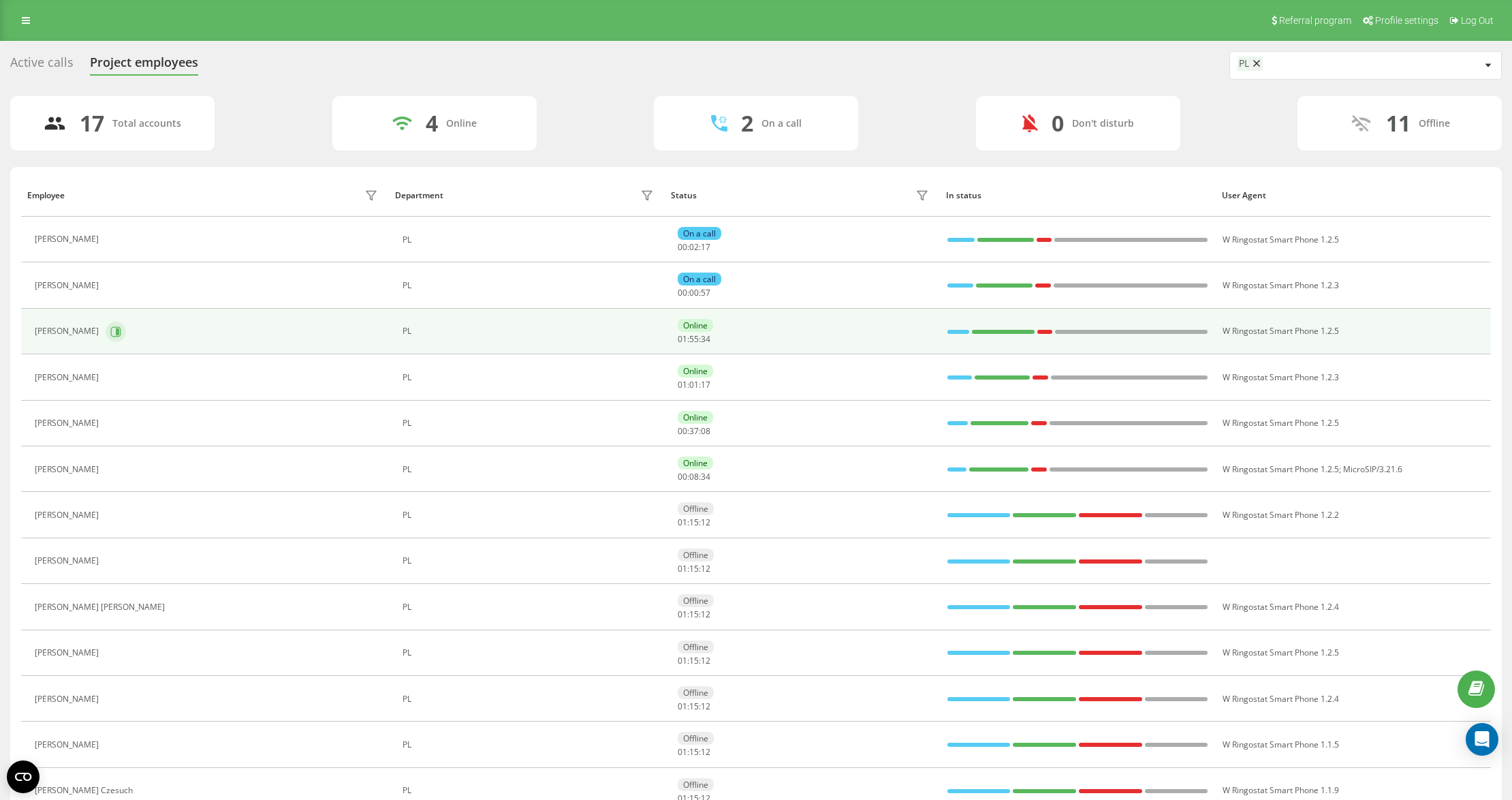
click at [113, 322] on body "[DOMAIN_NAME] Projects [DOMAIN_NAME] Call center Analytics Real-time employees …" at bounding box center [756, 400] width 1512 height 800
click at [120, 339] on button at bounding box center [115, 332] width 20 height 20
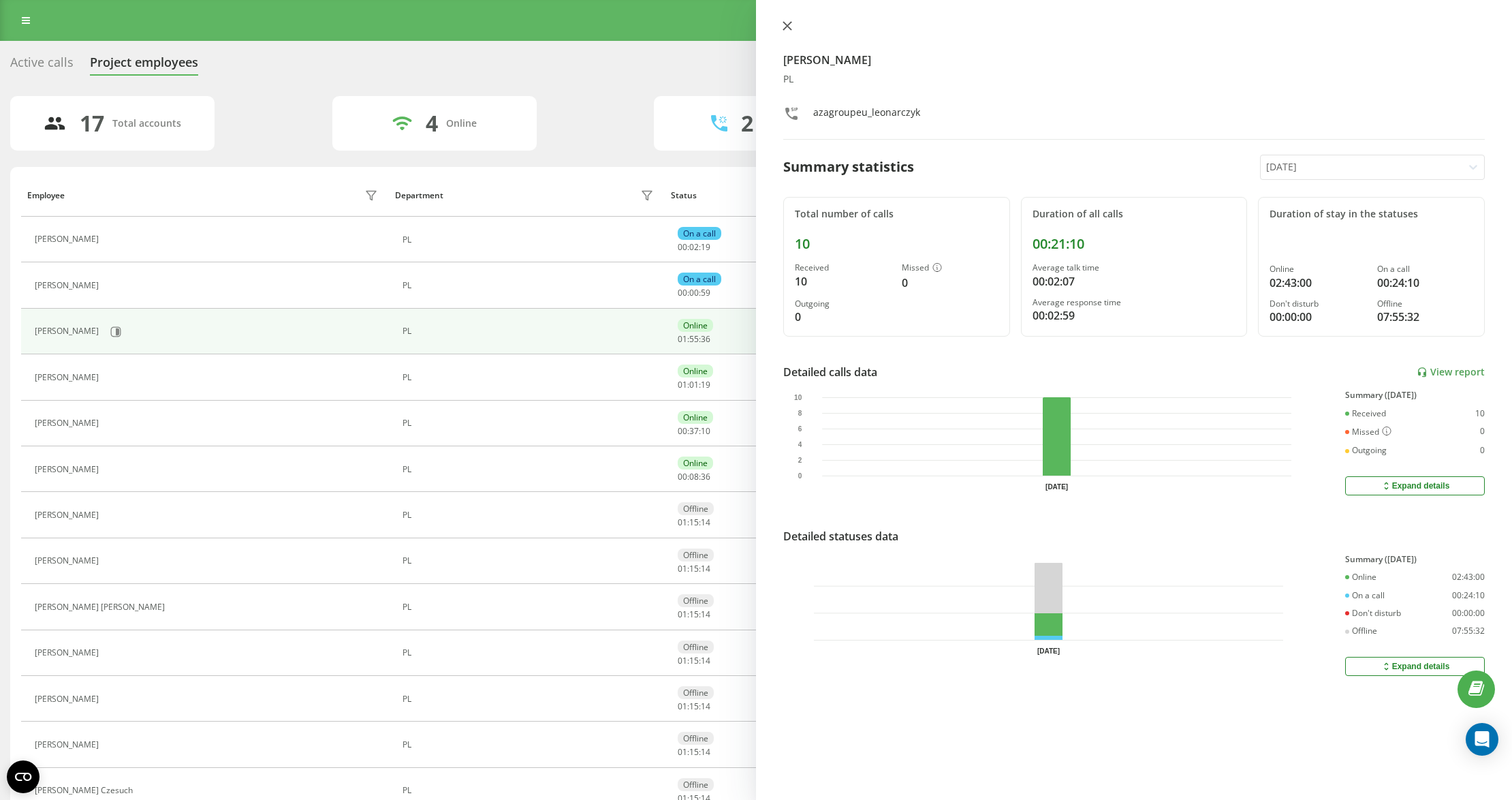
click at [784, 27] on icon at bounding box center [787, 26] width 10 height 10
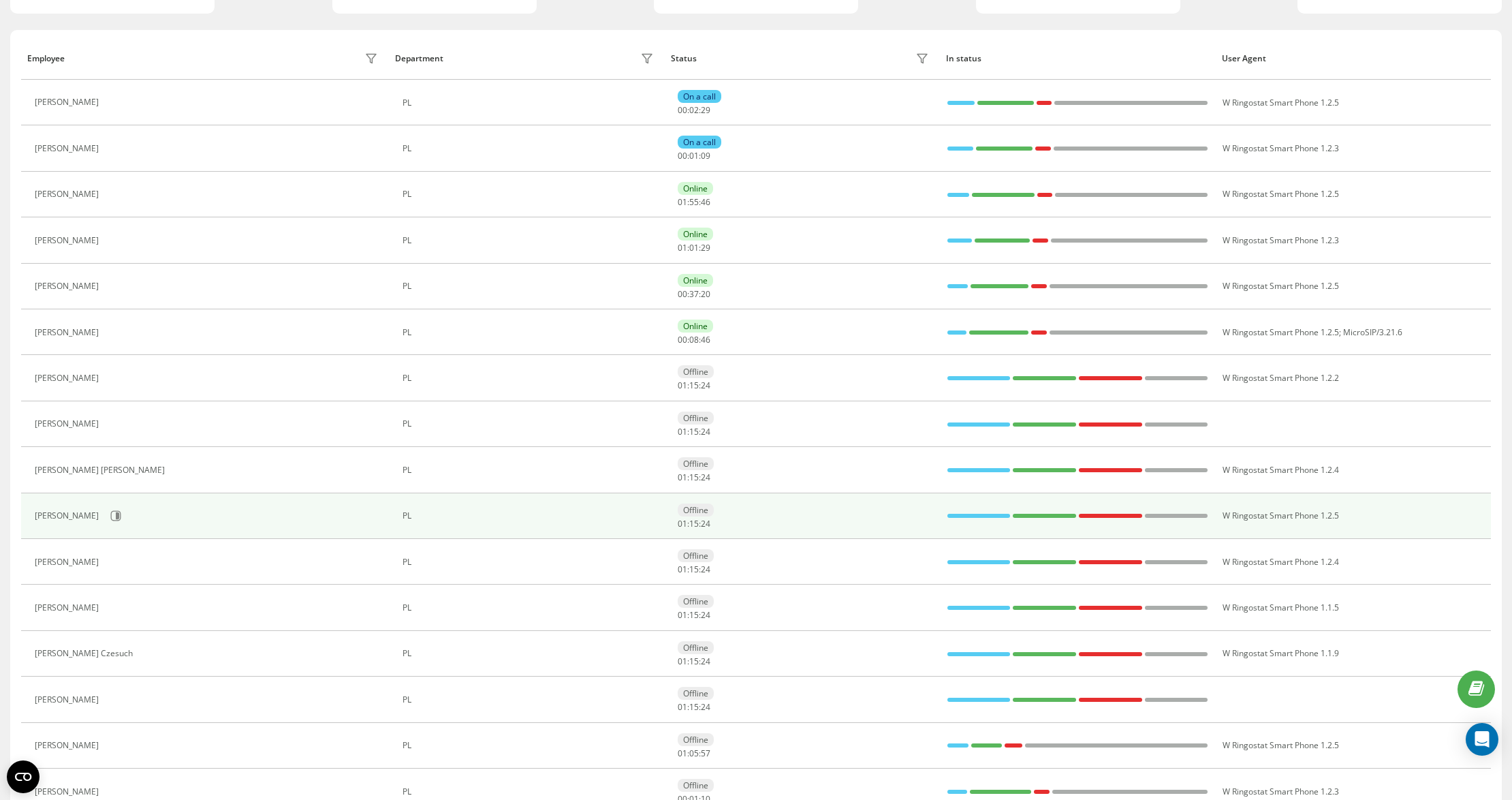
scroll to position [254, 0]
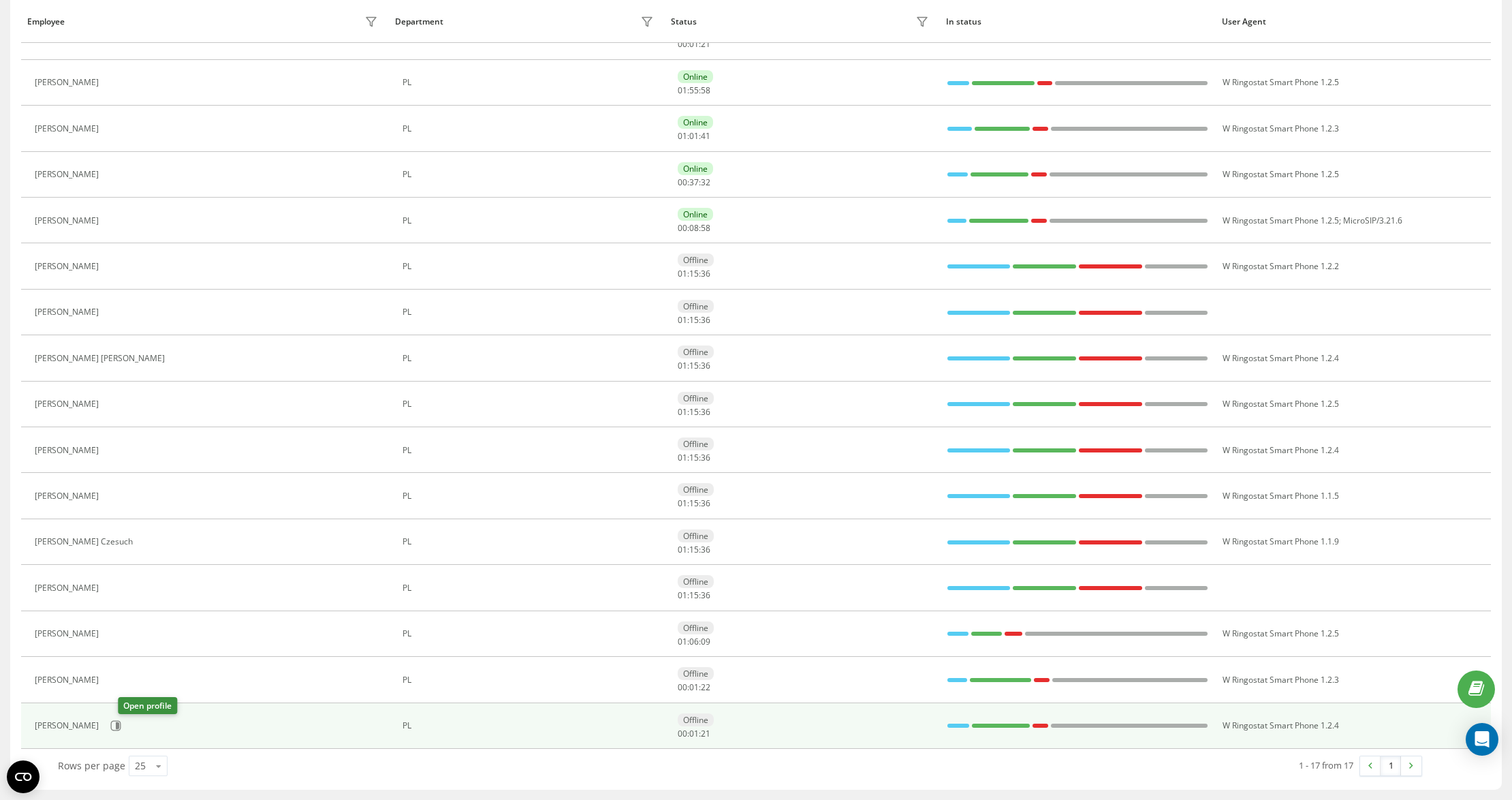
drag, startPoint x: 115, startPoint y: 723, endPoint x: 97, endPoint y: 722, distance: 18.0
click at [115, 723] on div "[PERSON_NAME]" at bounding box center [208, 726] width 347 height 23
click at [140, 726] on div "[PERSON_NAME]" at bounding box center [208, 726] width 347 height 23
click at [119, 726] on icon at bounding box center [117, 725] width 3 height 7
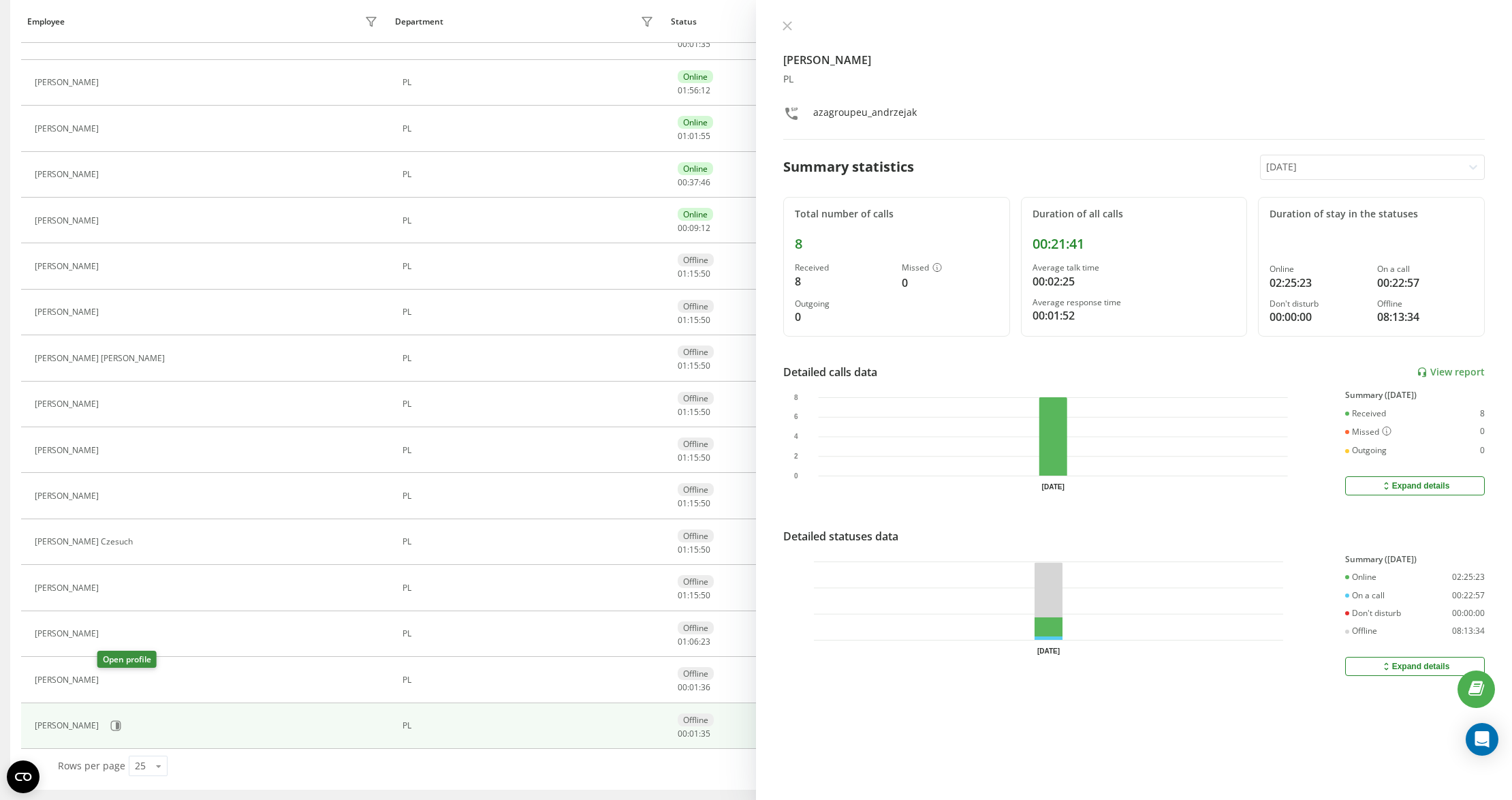
scroll to position [208, 0]
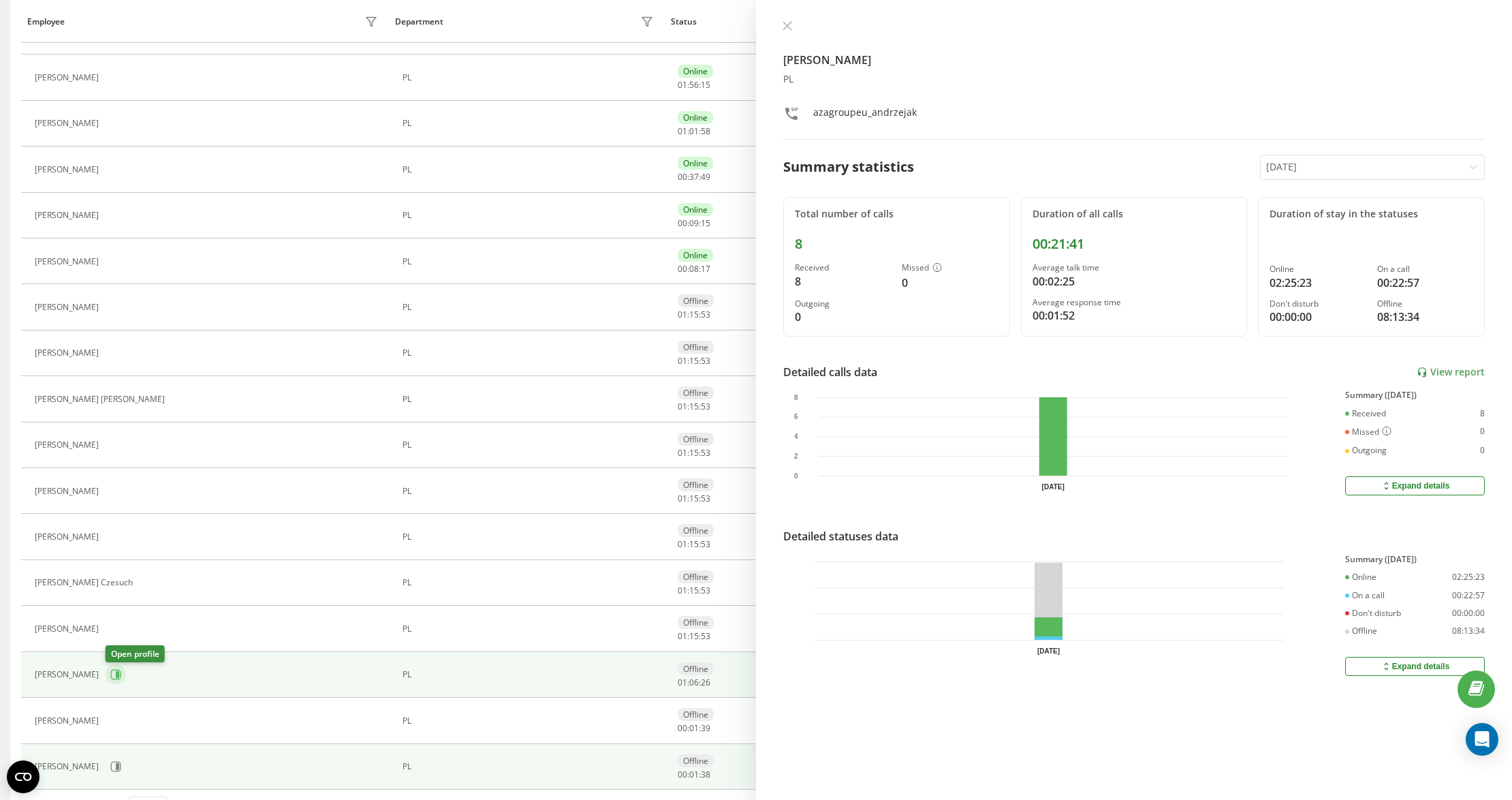
click at [109, 677] on button at bounding box center [115, 674] width 20 height 20
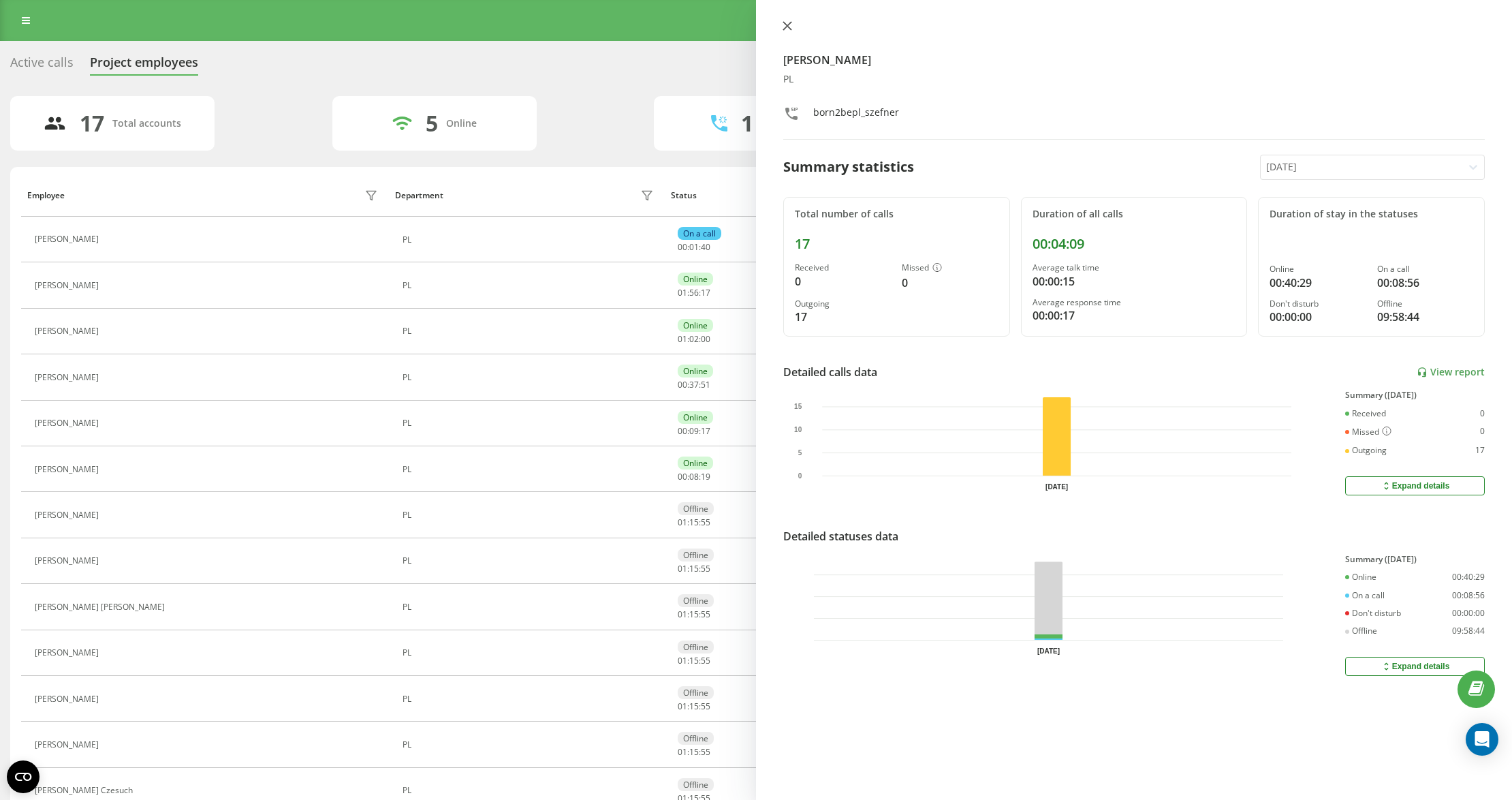
click at [780, 24] on button at bounding box center [787, 27] width 17 height 13
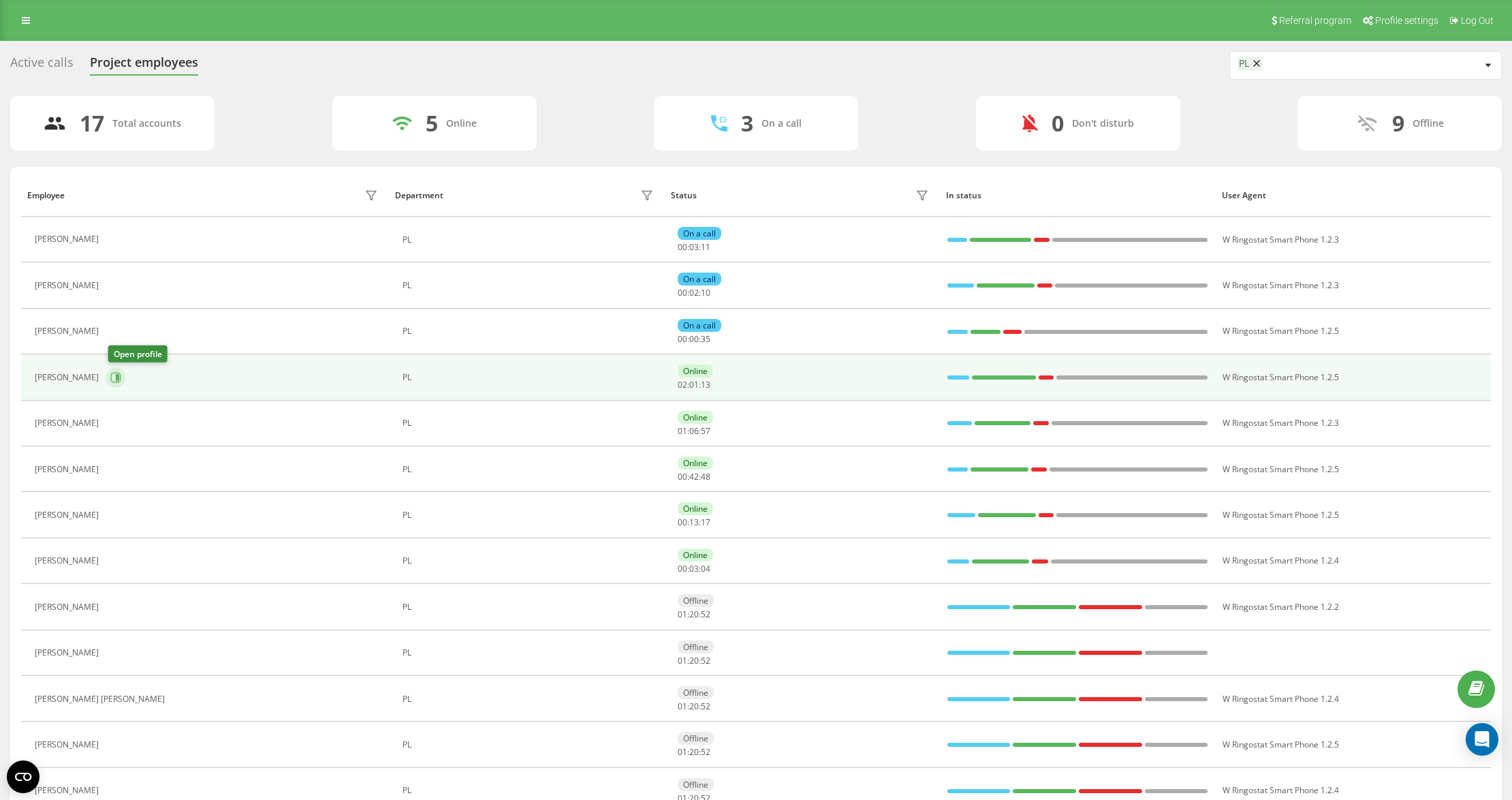
click at [117, 376] on icon at bounding box center [116, 377] width 11 height 11
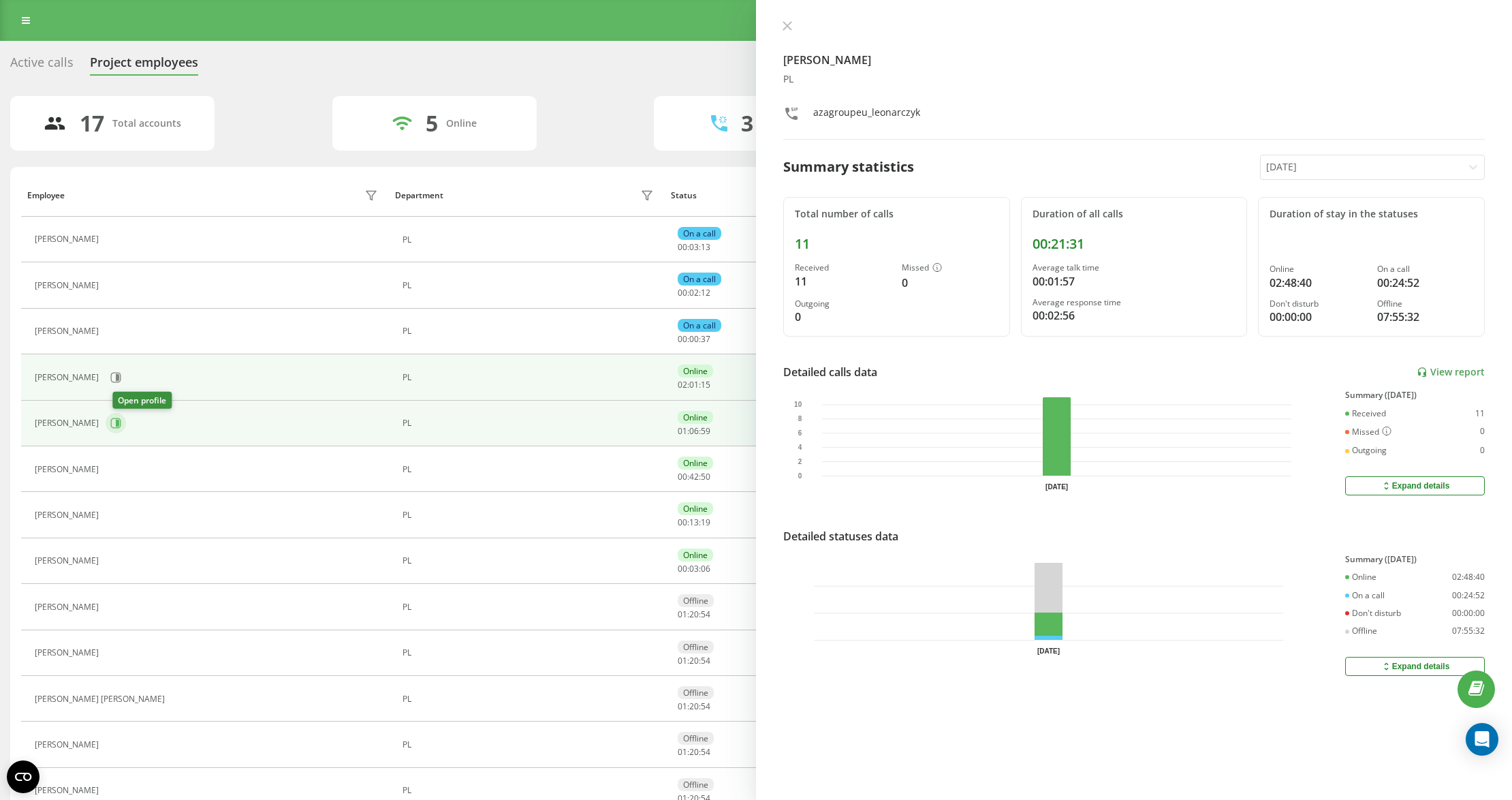
click at [114, 423] on button at bounding box center [115, 423] width 20 height 20
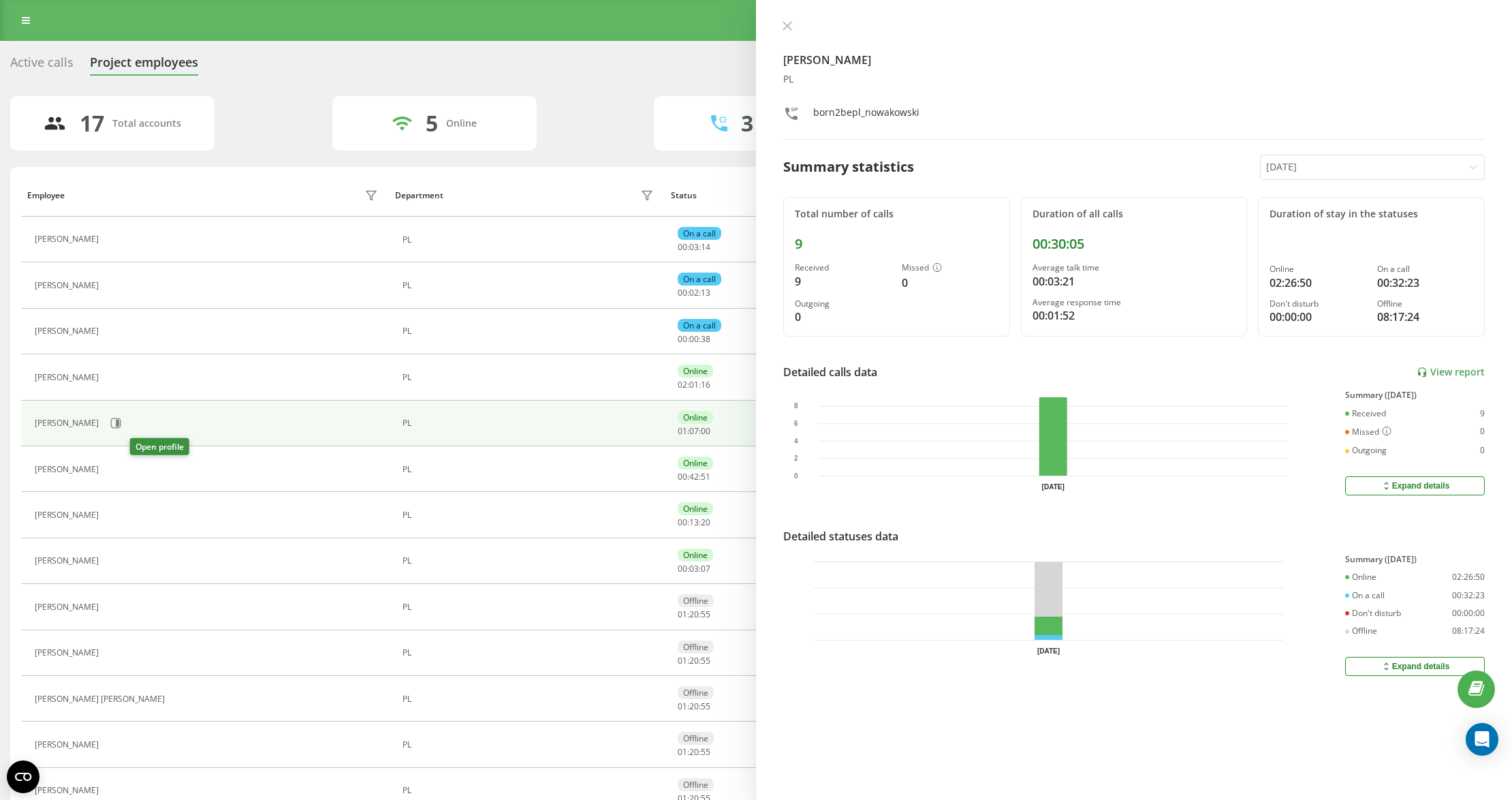
click at [122, 464] on button at bounding box center [114, 470] width 17 height 19
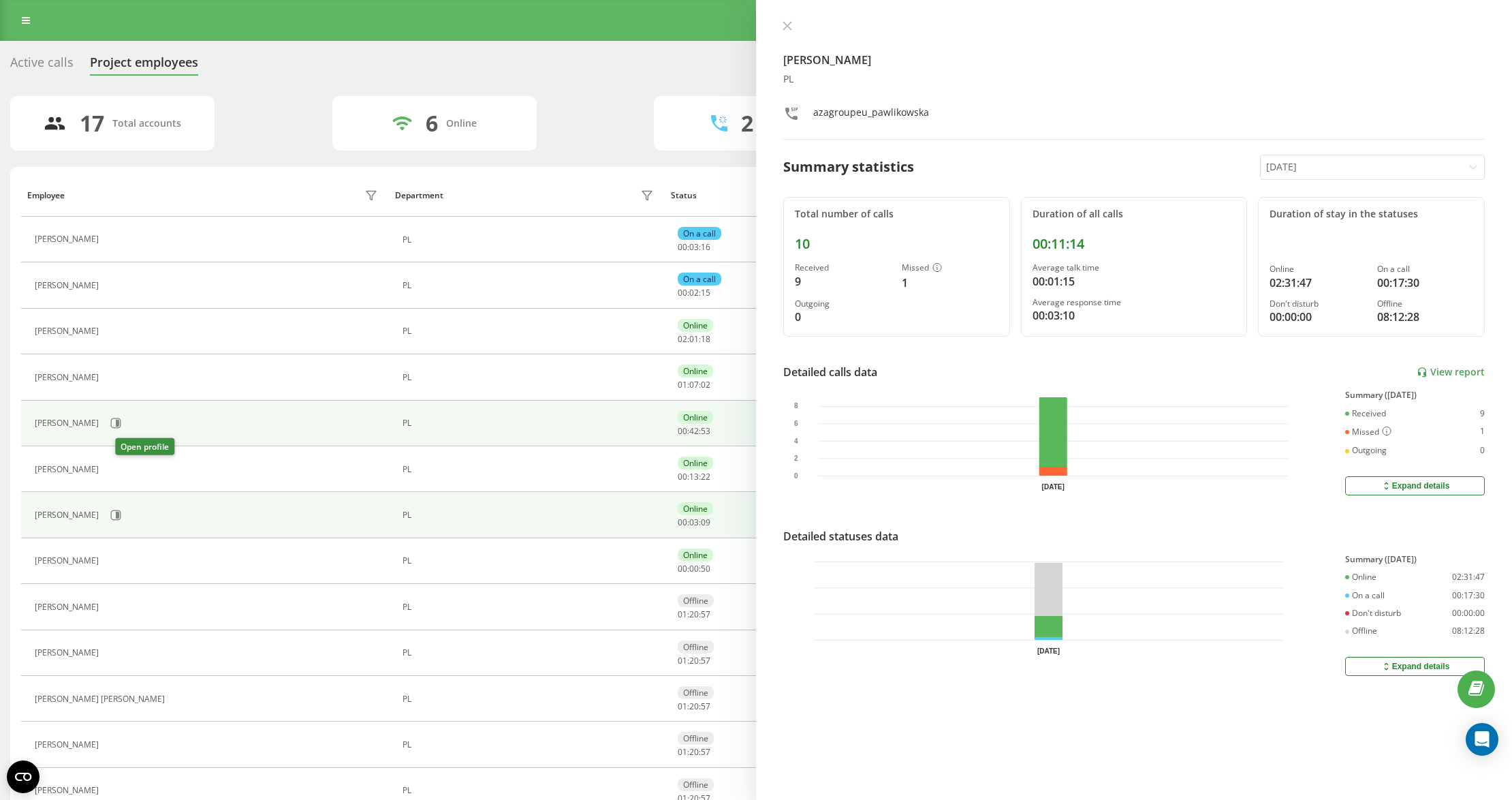
click at [121, 515] on icon at bounding box center [116, 515] width 11 height 11
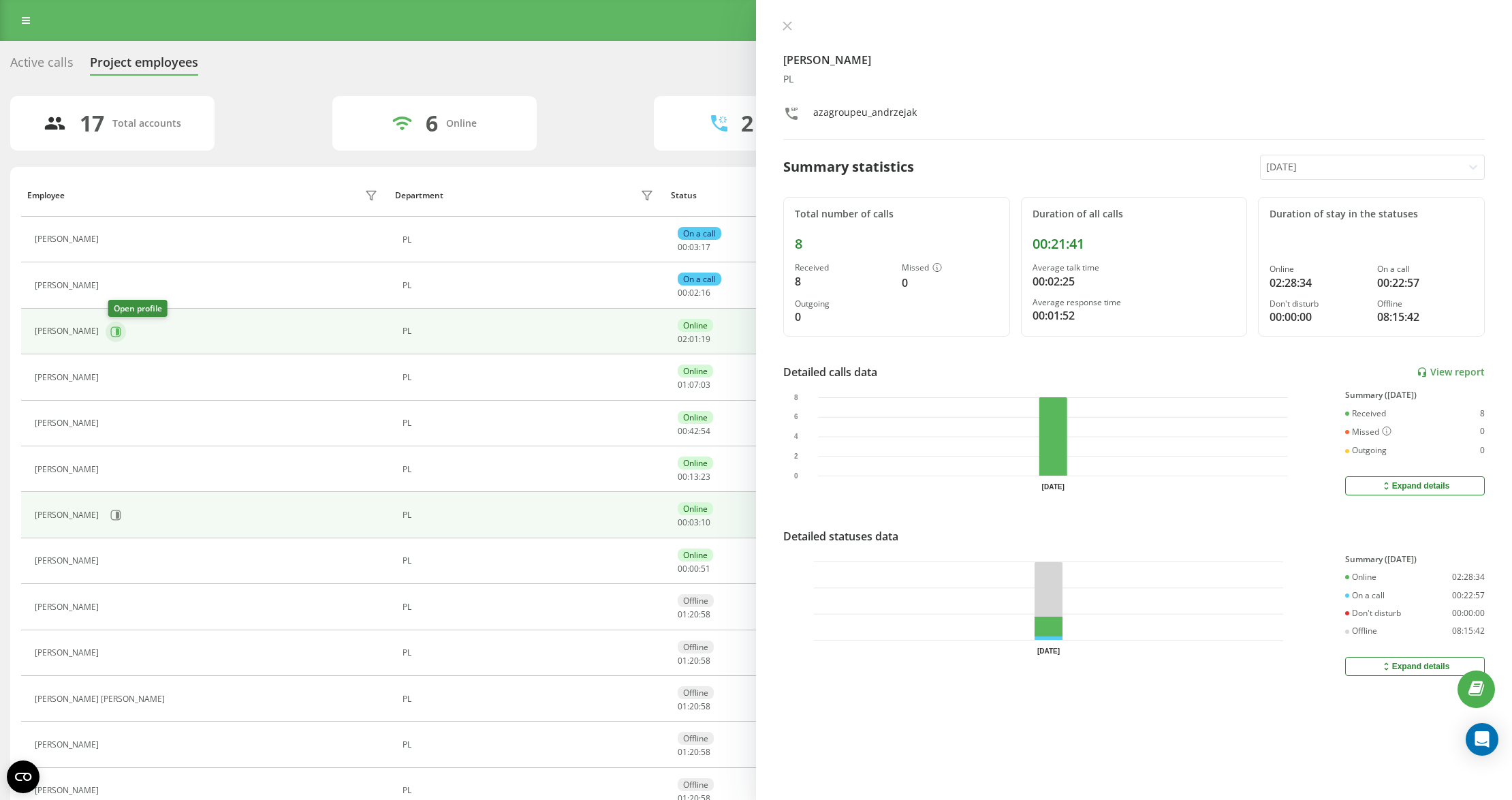
click at [116, 333] on icon at bounding box center [116, 332] width 11 height 11
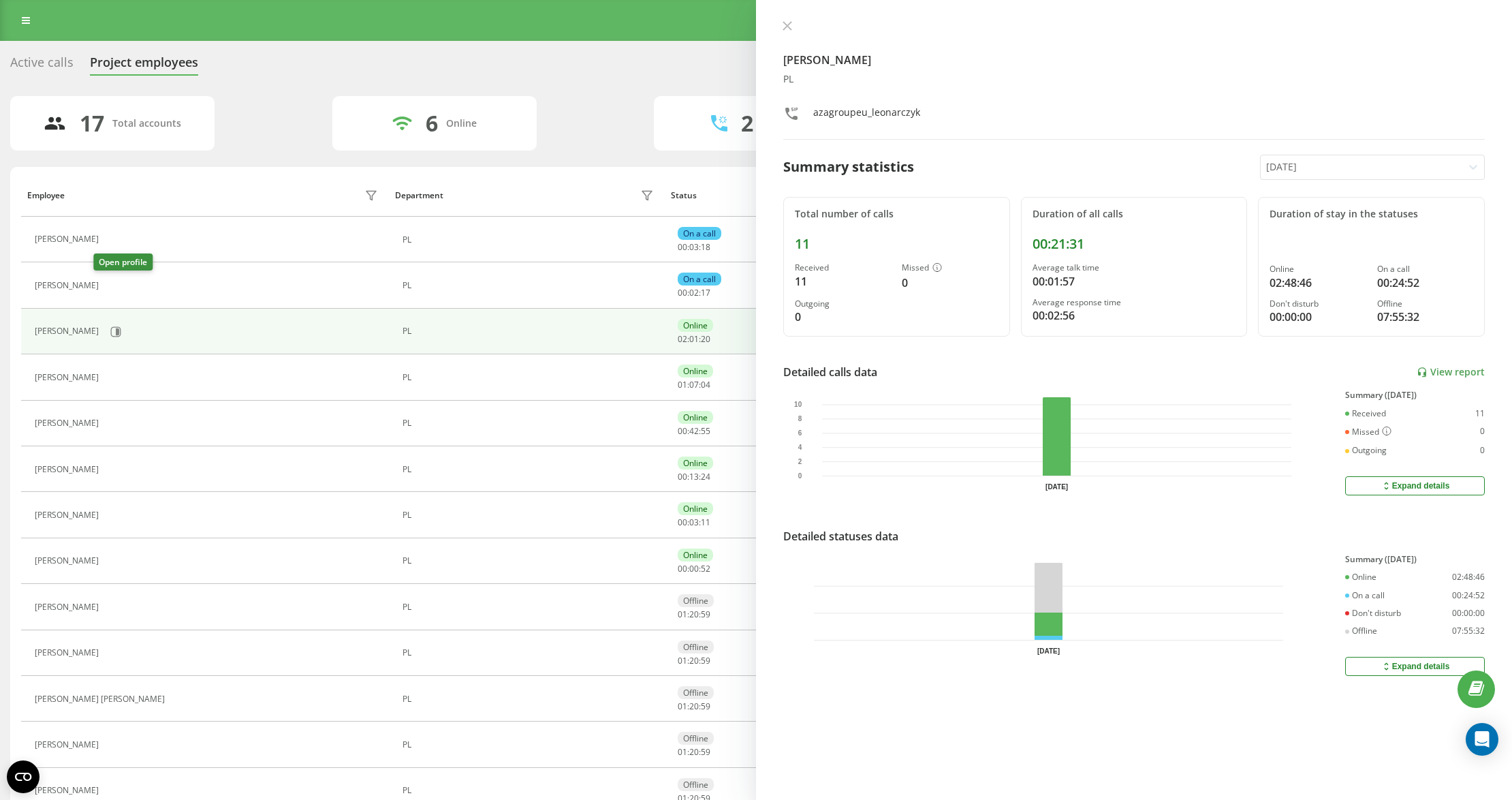
click at [108, 288] on icon at bounding box center [114, 286] width 11 height 11
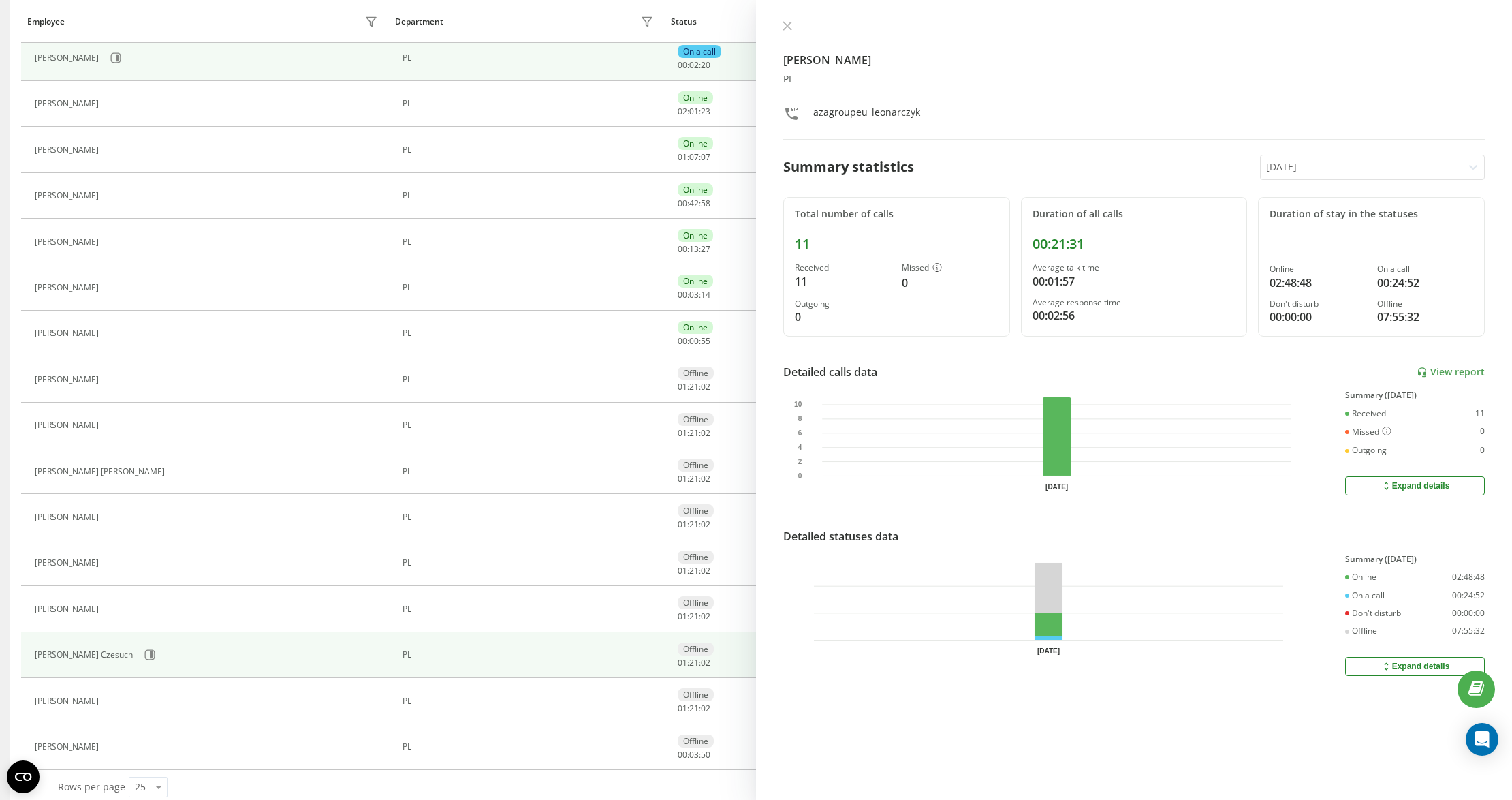
scroll to position [254, 0]
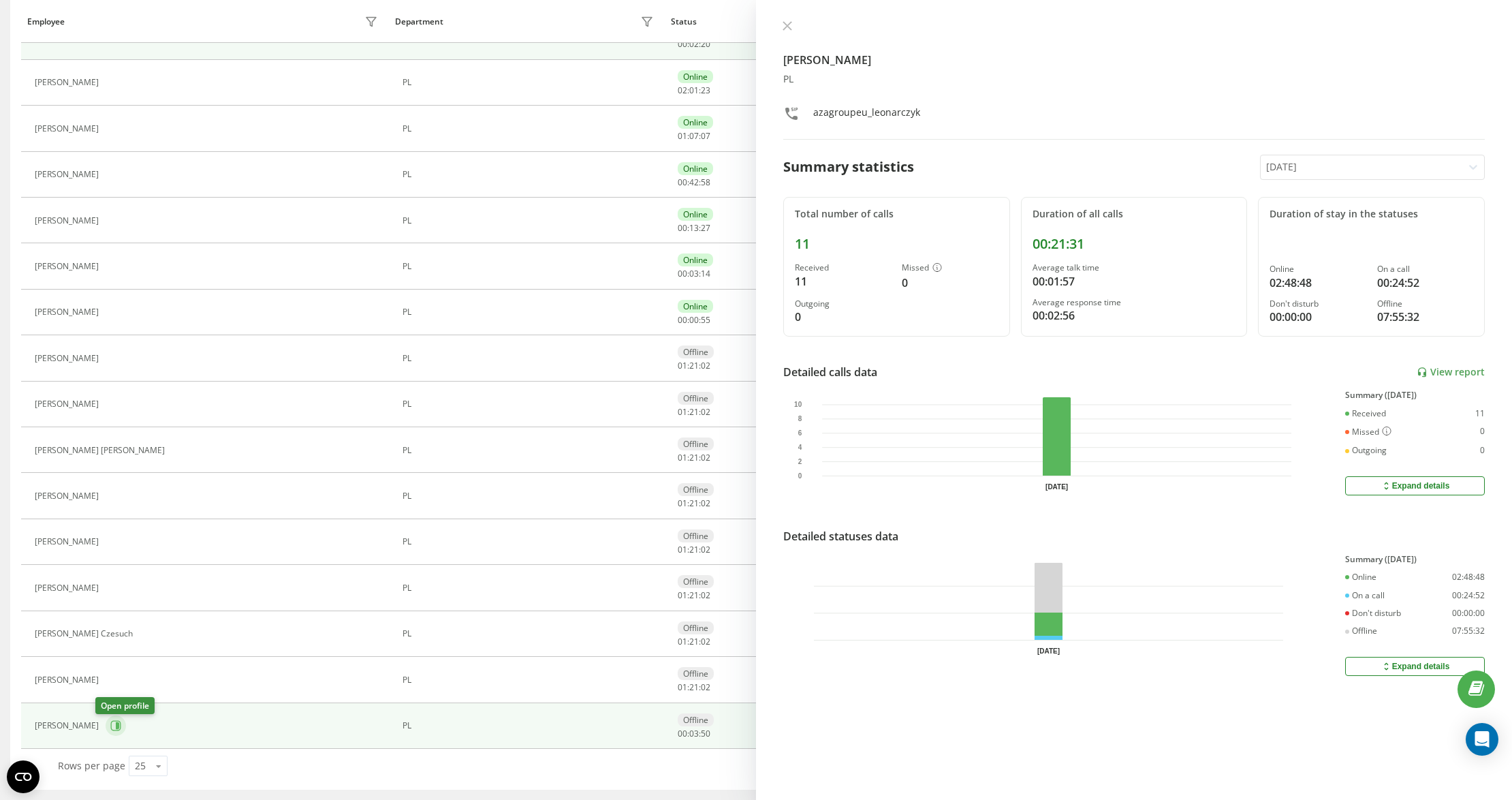
click at [110, 715] on button at bounding box center [115, 725] width 20 height 20
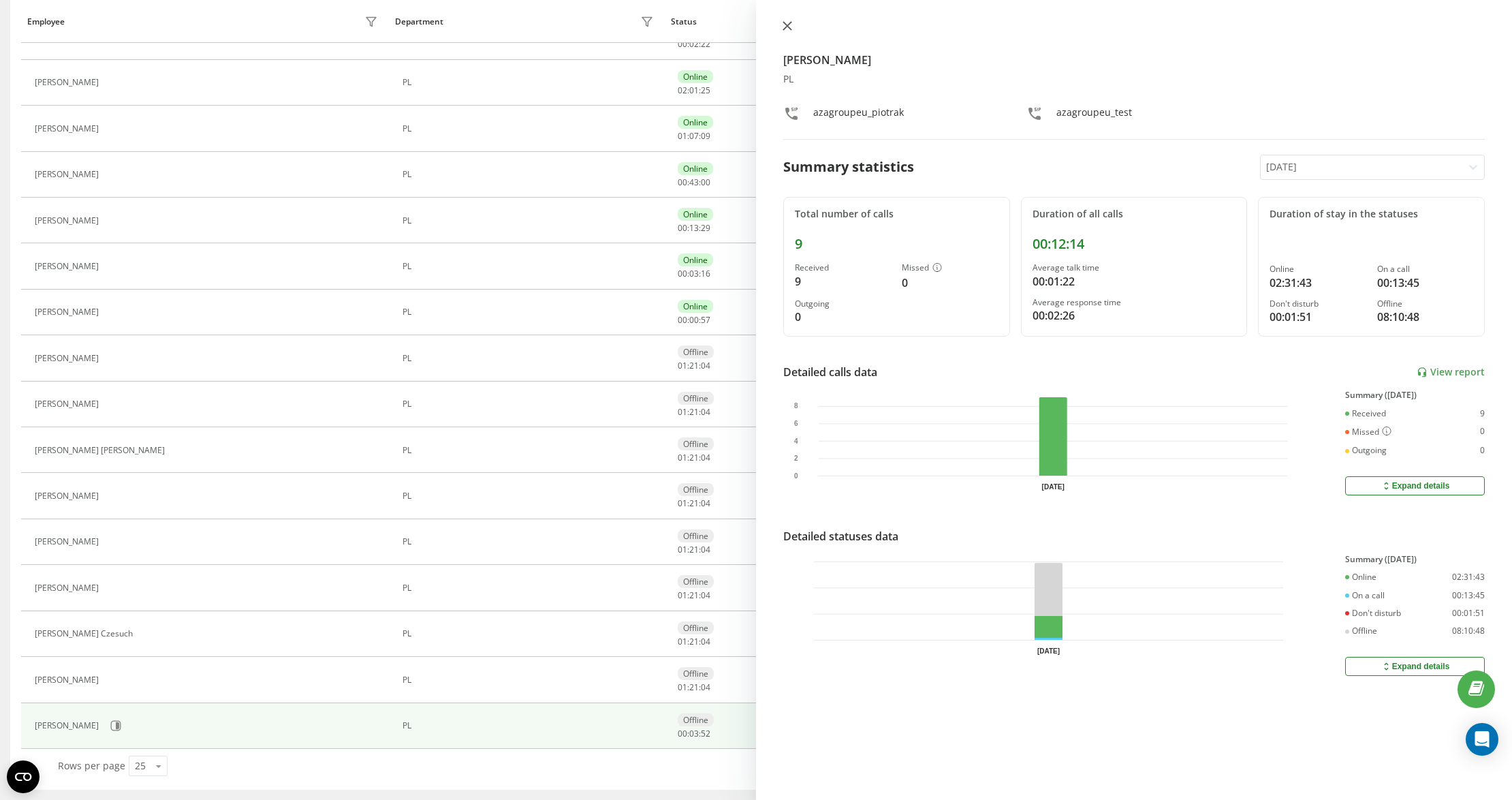
click at [790, 20] on button at bounding box center [787, 27] width 17 height 13
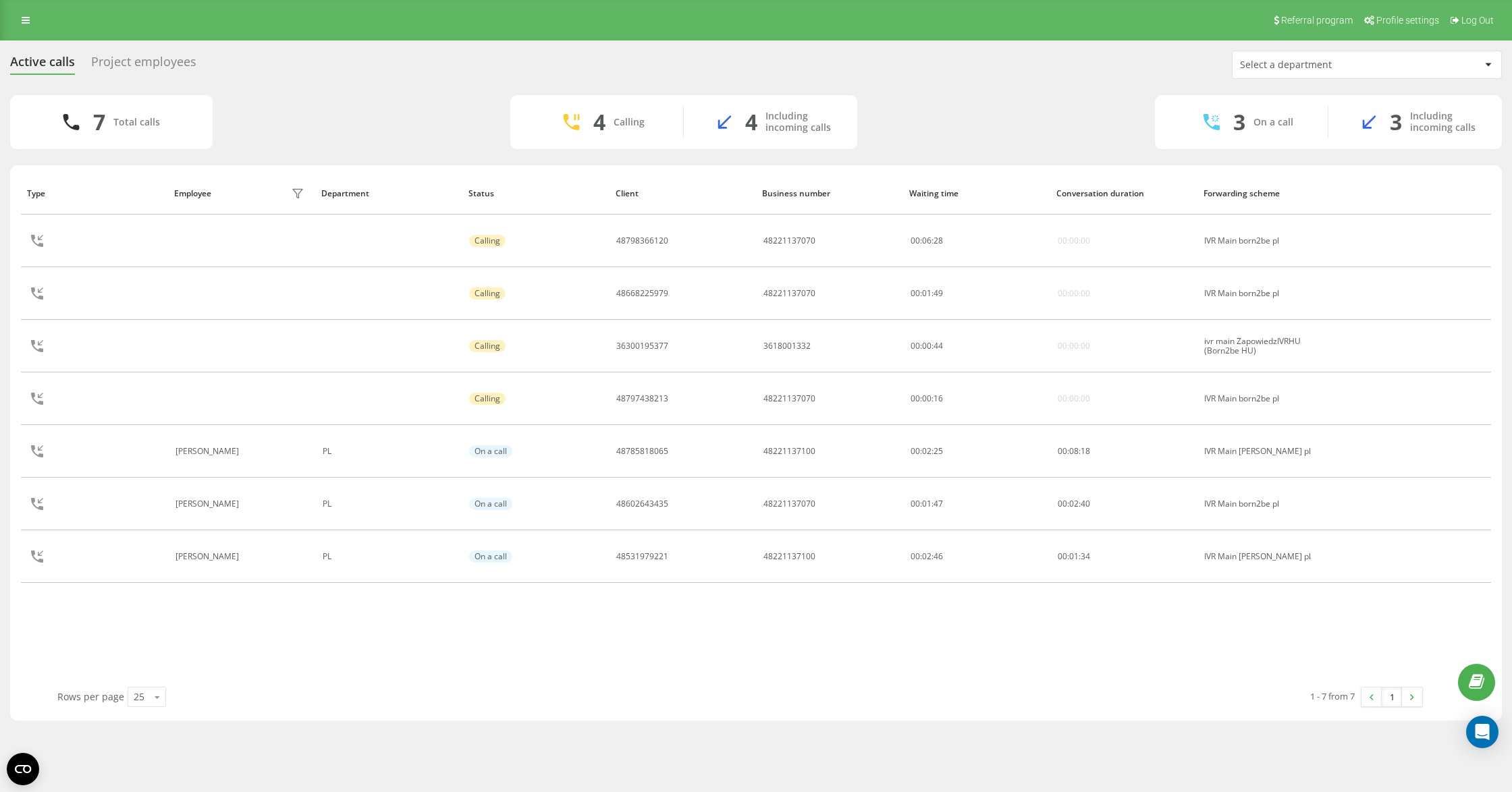
click at [1002, 84] on div "Active calls Project employees Select a department 7 Total calls 4 Calling 4 In…" at bounding box center [756, 385] width 1492 height 670
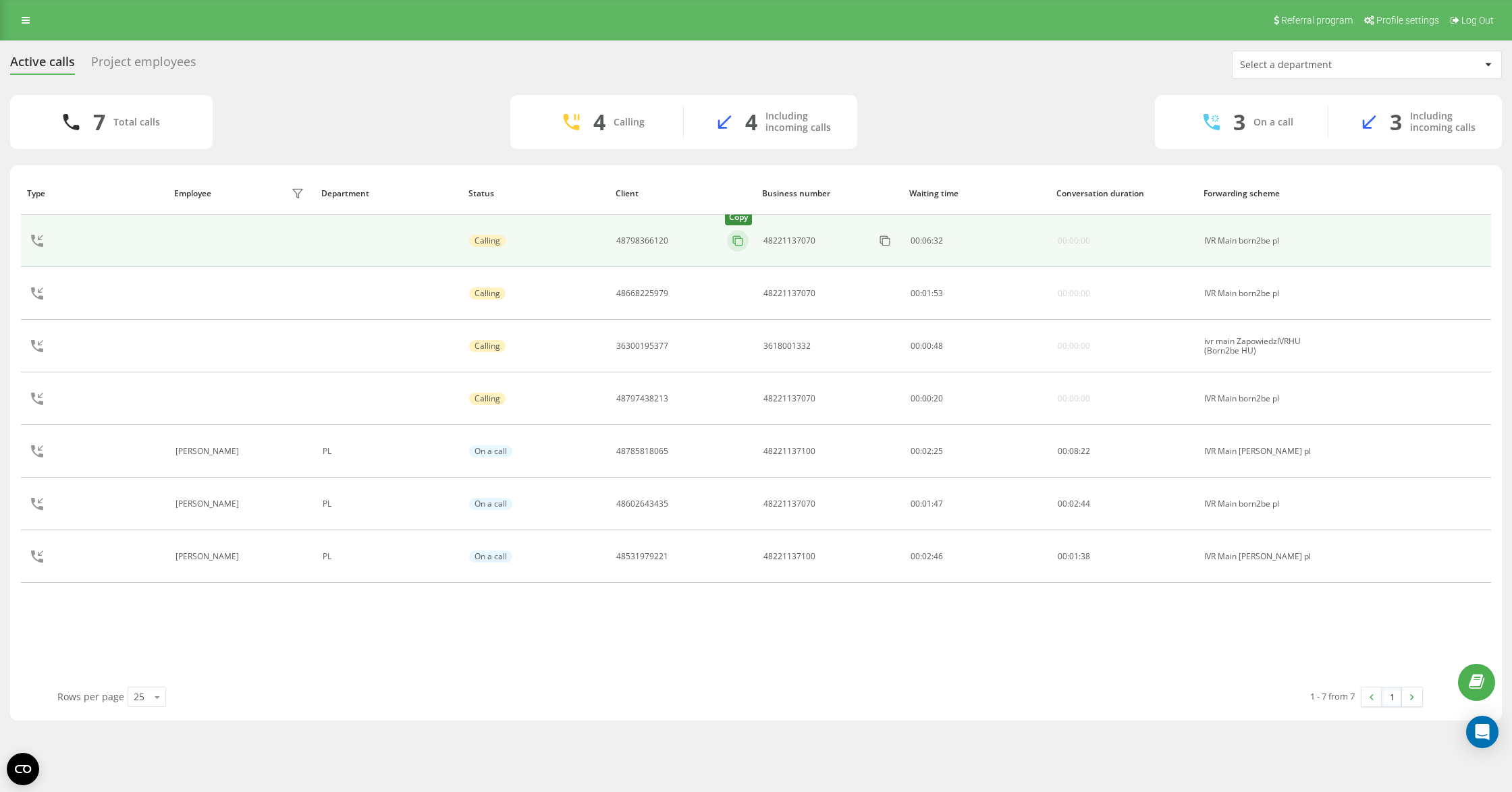
click at [735, 244] on rect at bounding box center [738, 242] width 8 height 8
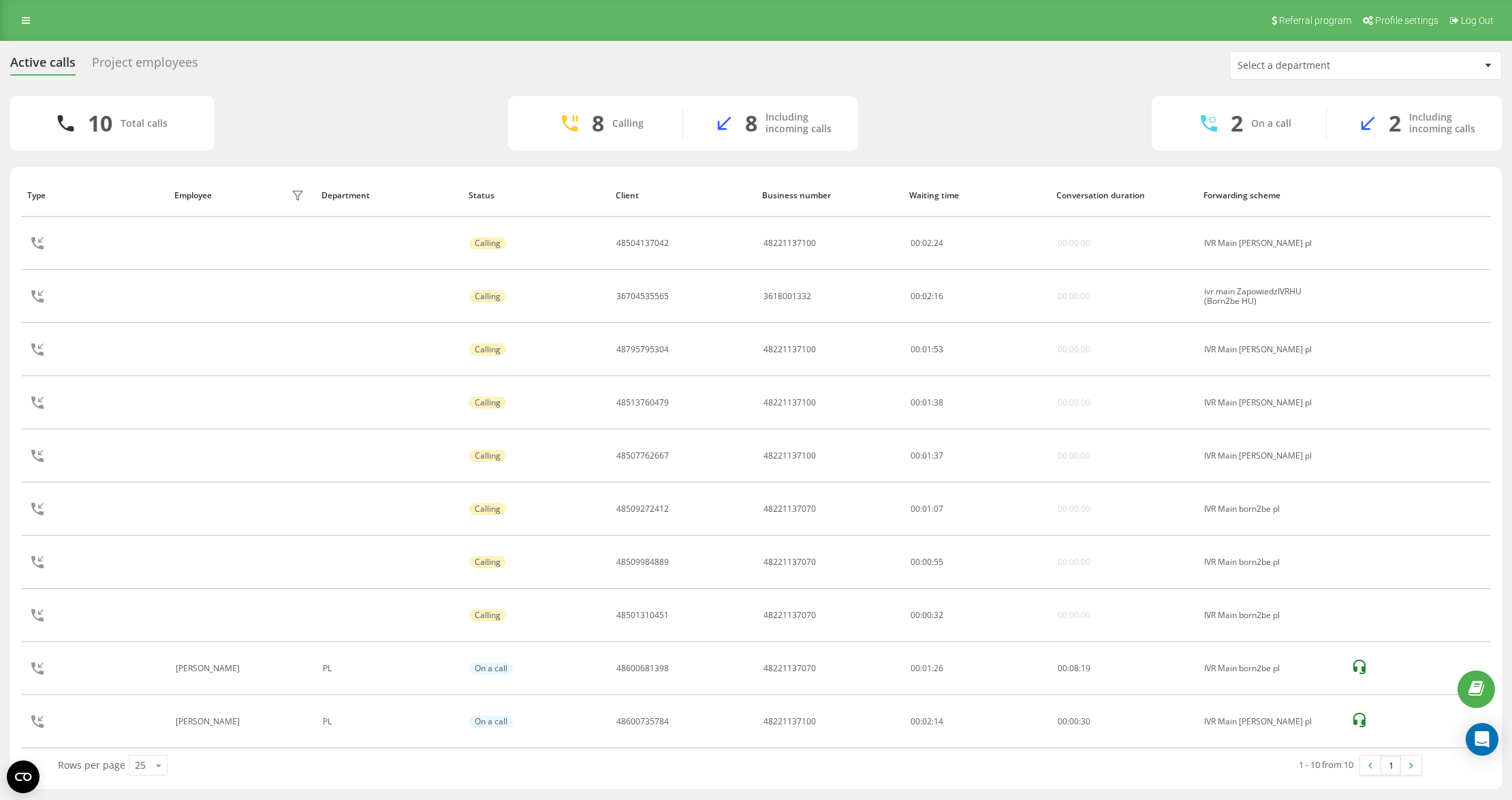
drag, startPoint x: 295, startPoint y: 98, endPoint x: 274, endPoint y: 67, distance: 37.4
click at [285, 82] on div "Active calls Project employees Select a department 10 Total calls 8 Calling 8 I…" at bounding box center [756, 420] width 1492 height 738
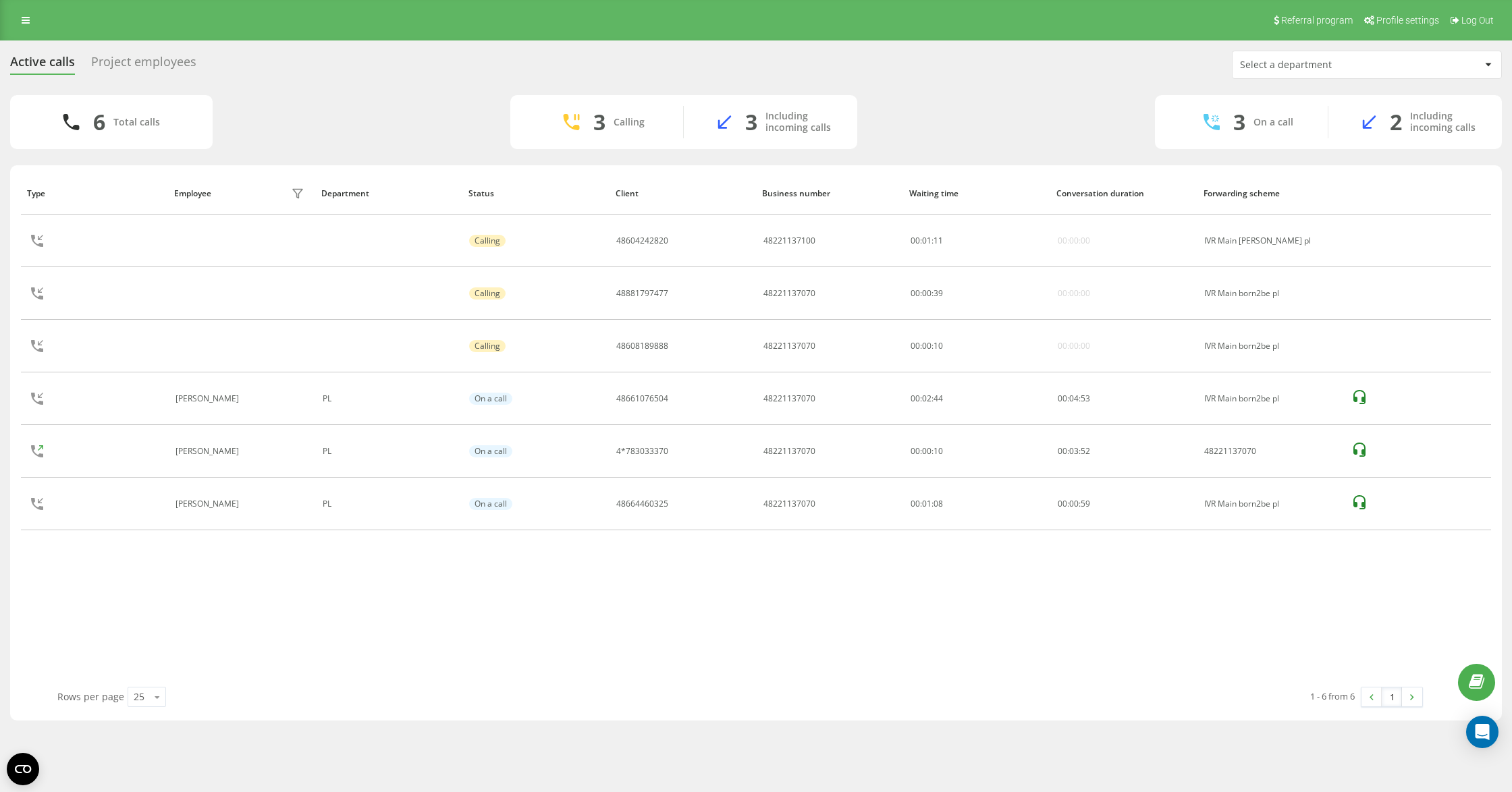
click at [656, 570] on div "Type Employee filter Department Status Client Business number Waiting time Conv…" at bounding box center [756, 429] width 1470 height 514
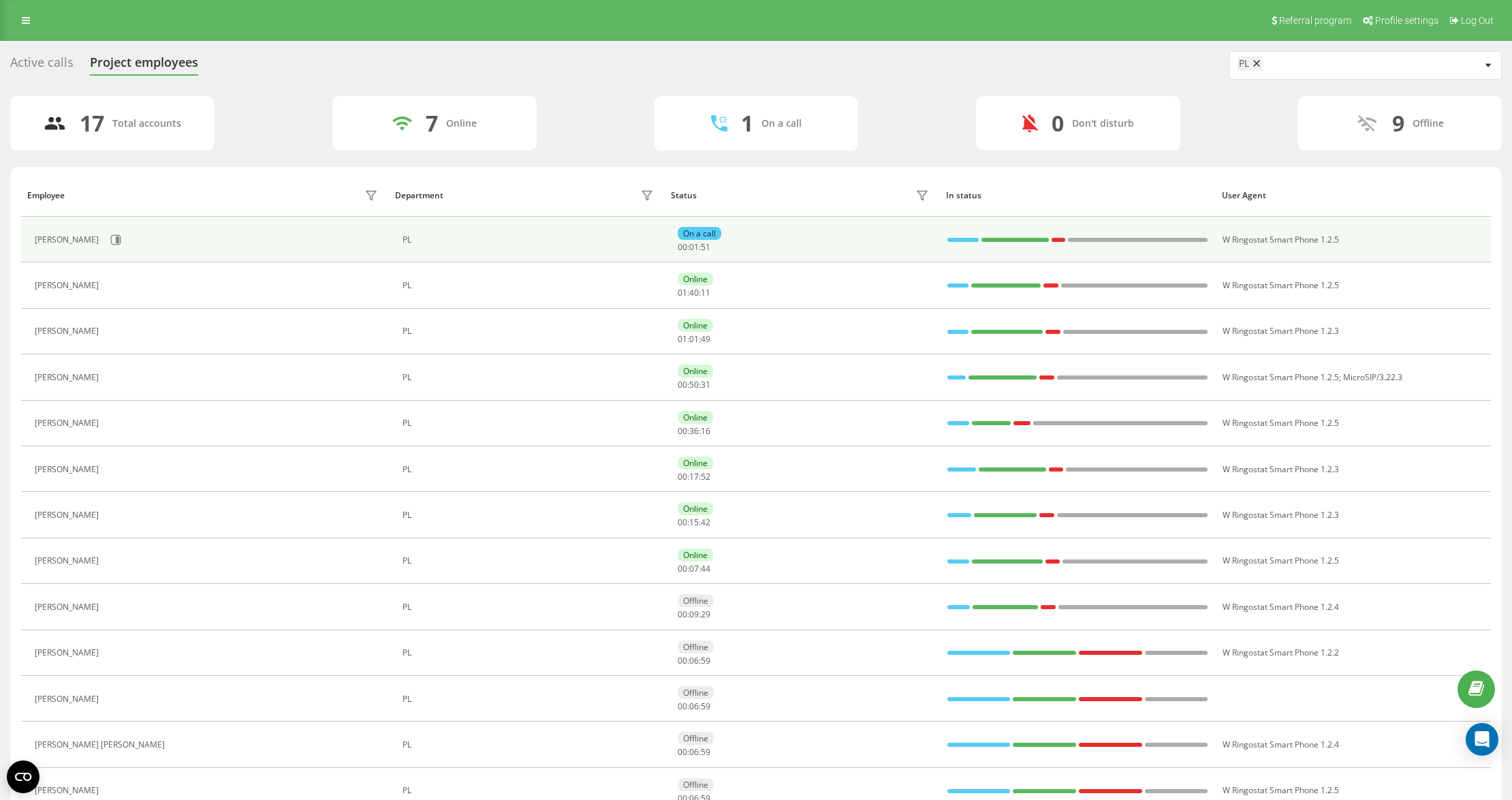
click at [136, 248] on div "[PERSON_NAME]" at bounding box center [208, 239] width 347 height 23
click at [121, 240] on icon at bounding box center [116, 239] width 11 height 11
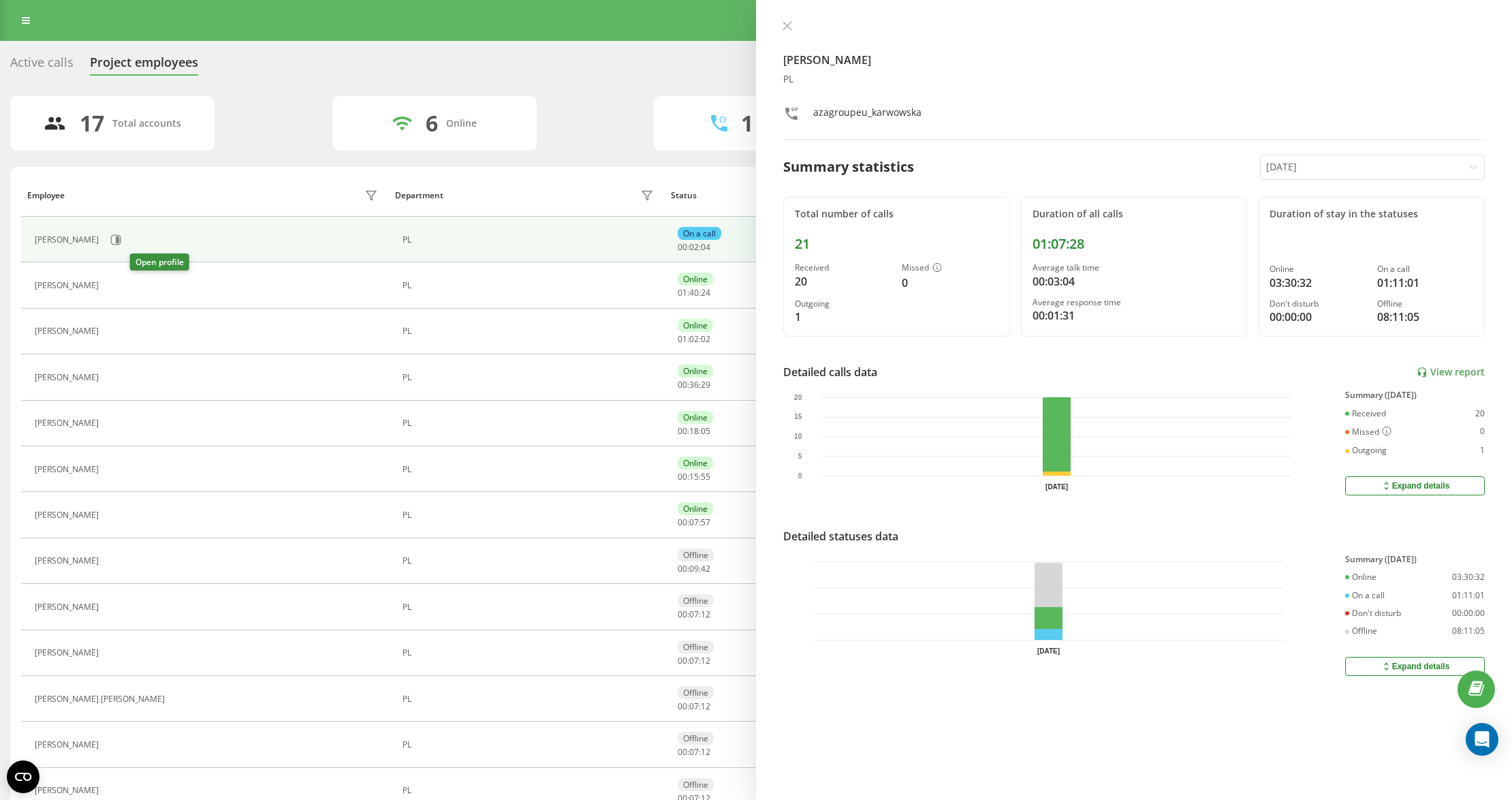
click at [122, 281] on button at bounding box center [114, 286] width 17 height 19
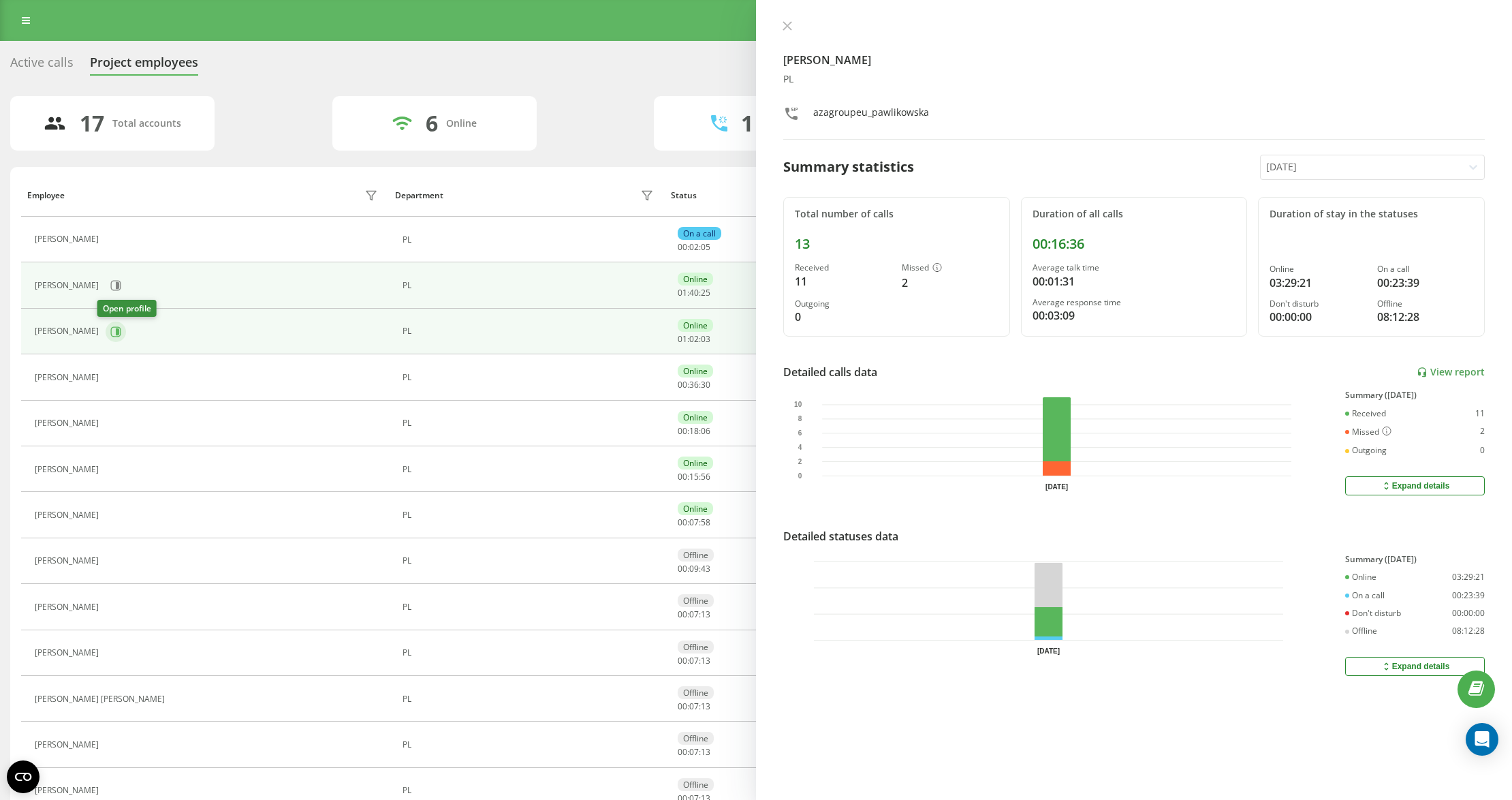
click at [111, 337] on icon at bounding box center [116, 332] width 11 height 11
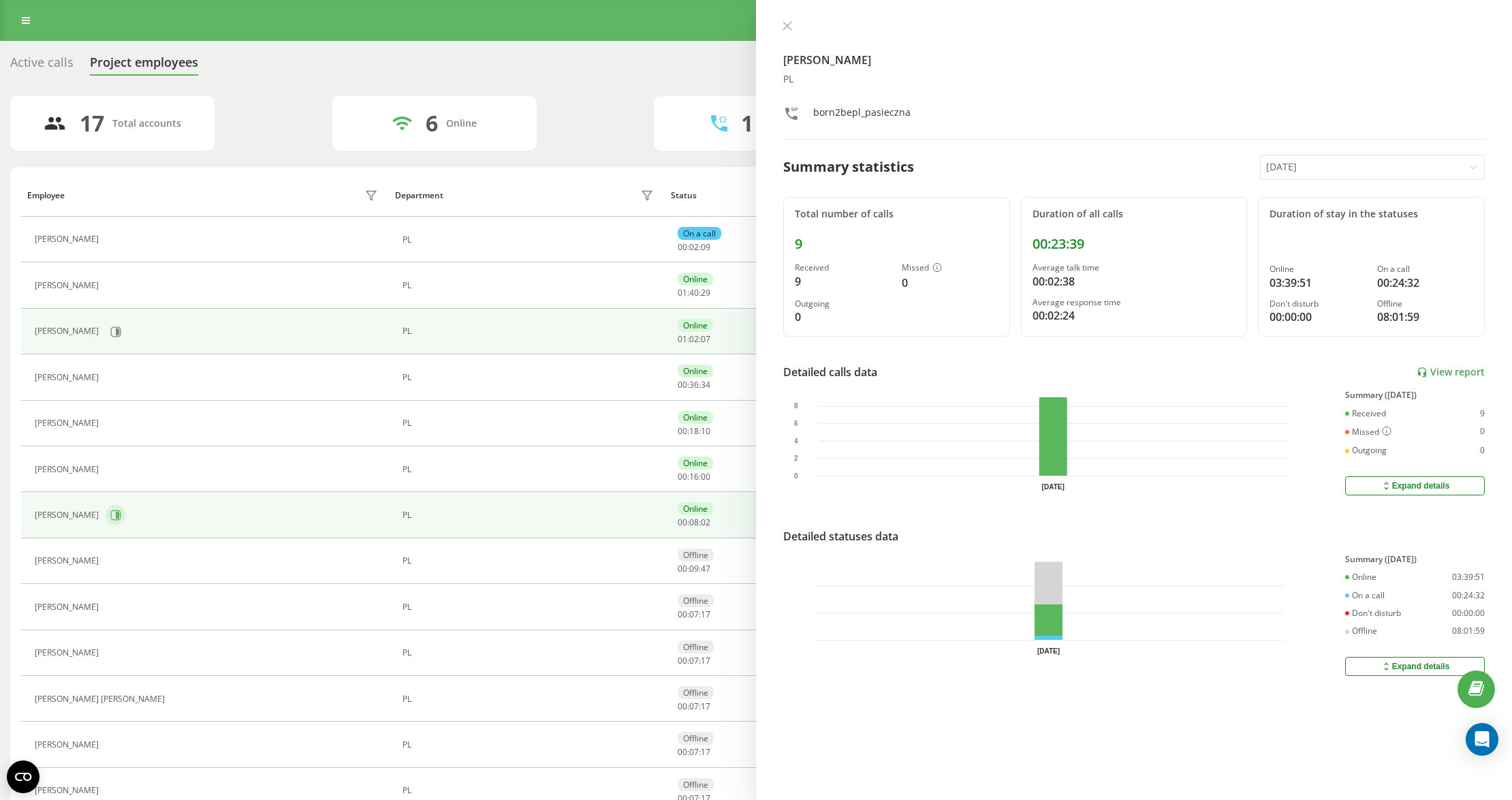
click at [121, 520] on icon at bounding box center [116, 515] width 10 height 10
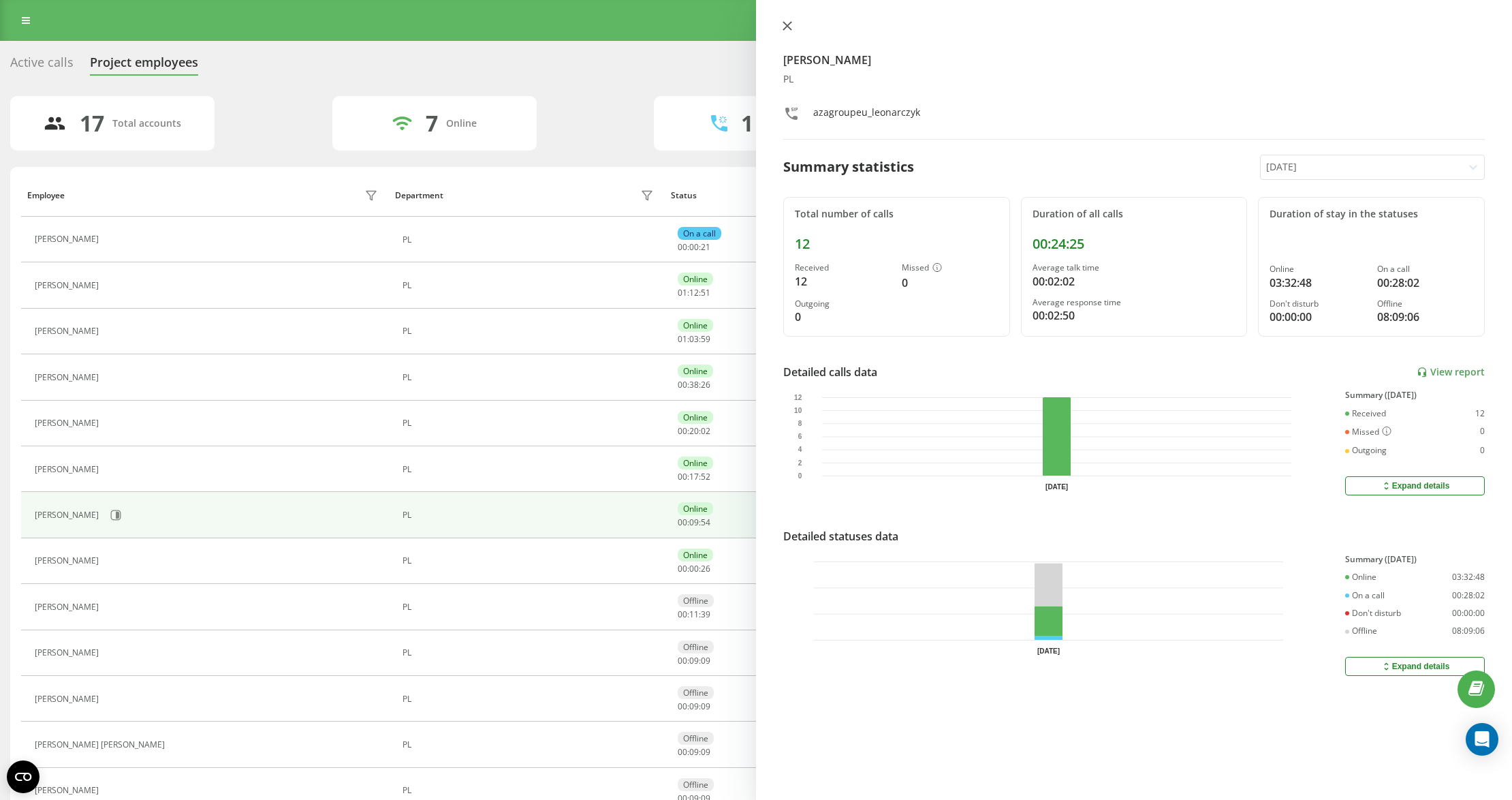
click at [782, 21] on icon at bounding box center [787, 26] width 10 height 10
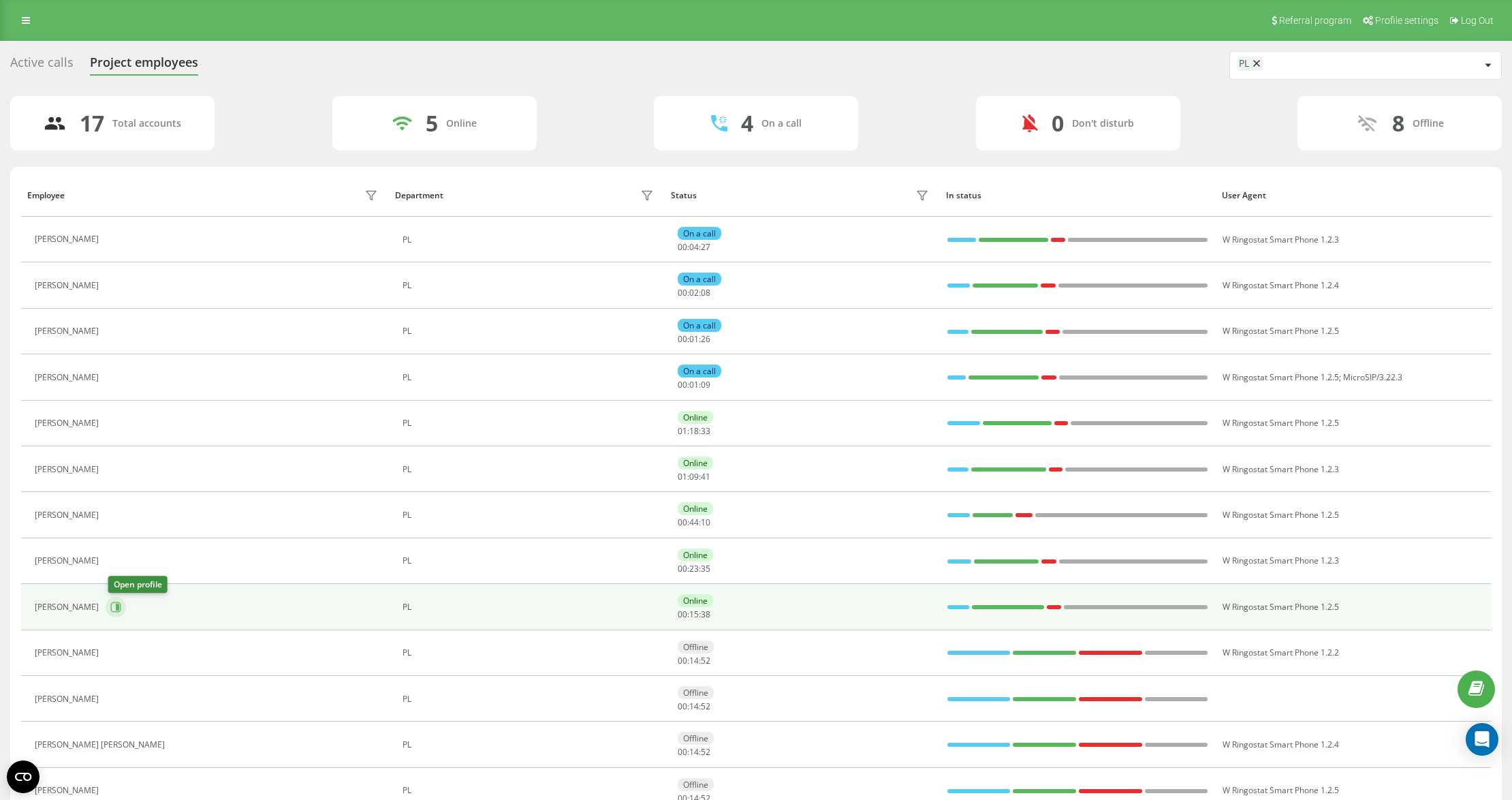
click at [111, 606] on icon at bounding box center [116, 607] width 11 height 11
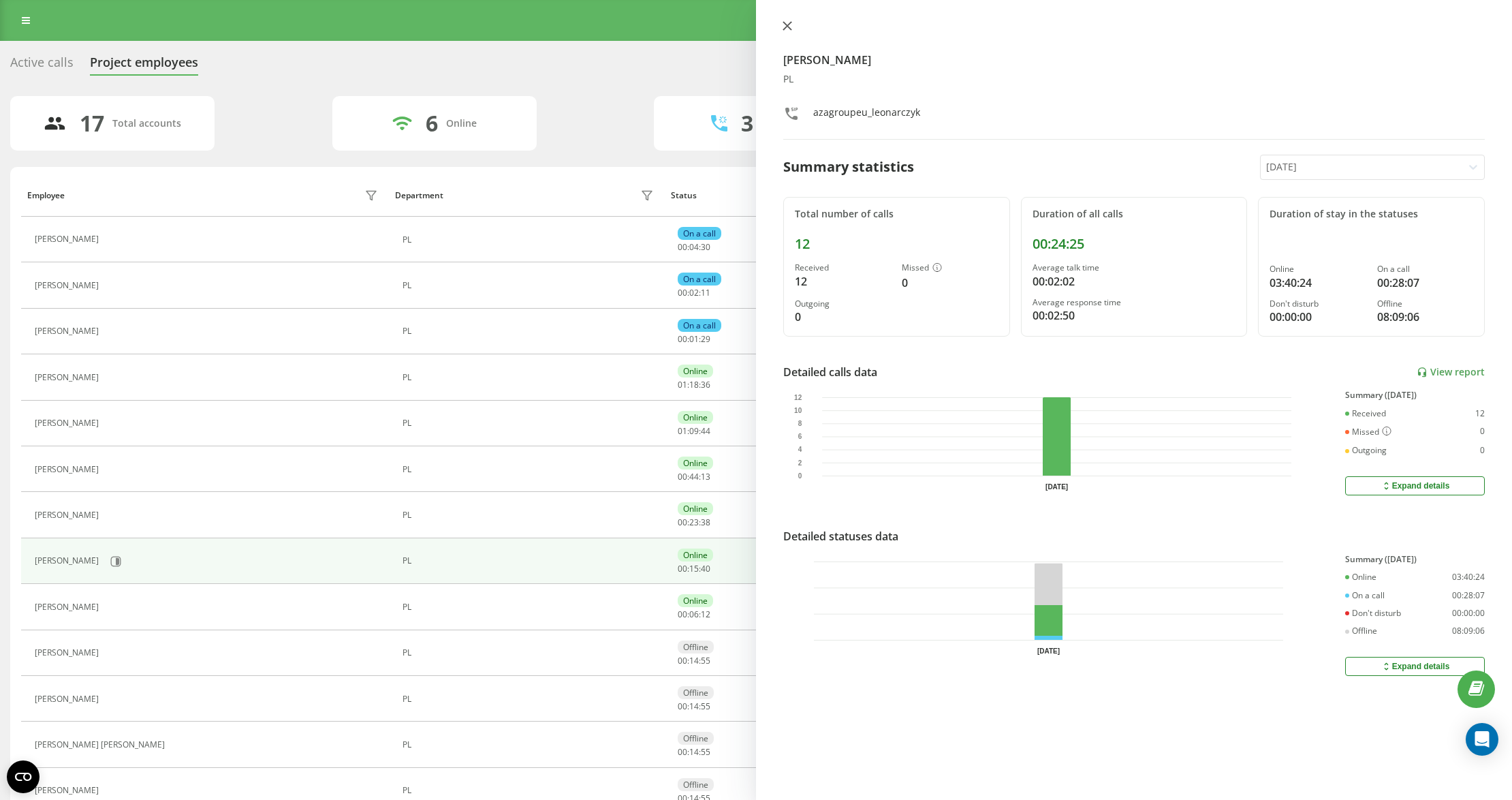
click at [790, 25] on icon at bounding box center [787, 26] width 10 height 10
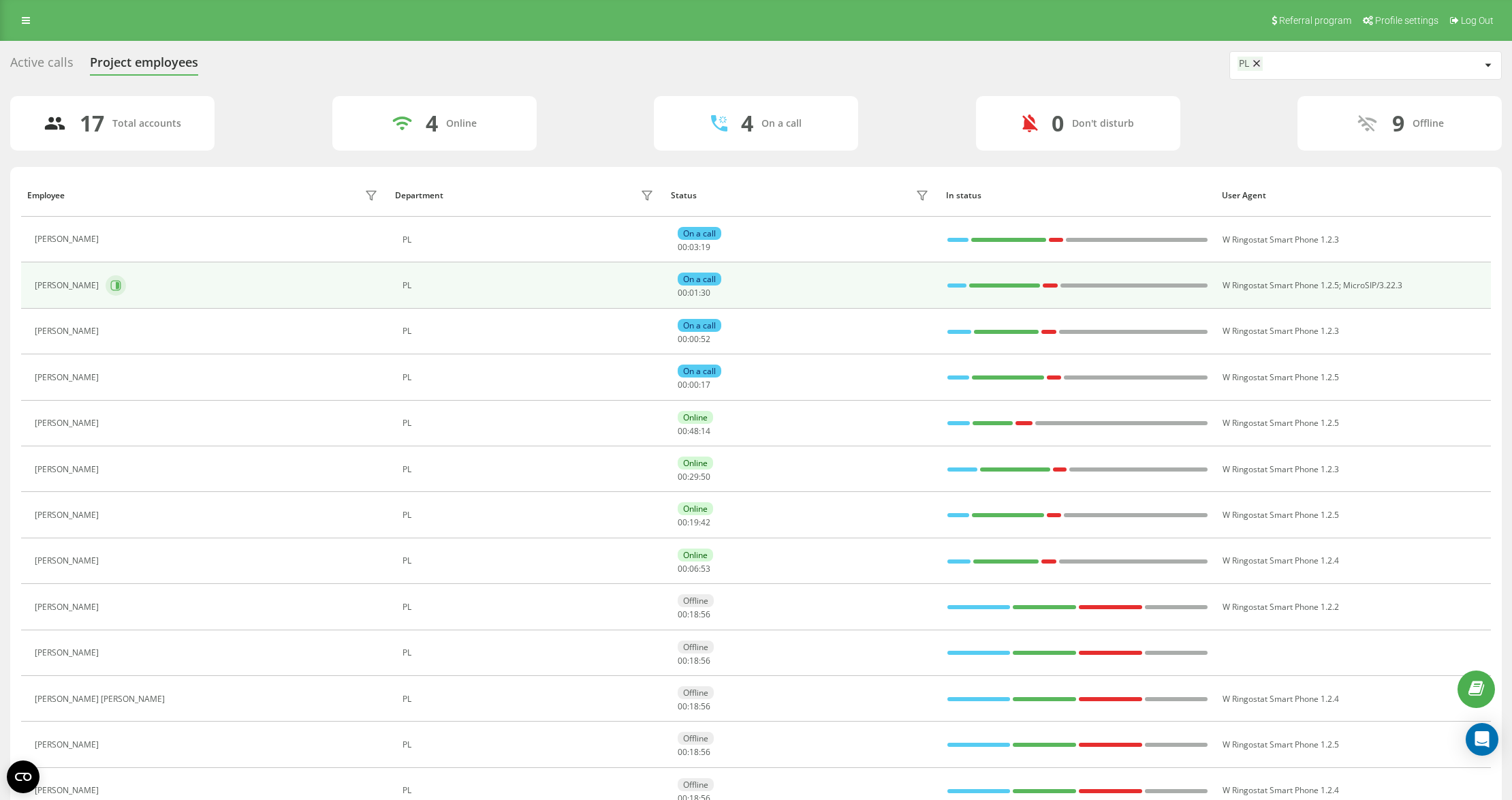
click at [111, 286] on icon at bounding box center [116, 286] width 11 height 11
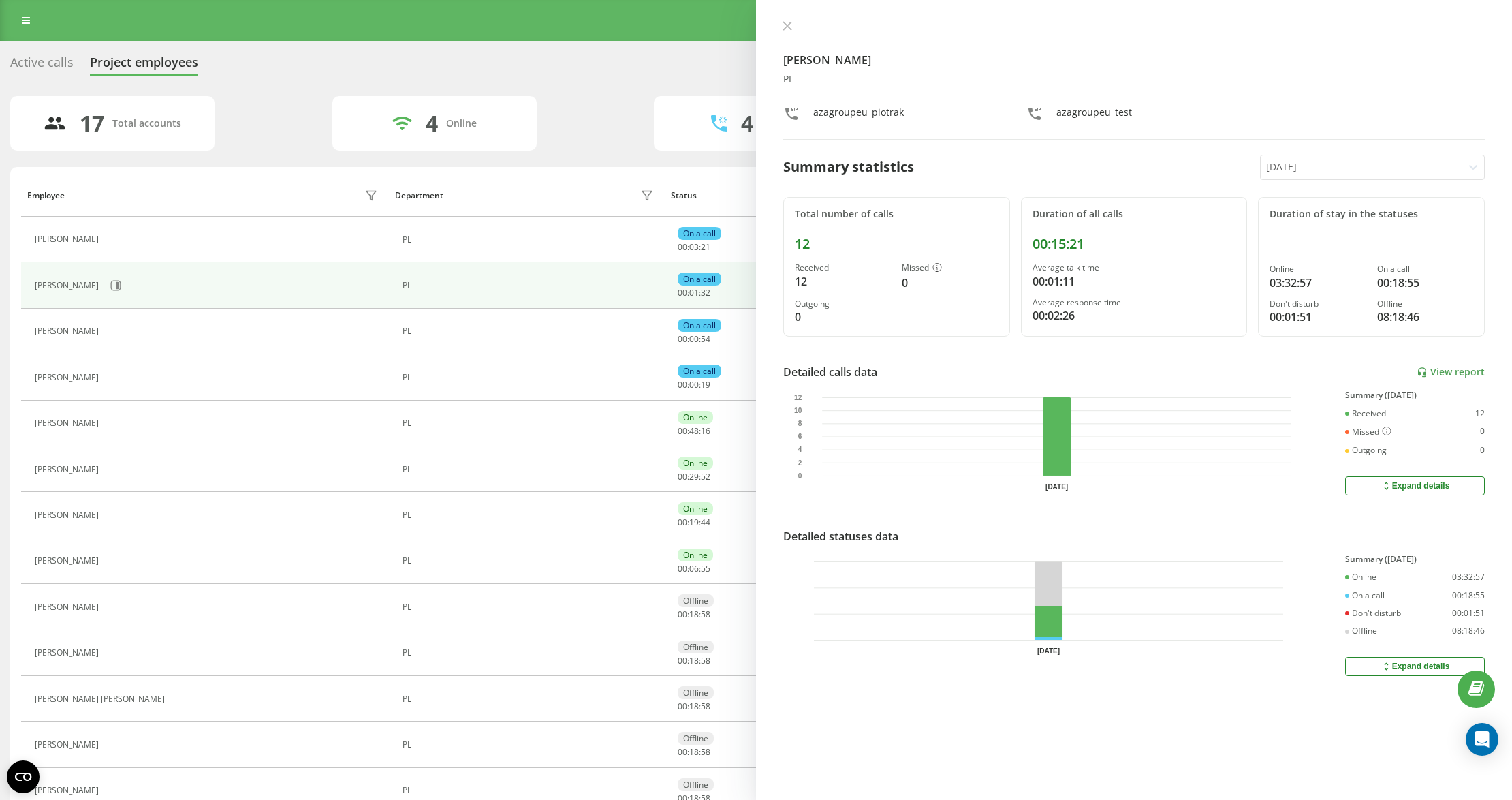
click at [781, 31] on button at bounding box center [787, 27] width 17 height 13
